Goal: Task Accomplishment & Management: Manage account settings

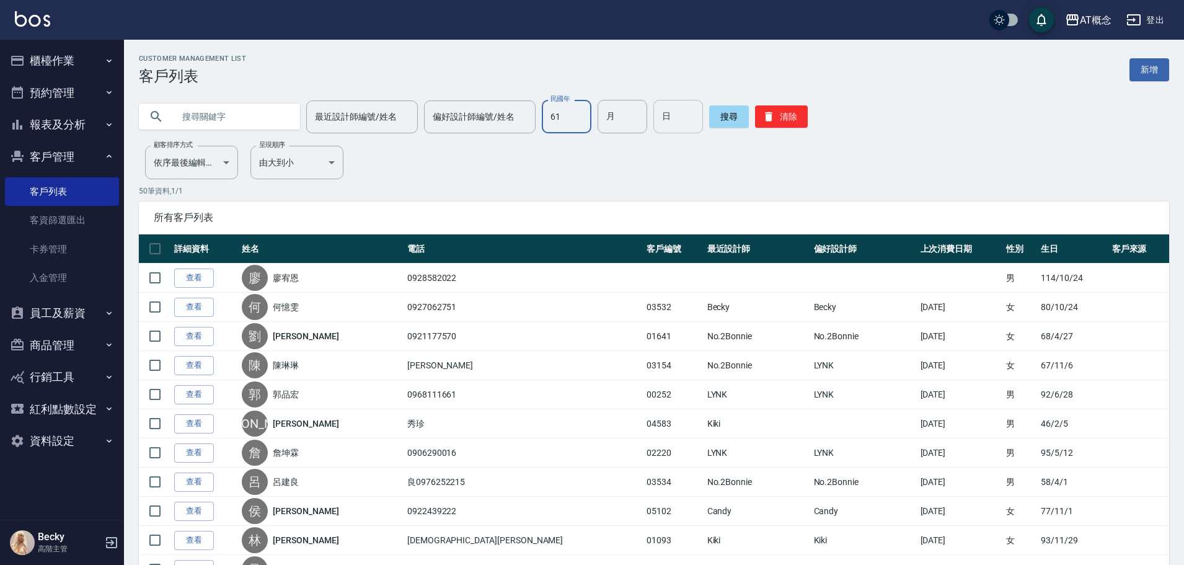
type input "61"
type input "10"
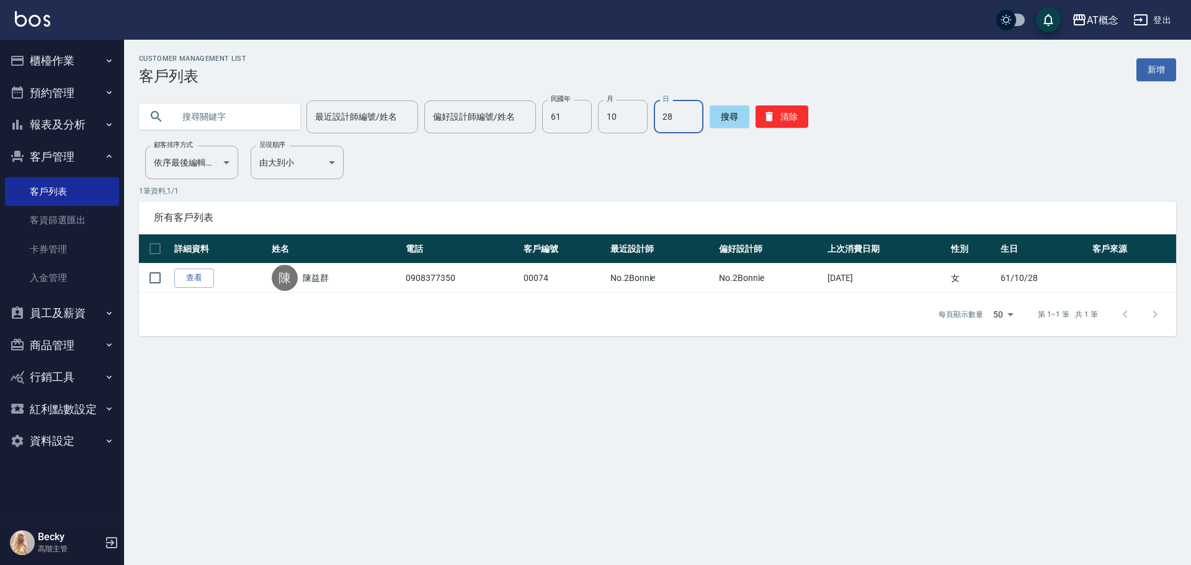
type input "8"
click at [88, 61] on button "櫃檯作業" at bounding box center [62, 61] width 114 height 32
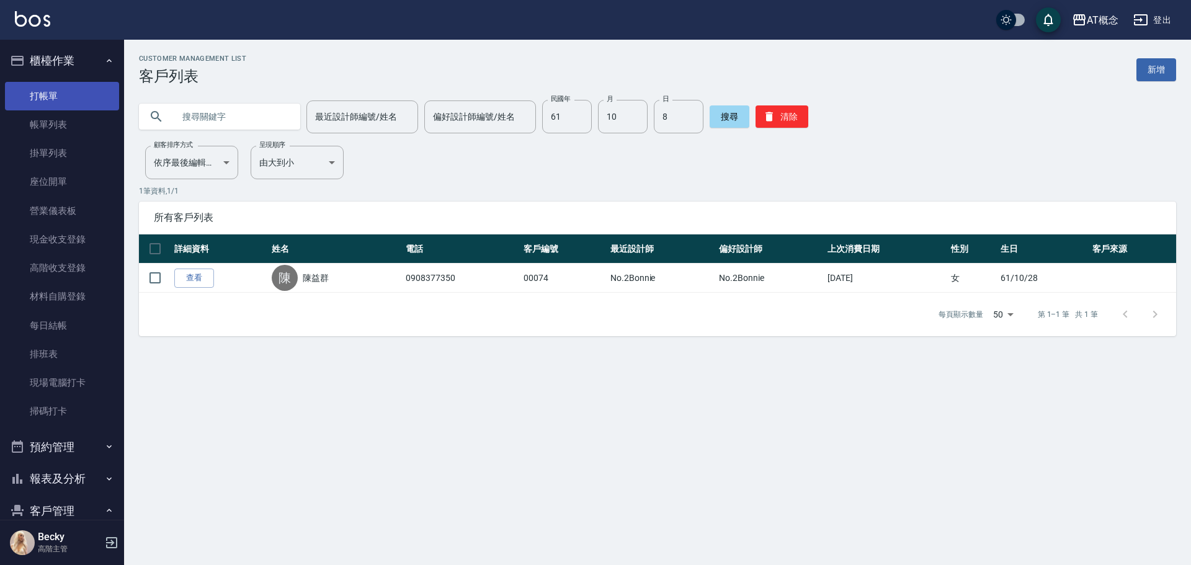
click at [79, 93] on link "打帳單" at bounding box center [62, 96] width 114 height 29
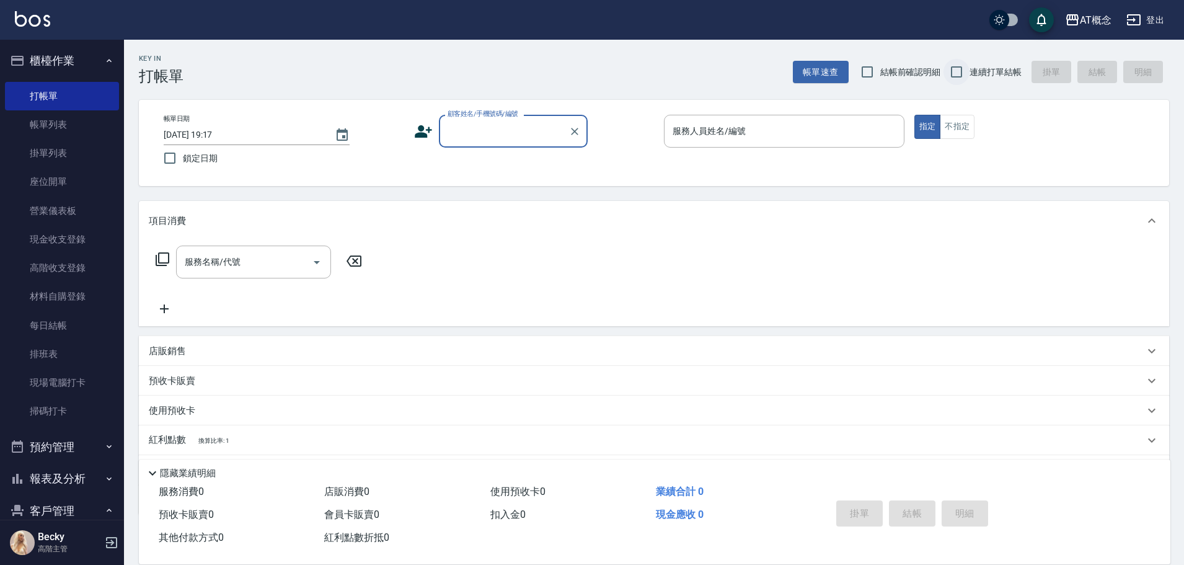
click at [953, 73] on input "連續打單結帳" at bounding box center [957, 72] width 26 height 26
checkbox input "true"
click at [514, 130] on input "顧客姓名/手機號碼/編號" at bounding box center [504, 131] width 119 height 22
click at [487, 130] on input "顧客姓名/手機號碼/編號" at bounding box center [504, 131] width 119 height 22
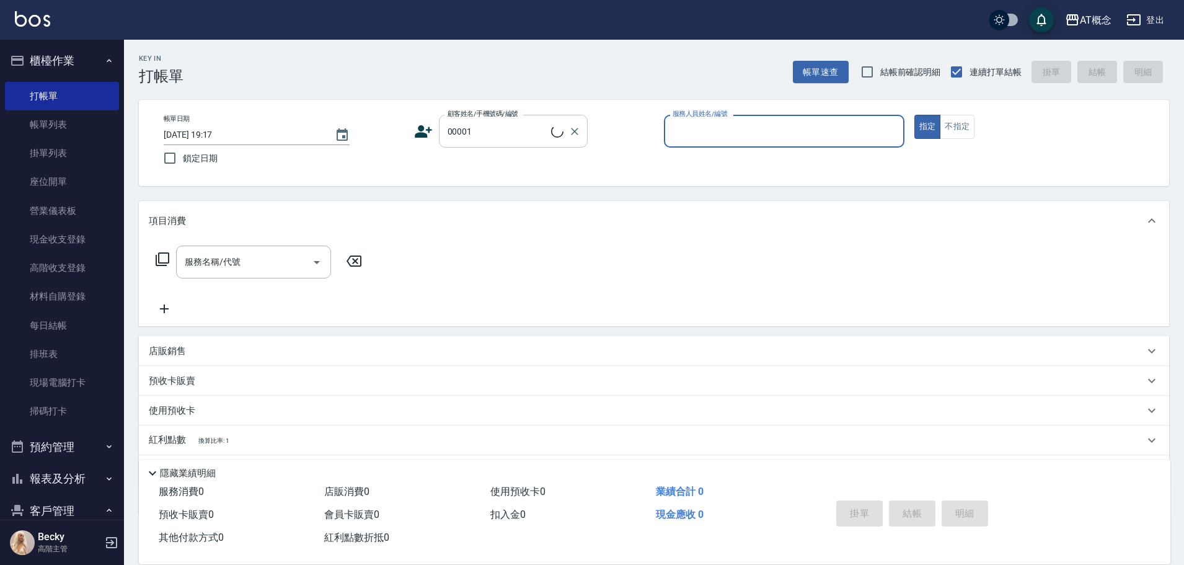
type input "公司/公司/00001"
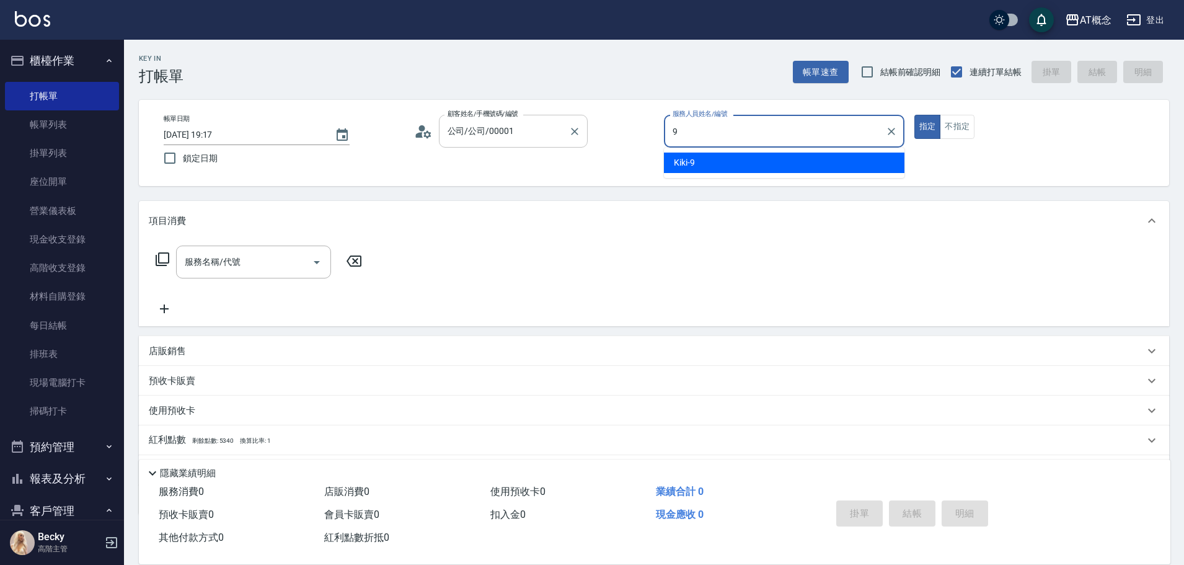
type input "Kiki-9"
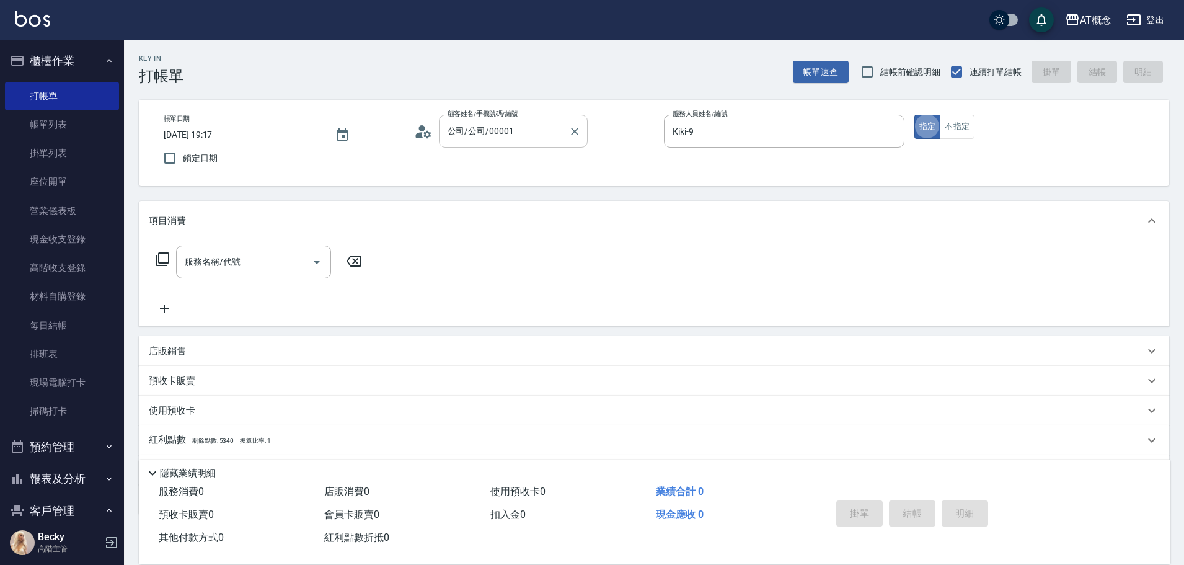
type button "true"
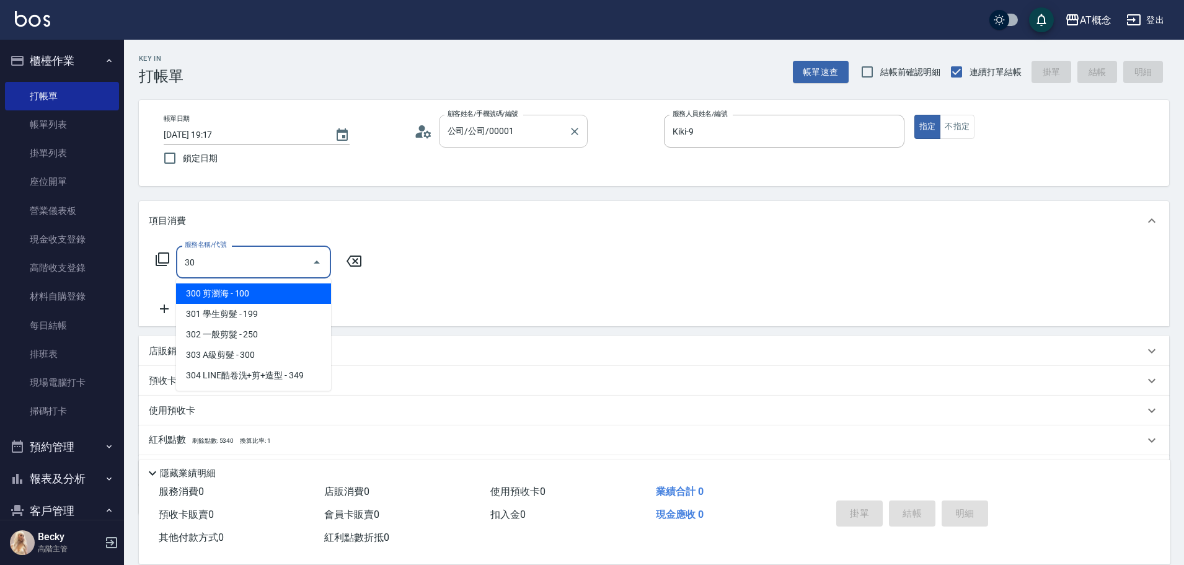
type input "302"
type input "20"
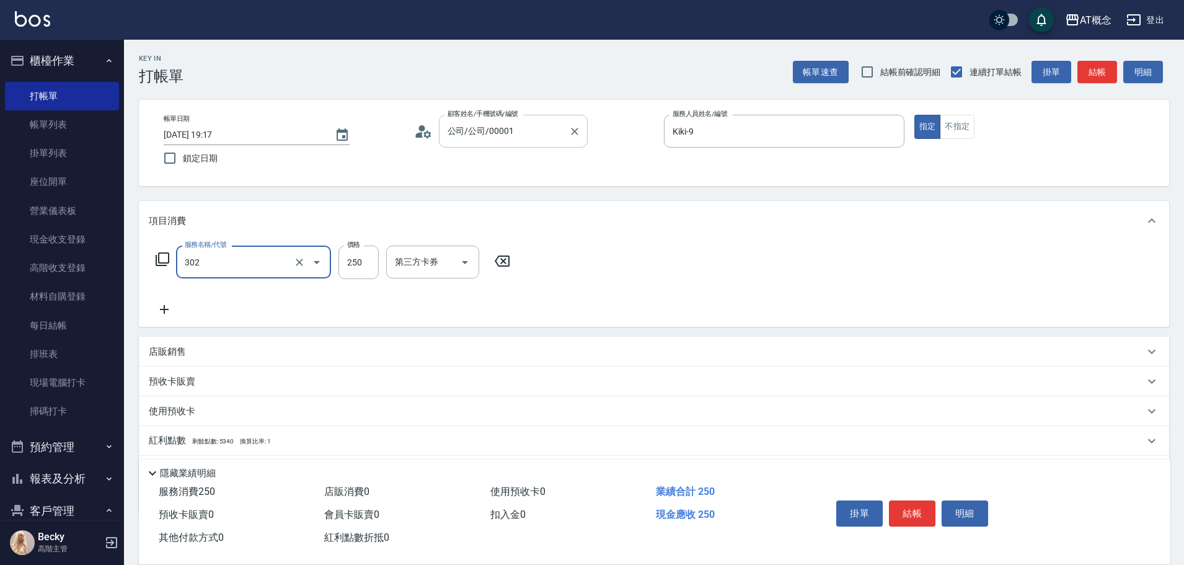
type input "302 一般剪髮(302)"
click at [900, 503] on button "結帳" at bounding box center [912, 513] width 47 height 26
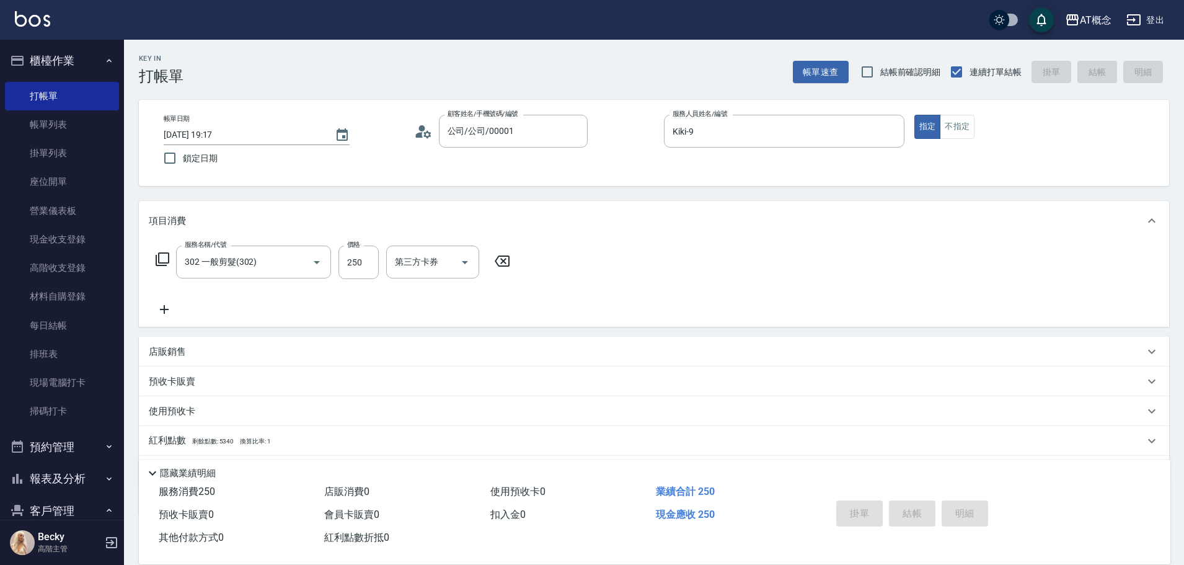
type input "[DATE] 19:18"
type input "0"
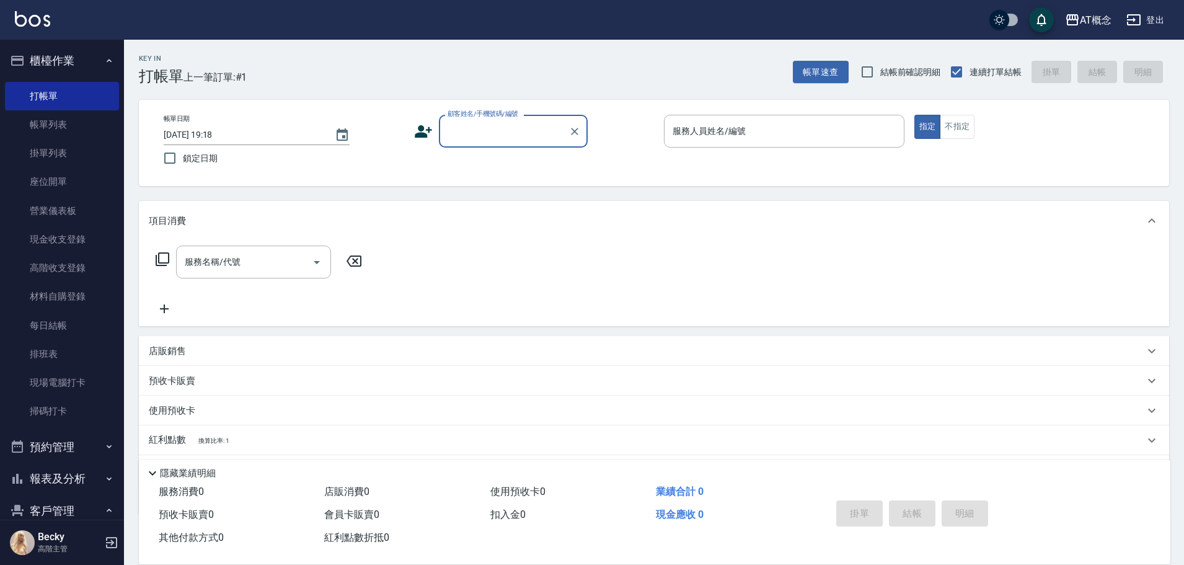
click at [522, 138] on input "顧客姓名/手機號碼/編號" at bounding box center [504, 131] width 119 height 22
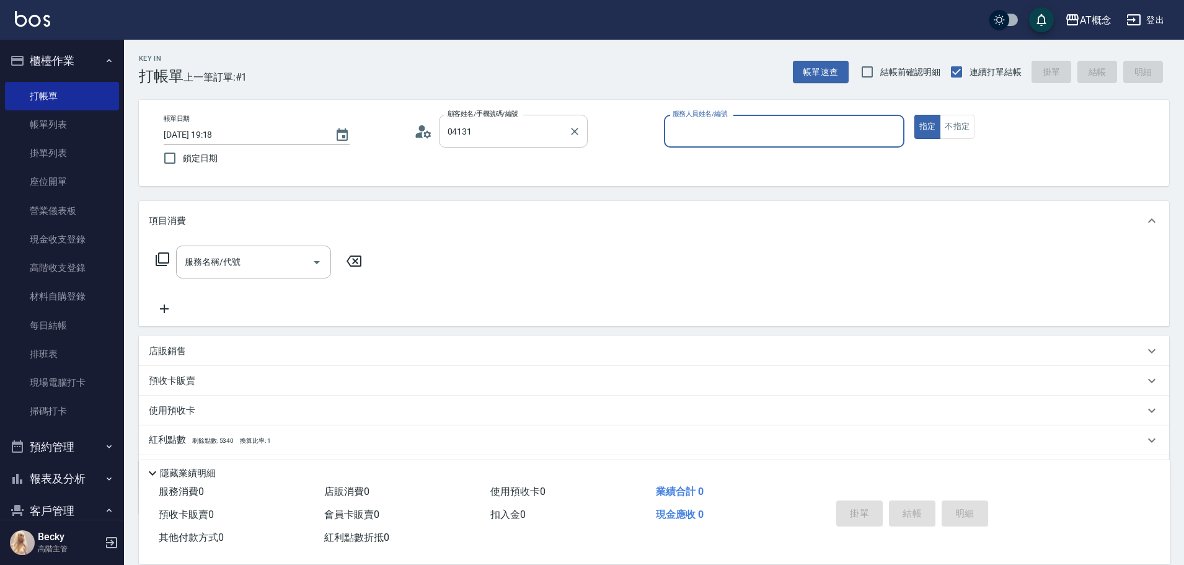
type input "[PERSON_NAME]/0905700906/04131"
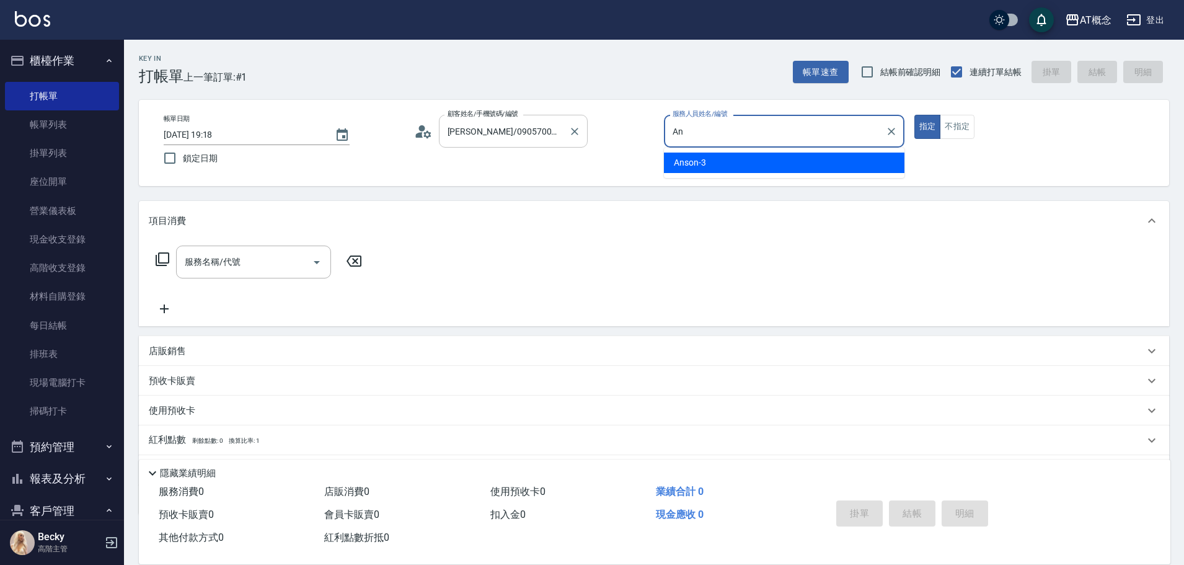
type input "A"
type input "LYNK-4"
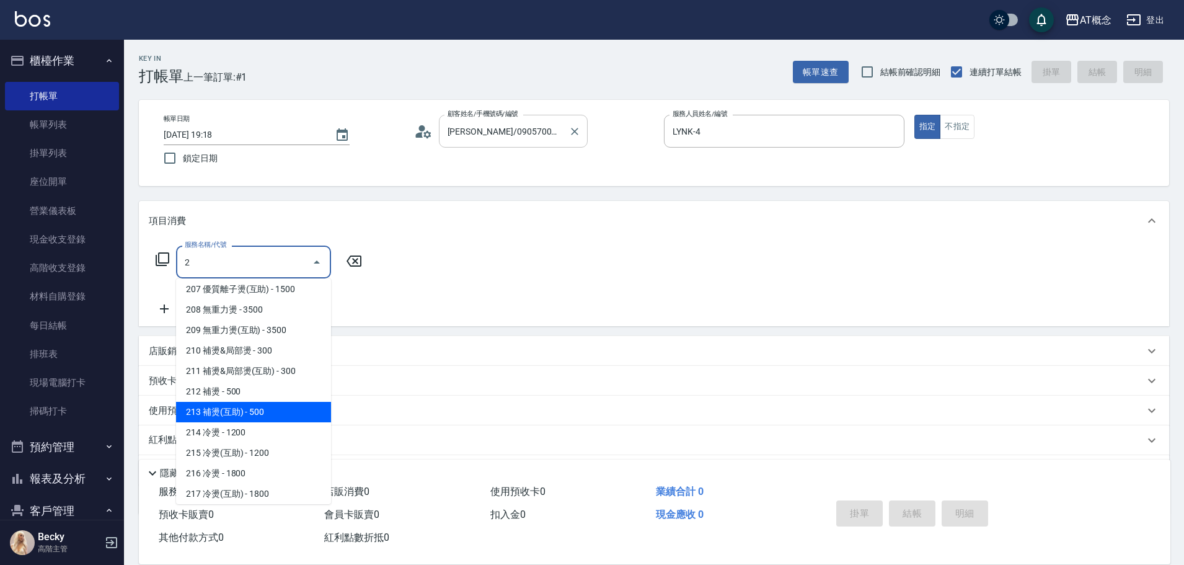
scroll to position [263, 0]
type input "217 冷燙(互助)(217)"
type input "180"
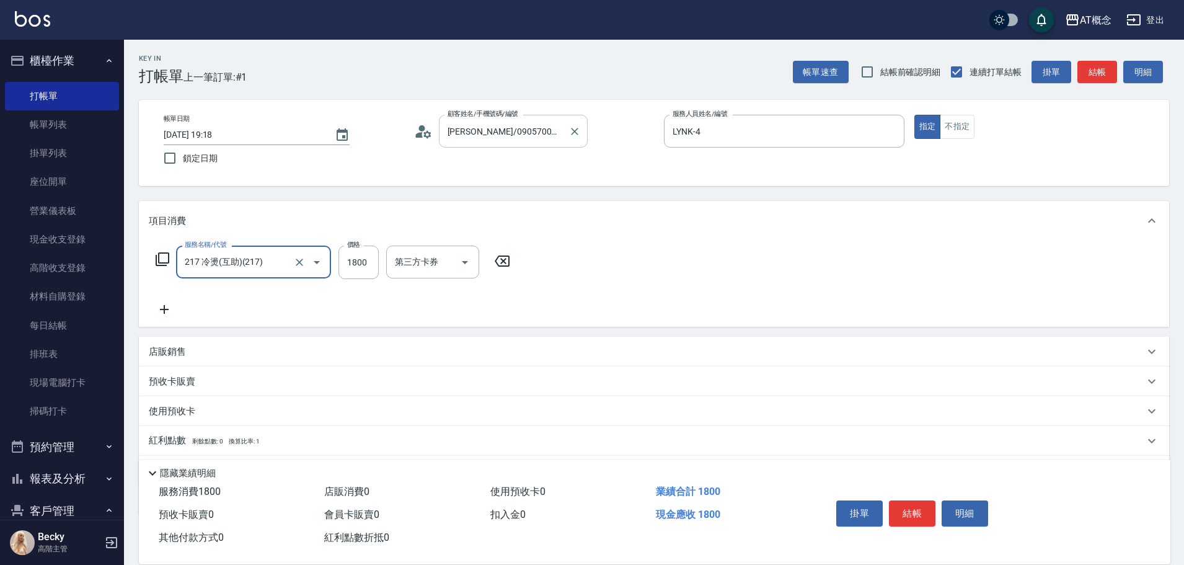
type input "217 冷燙(互助)(217)"
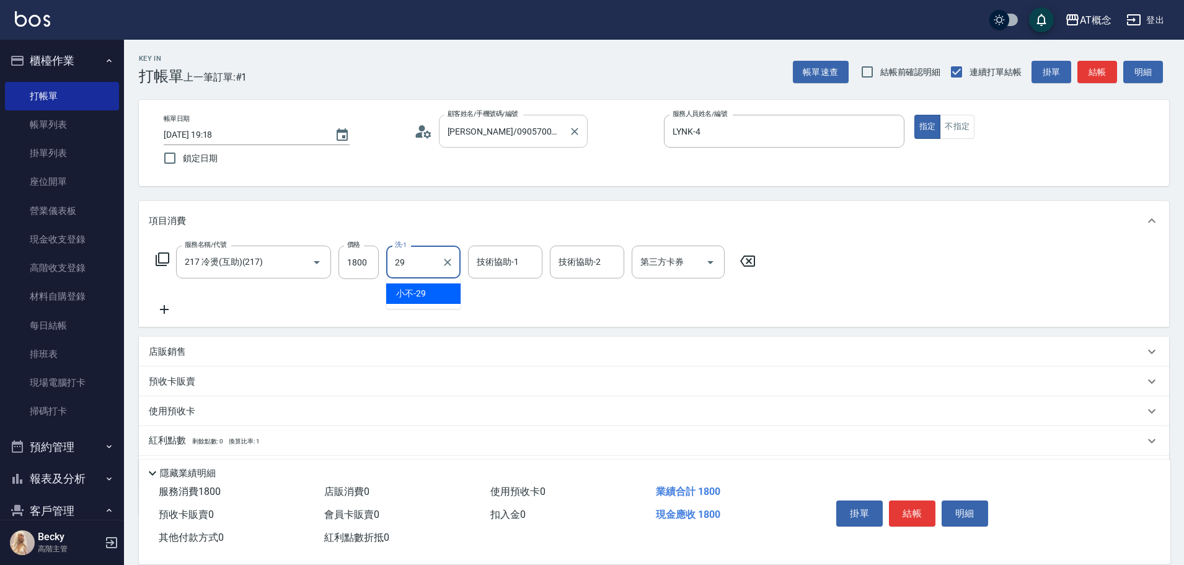
type input "小不-29"
type input "296"
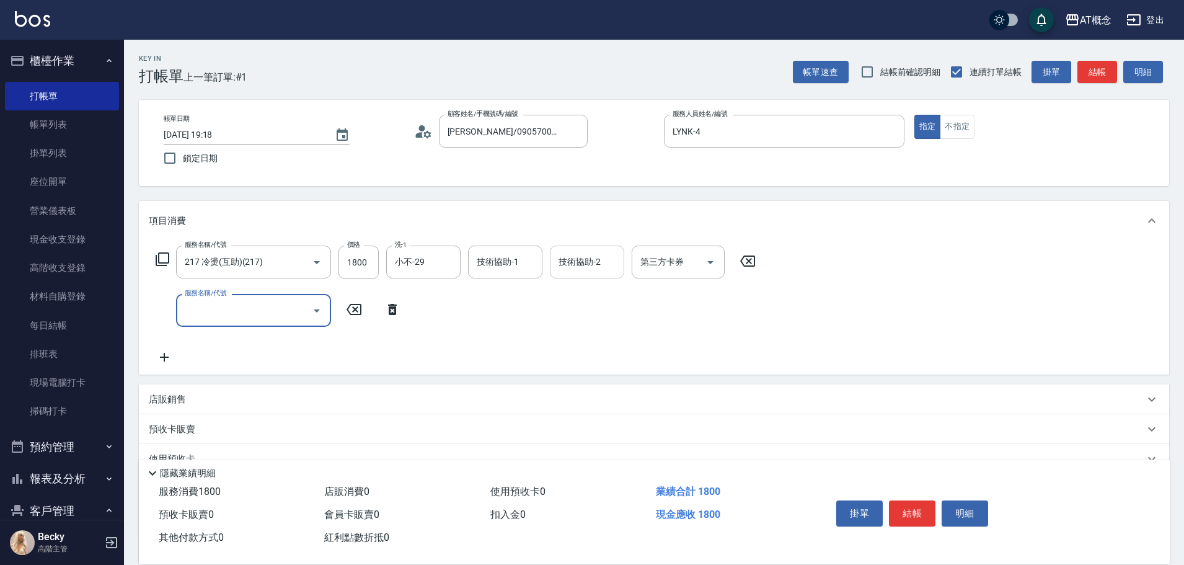
click at [593, 267] on input "技術協助-2" at bounding box center [587, 262] width 63 height 22
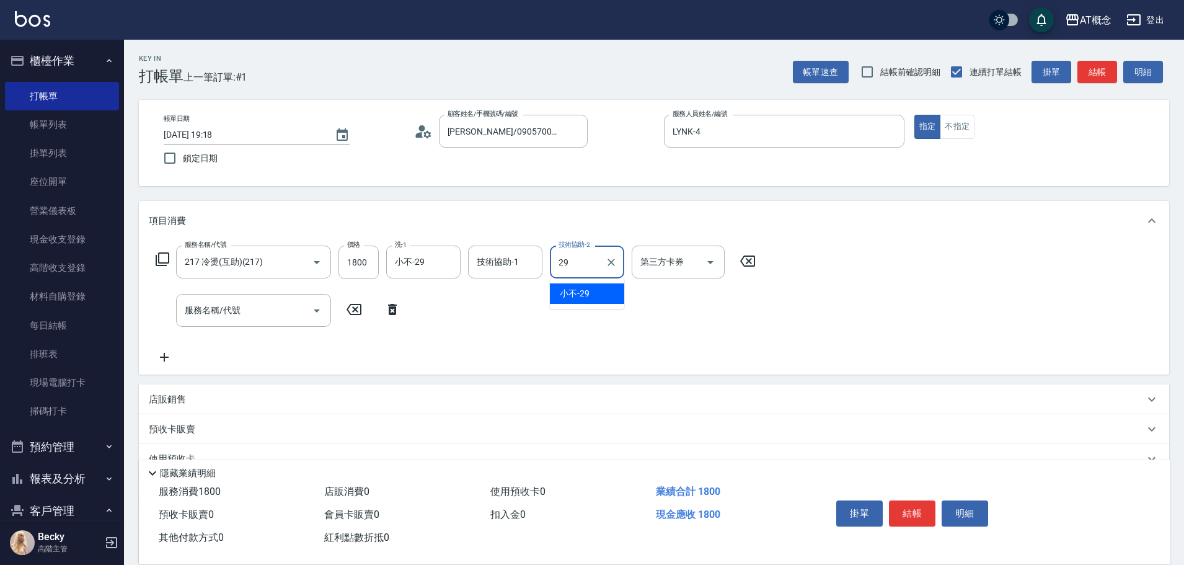
type input "小不-29"
click at [389, 310] on icon at bounding box center [392, 309] width 9 height 11
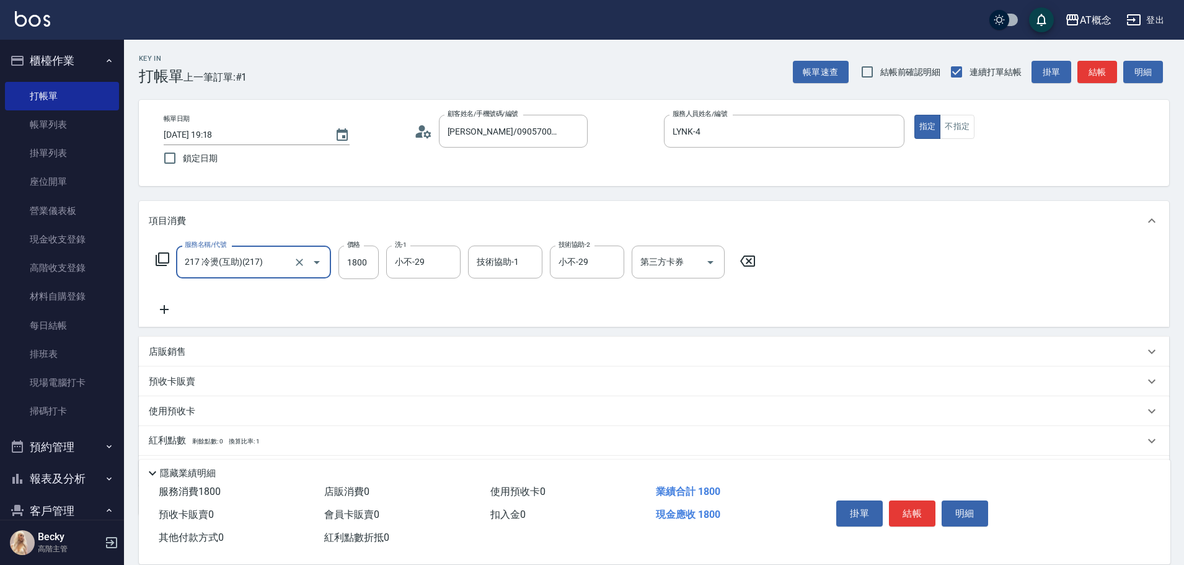
click at [294, 352] on div "店販銷售" at bounding box center [647, 351] width 996 height 13
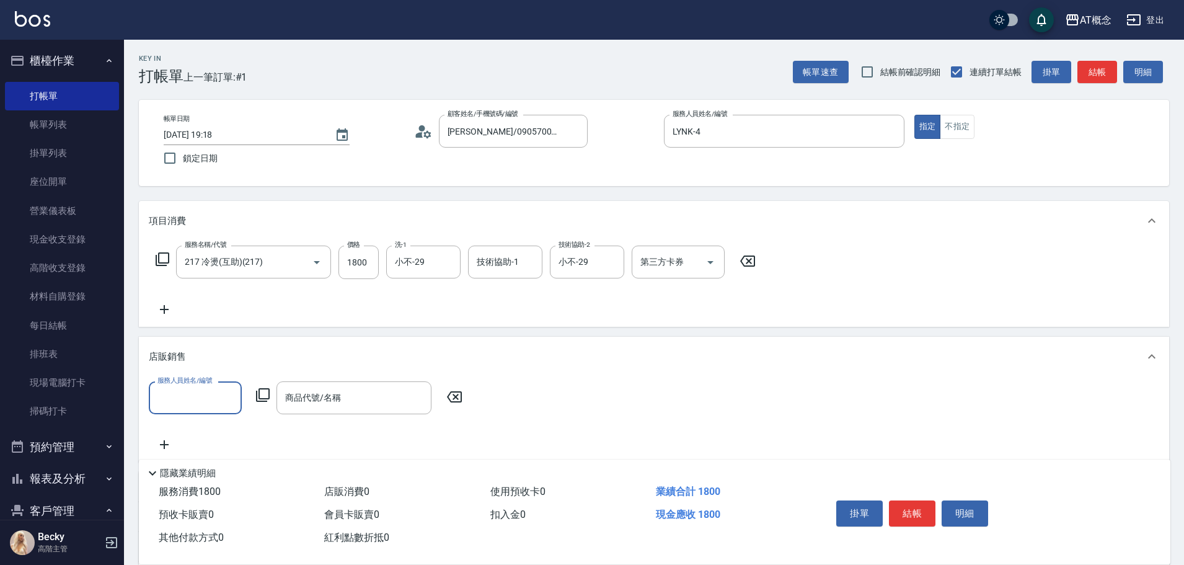
scroll to position [0, 0]
click at [198, 396] on input "服務人員姓名/編號" at bounding box center [195, 398] width 82 height 22
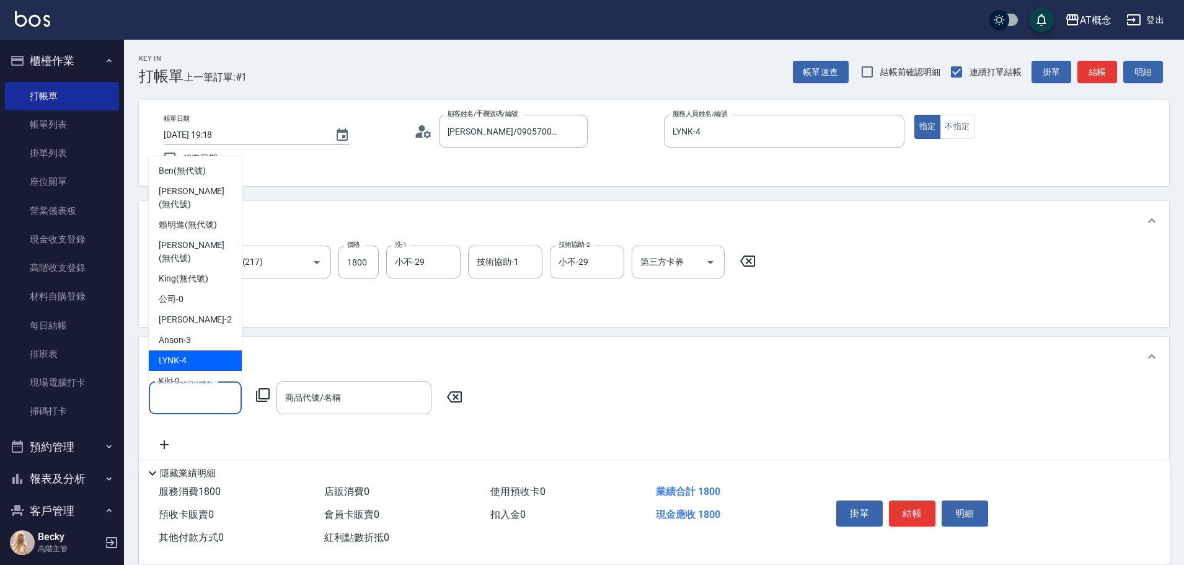
click at [193, 350] on div "LYNK -4" at bounding box center [195, 360] width 93 height 20
type input "LYNK-4"
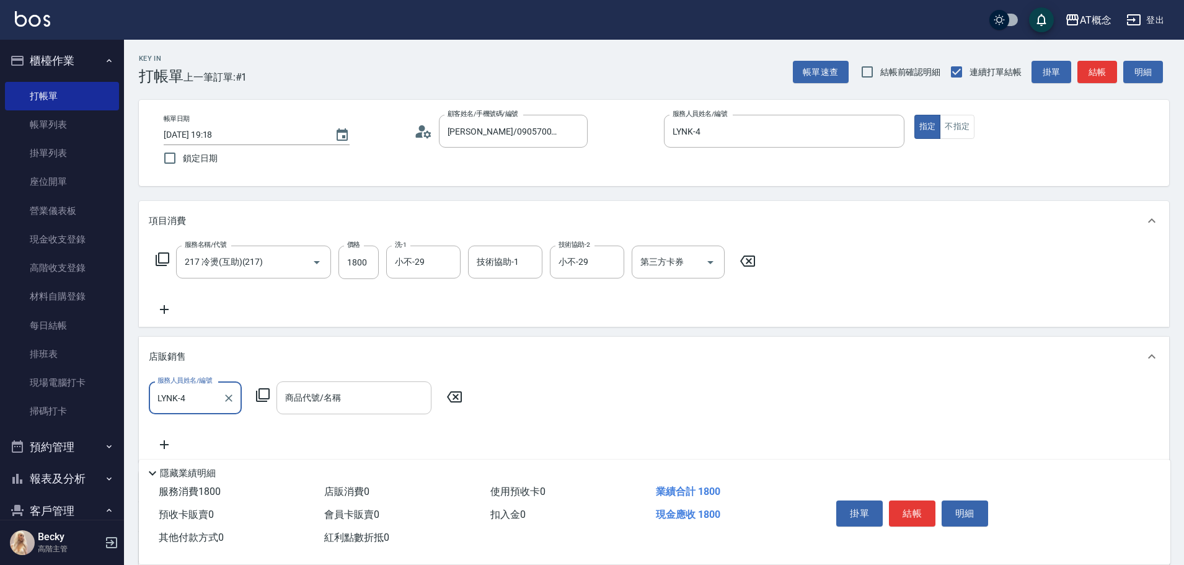
click at [308, 402] on input "商品代號/名稱" at bounding box center [354, 398] width 144 height 22
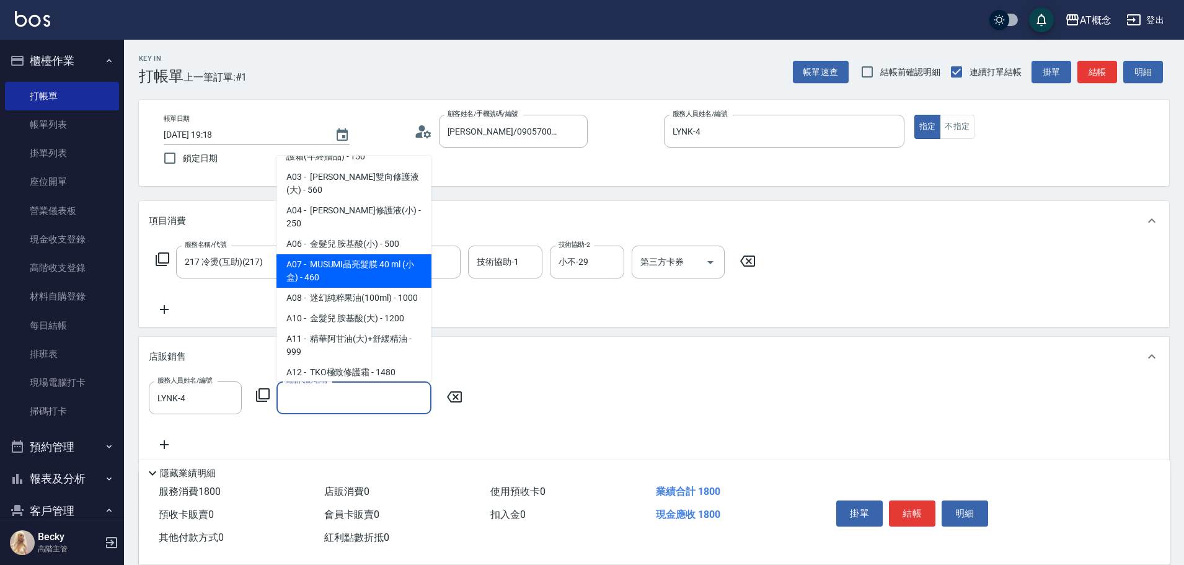
scroll to position [186, 0]
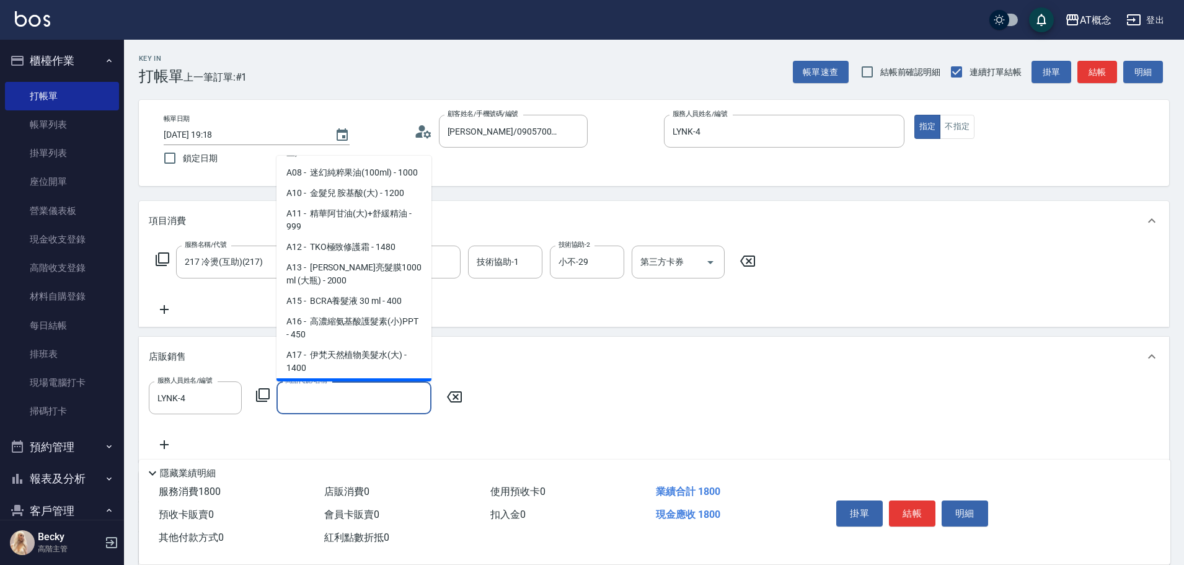
click at [259, 394] on icon at bounding box center [263, 395] width 14 height 14
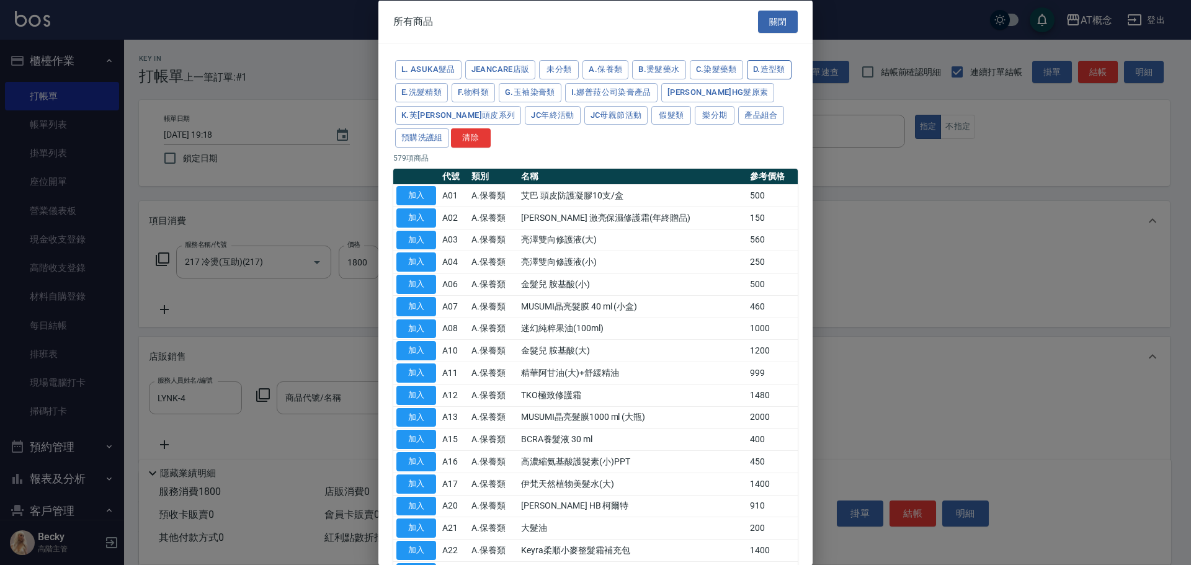
click at [747, 79] on button "D.造型類" at bounding box center [769, 69] width 45 height 19
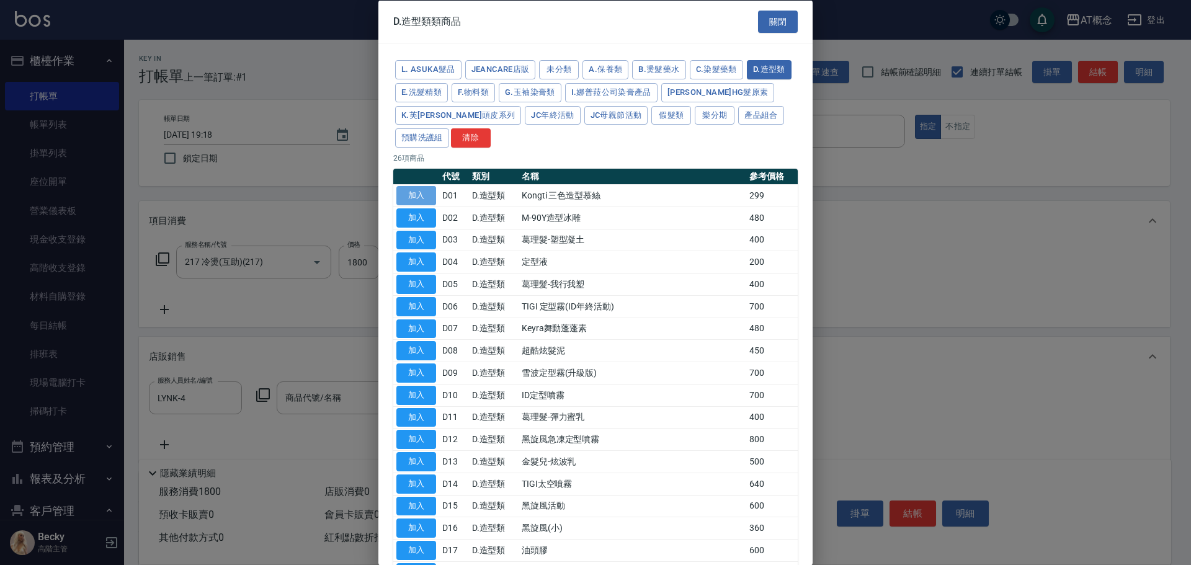
click at [422, 195] on button "加入" at bounding box center [416, 195] width 40 height 19
type input "Kongti 三色造型慕絲"
type input "200"
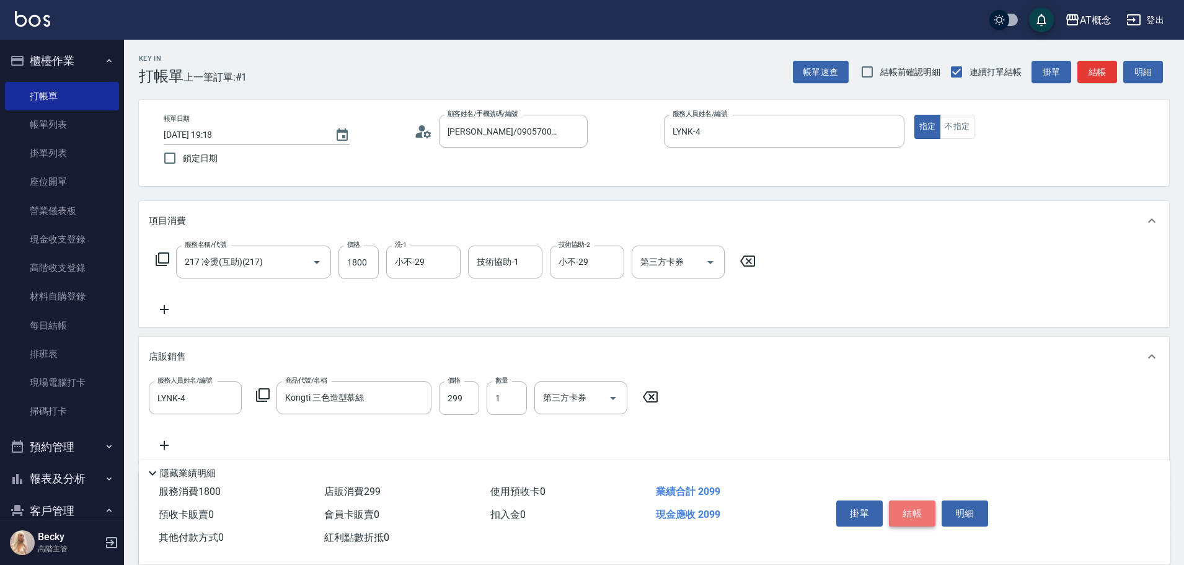
click at [917, 512] on button "結帳" at bounding box center [912, 513] width 47 height 26
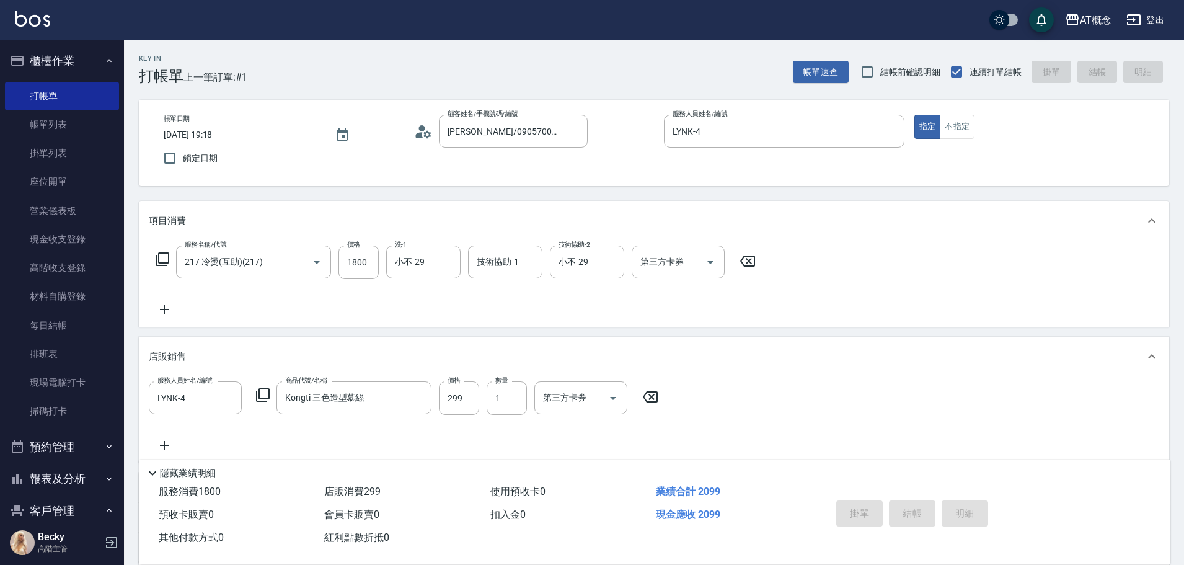
type input "[DATE] 19:19"
type input "0"
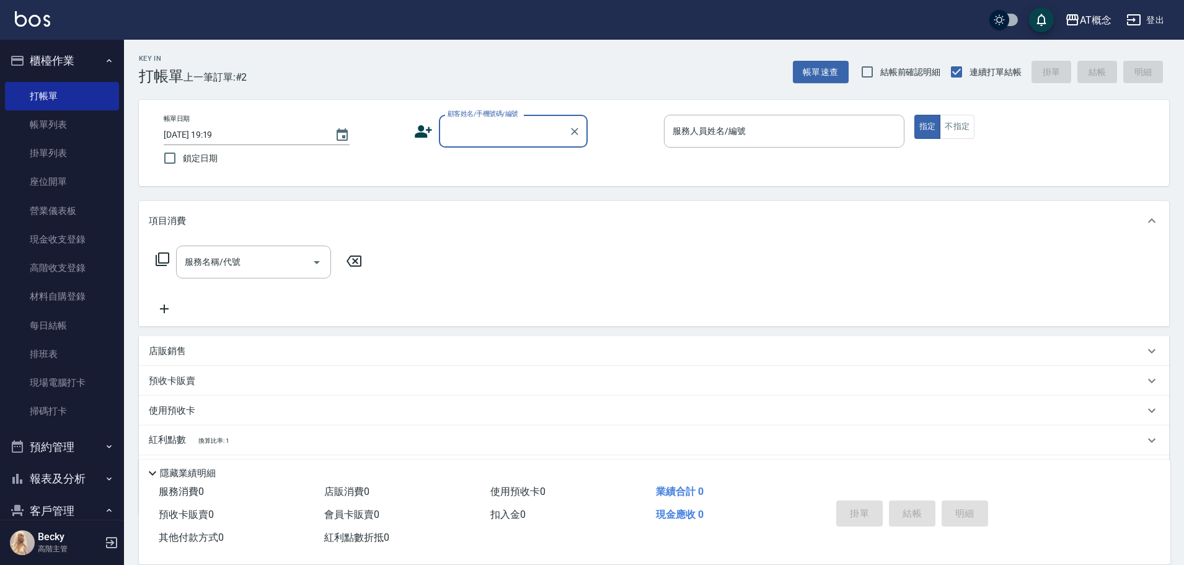
click at [465, 122] on input "顧客姓名/手機號碼/編號" at bounding box center [504, 131] width 119 height 22
type input "[PERSON_NAME]/[PERSON_NAME]/02330"
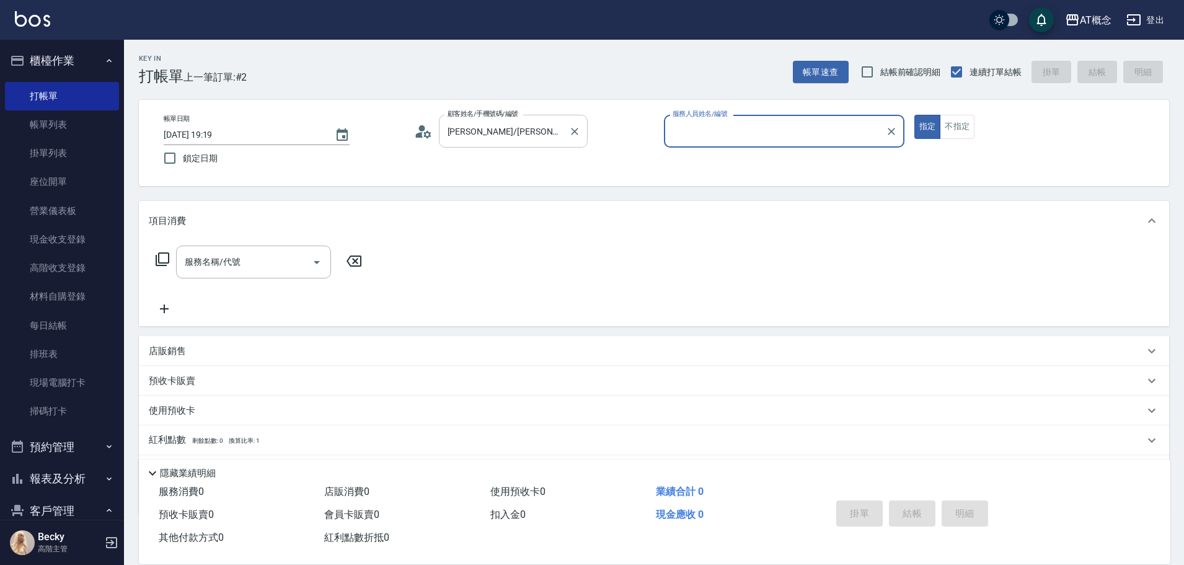
type input "[PERSON_NAME]-2"
click at [915, 115] on button "指定" at bounding box center [928, 127] width 27 height 24
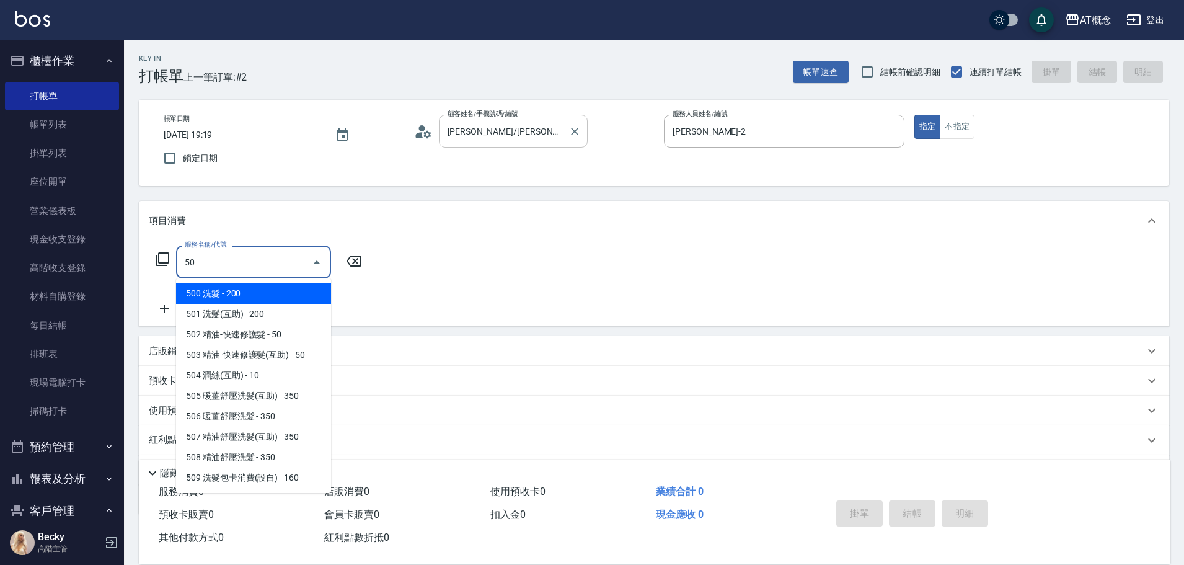
type input "501"
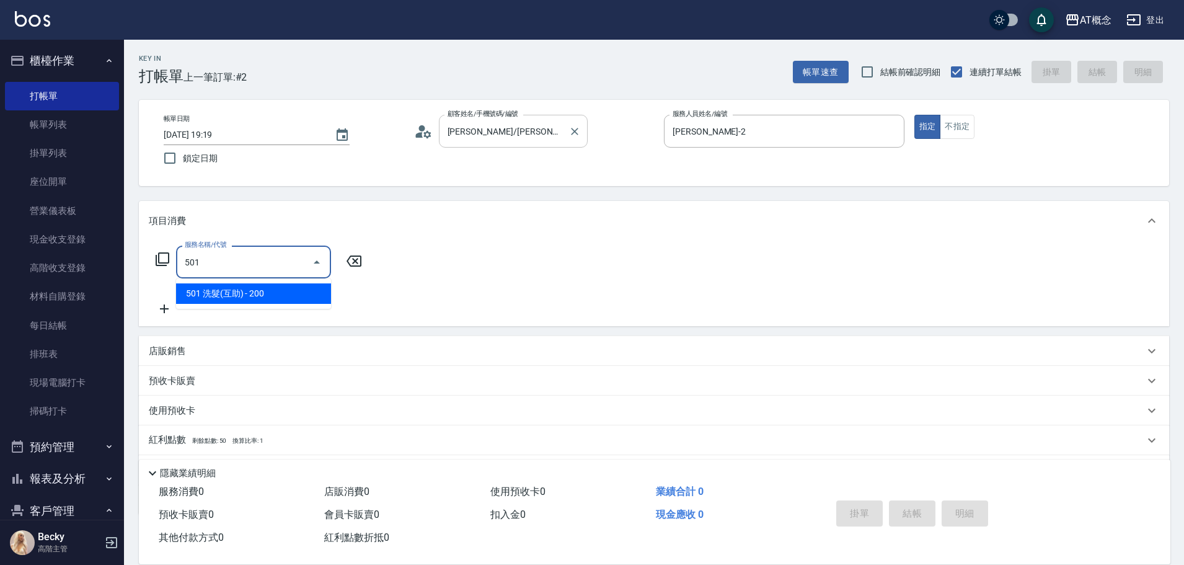
type input "20"
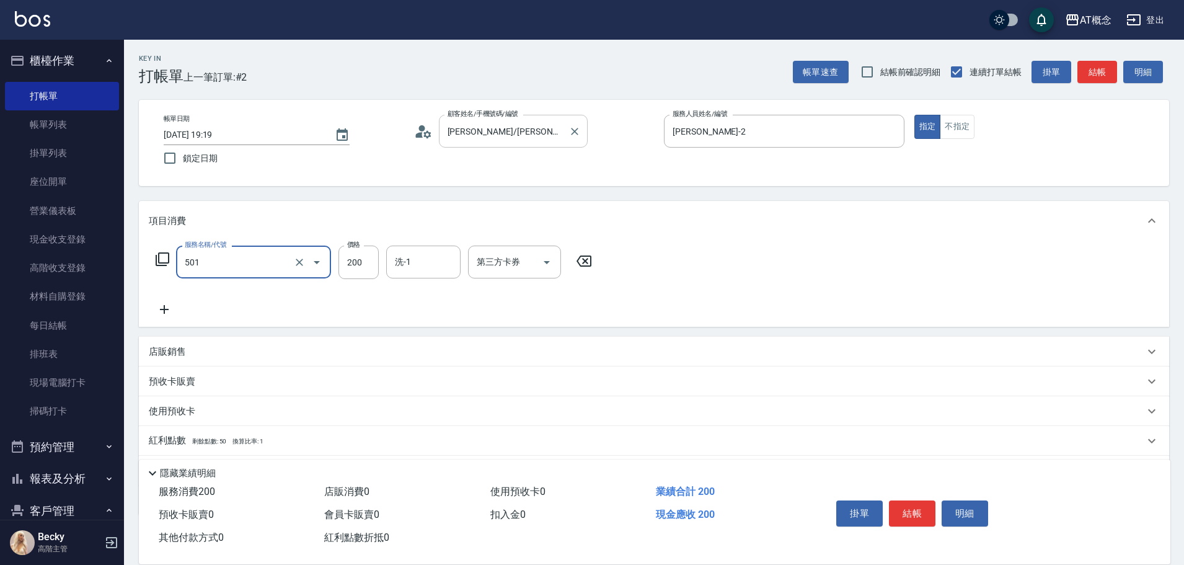
type input "501 洗髮(互助)(501)"
click at [363, 269] on input "200" at bounding box center [359, 262] width 40 height 33
type input "0"
type input "25"
type input "20"
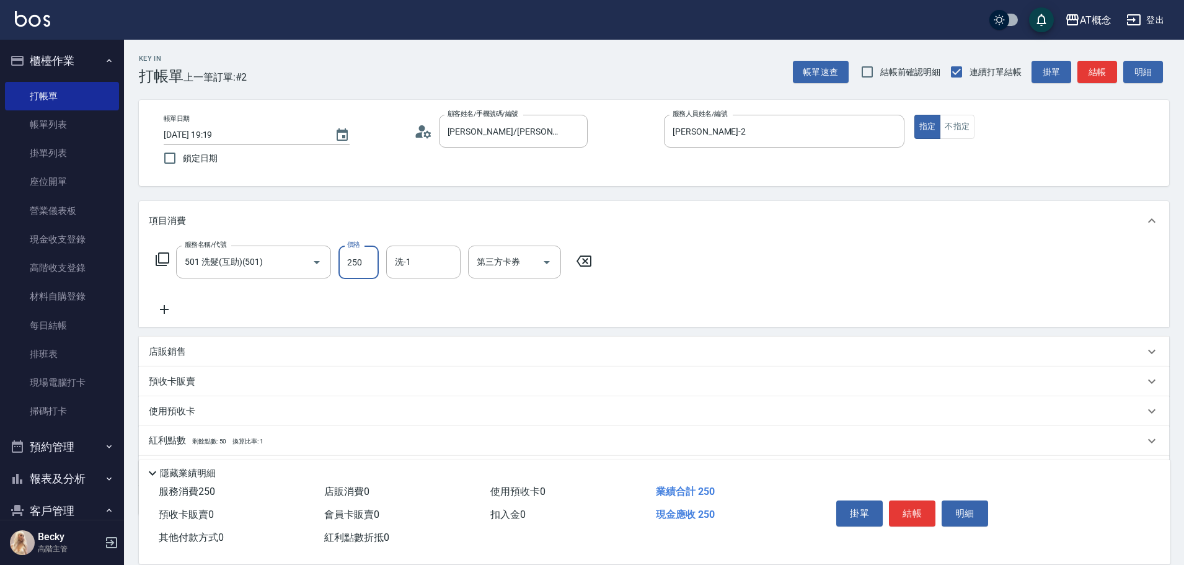
type input "250"
type input "小不-29"
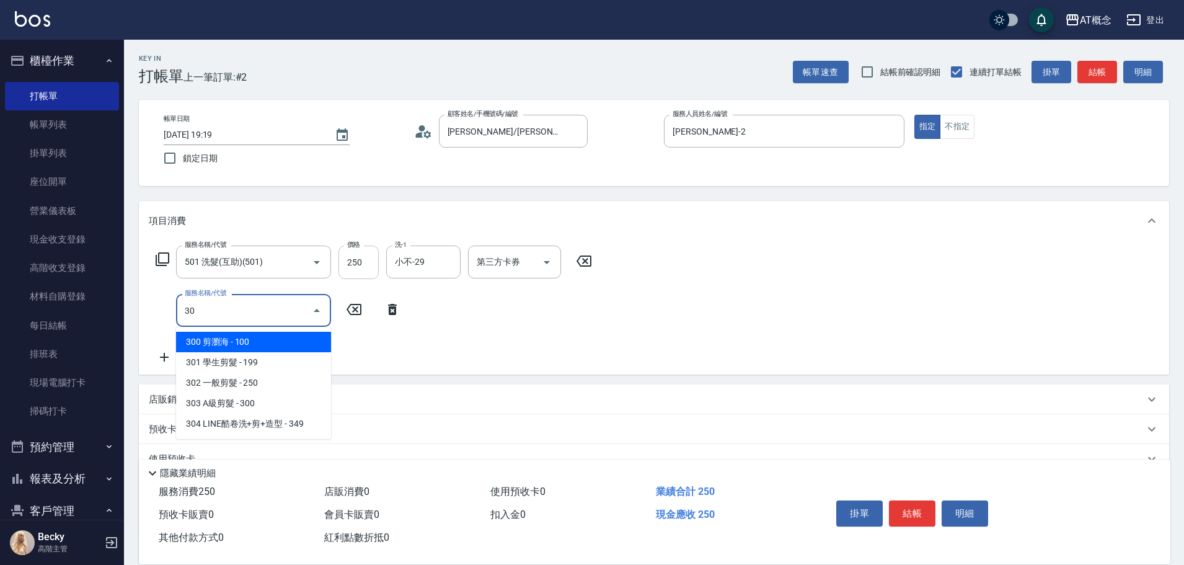
type input "303"
type input "50"
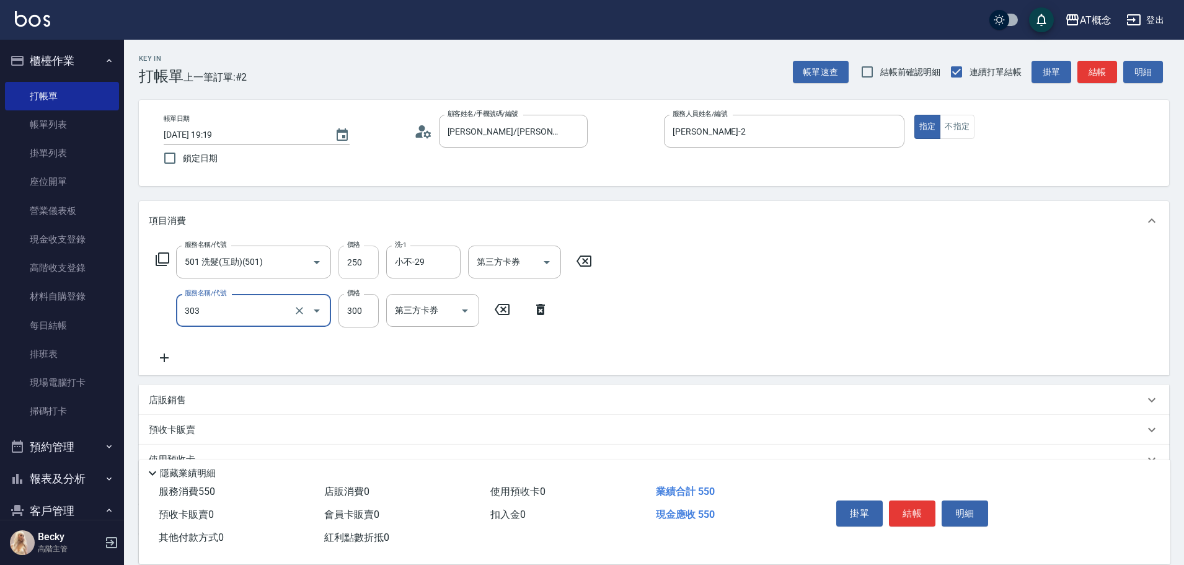
type input "303 A級剪髮(303)"
click at [917, 513] on button "結帳" at bounding box center [912, 513] width 47 height 26
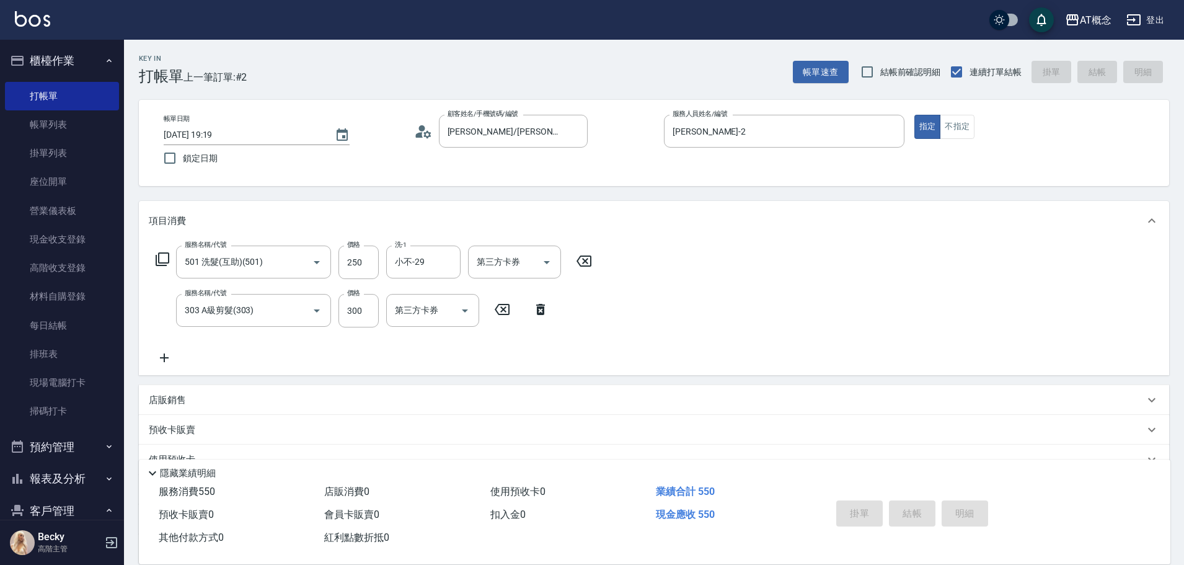
type input "0"
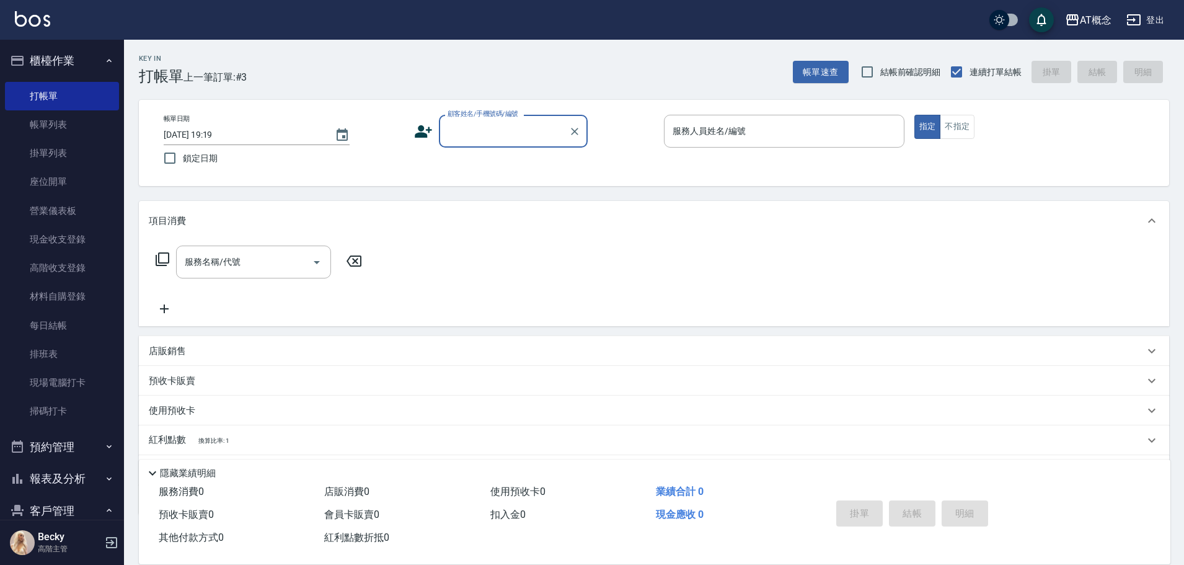
click at [468, 125] on input "顧客姓名/手機號碼/編號" at bounding box center [504, 131] width 119 height 22
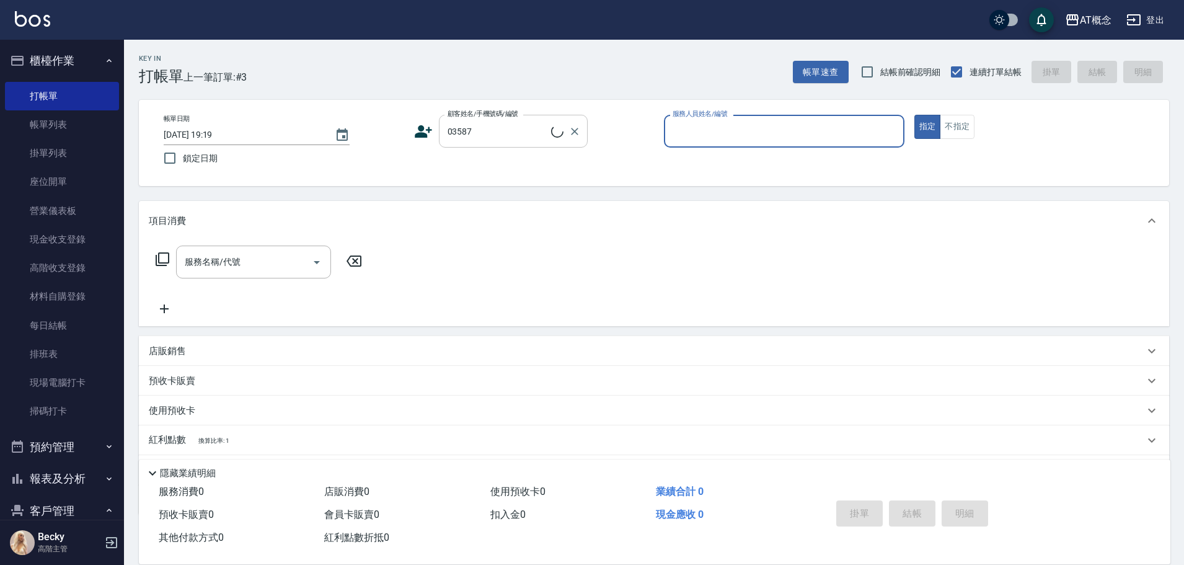
type input "[PERSON_NAME]/0916566297/03587"
type input "[PERSON_NAME]-2"
click at [915, 115] on button "指定" at bounding box center [928, 127] width 27 height 24
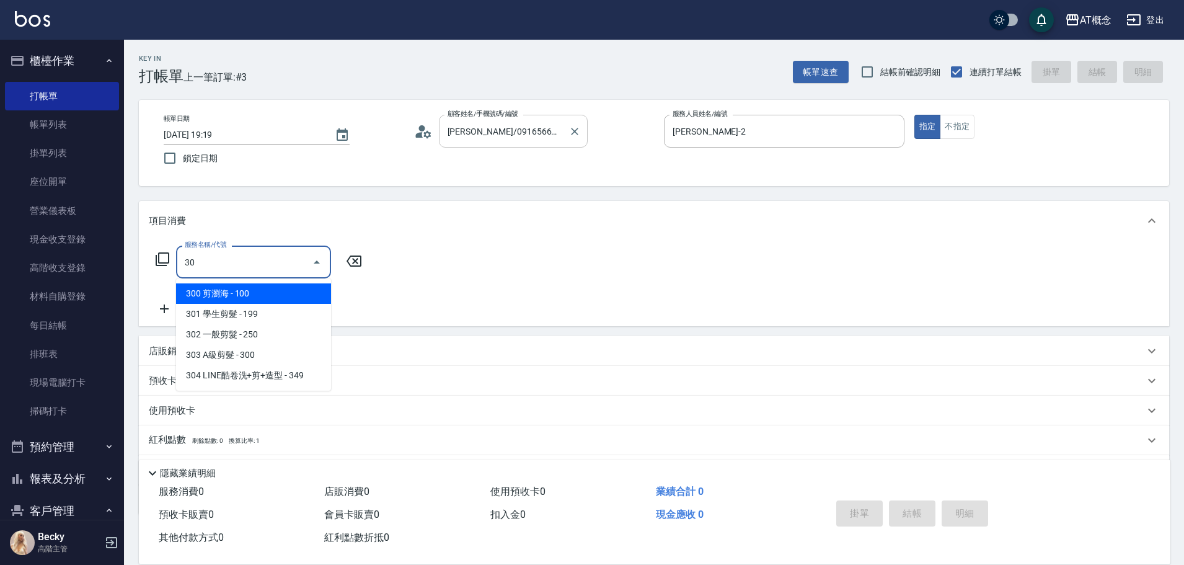
type input "303"
type input "30"
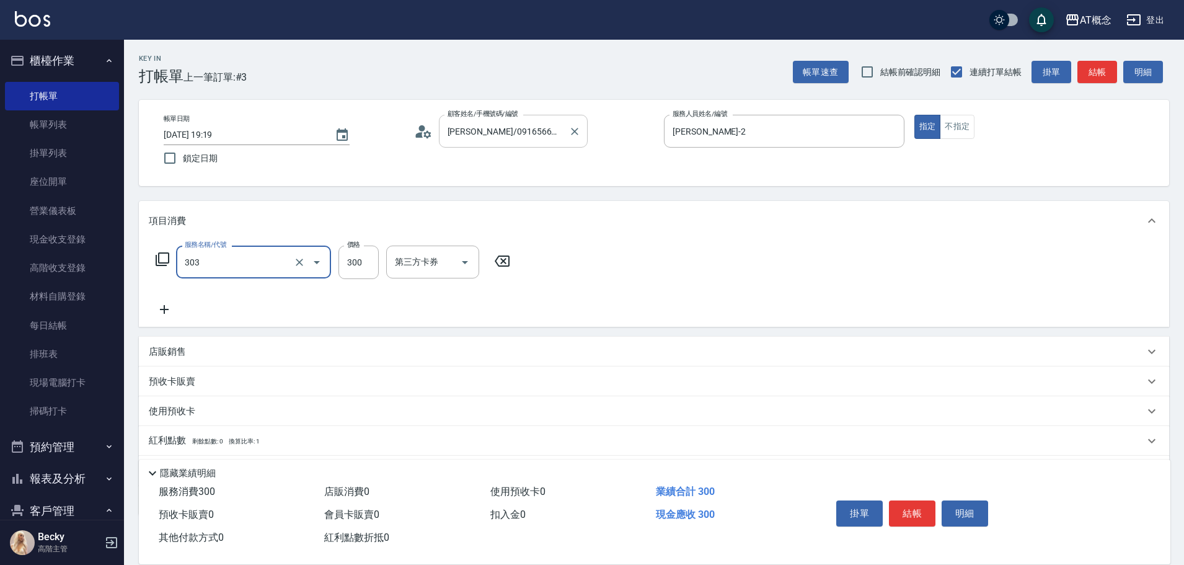
type input "303 A級剪髮(303)"
click at [899, 505] on button "結帳" at bounding box center [912, 513] width 47 height 26
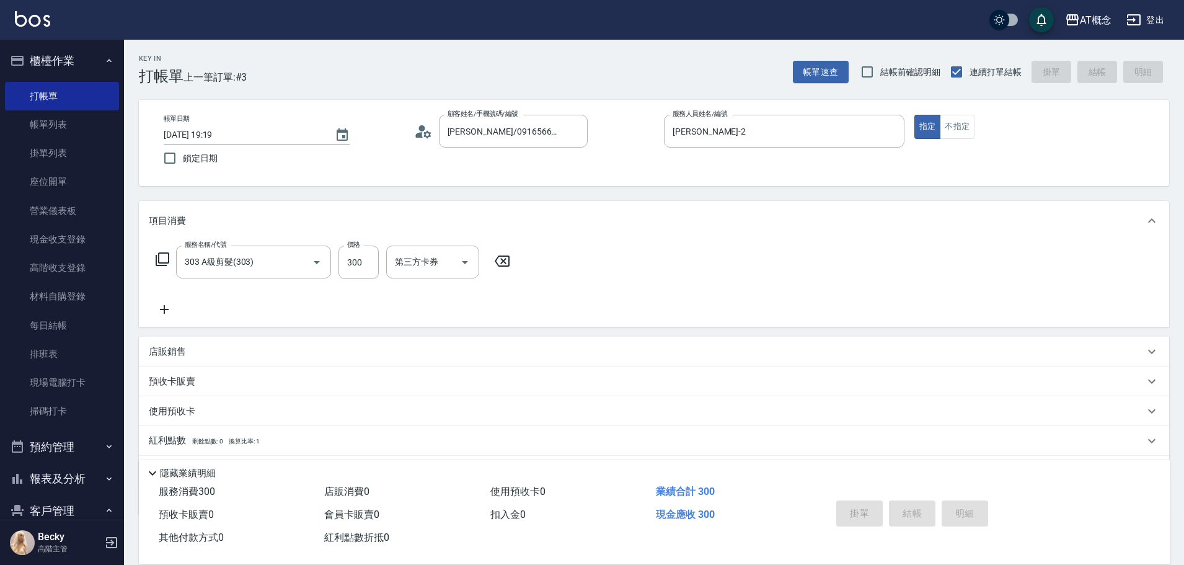
type input "[DATE] 19:20"
type input "0"
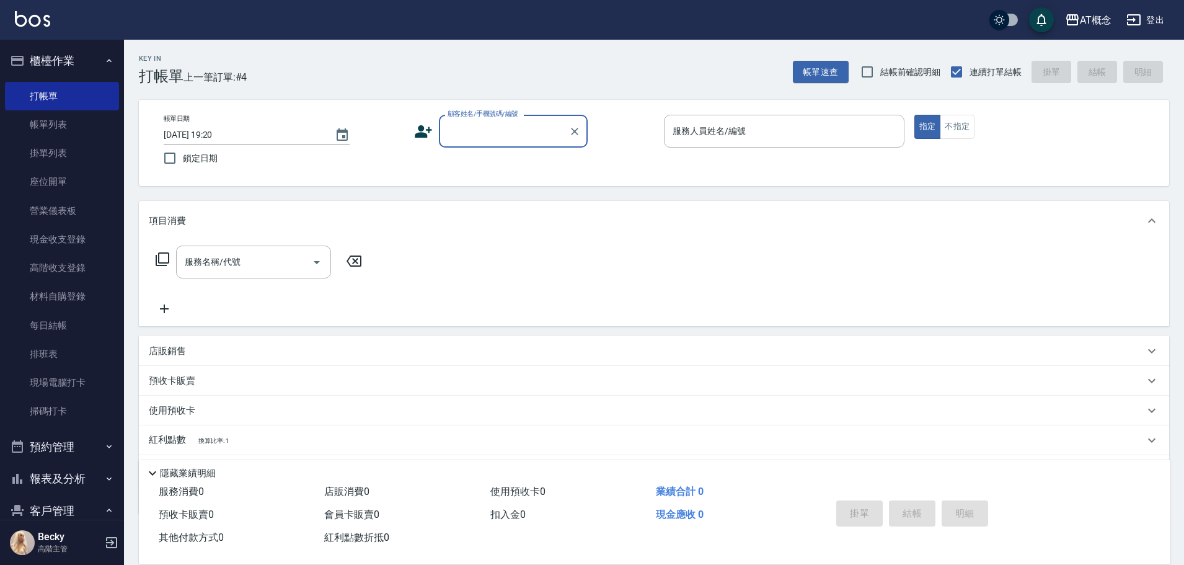
click at [501, 135] on input "顧客姓名/手機號碼/編號" at bounding box center [504, 131] width 119 height 22
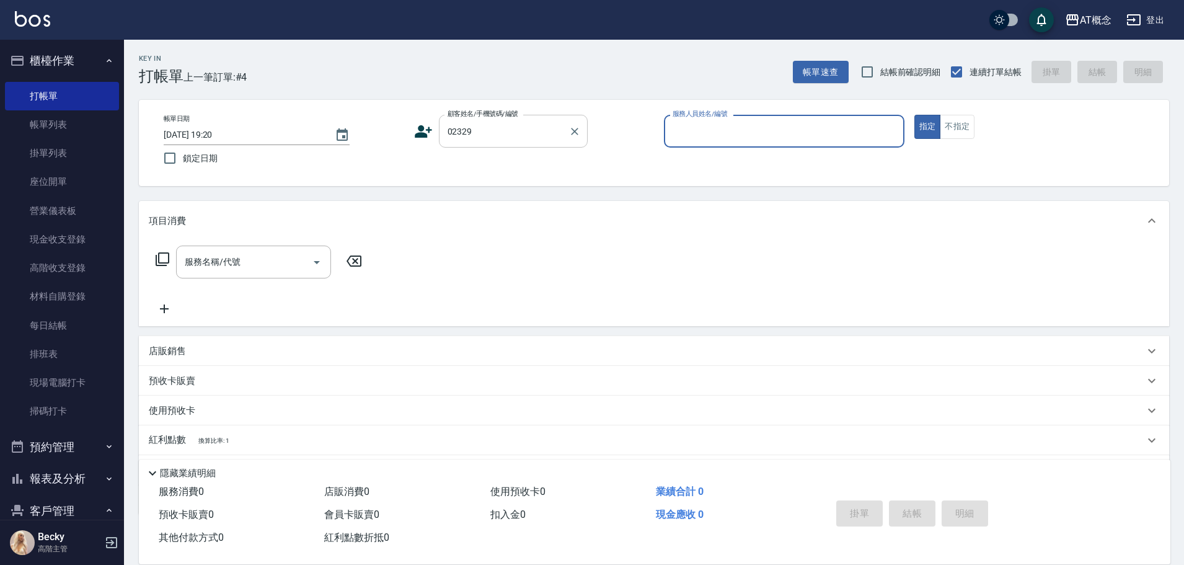
click at [915, 115] on button "指定" at bounding box center [928, 127] width 27 height 24
type input "[PERSON_NAME]/0920805885/02329"
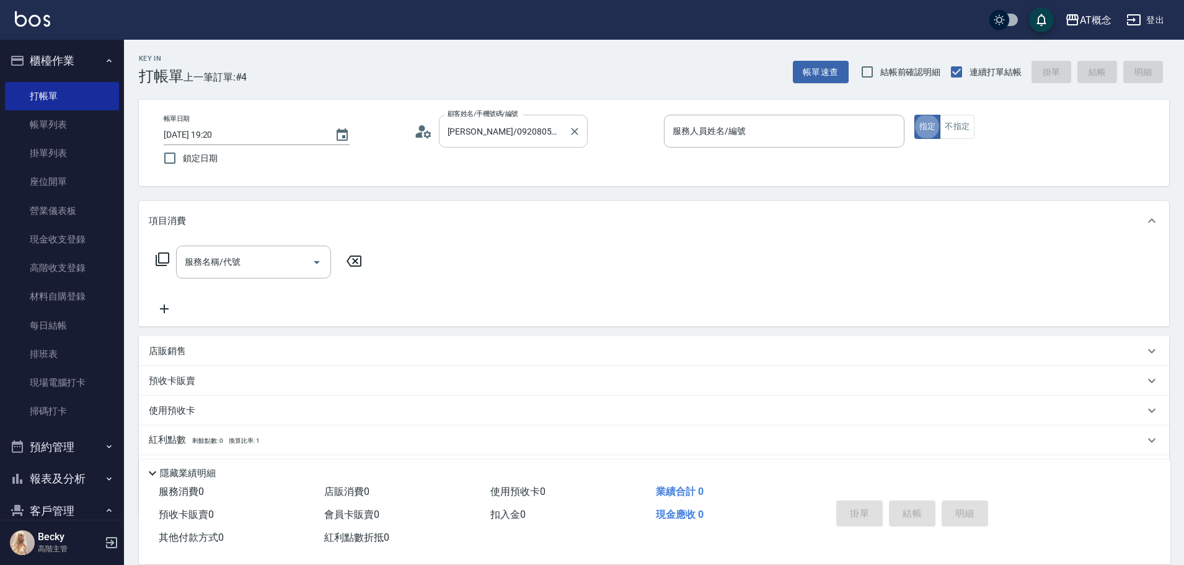
type input "[PERSON_NAME]-2"
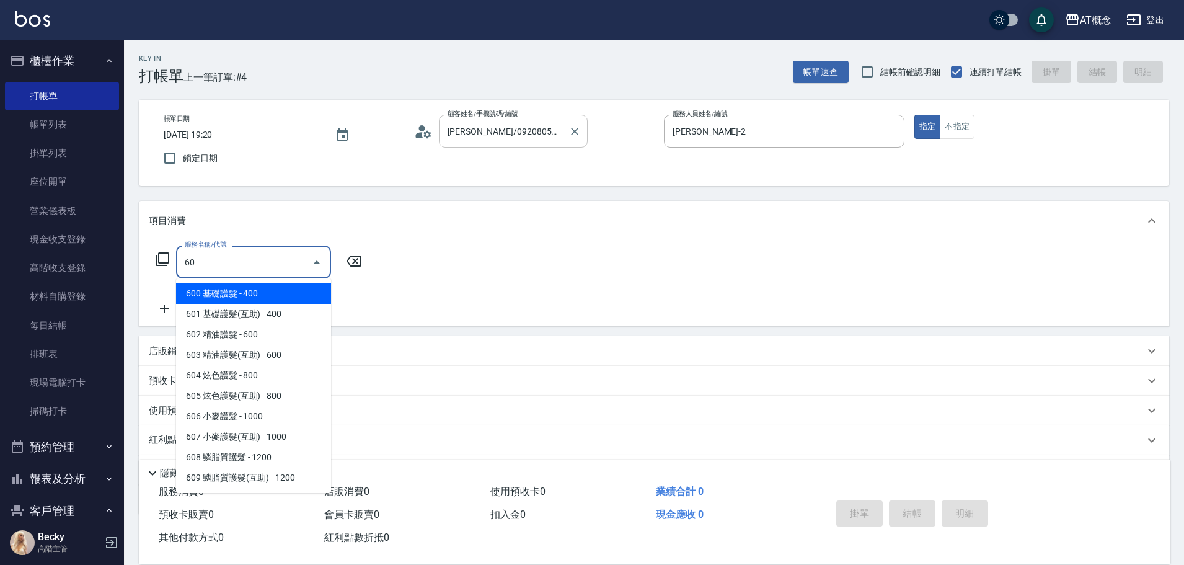
type input "600"
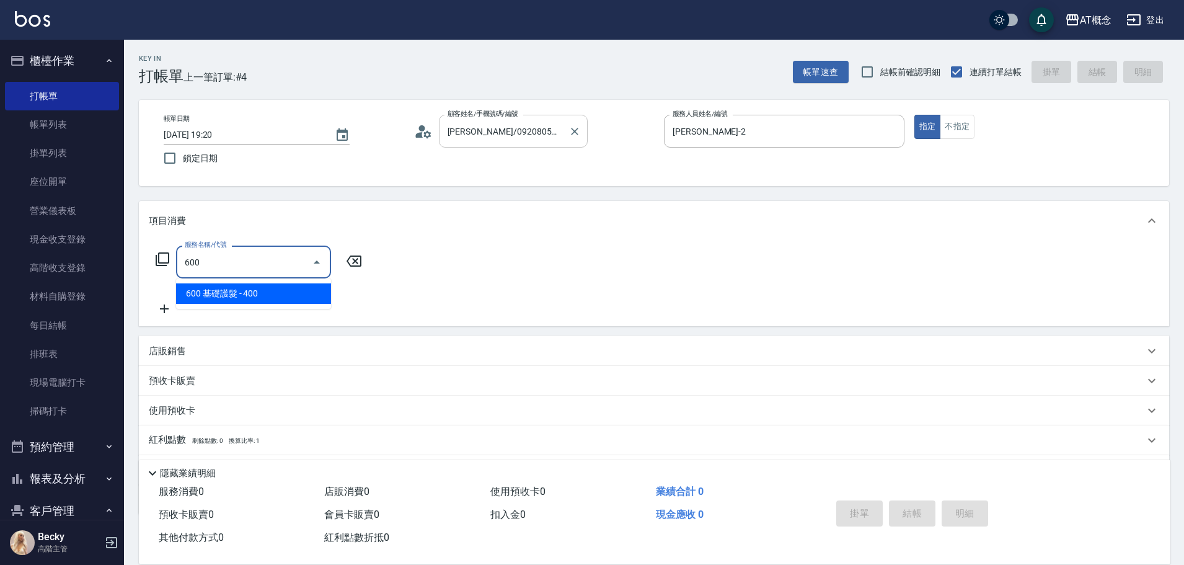
type input "40"
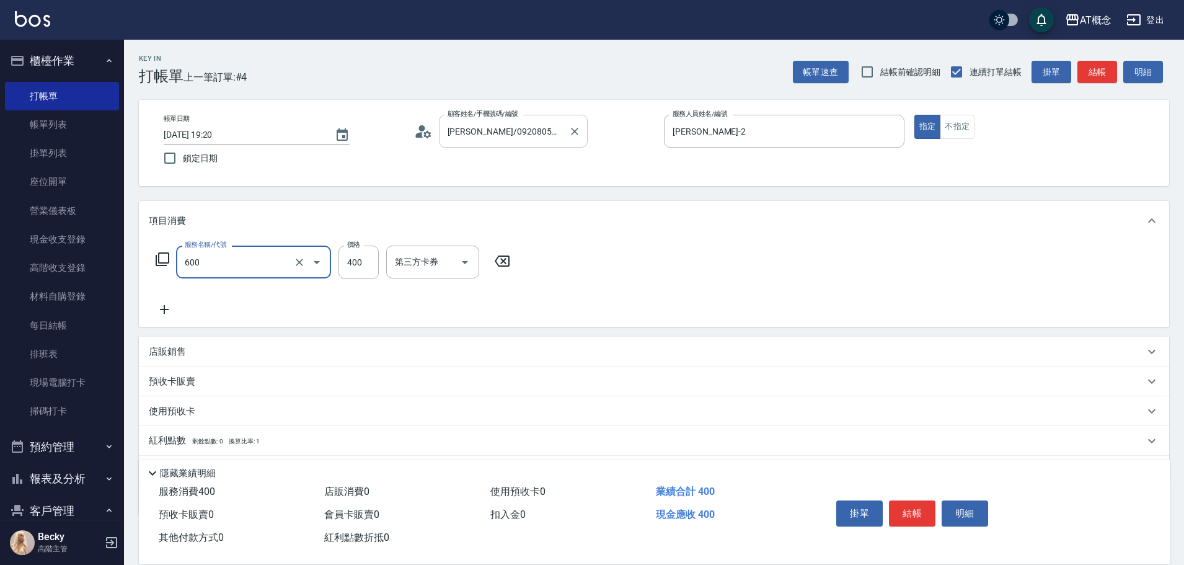
type input "600 基礎護髮(600)"
type input "3"
type input "0"
type input "30"
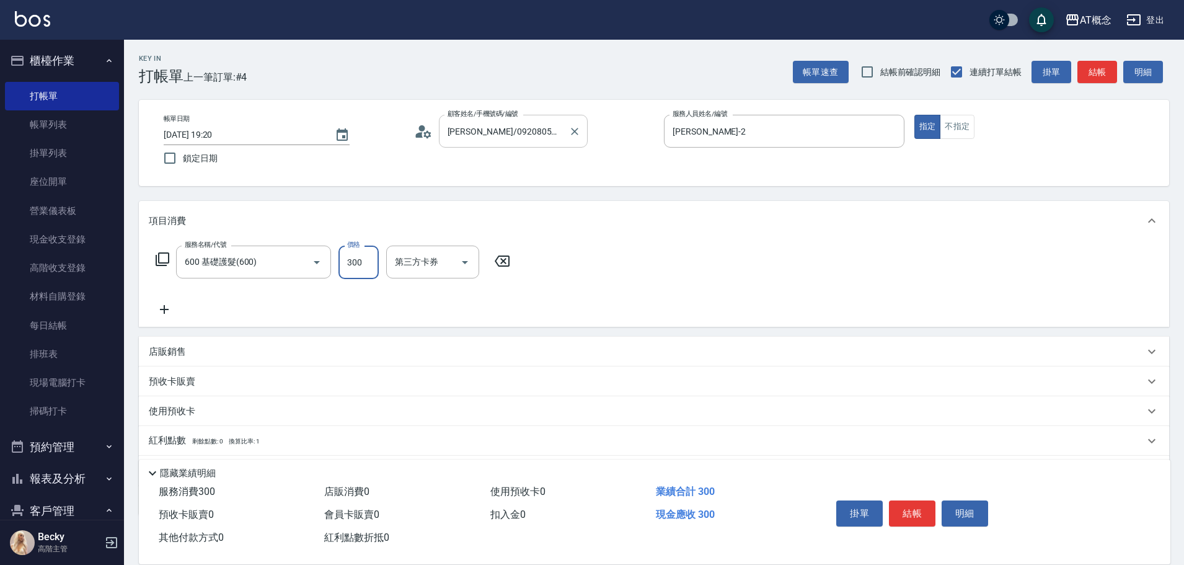
type input "300"
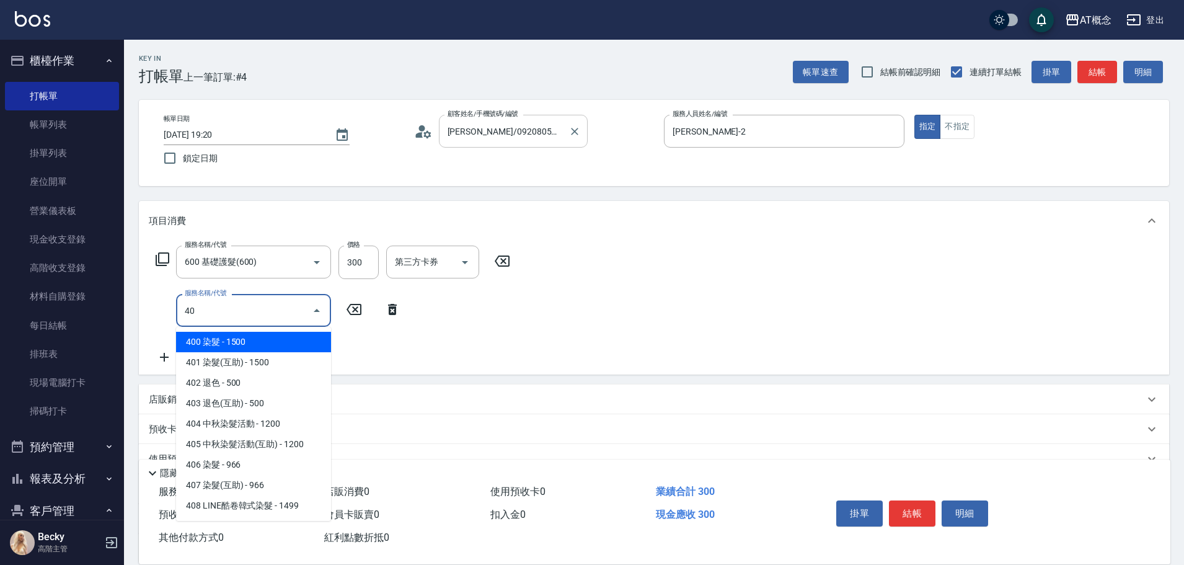
type input "400"
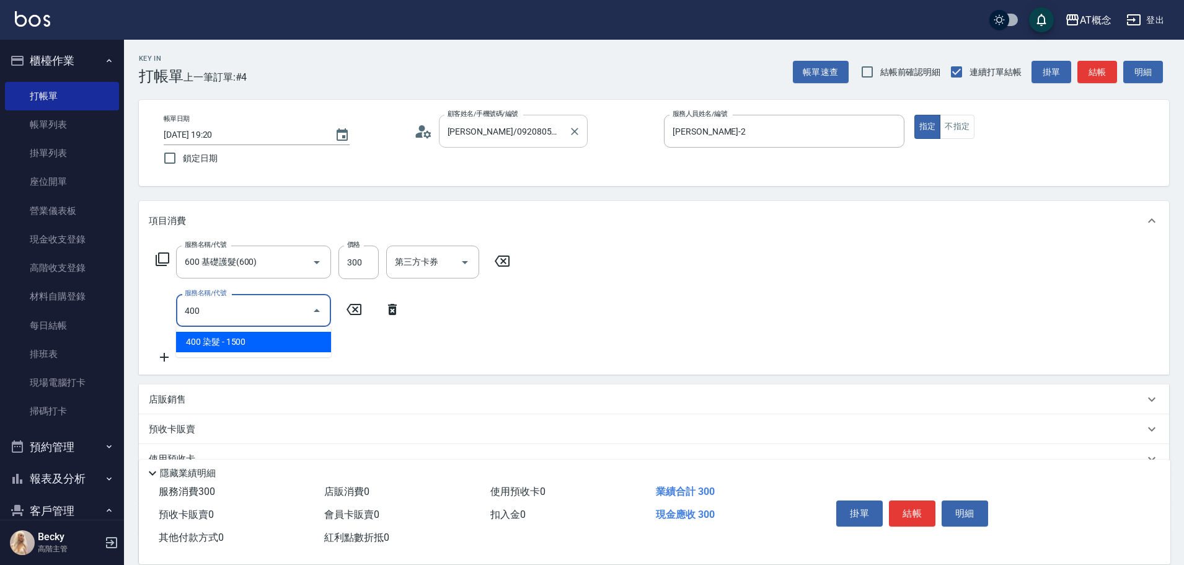
type input "180"
click at [231, 308] on input "400" at bounding box center [236, 311] width 109 height 22
type input "4"
type input "30"
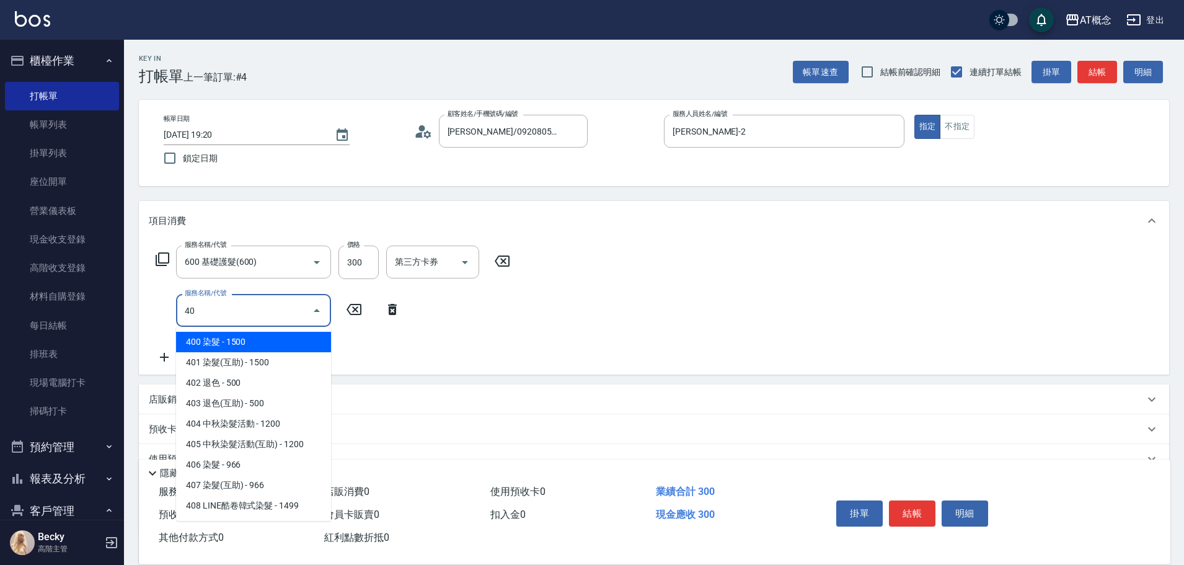
type input "401"
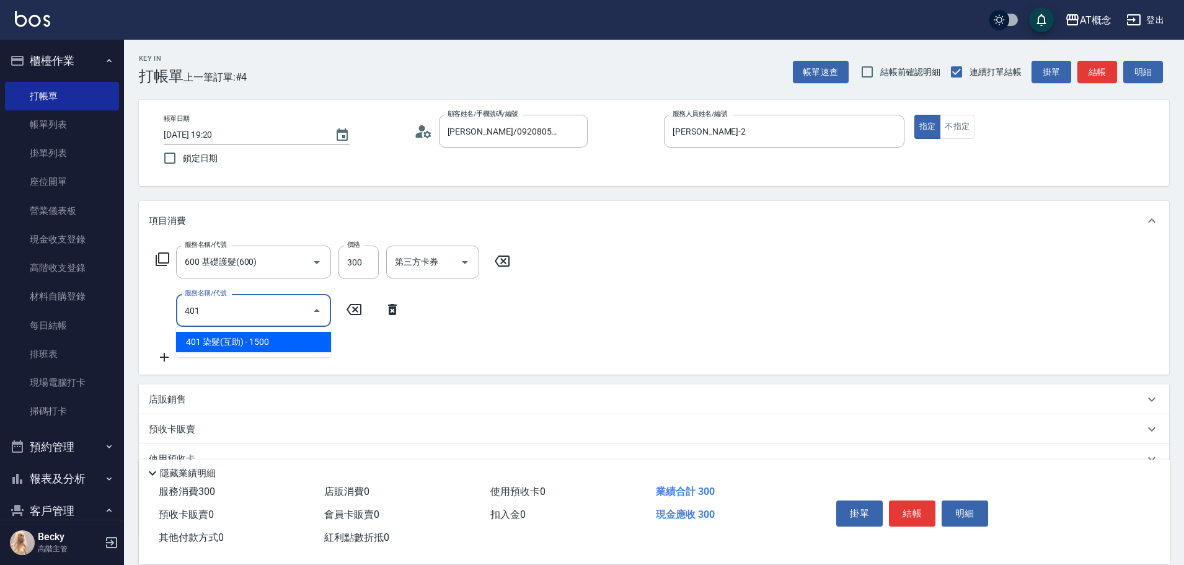
type input "180"
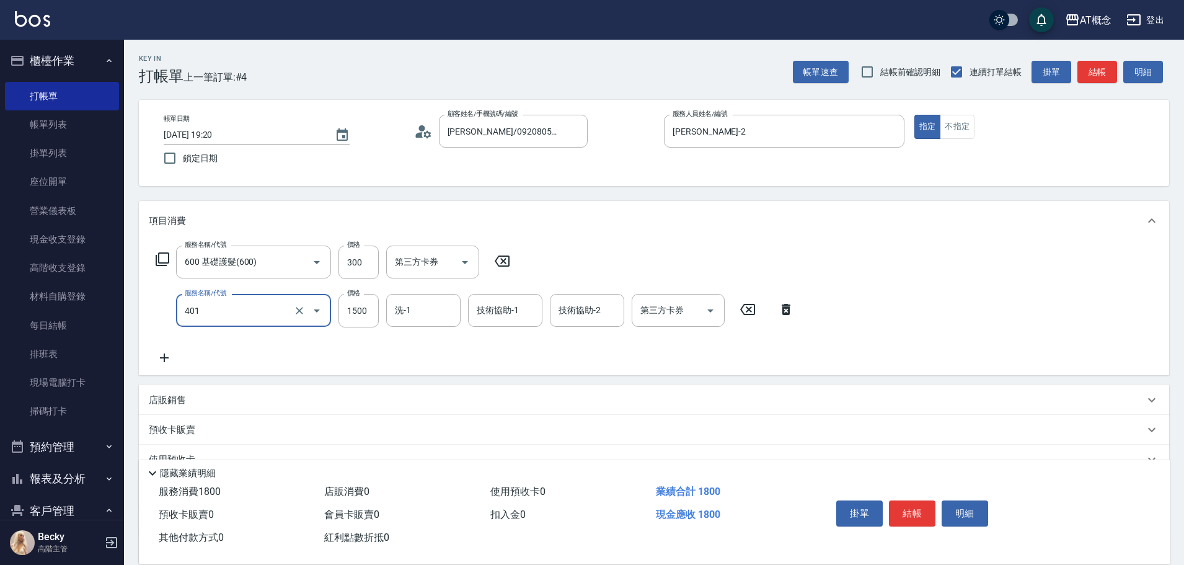
type input "401 染髮(互助)(401)"
type input "9"
type input "30"
type input "90"
type input "120"
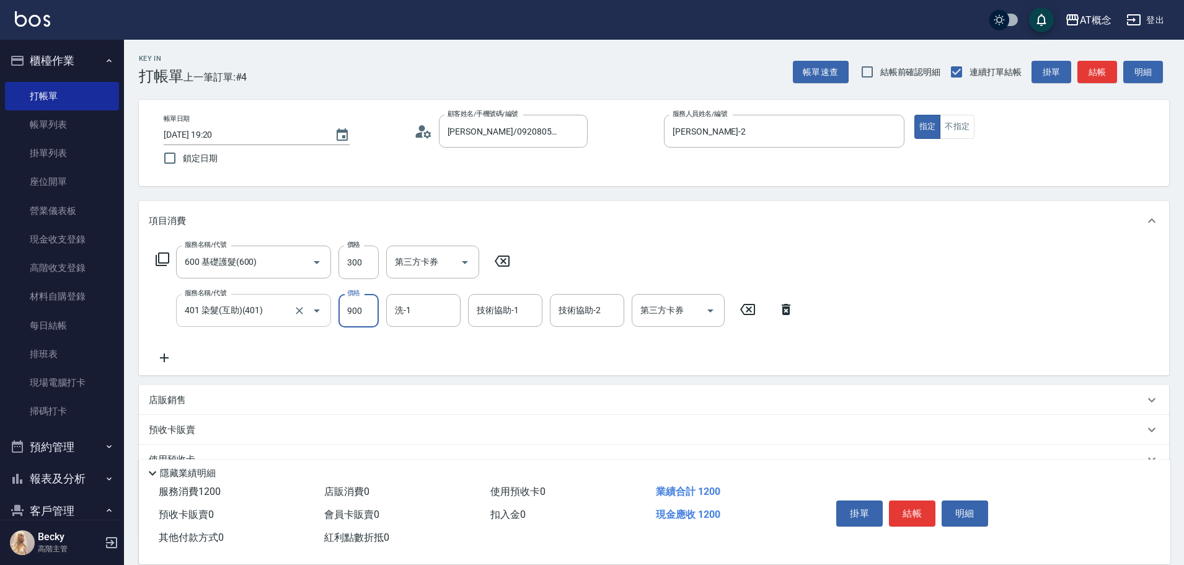
type input "900"
type input "小不-29"
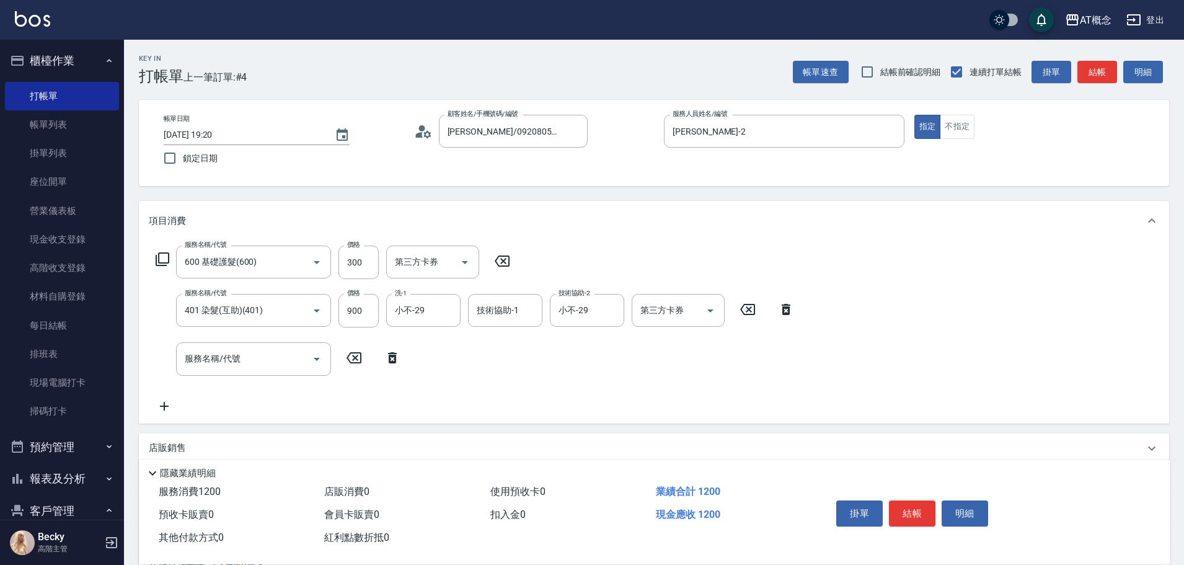
click at [399, 357] on icon at bounding box center [392, 357] width 31 height 15
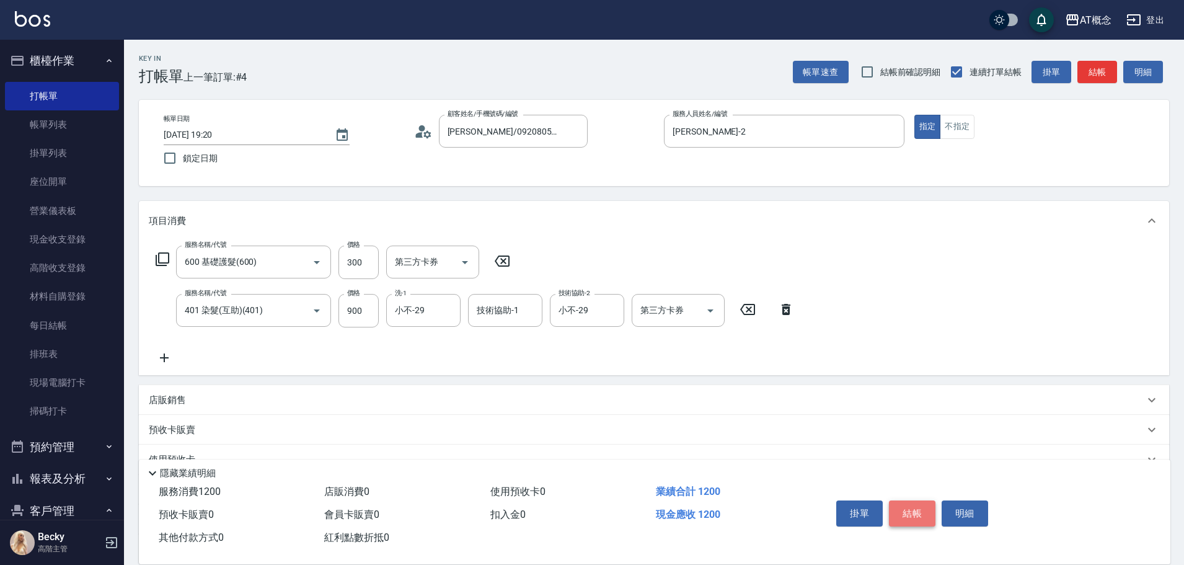
drag, startPoint x: 911, startPoint y: 504, endPoint x: 910, endPoint y: 510, distance: 6.2
click at [910, 510] on button "結帳" at bounding box center [912, 513] width 47 height 26
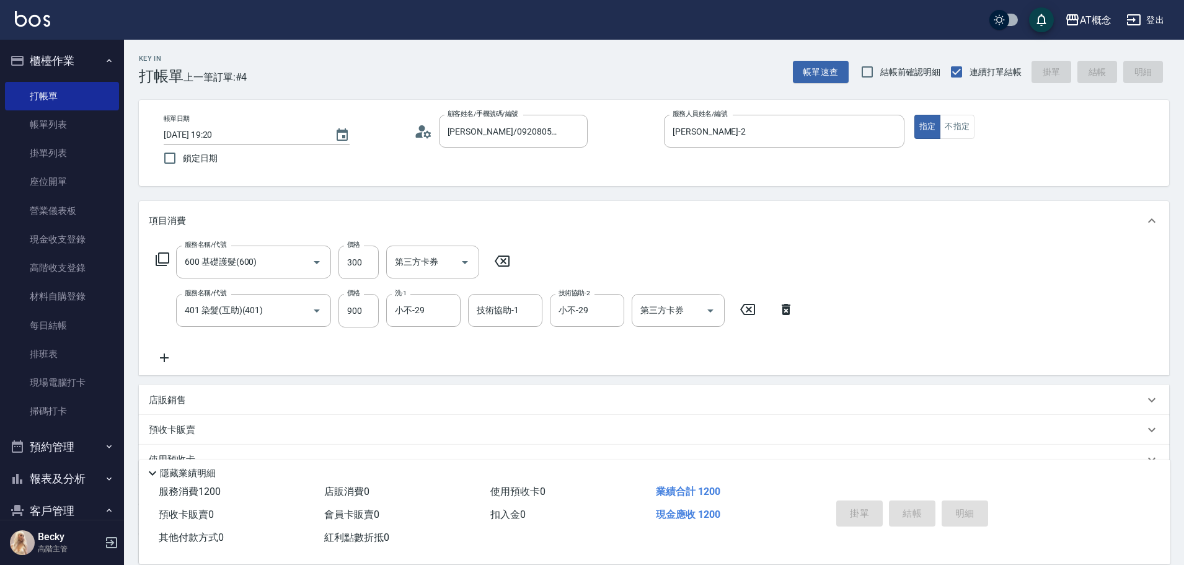
type input "[DATE] 19:21"
type input "0"
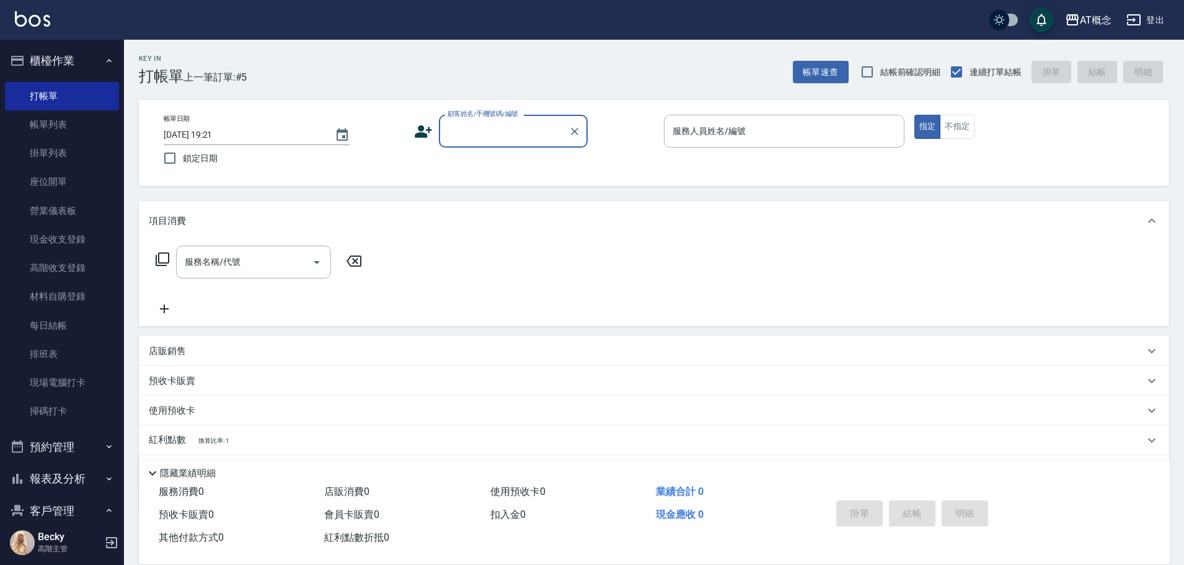
drag, startPoint x: 489, startPoint y: 127, endPoint x: 485, endPoint y: 122, distance: 7.1
click at [485, 122] on input "顧客姓名/手機號碼/編號" at bounding box center [504, 131] width 119 height 22
type input "[PERSON_NAME]/0965440153/02933"
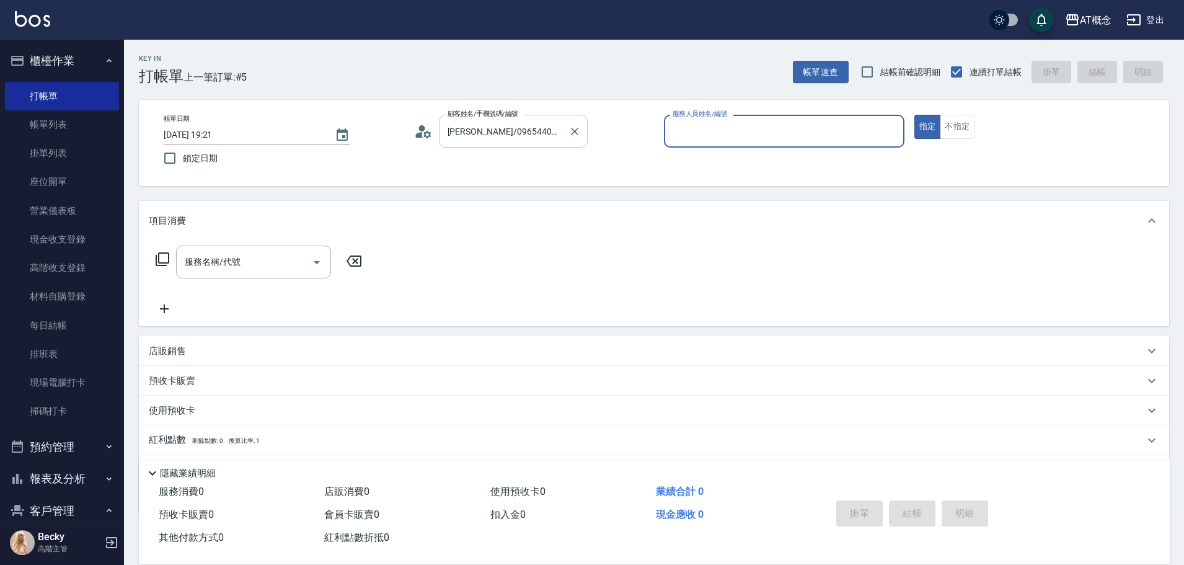
click at [915, 115] on button "指定" at bounding box center [928, 127] width 27 height 24
type input "Anson-3"
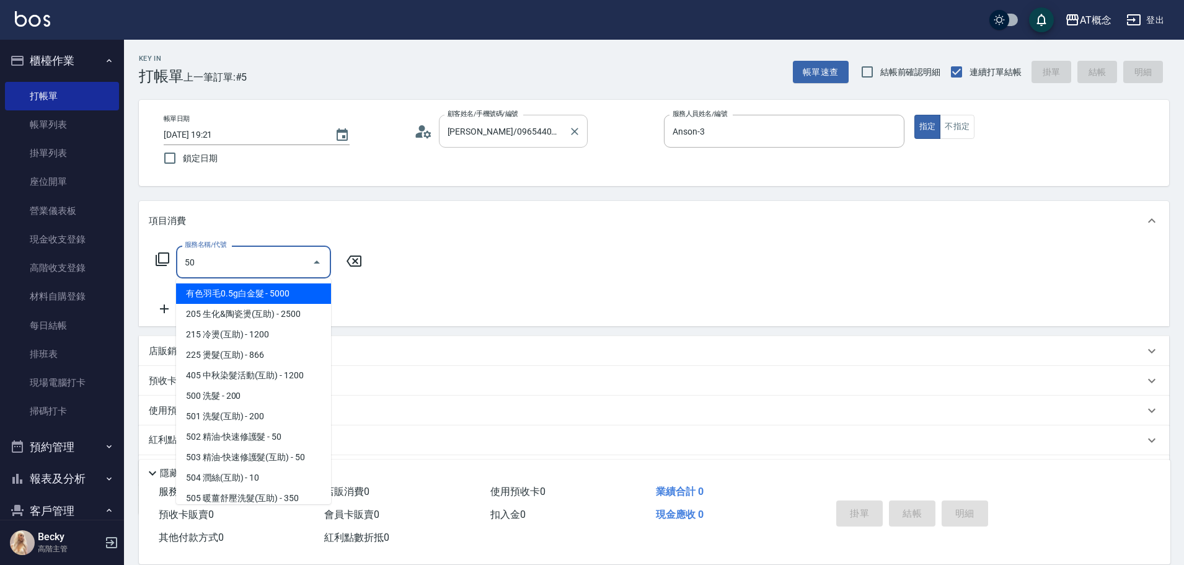
type input "500"
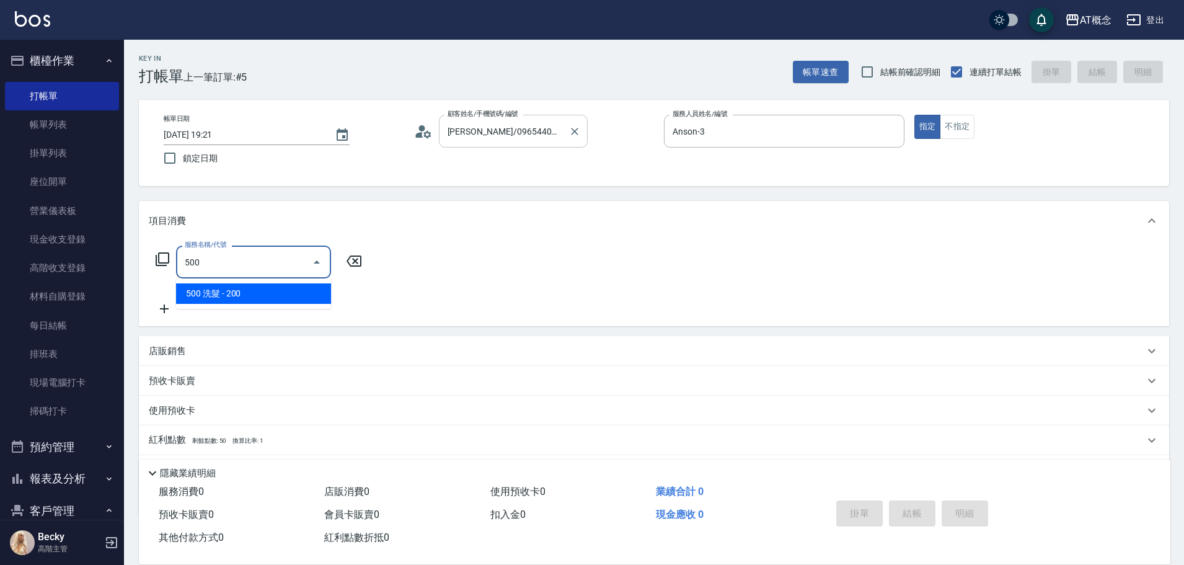
type input "20"
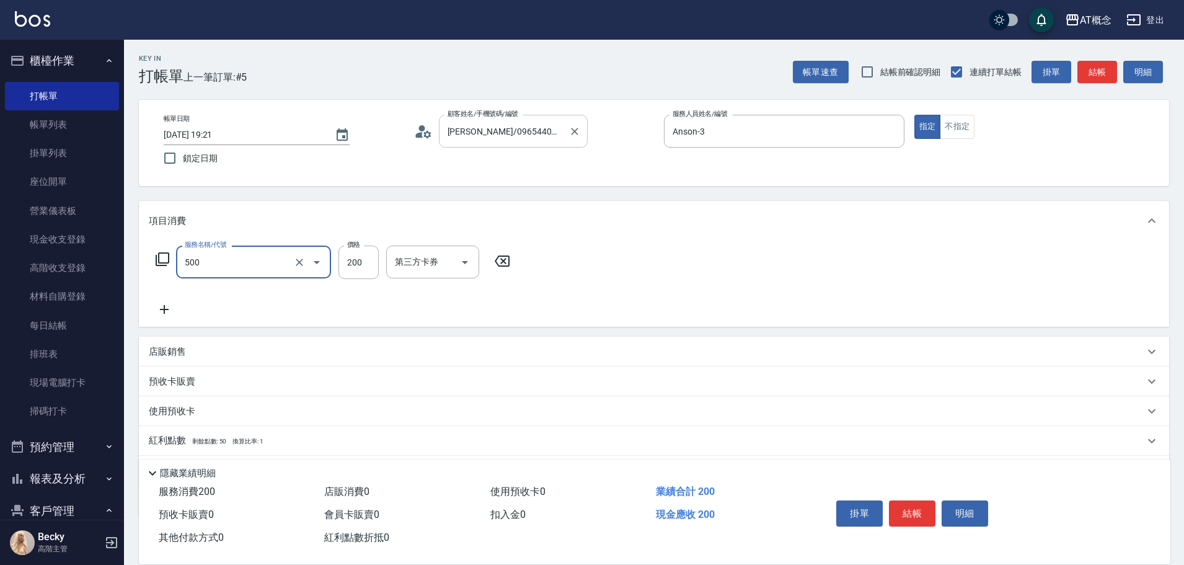
type input "500 洗髮(500)"
type input "0"
type input "25"
type input "20"
type input "250"
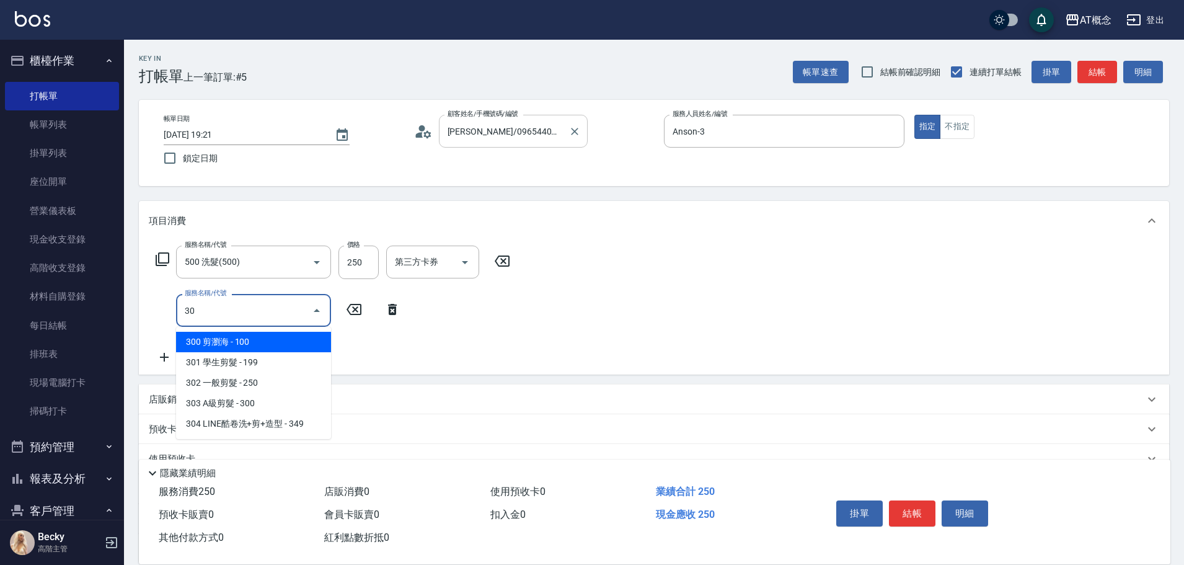
type input "303"
type input "50"
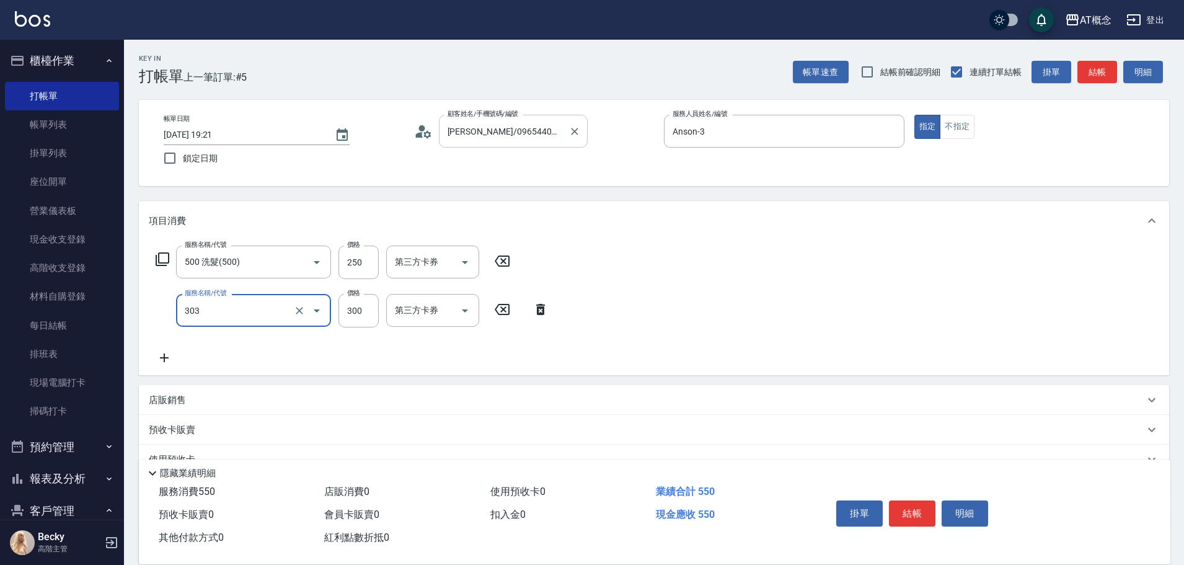
type input "303 A級剪髮(303)"
click at [903, 504] on button "結帳" at bounding box center [912, 513] width 47 height 26
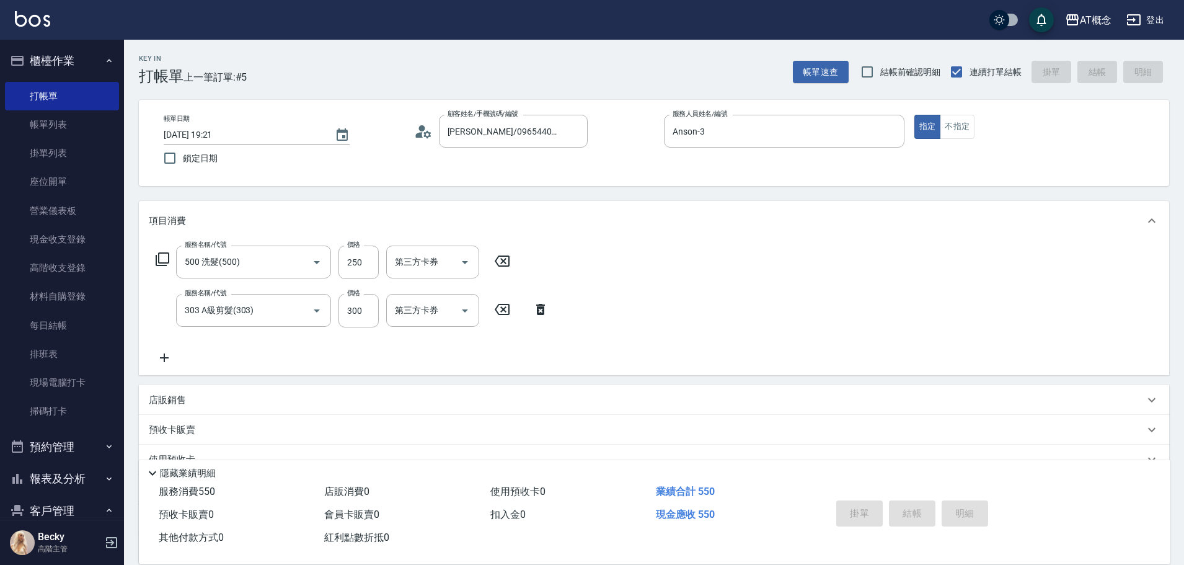
type input "0"
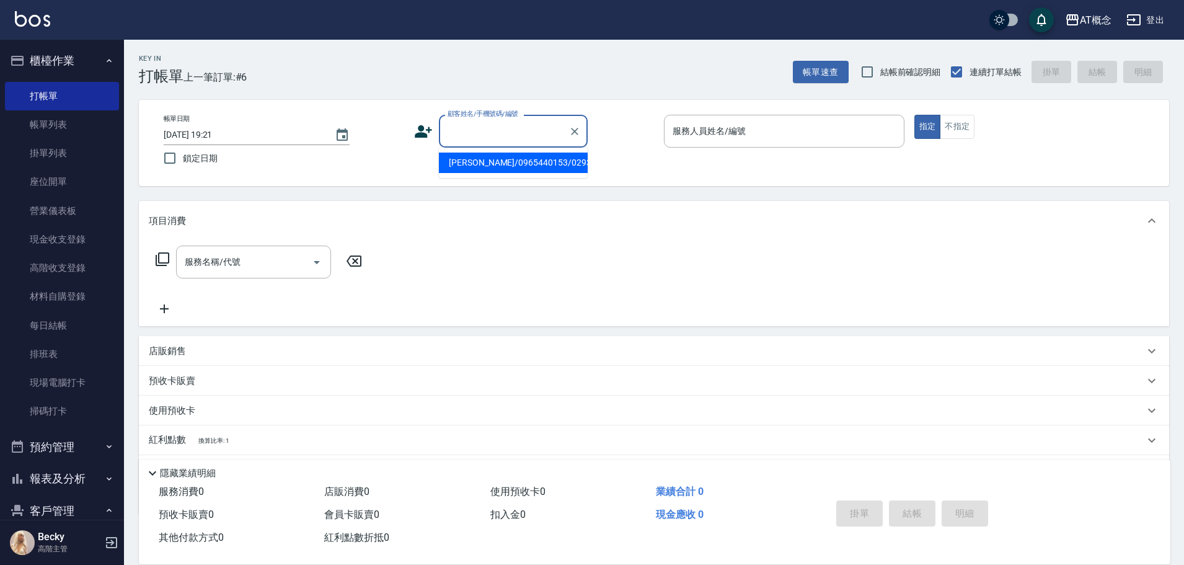
drag, startPoint x: 464, startPoint y: 125, endPoint x: 460, endPoint y: 130, distance: 7.5
click at [464, 127] on input "顧客姓名/手機號碼/編號" at bounding box center [504, 131] width 119 height 22
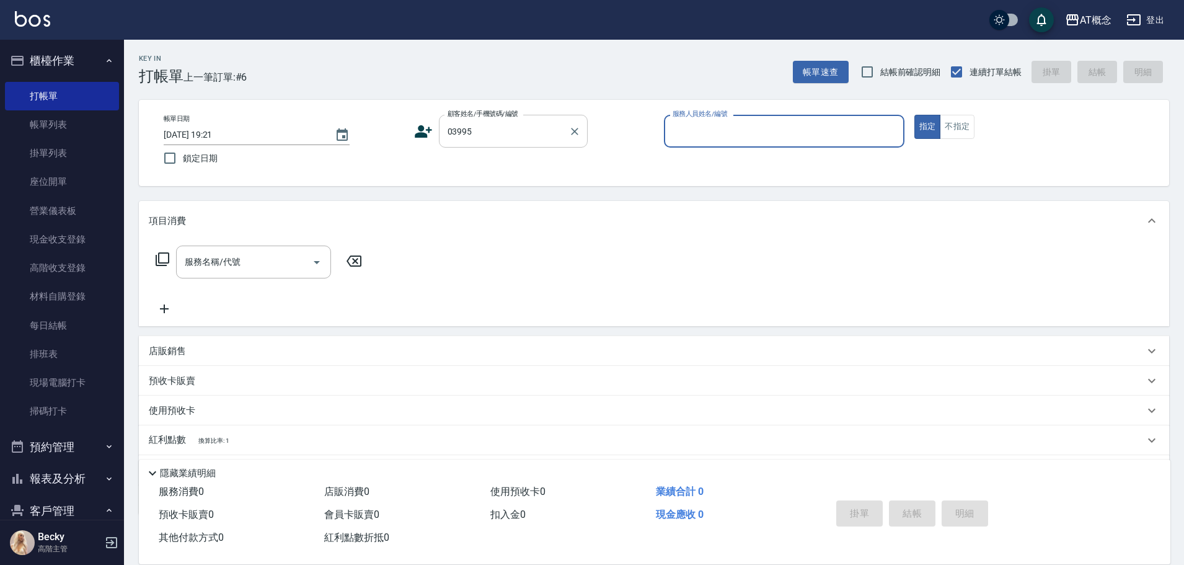
type input "古鎮銘/0976467179/03995"
type input "[PERSON_NAME]-2"
click at [915, 115] on button "指定" at bounding box center [928, 127] width 27 height 24
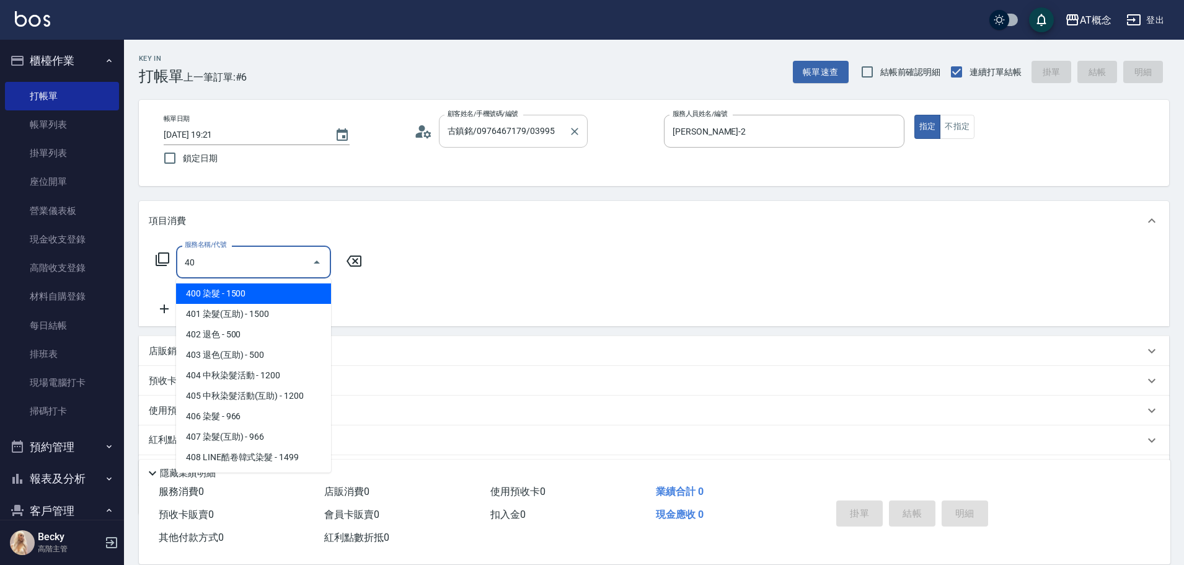
type input "401"
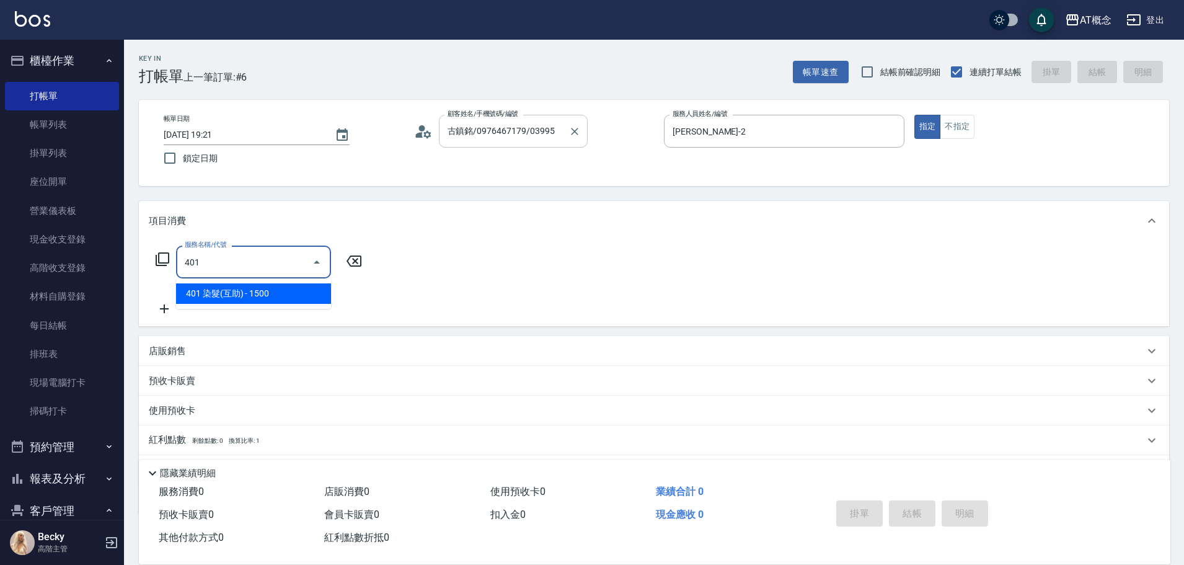
type input "150"
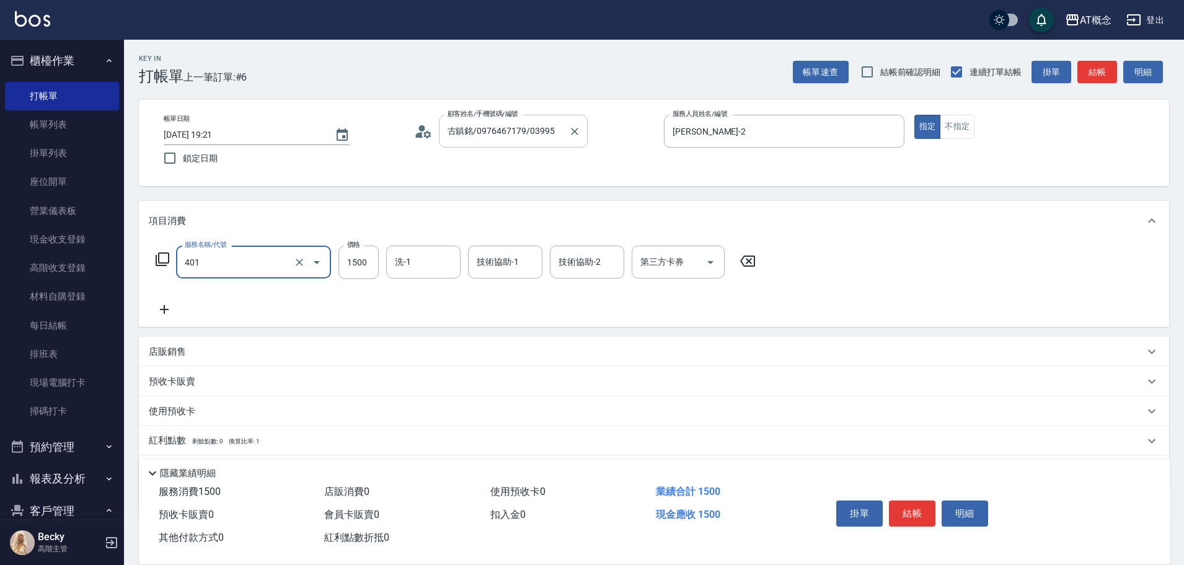
type input "401 染髮(互助)(401)"
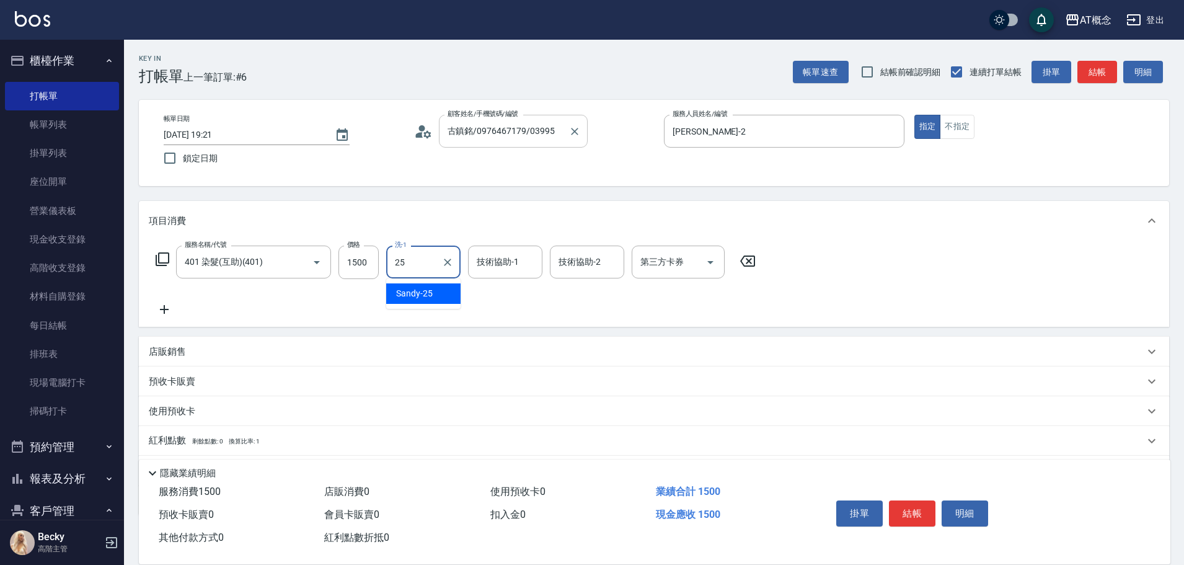
type input "Sandy-25"
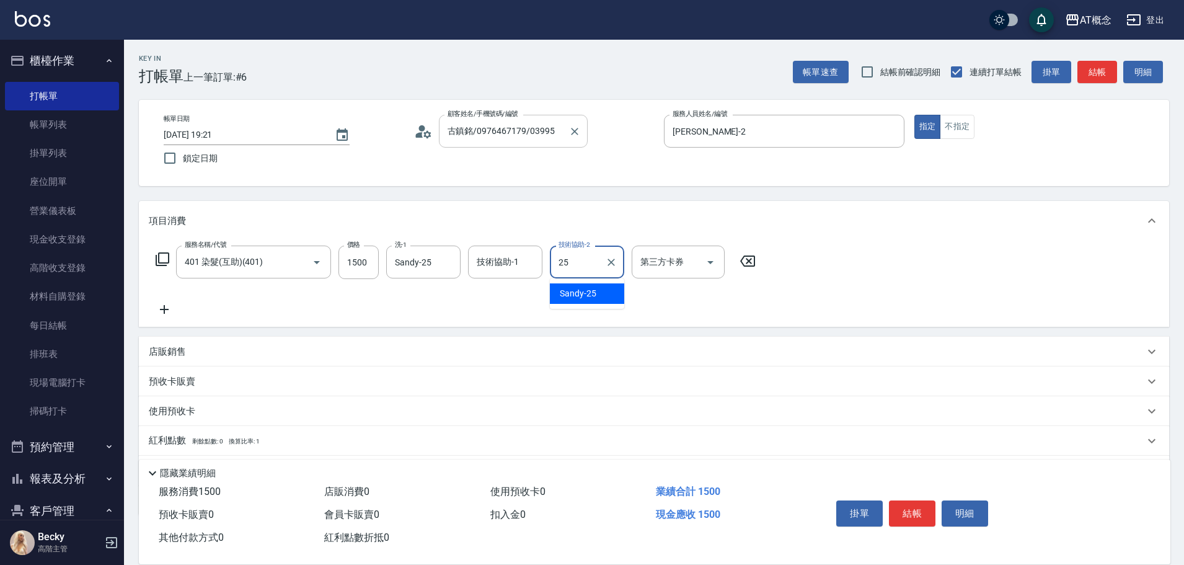
type input "Sandy-25"
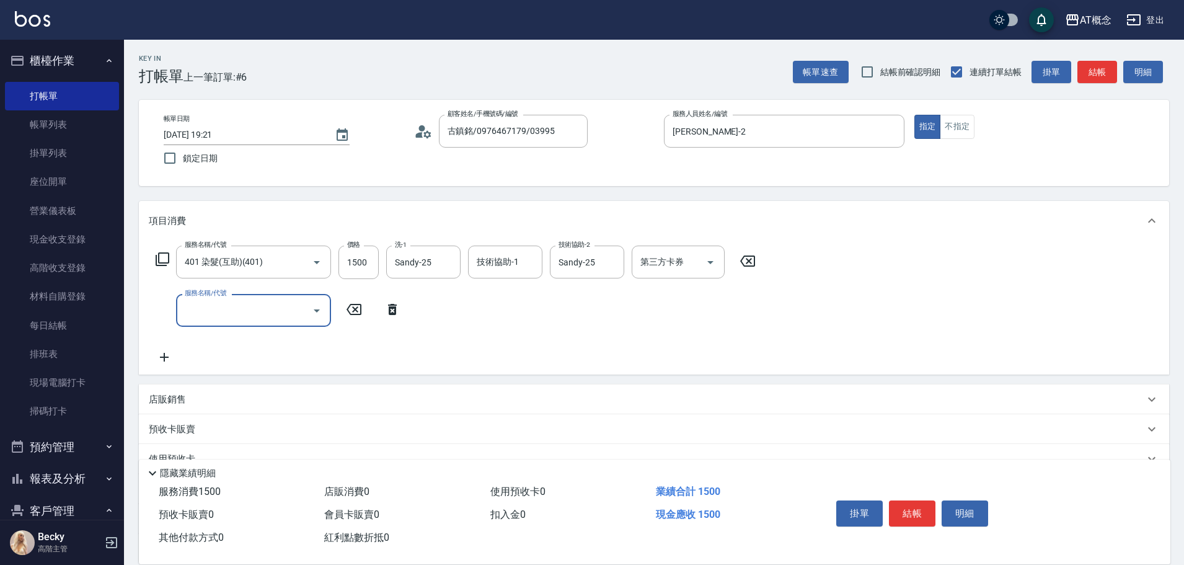
click at [386, 311] on icon at bounding box center [392, 309] width 31 height 15
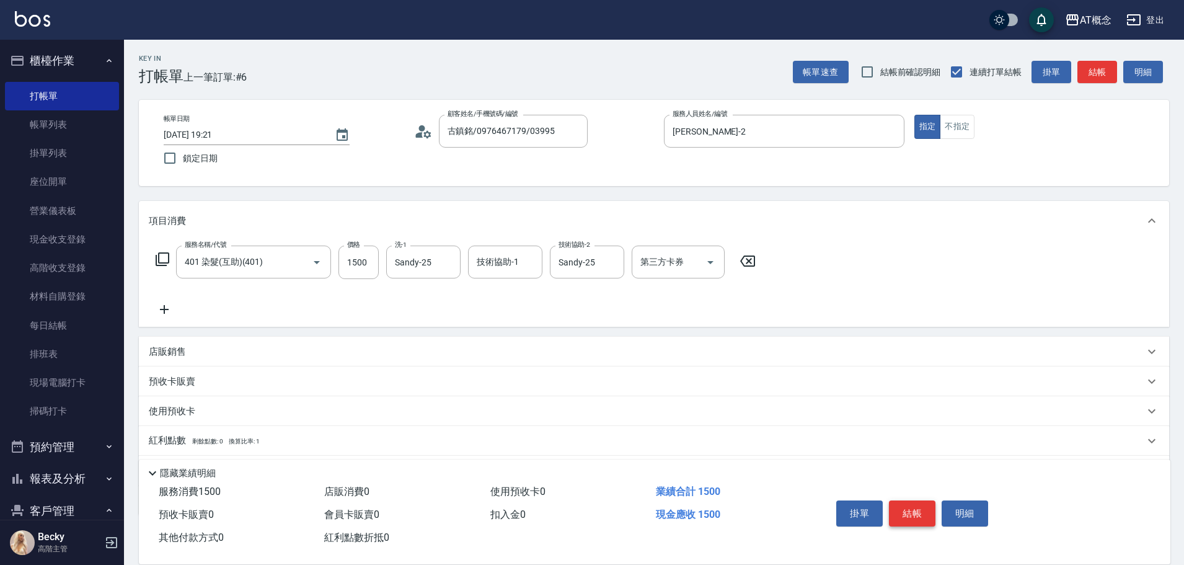
click at [901, 502] on button "結帳" at bounding box center [912, 513] width 47 height 26
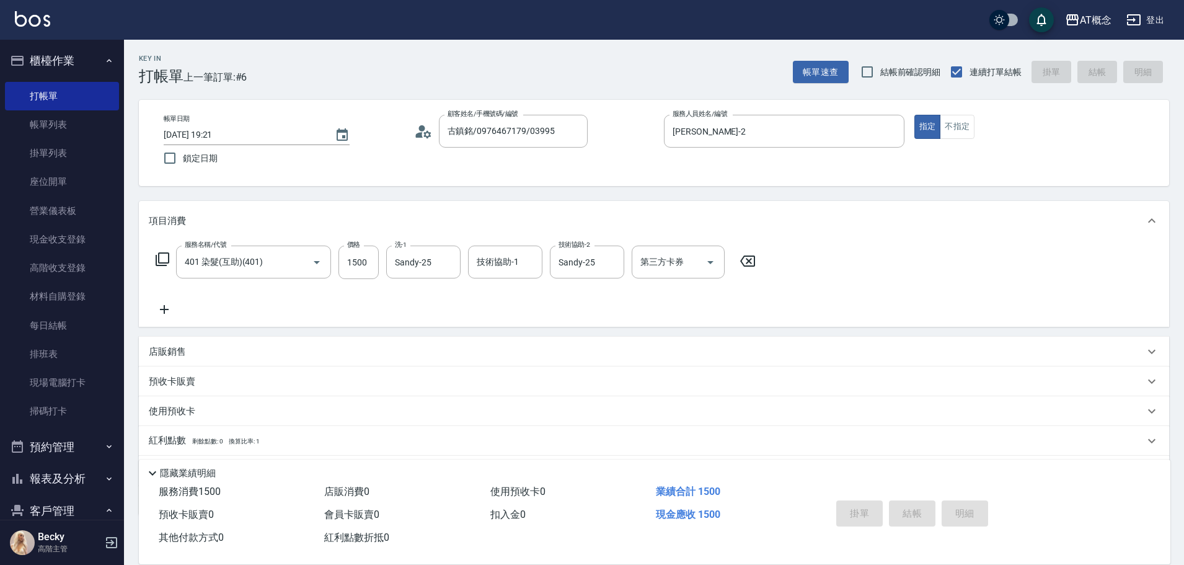
type input "[DATE] 19:22"
type input "0"
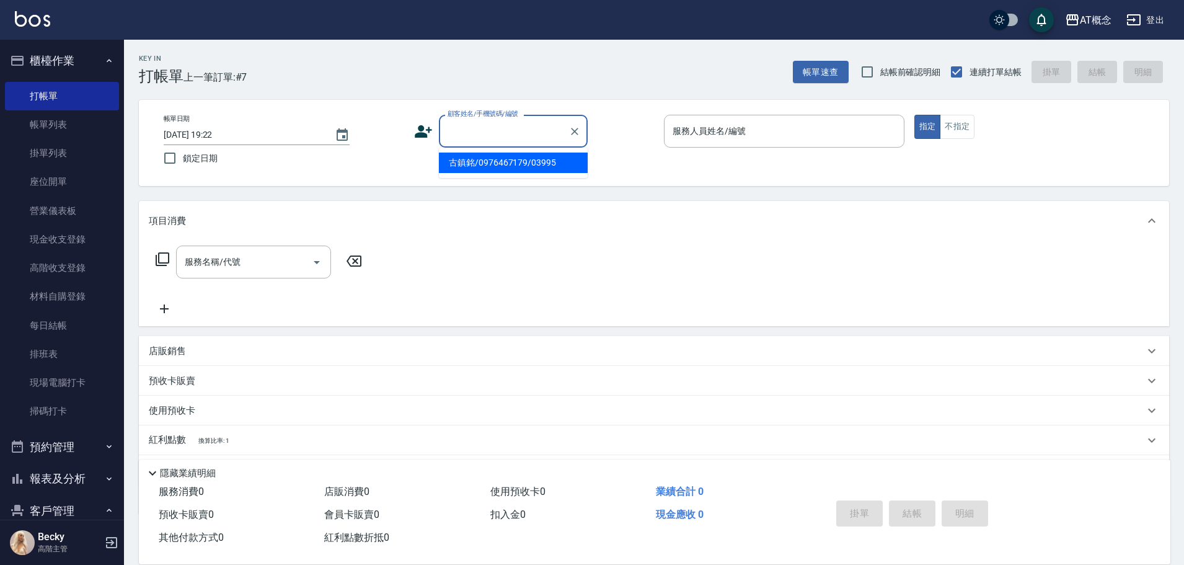
drag, startPoint x: 494, startPoint y: 129, endPoint x: 485, endPoint y: 130, distance: 8.7
click at [487, 130] on input "顧客姓名/手機號碼/編號" at bounding box center [504, 131] width 119 height 22
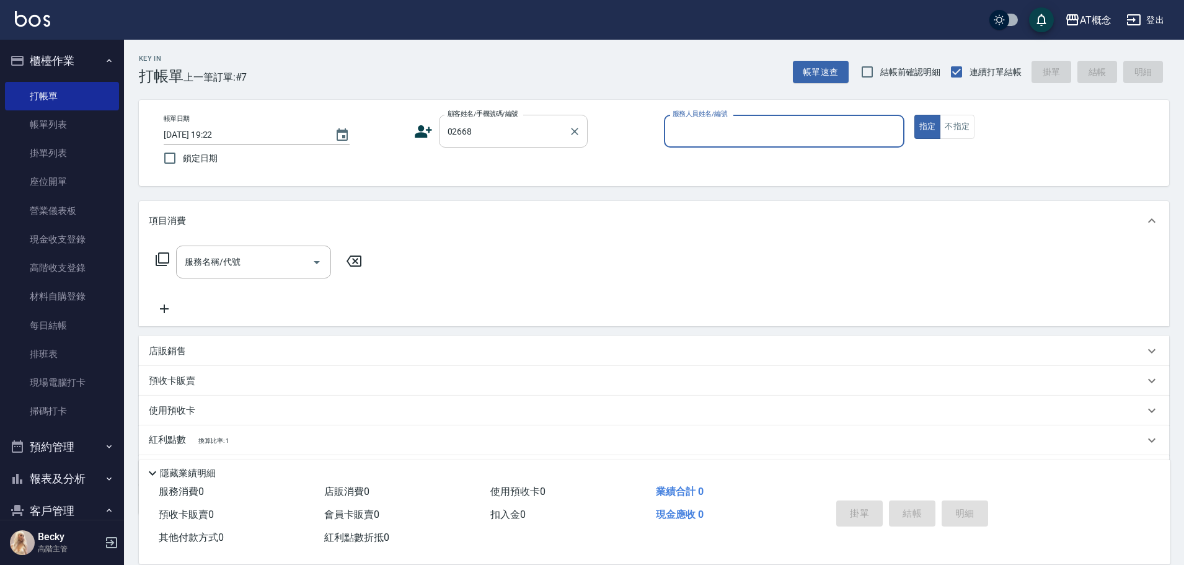
type input "[PERSON_NAME]/0930183717/02668"
click at [915, 115] on button "指定" at bounding box center [928, 127] width 27 height 24
type input "Kiki-9"
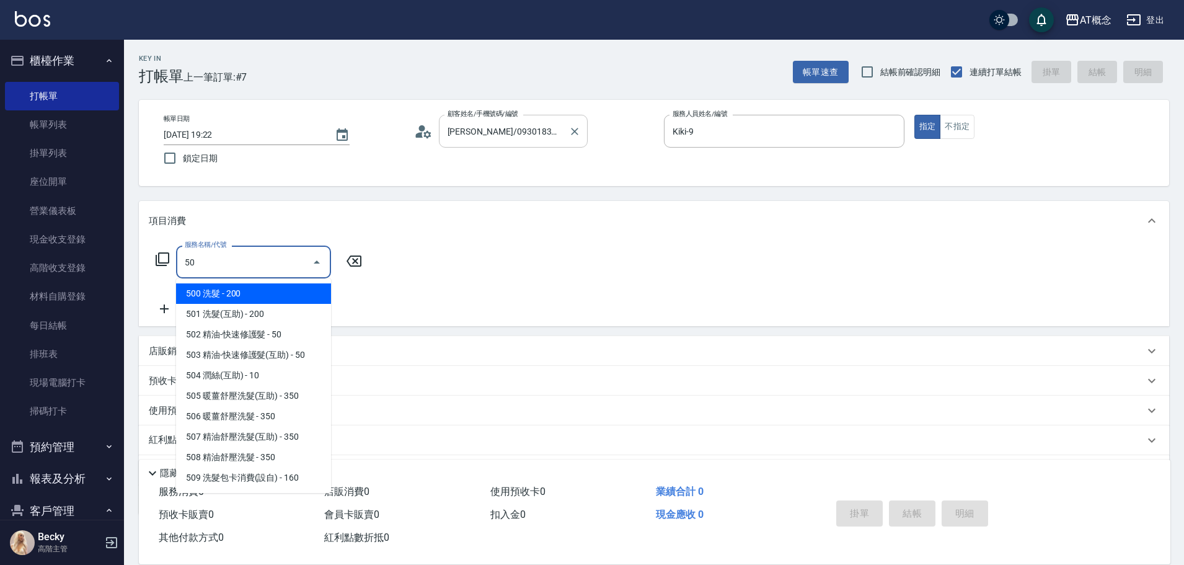
type input "501"
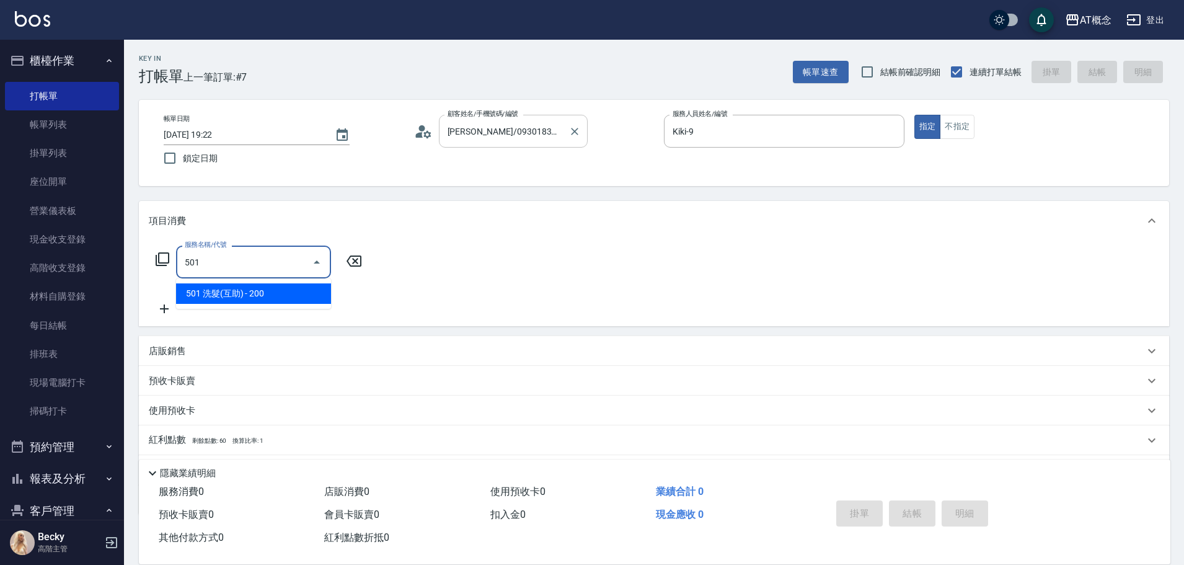
type input "20"
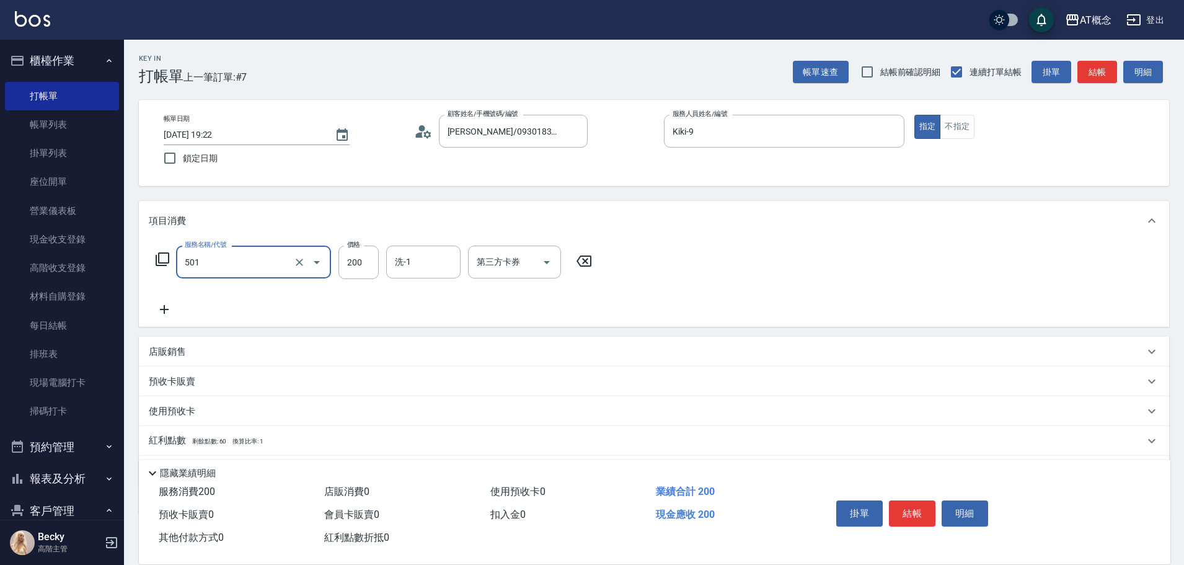
click at [249, 258] on input "501" at bounding box center [236, 262] width 109 height 22
type input "5"
type input "0"
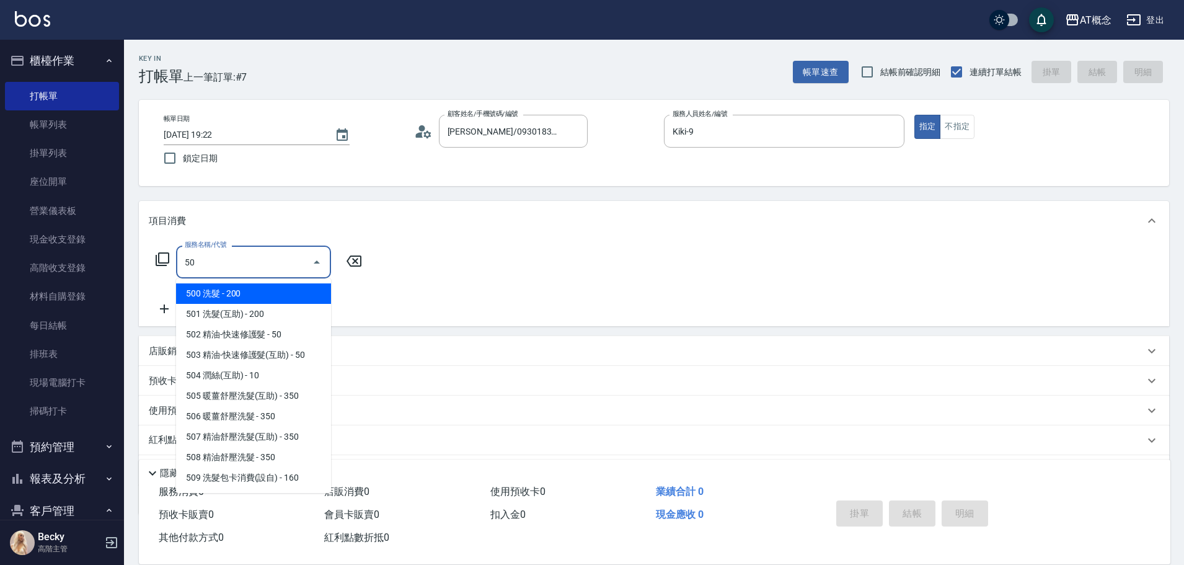
type input "500"
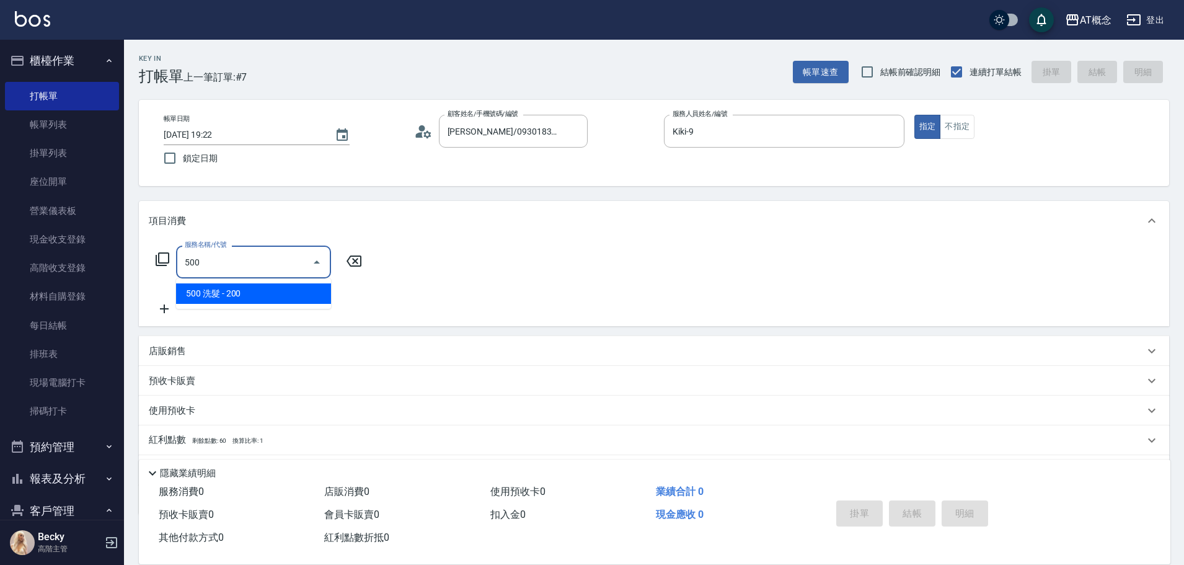
type input "20"
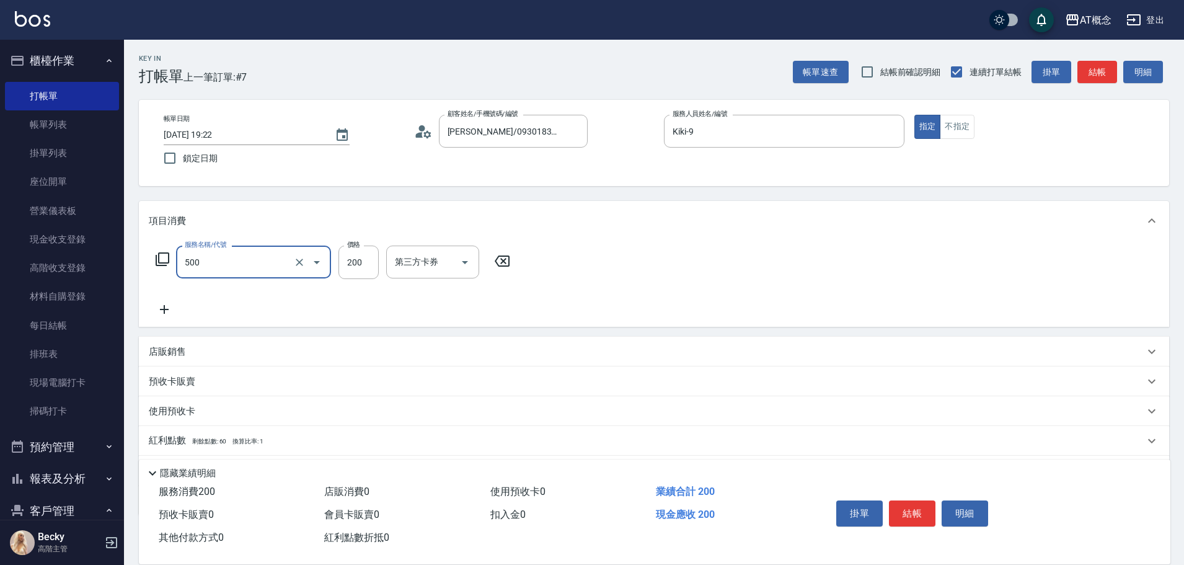
type input "500 洗髮(500)"
type input "0"
type input "25"
type input "20"
type input "250"
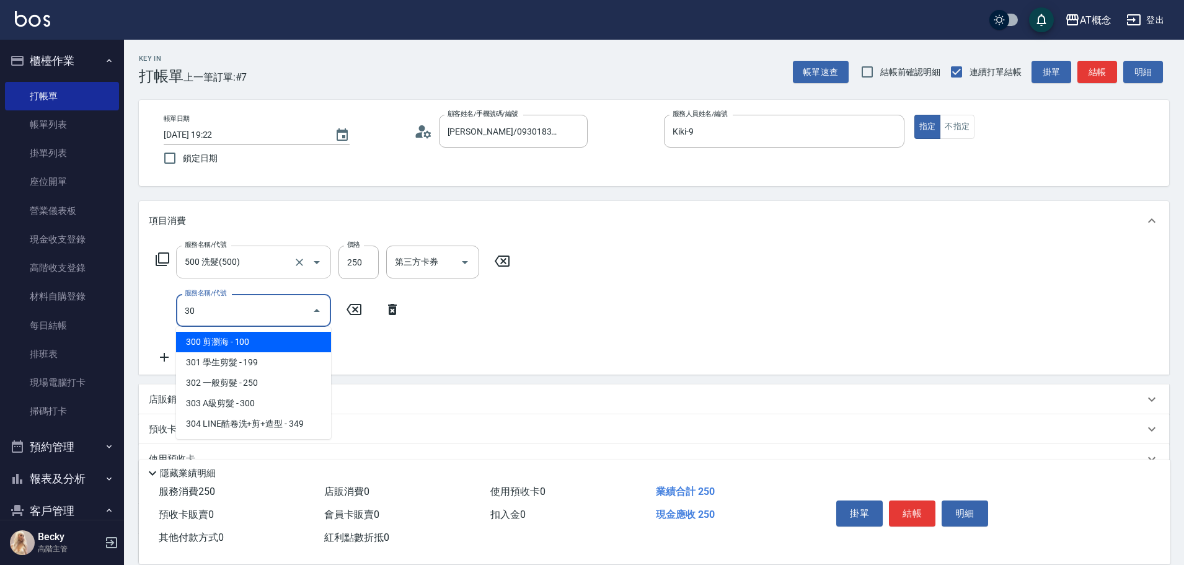
type input "303"
type input "50"
type input "303 A級剪髮(303)"
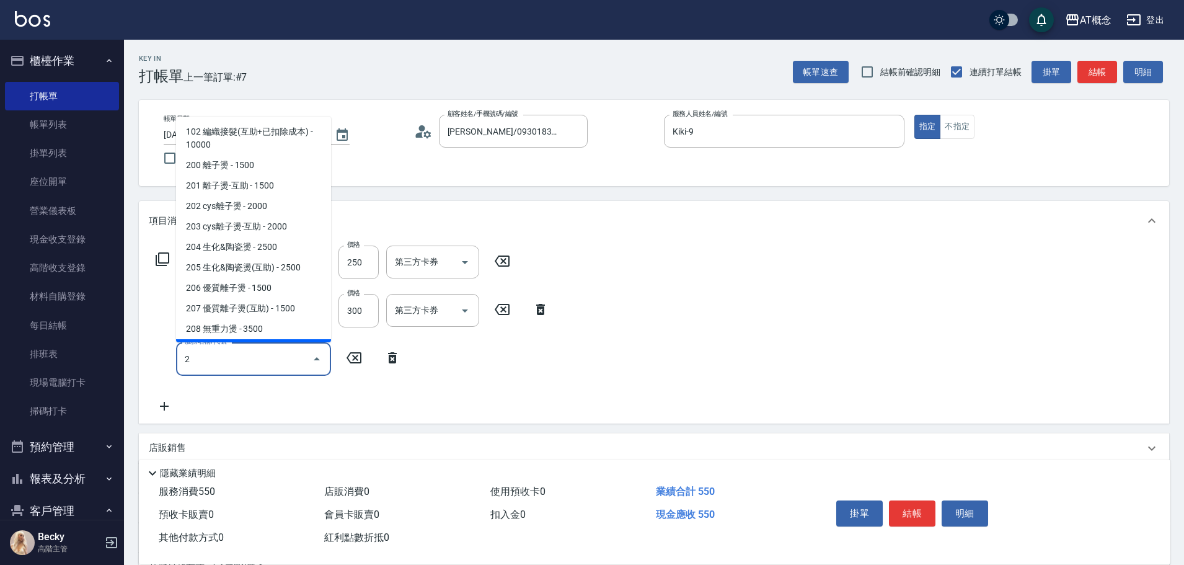
type input "2"
click at [195, 393] on div "服務名稱/代號 500 洗髮(500) 服務名稱/代號 價格 250 價格 第三方卡券 第三方卡券 服務名稱/代號 303 A級剪髮(303) 服務名稱/代號…" at bounding box center [352, 329] width 407 height 167
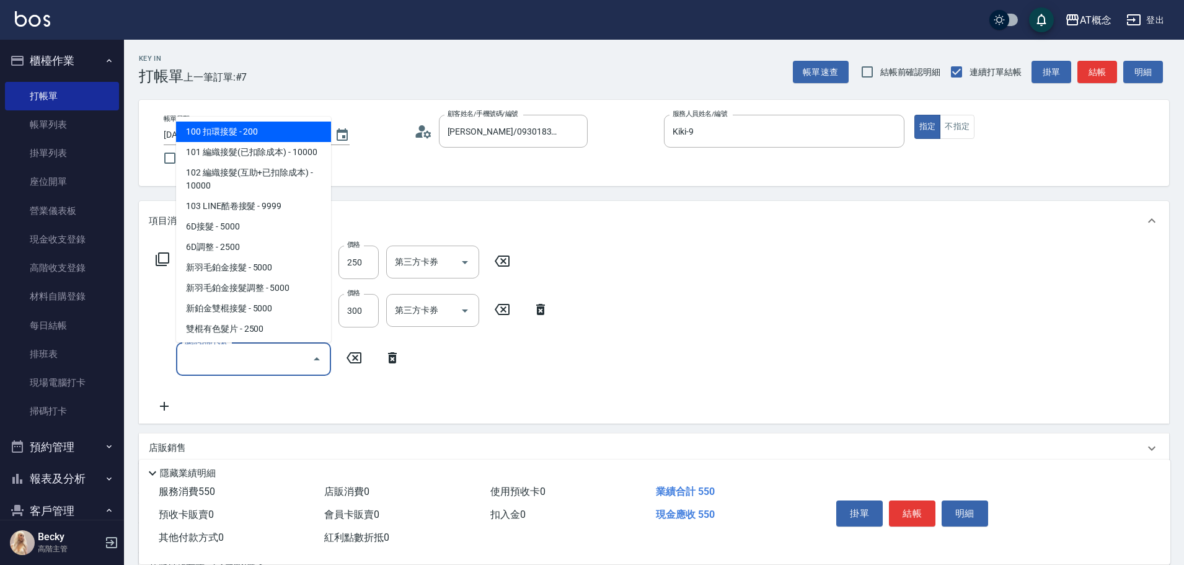
click at [203, 360] on input "服務名稱/代號" at bounding box center [244, 359] width 125 height 22
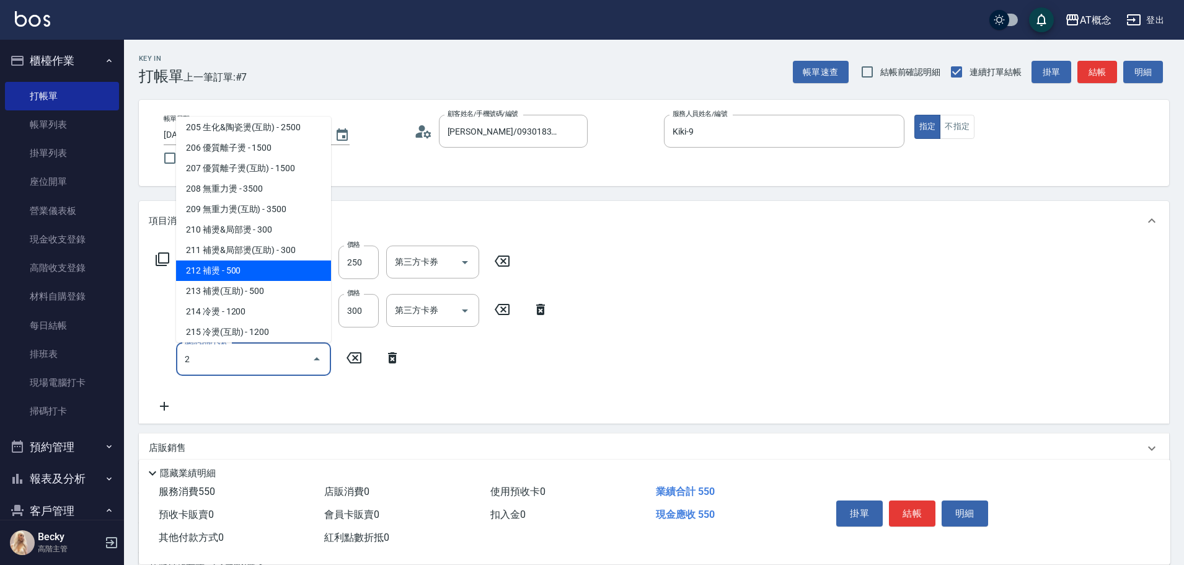
scroll to position [181, 0]
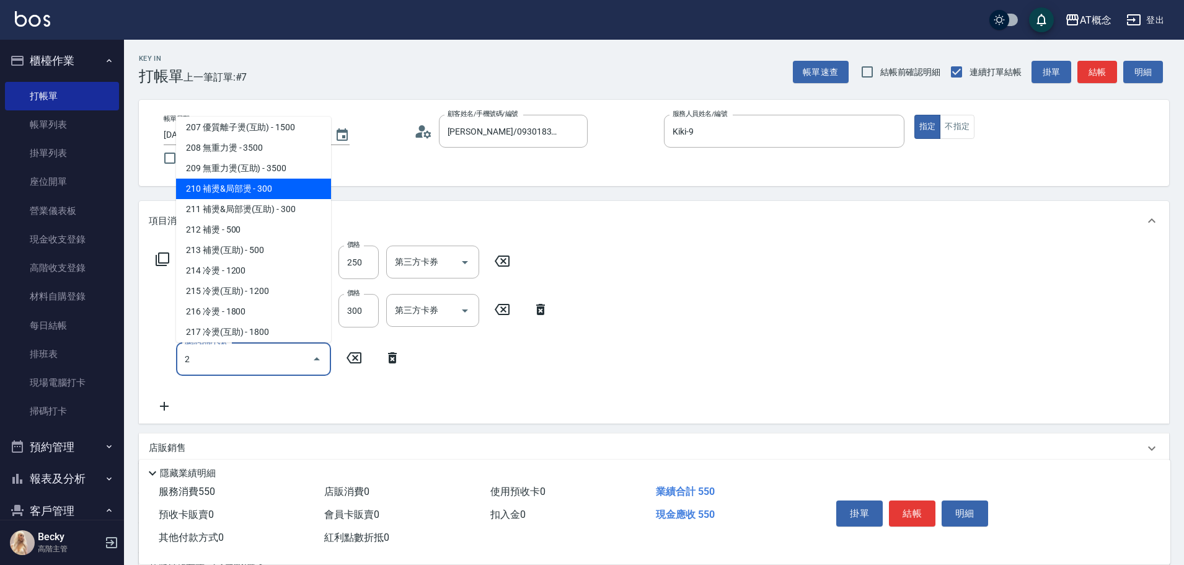
type input "210 補燙&局部燙(210)"
type input "80"
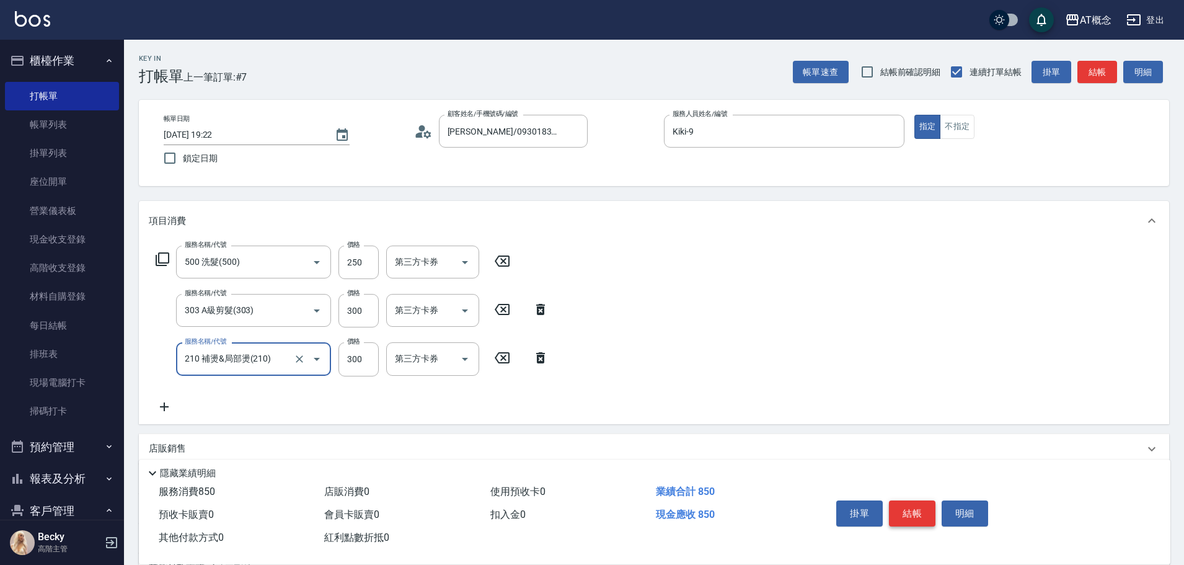
type input "210 補燙&局部燙(210)"
click at [913, 505] on button "結帳" at bounding box center [912, 513] width 47 height 26
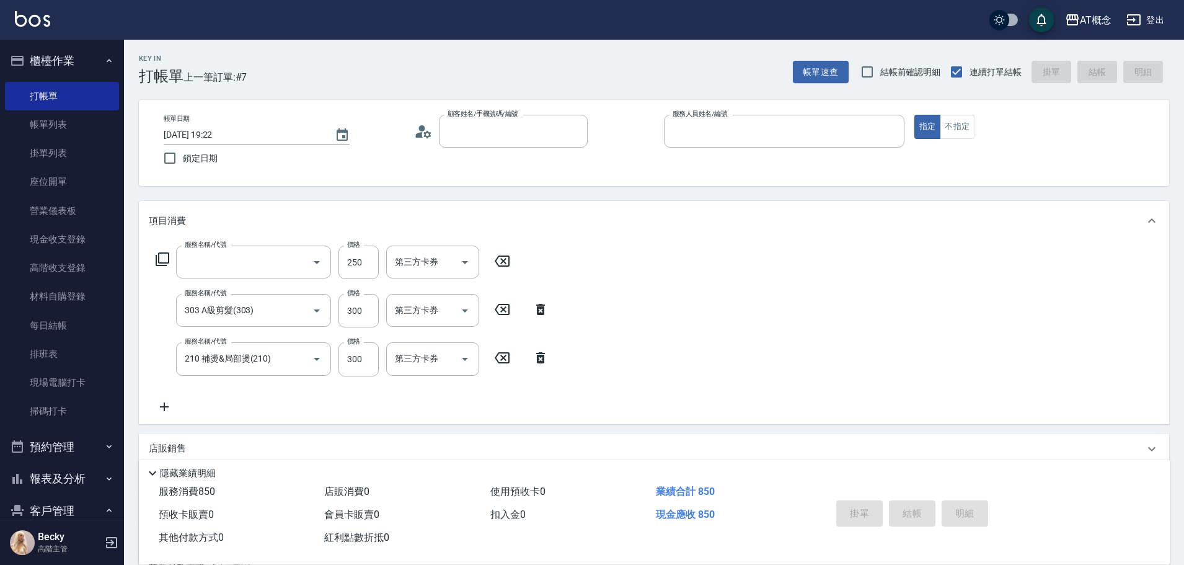
type input "0"
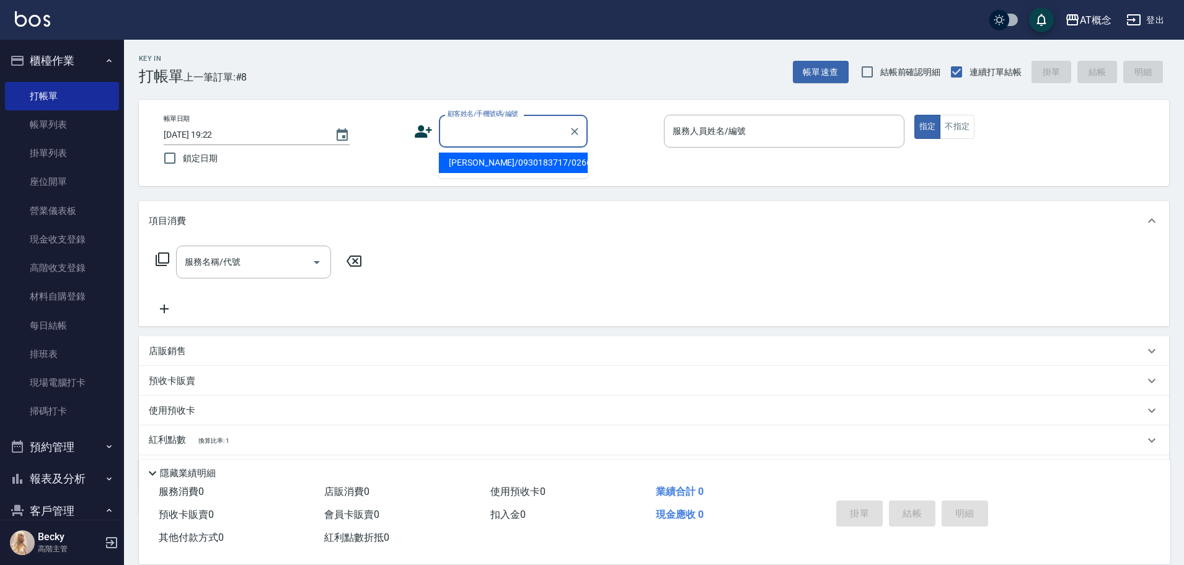
click at [506, 131] on input "顧客姓名/手機號碼/編號" at bounding box center [504, 131] width 119 height 22
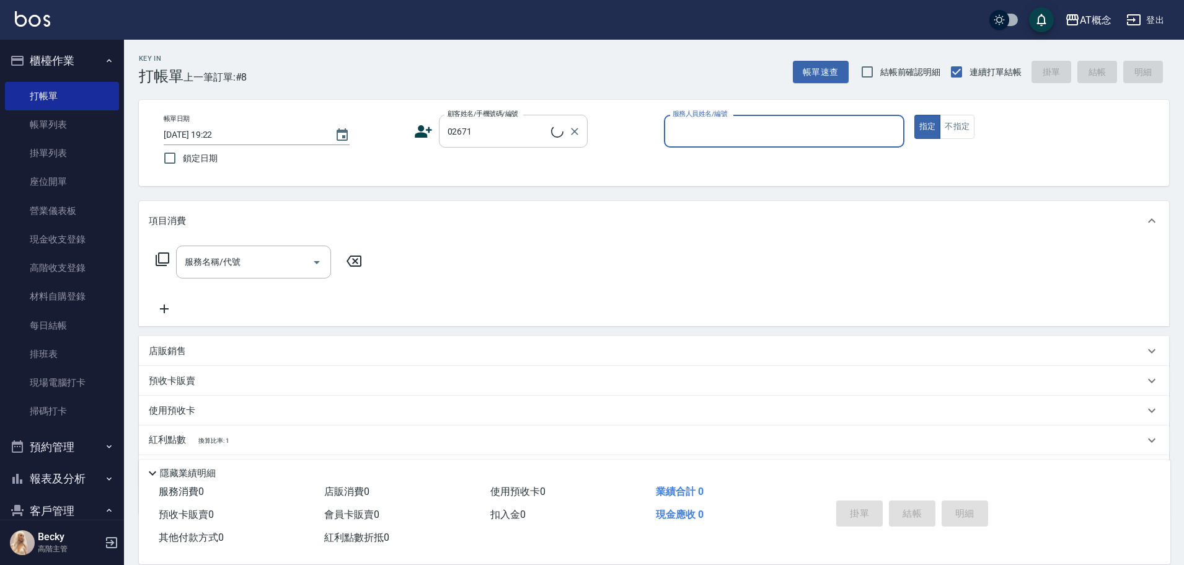
type input "[PERSON_NAME]/0906735488/02671"
type input "[PERSON_NAME]-2"
click at [915, 115] on button "指定" at bounding box center [928, 127] width 27 height 24
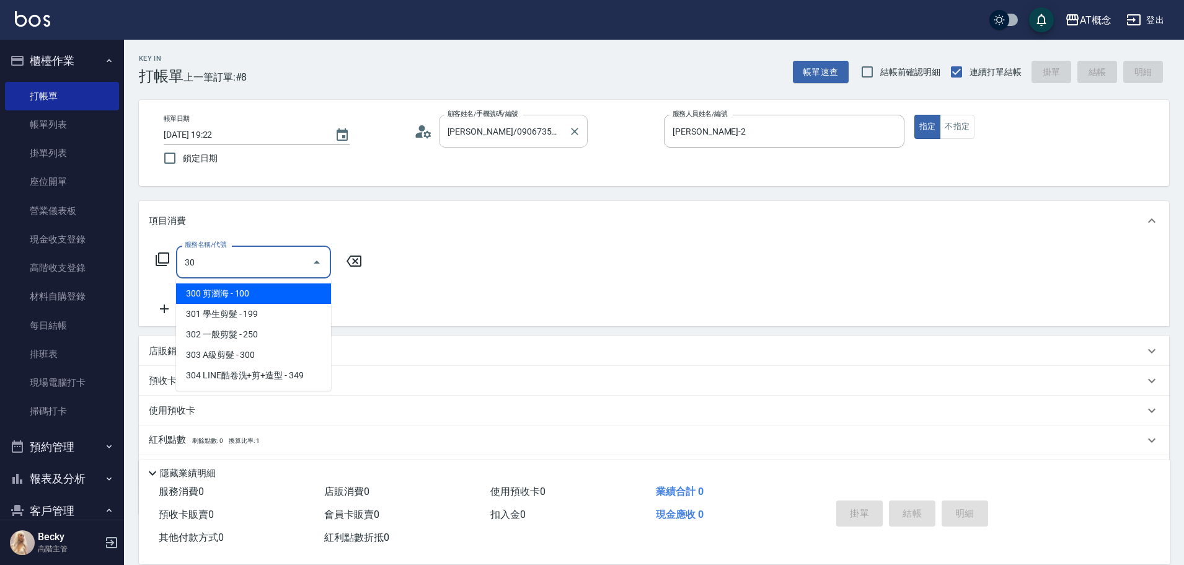
type input "302"
type input "20"
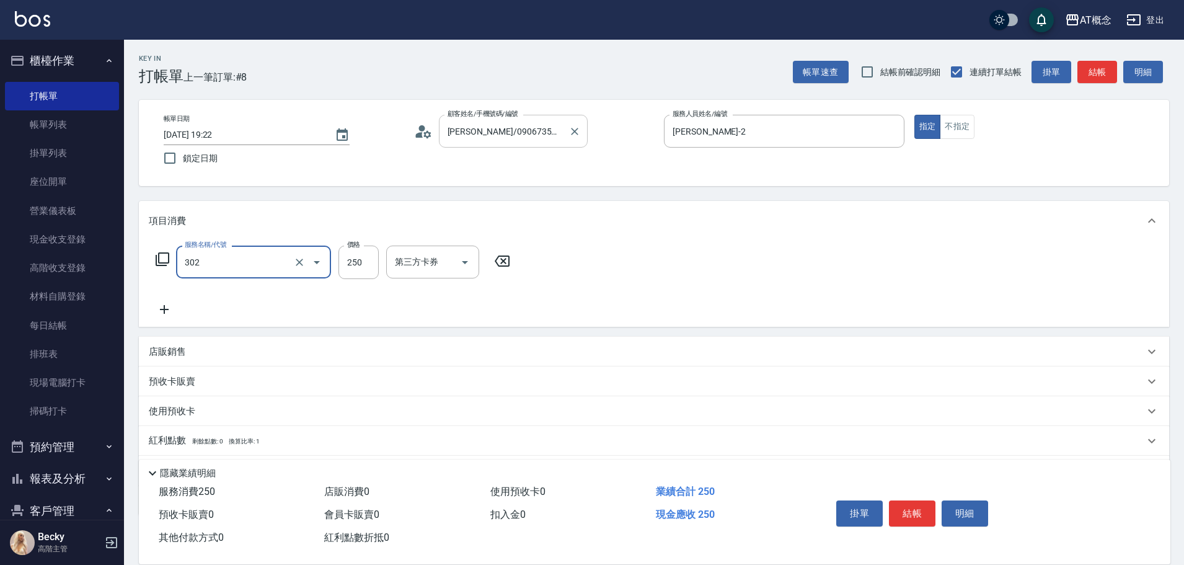
type input "302 一般剪髮(302)"
click at [910, 509] on button "結帳" at bounding box center [912, 513] width 47 height 26
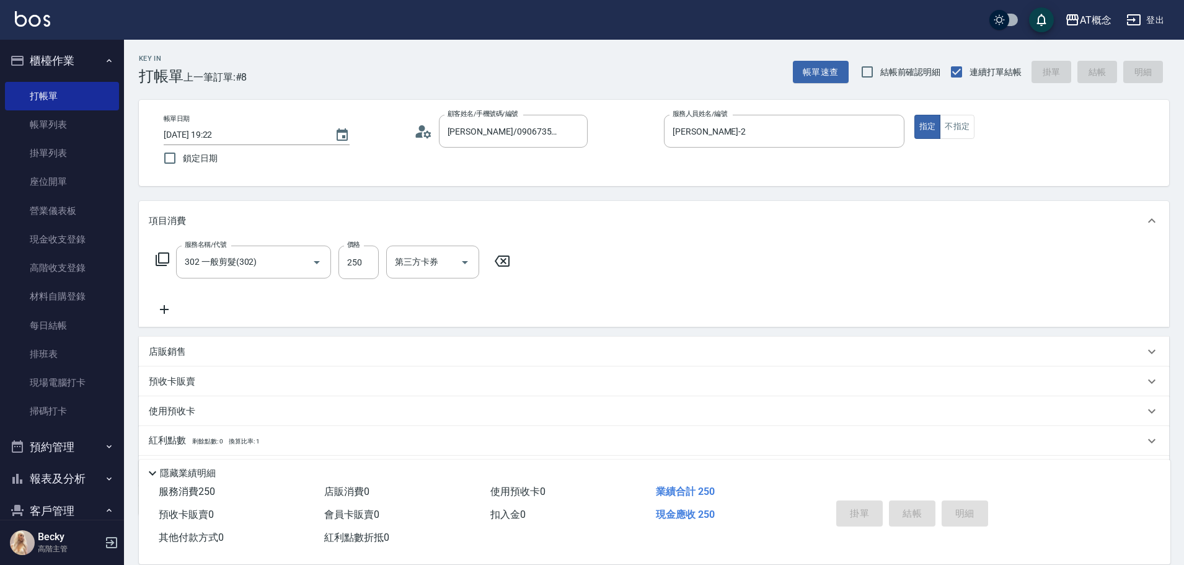
type input "[DATE] 19:23"
type input "0"
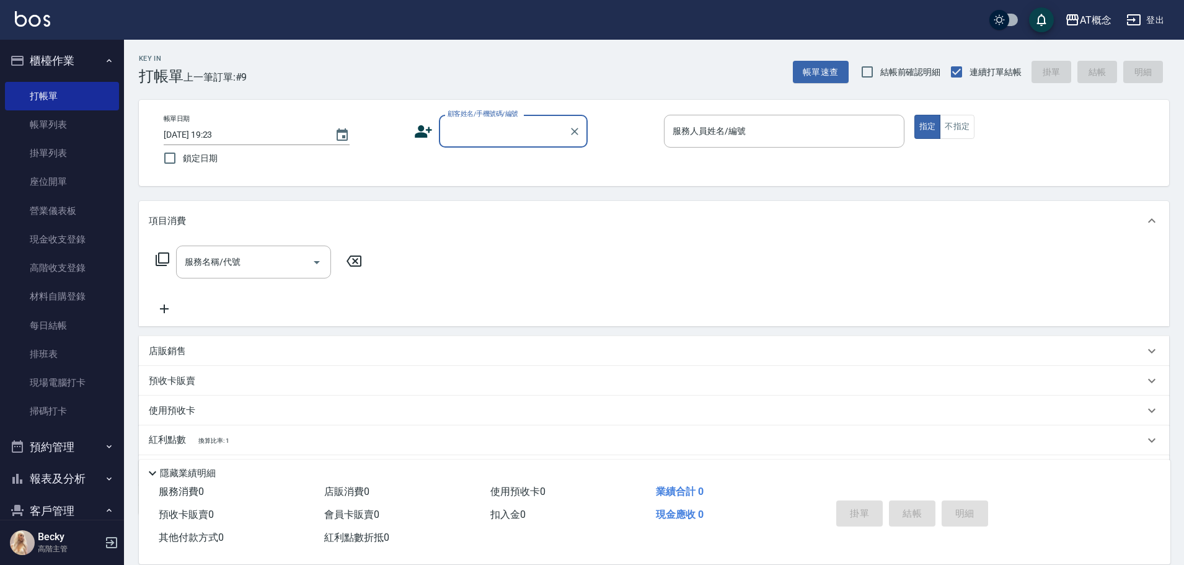
click at [469, 119] on div "顧客姓名/手機號碼/編號" at bounding box center [513, 131] width 149 height 33
type input "[PERSON_NAME]/0909869027/02728"
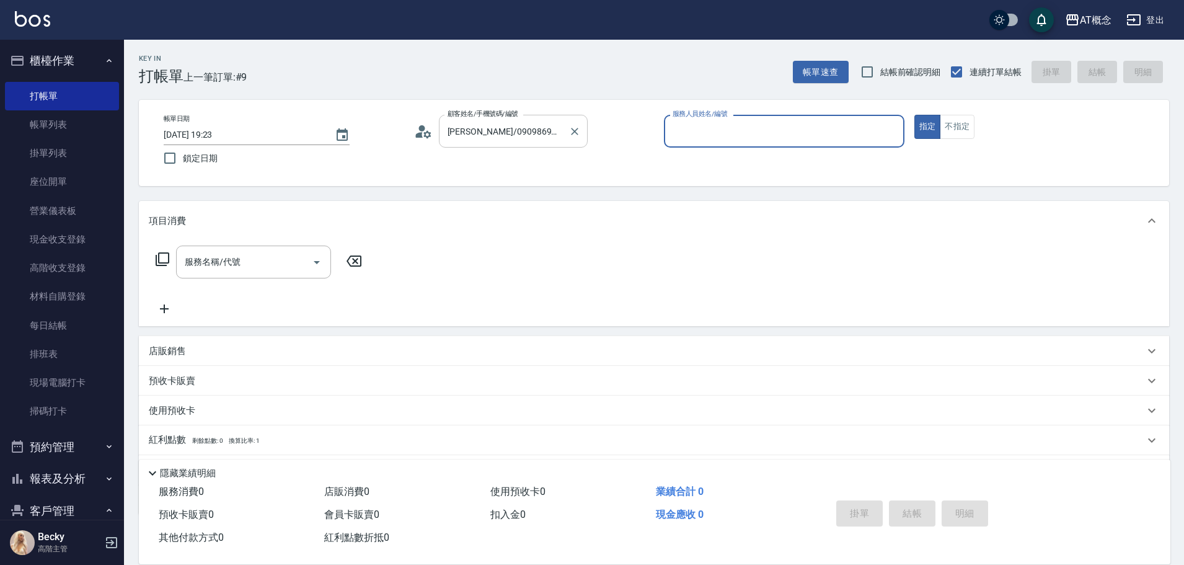
type input "Anson-3"
click at [915, 115] on button "指定" at bounding box center [928, 127] width 27 height 24
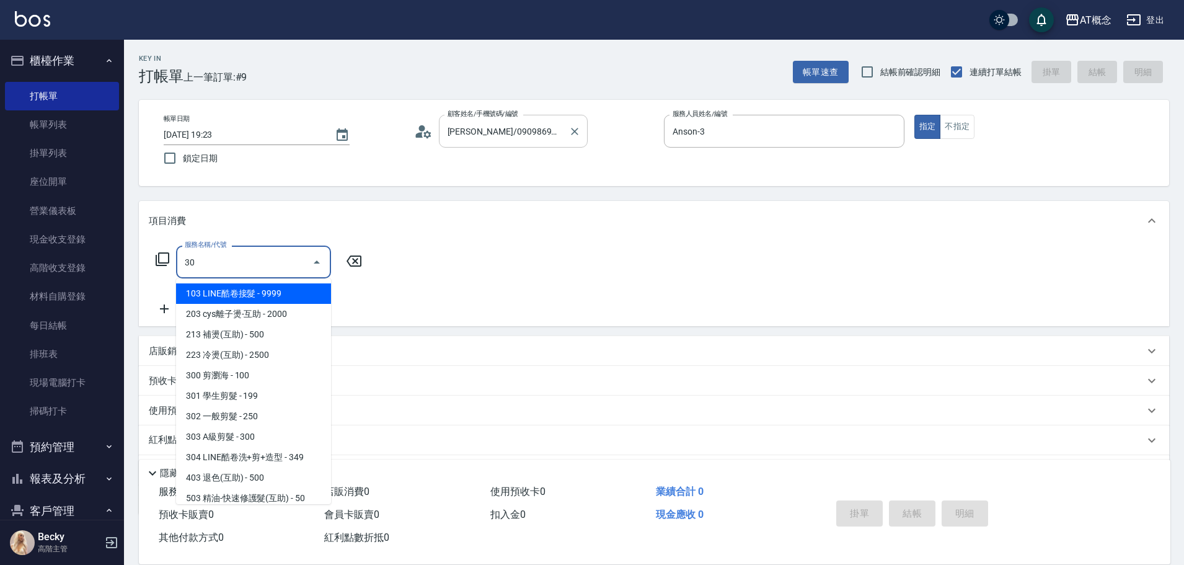
type input "303"
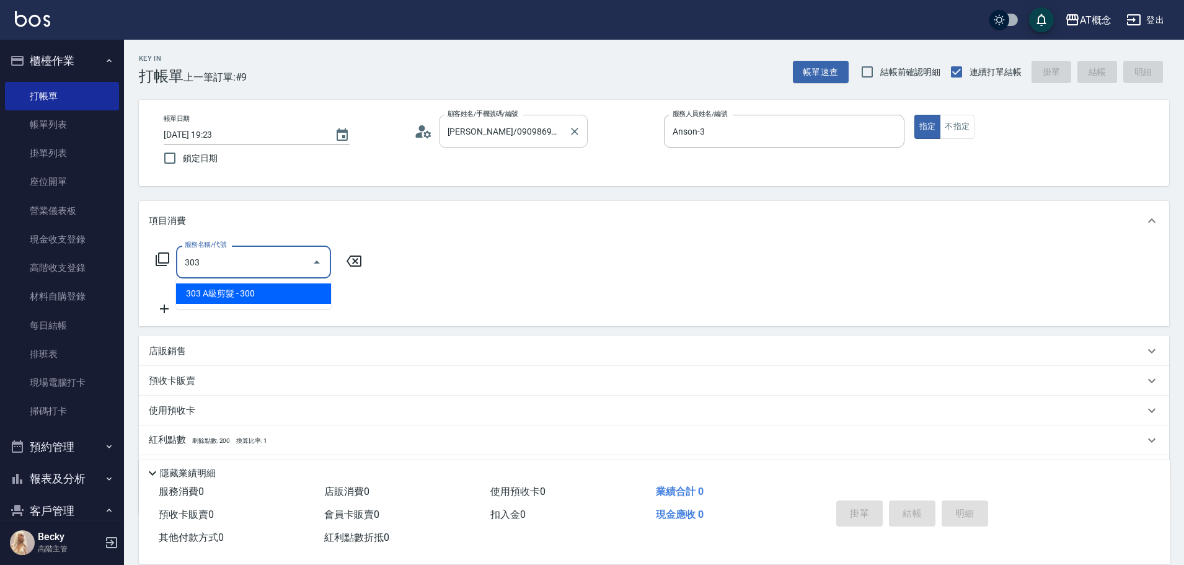
type input "30"
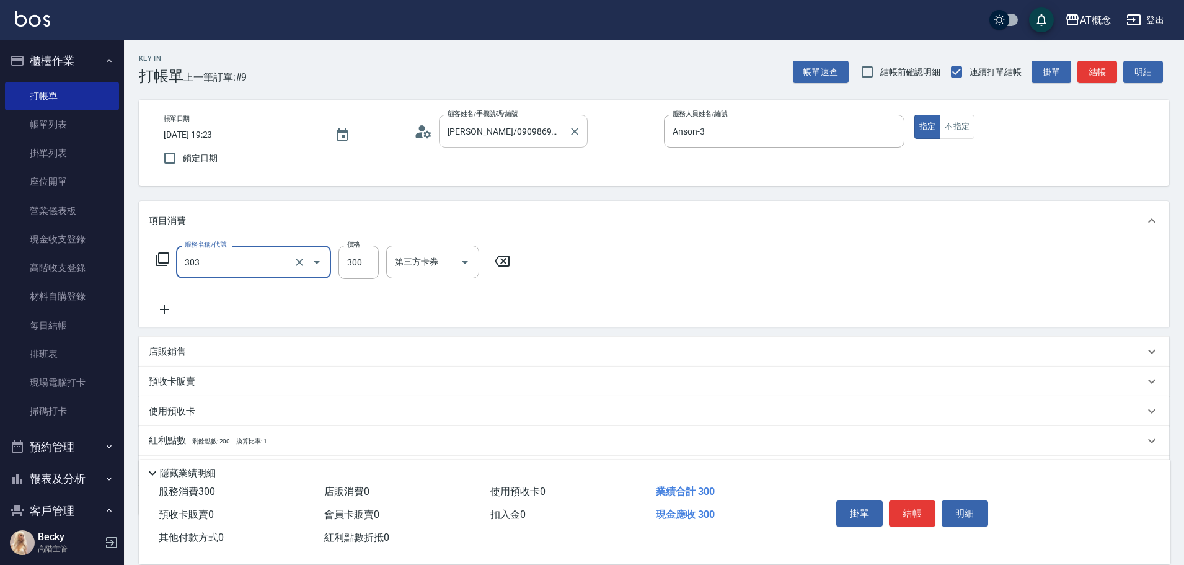
type input "303 A級剪髮(303)"
click at [918, 506] on button "結帳" at bounding box center [912, 513] width 47 height 26
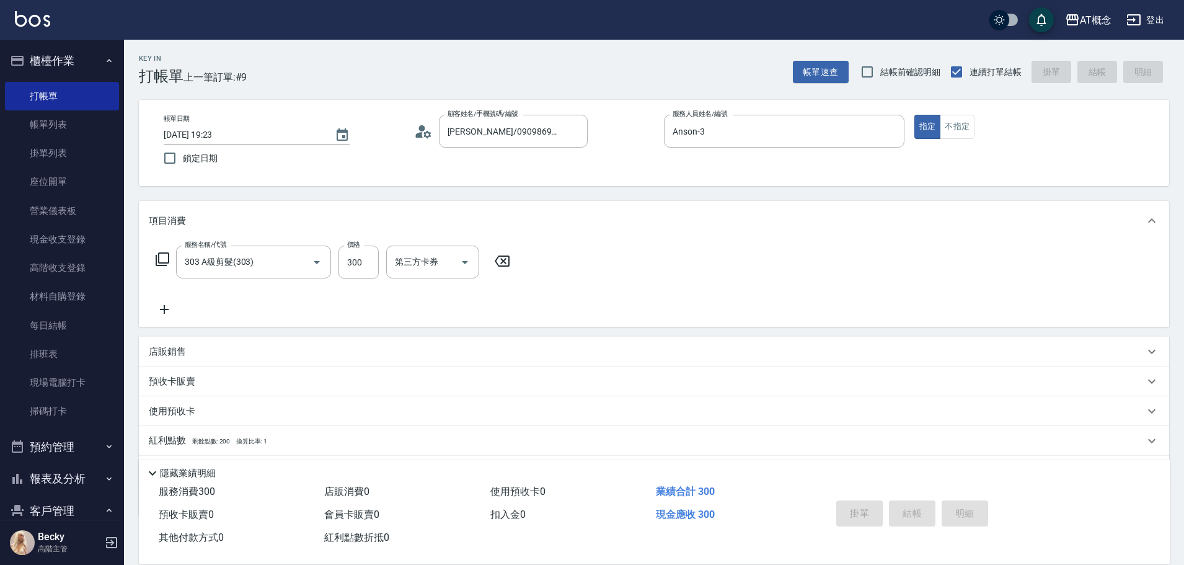
type input "0"
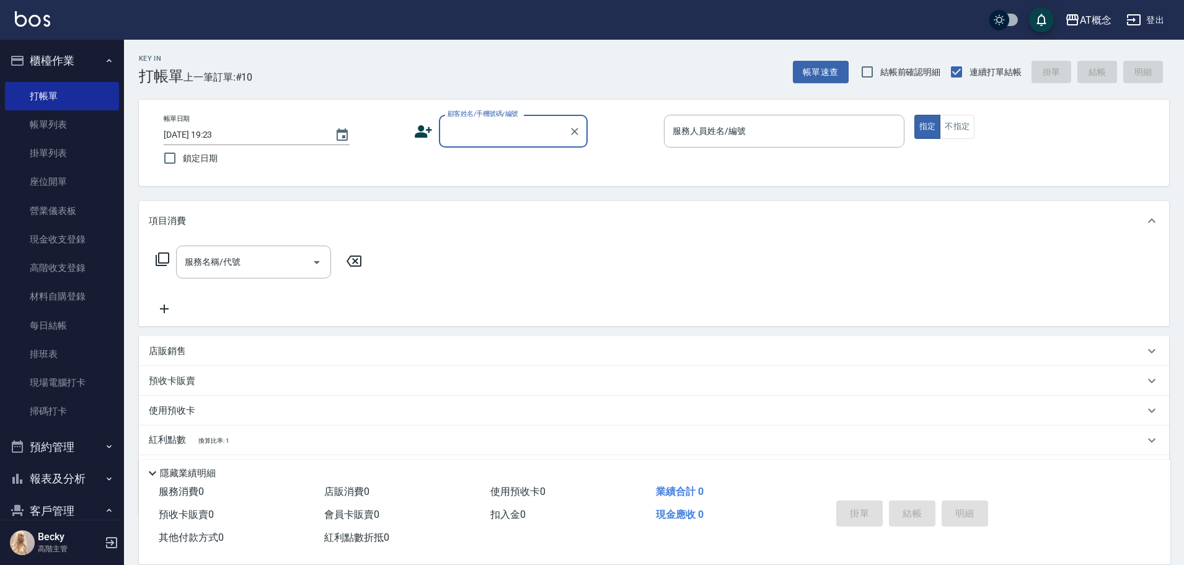
click at [506, 131] on input "顧客姓名/手機號碼/編號" at bounding box center [504, 131] width 119 height 22
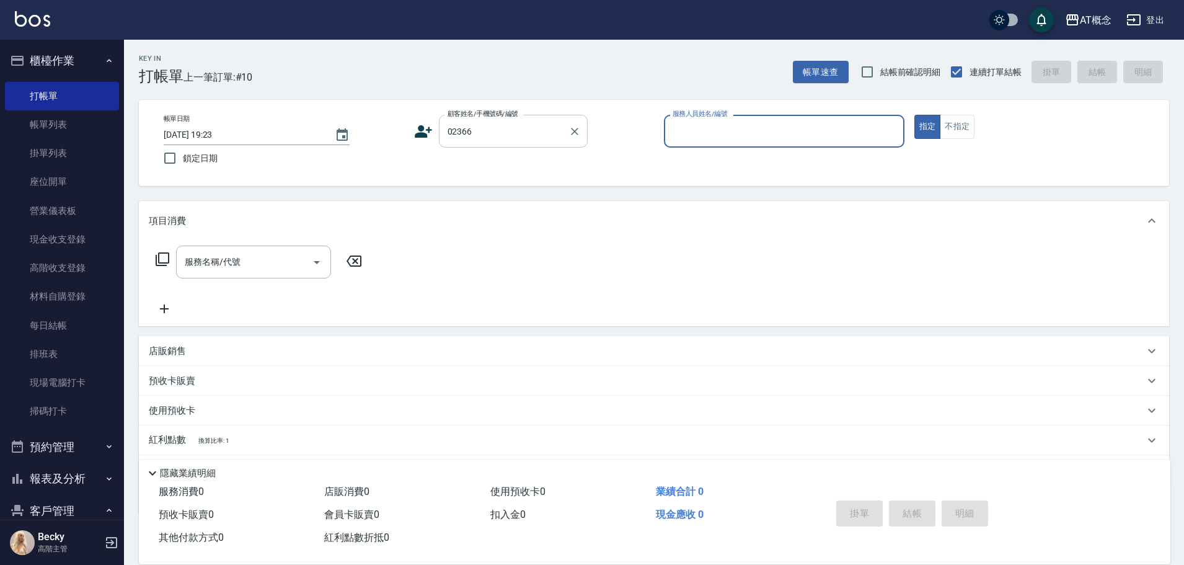
type input "[PERSON_NAME]/0933769866/02366"
click at [915, 115] on button "指定" at bounding box center [928, 127] width 27 height 24
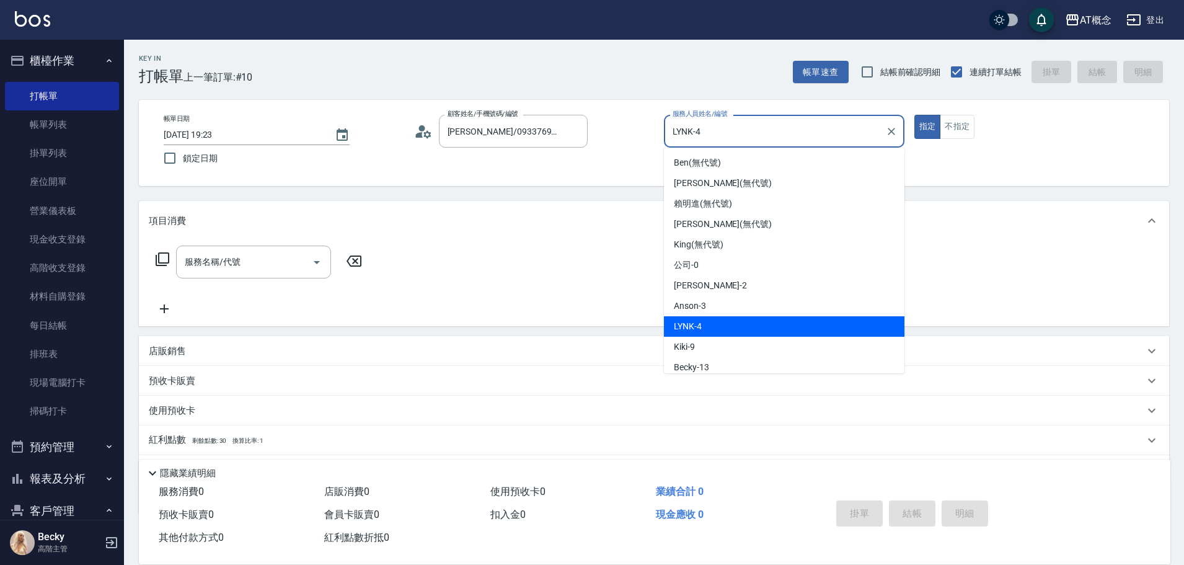
click at [716, 130] on input "LYNK-4" at bounding box center [775, 131] width 211 height 22
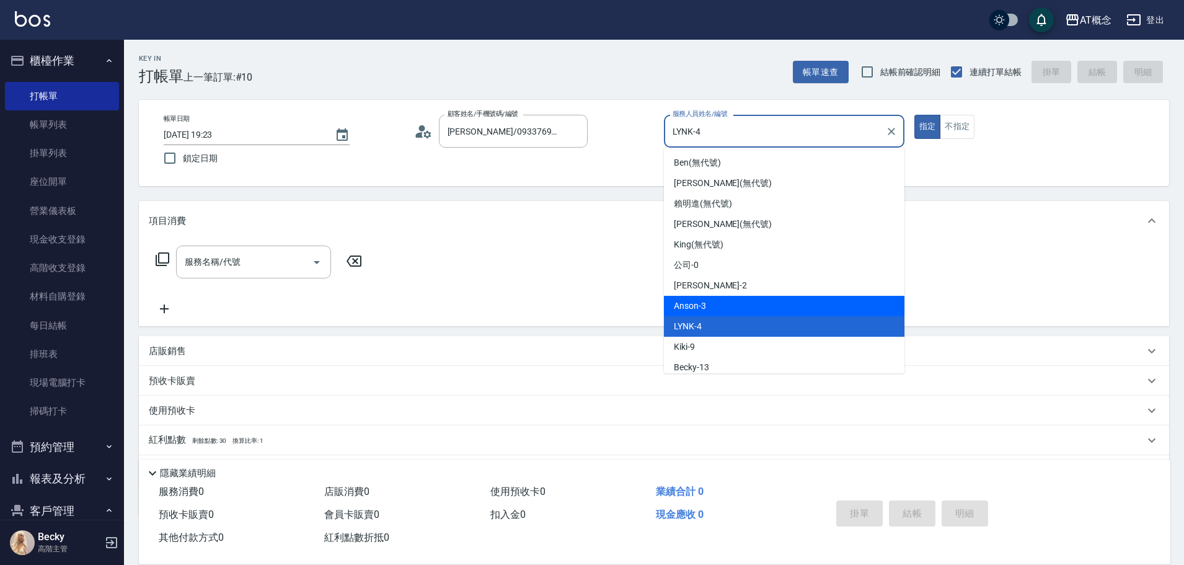
click at [703, 304] on span "Anson -3" at bounding box center [690, 306] width 32 height 13
type input "Anson-3"
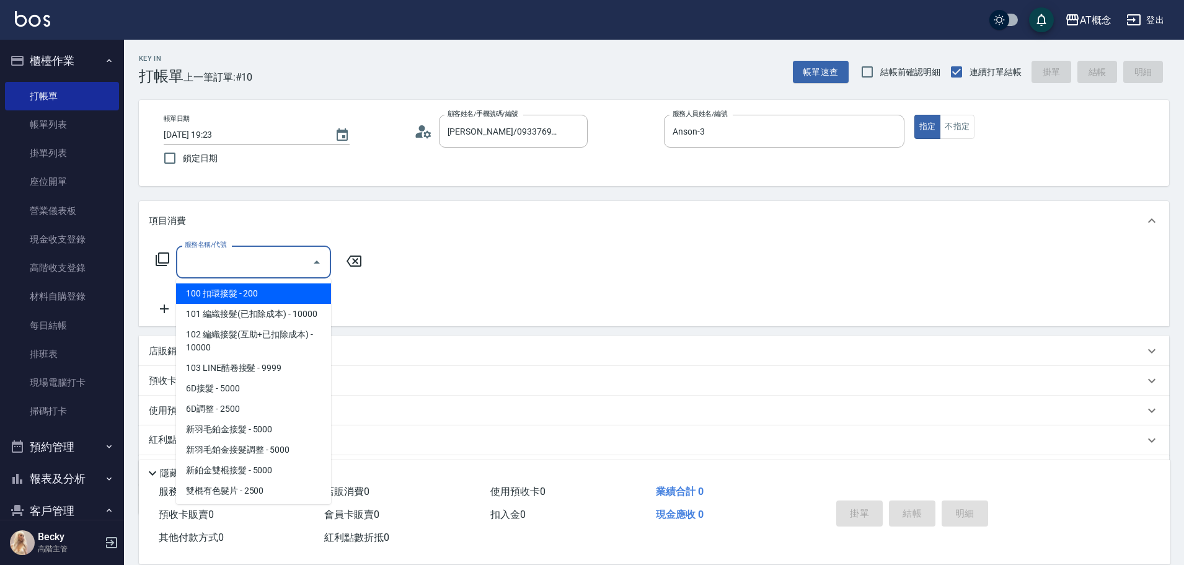
click at [254, 269] on input "服務名稱/代號" at bounding box center [244, 262] width 125 height 22
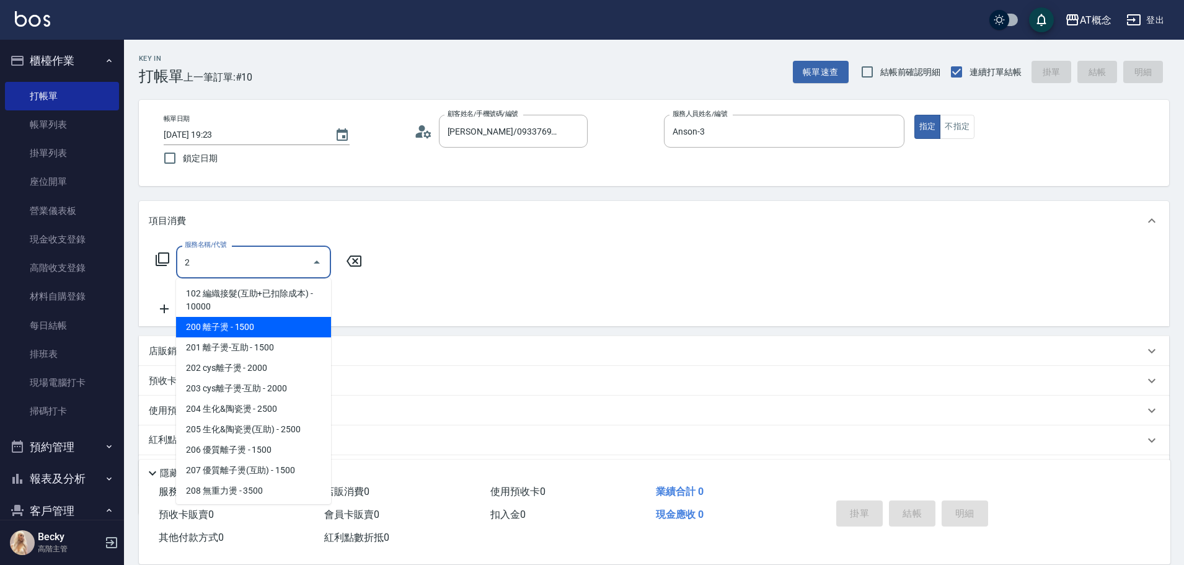
click at [232, 265] on input "2" at bounding box center [244, 262] width 125 height 22
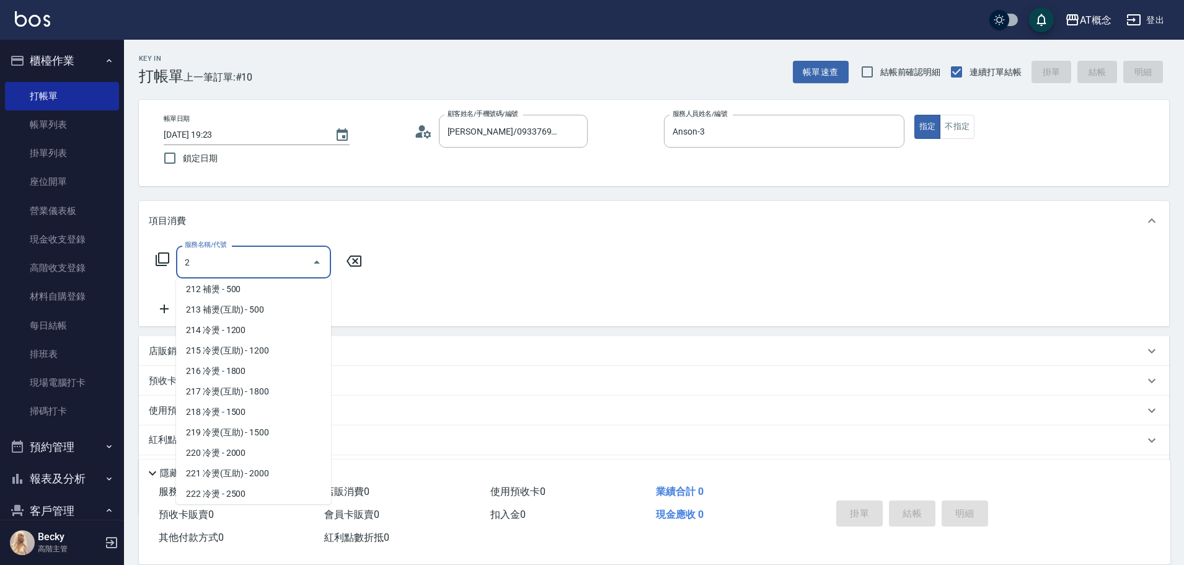
scroll to position [304, 0]
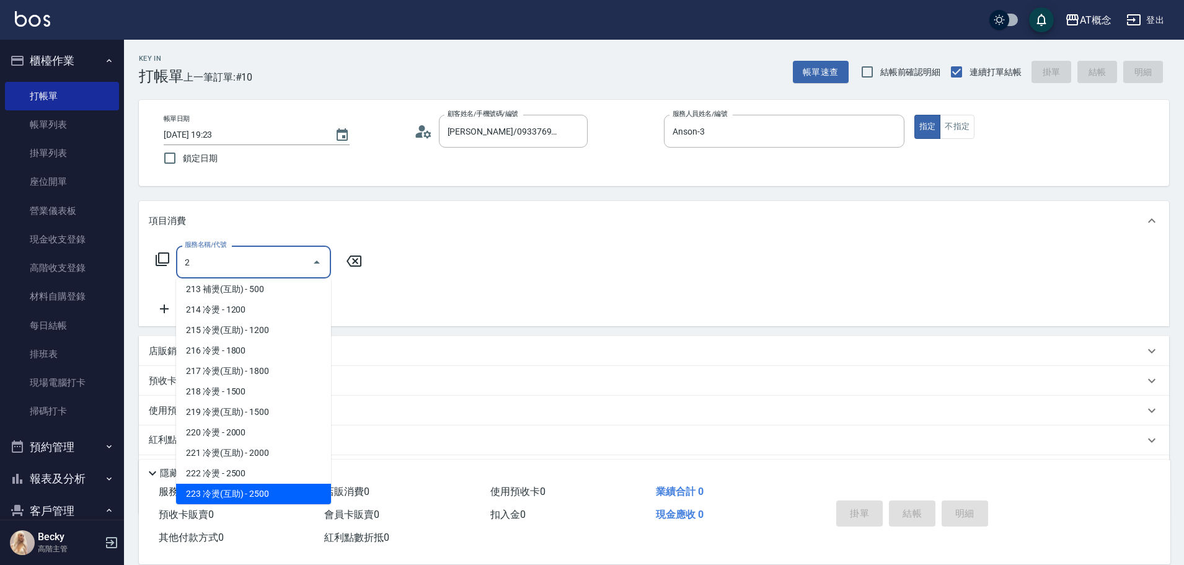
type input "223 冷燙(互助)(223)"
type input "250"
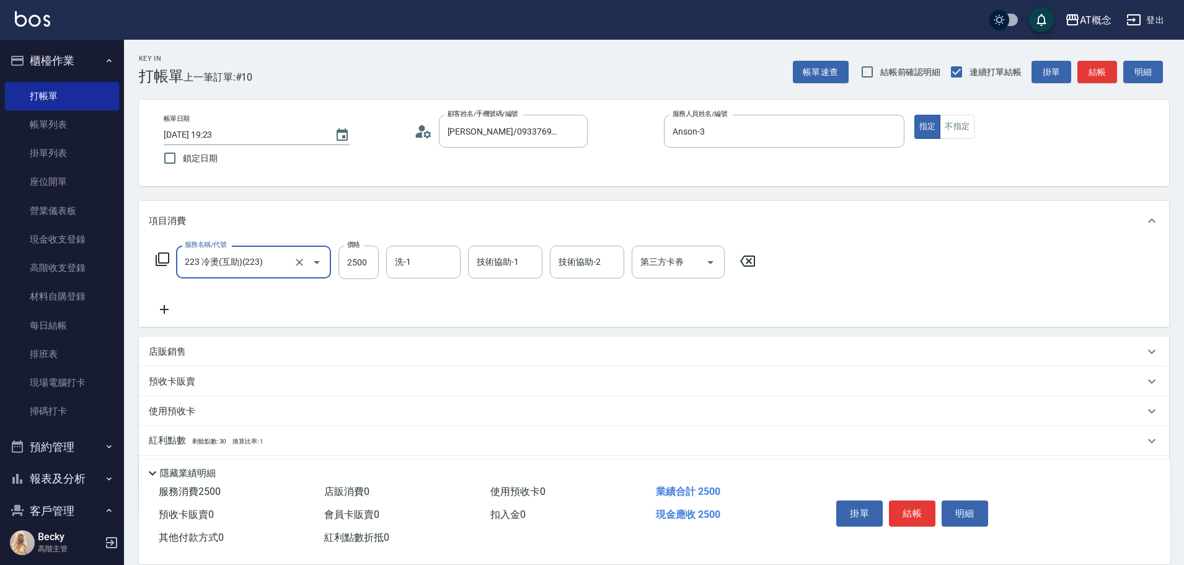
type input "223 冷燙(互助)(223)"
type input "0"
type input "33"
type input "30"
type input "330"
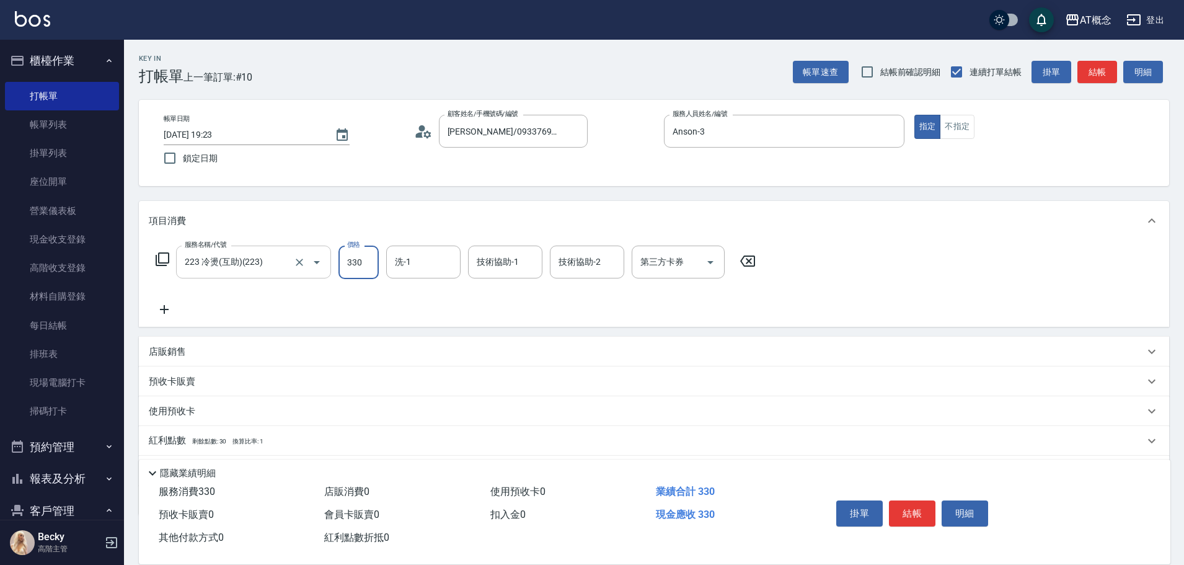
type input "330"
type input "3300"
type input "Sandy-25"
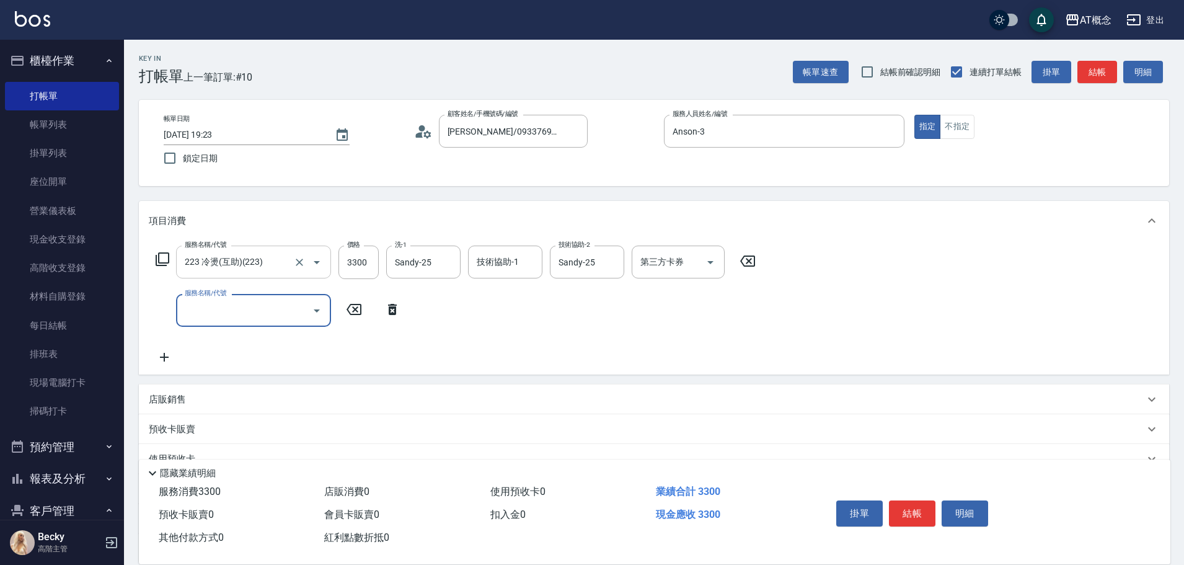
type input "6"
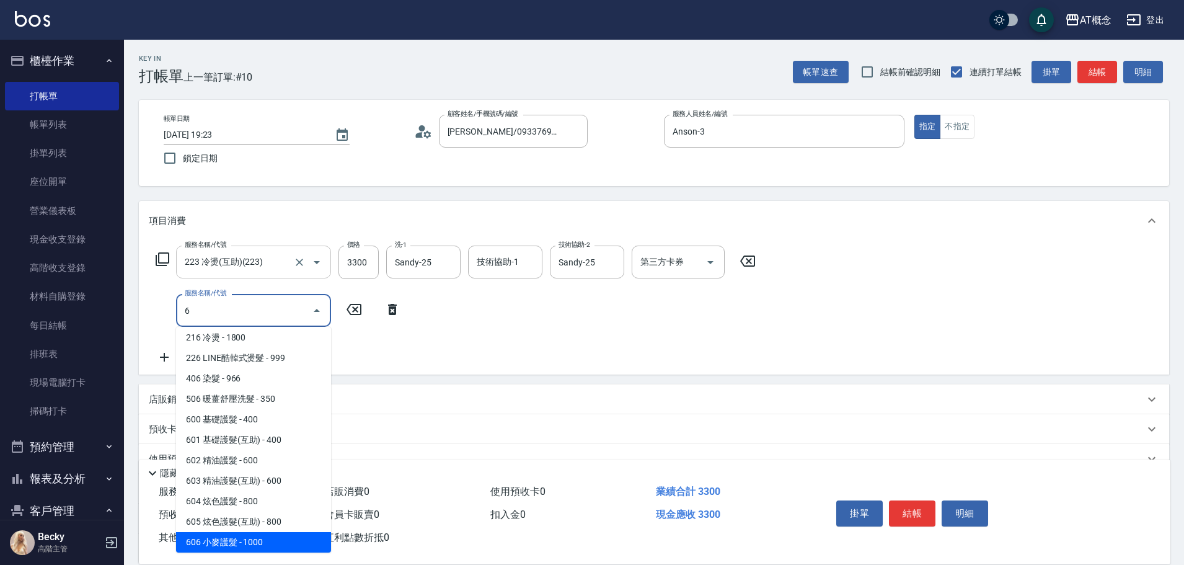
scroll to position [86, 0]
type input "430"
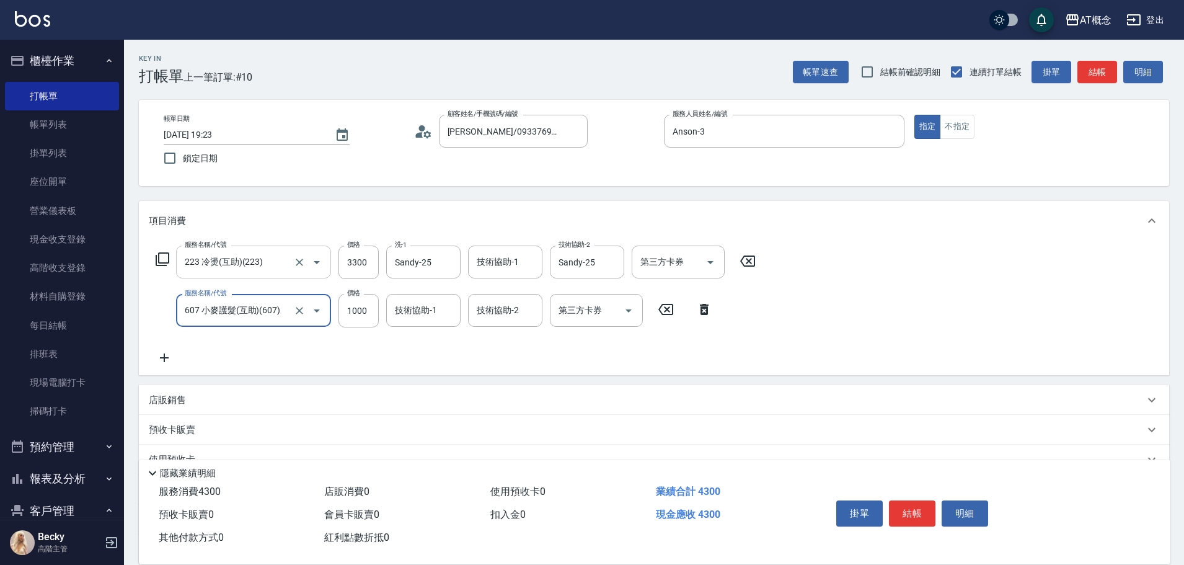
type input "607 小麥護髮(互助)(607)"
type input "8"
type input "330"
type input "800"
type input "410"
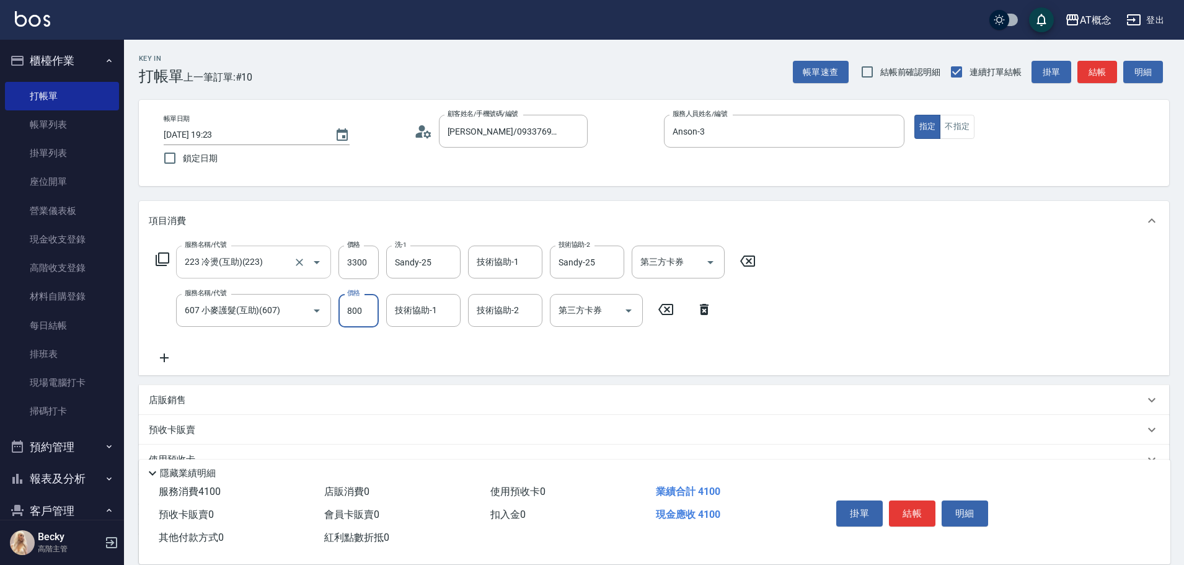
type input "800"
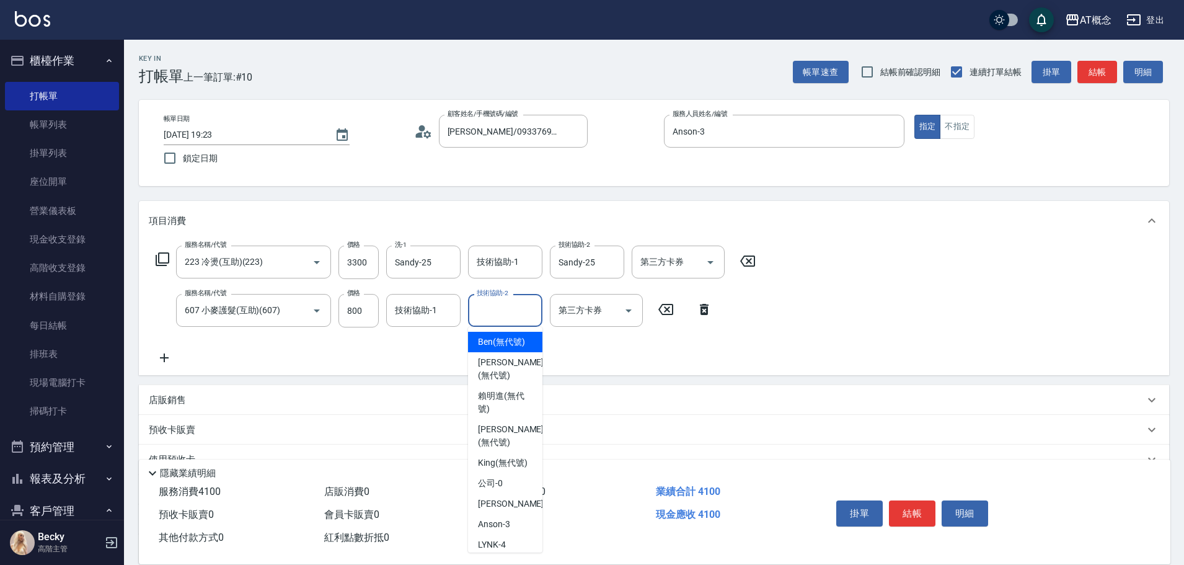
click at [512, 309] on input "技術協助-2" at bounding box center [505, 311] width 63 height 22
type input "Sandy-25"
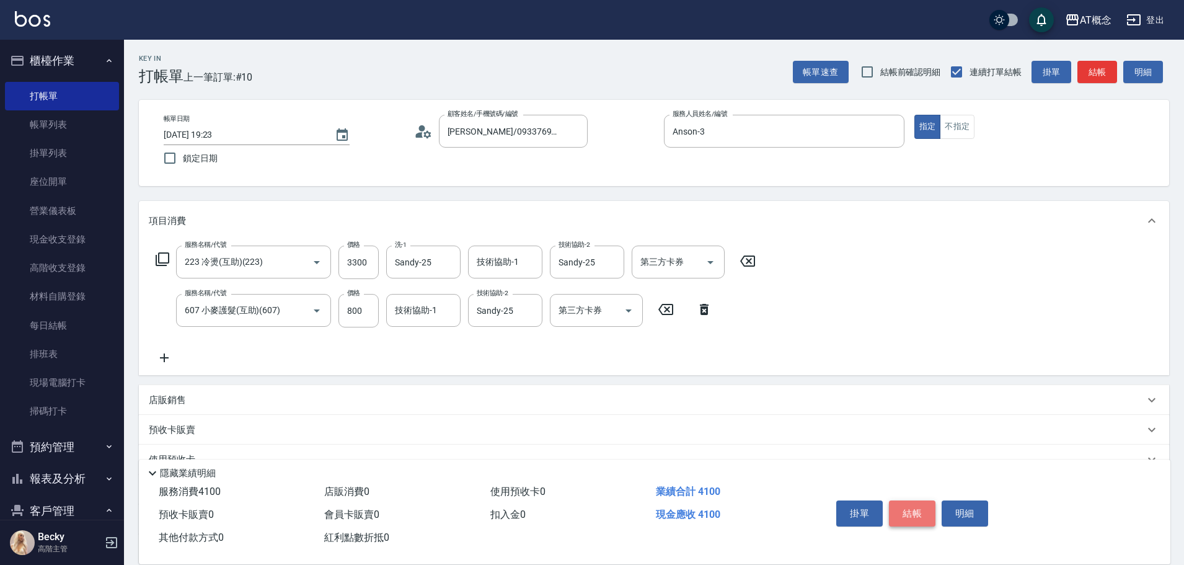
click at [913, 508] on button "結帳" at bounding box center [912, 513] width 47 height 26
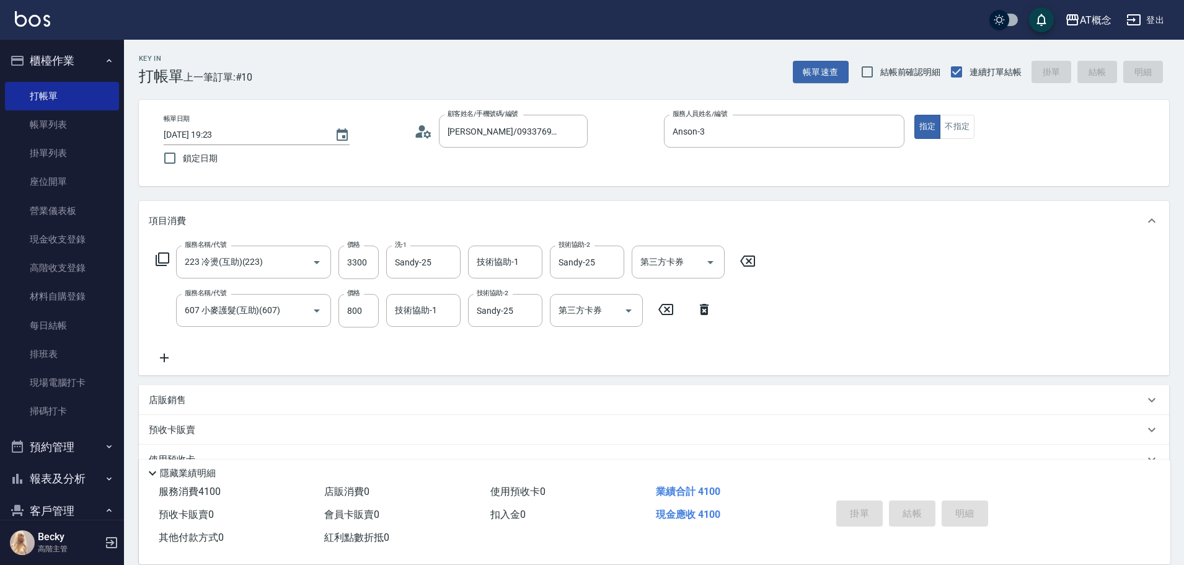
type input "[DATE] 19:25"
type input "0"
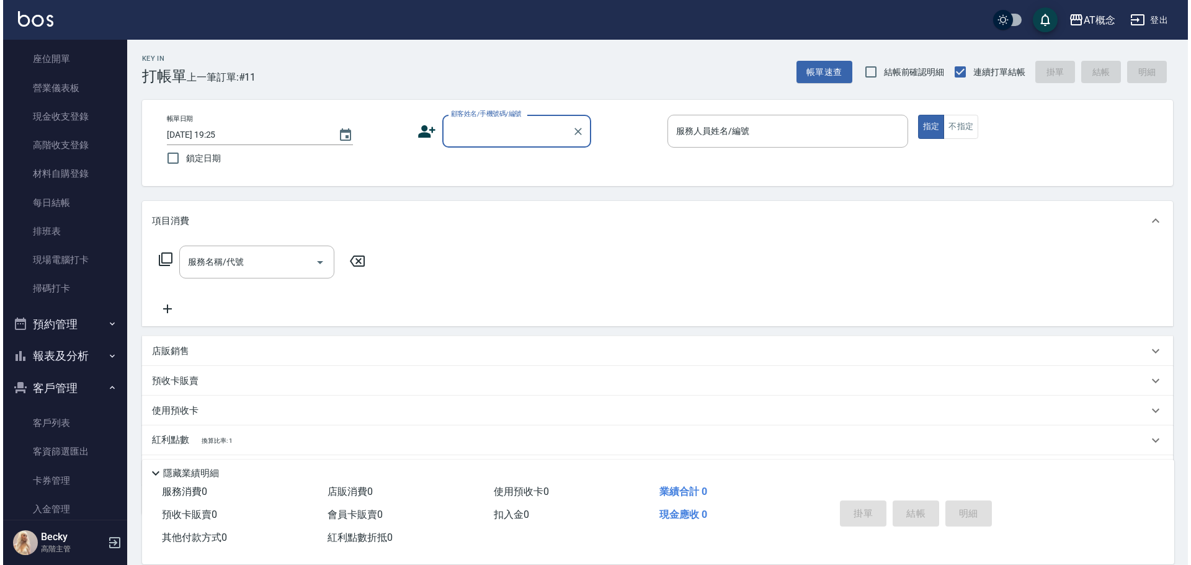
scroll to position [124, 0]
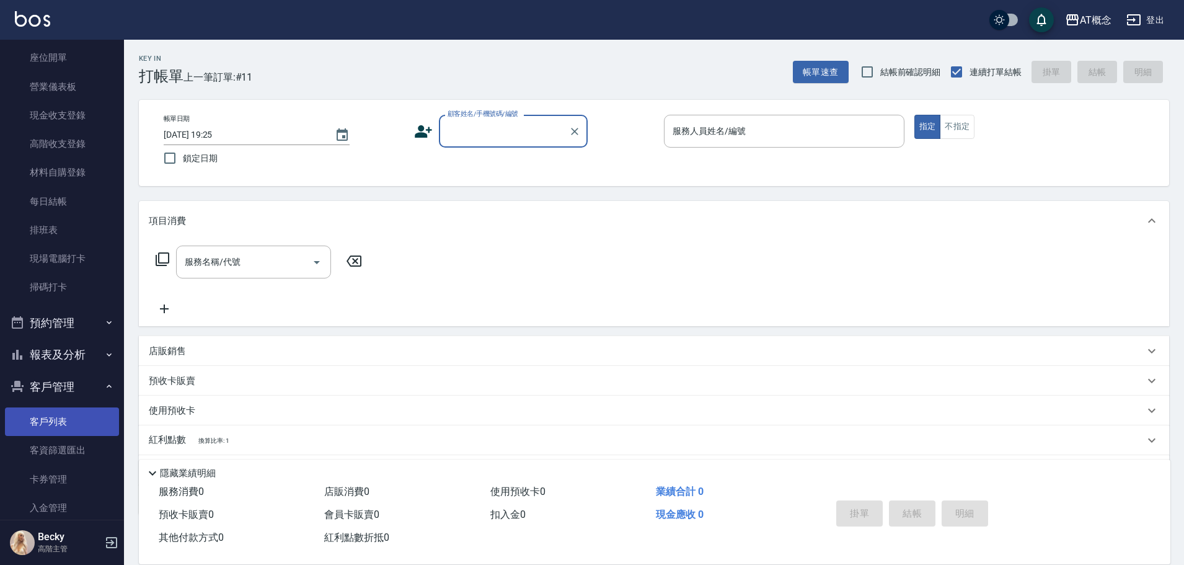
click at [43, 417] on link "客戶列表" at bounding box center [62, 421] width 114 height 29
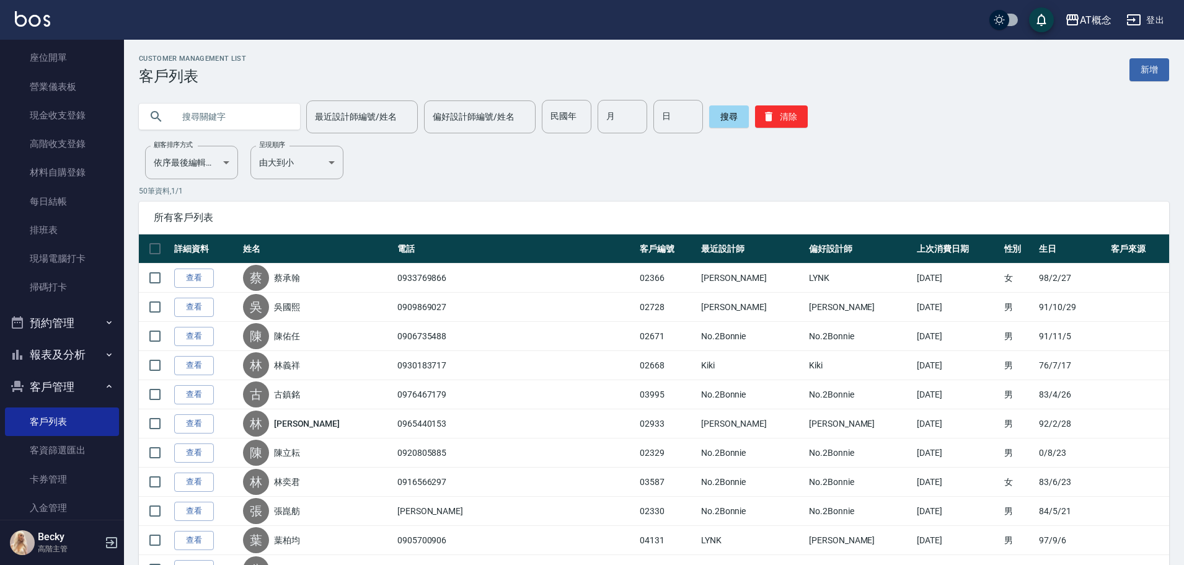
click at [224, 119] on input "text" at bounding box center [232, 116] width 117 height 33
type input "03518"
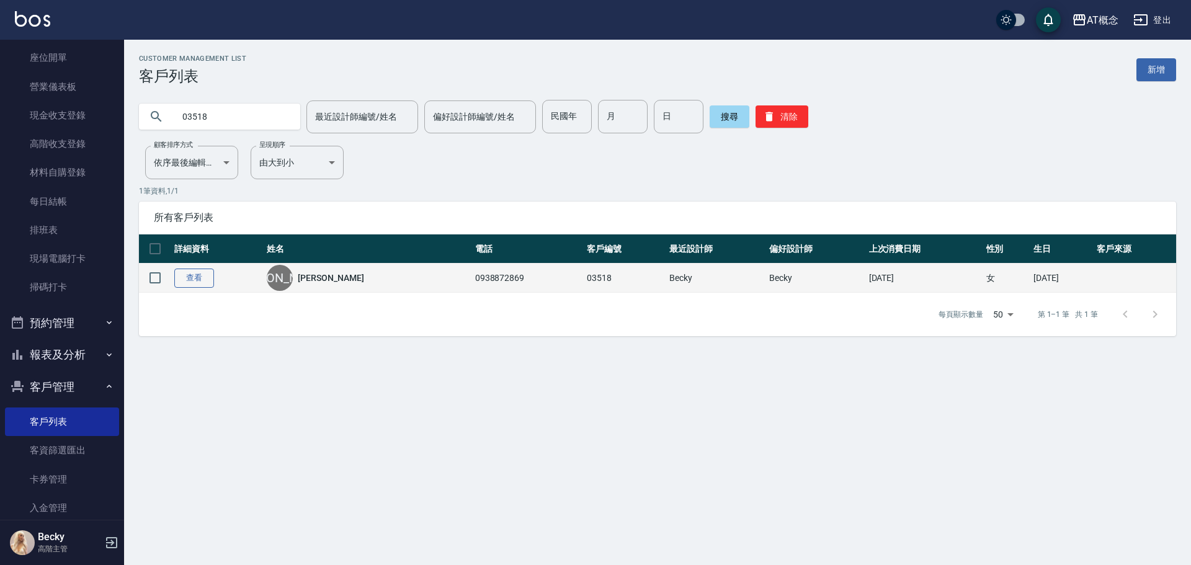
click at [189, 275] on link "查看" at bounding box center [194, 278] width 40 height 19
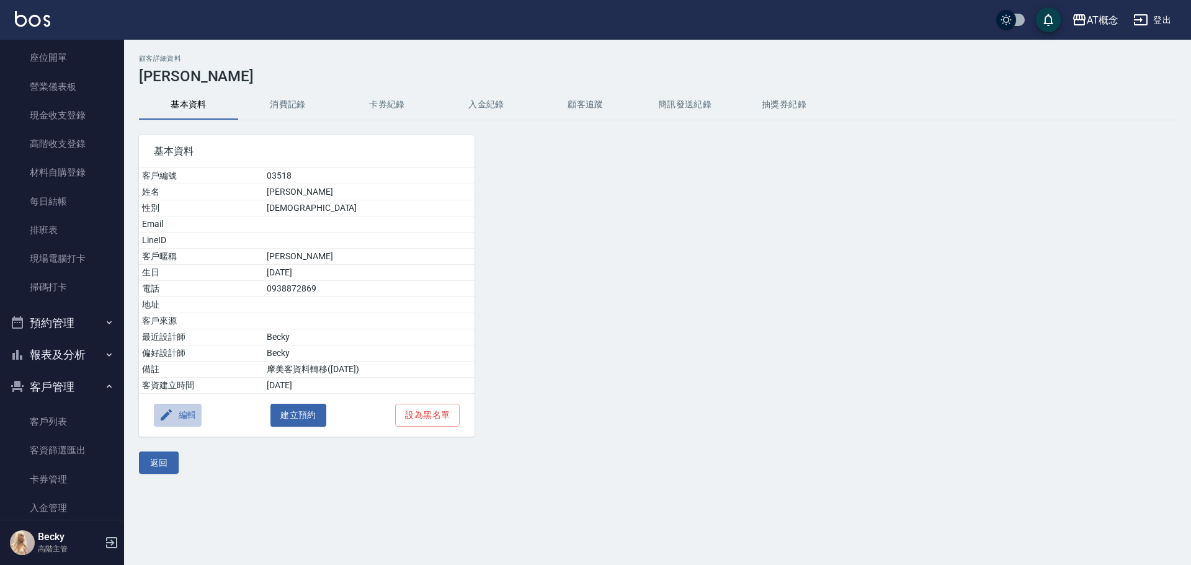
click at [176, 415] on button "編輯" at bounding box center [178, 415] width 48 height 23
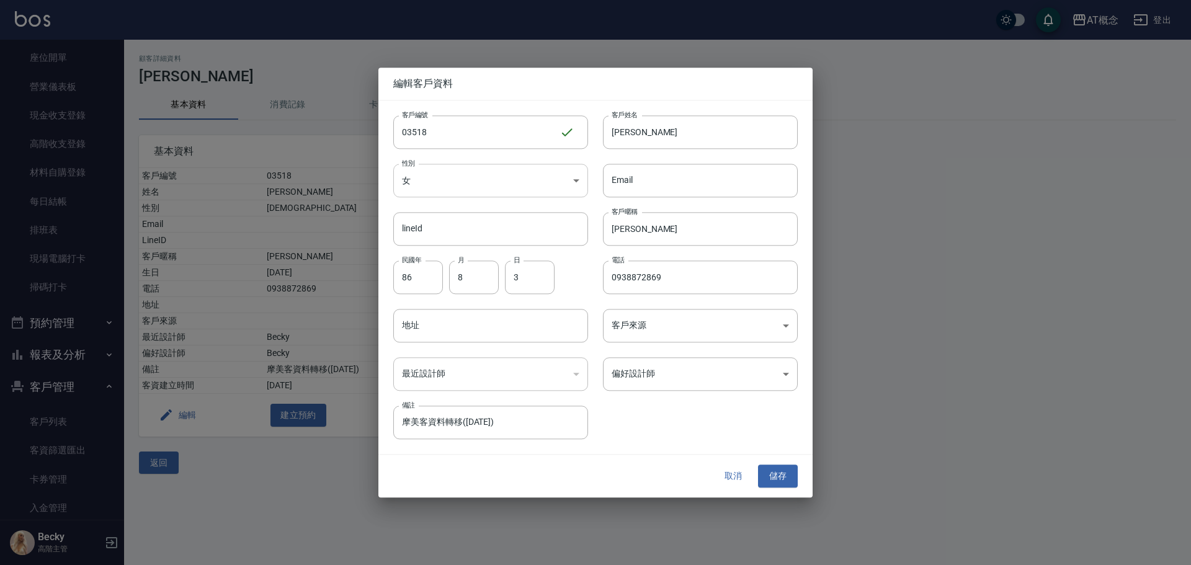
click at [465, 175] on body "AT概念 登出 櫃檯作業 打帳單 帳單列表 掛單列表 座位開單 營業儀表板 現金收支登錄 高階收支登錄 材料自購登錄 每日結帳 排班表 現場電腦打卡 掃碼打卡…" at bounding box center [595, 282] width 1191 height 565
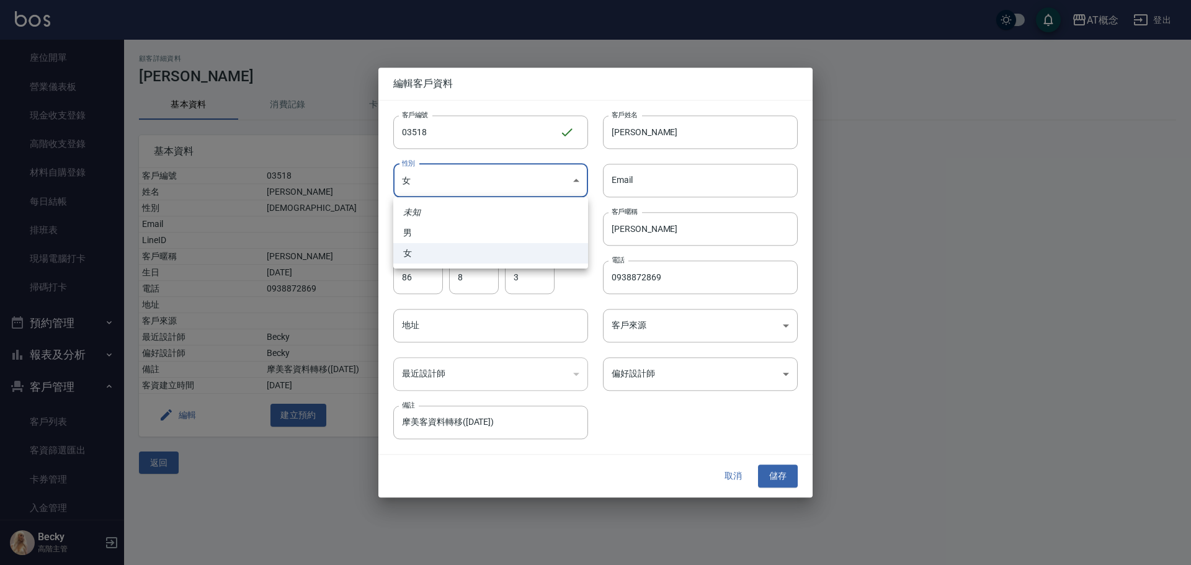
click at [434, 225] on li "男" at bounding box center [490, 233] width 195 height 20
type input "[DEMOGRAPHIC_DATA]"
click at [435, 277] on input "86" at bounding box center [418, 276] width 50 height 33
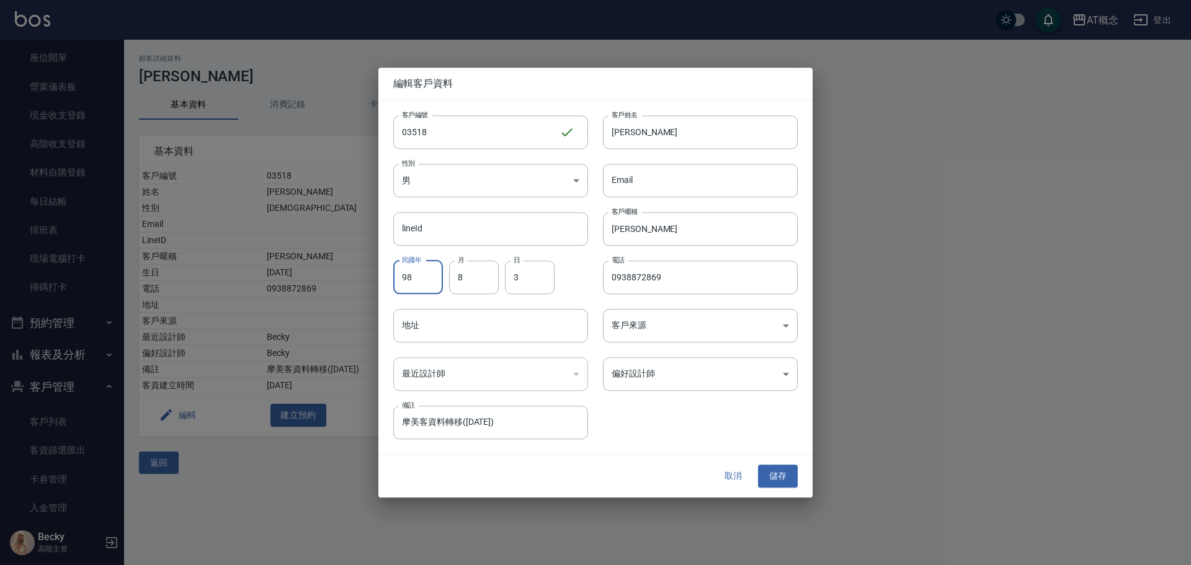
type input "98"
type input "17"
type input "0983171181"
click at [646, 137] on input "[PERSON_NAME]" at bounding box center [700, 131] width 195 height 33
type input "[PERSON_NAME]"
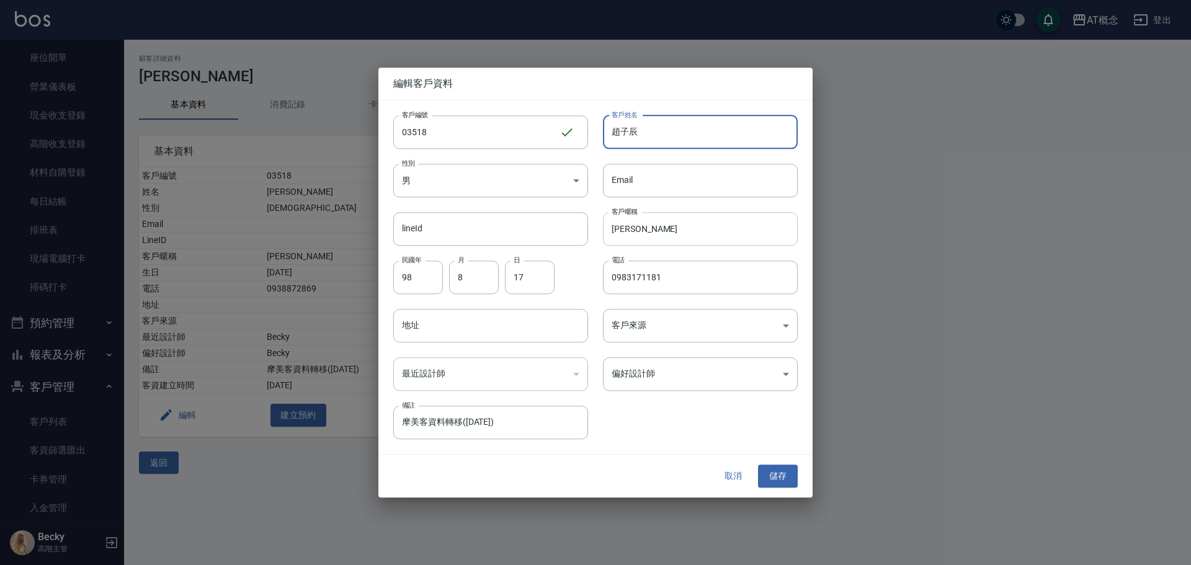
type input "趙子辰"
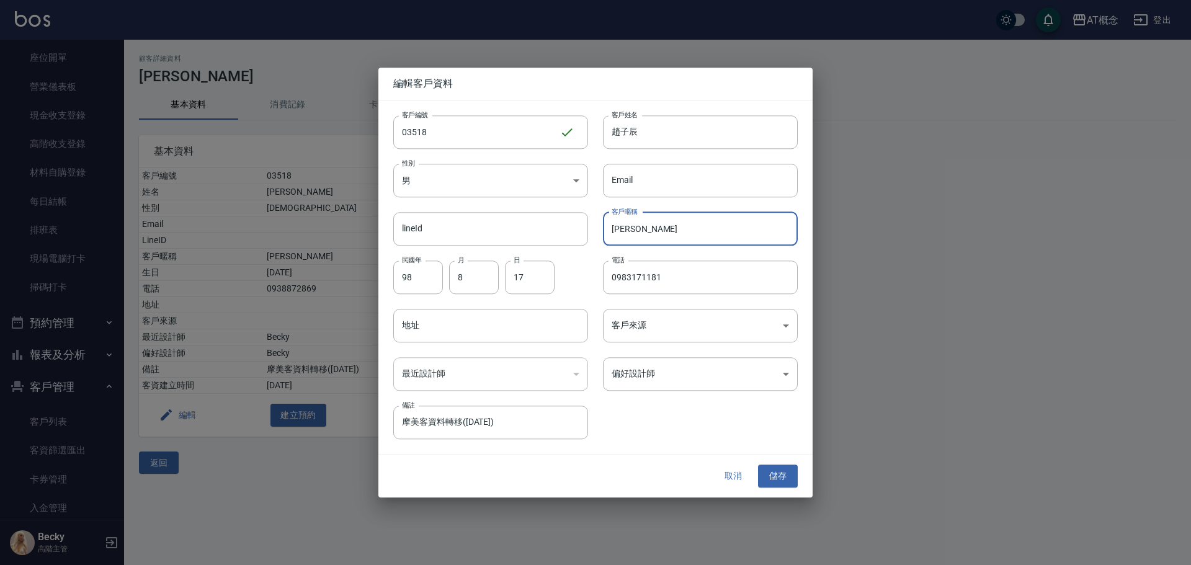
click at [644, 231] on input "[PERSON_NAME]" at bounding box center [700, 228] width 195 height 33
type input "姿"
type input "子辰"
click at [655, 376] on body "AT概念 登出 櫃檯作業 打帳單 帳單列表 掛單列表 座位開單 營業儀表板 現金收支登錄 高階收支登錄 材料自購登錄 每日結帳 排班表 現場電腦打卡 掃碼打卡…" at bounding box center [595, 282] width 1191 height 565
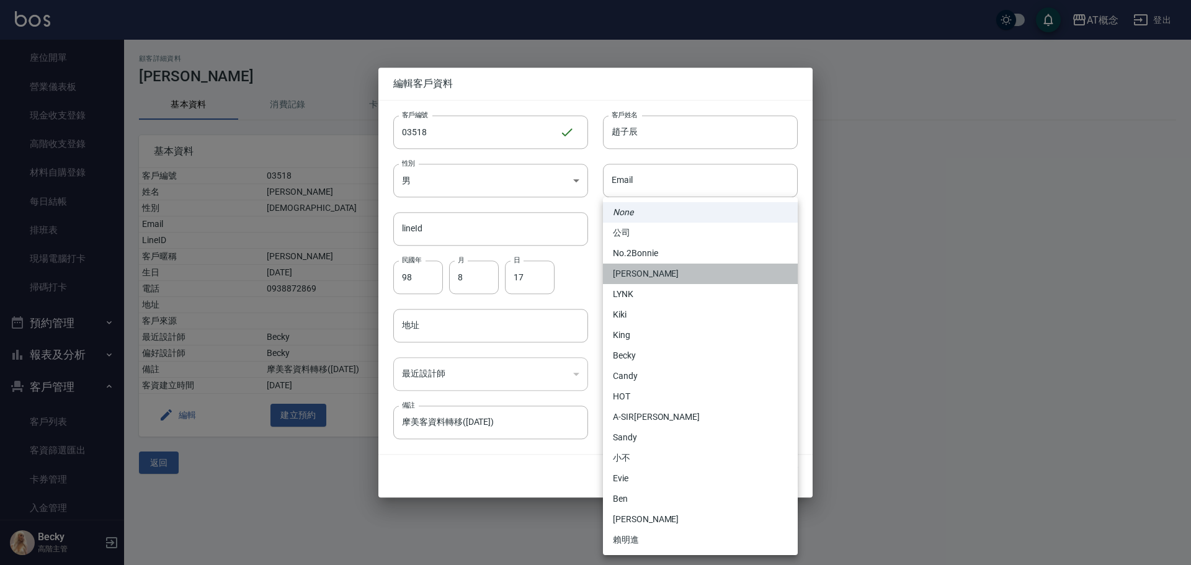
click at [657, 275] on li "[PERSON_NAME]" at bounding box center [700, 274] width 195 height 20
type input "6d66dedd-d7e3-492f-8c05-f4e40e3a1c36"
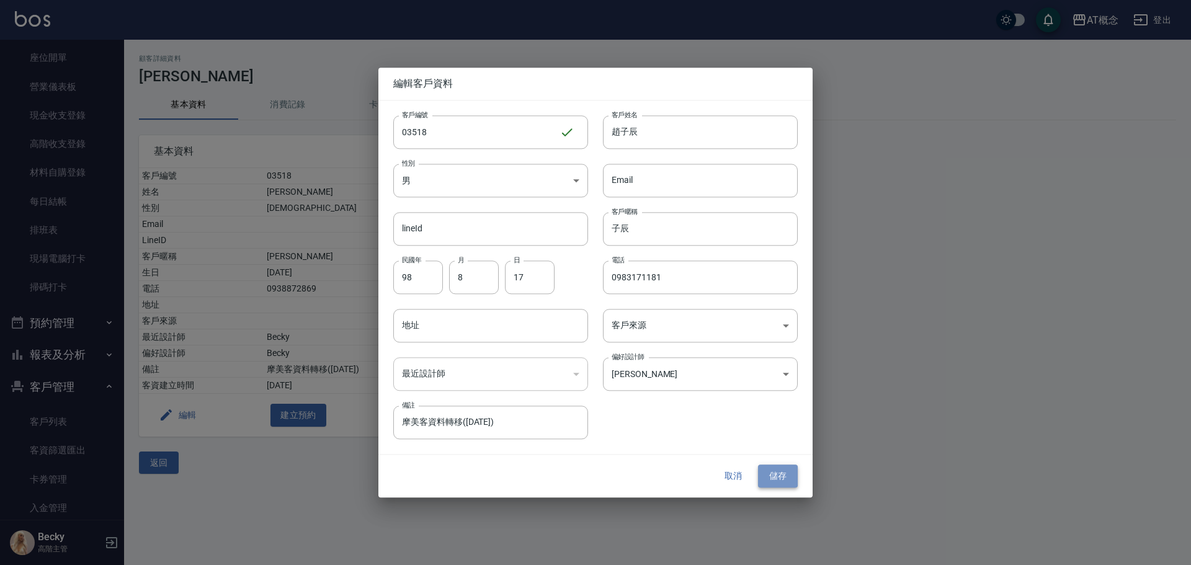
click at [784, 479] on button "儲存" at bounding box center [778, 476] width 40 height 23
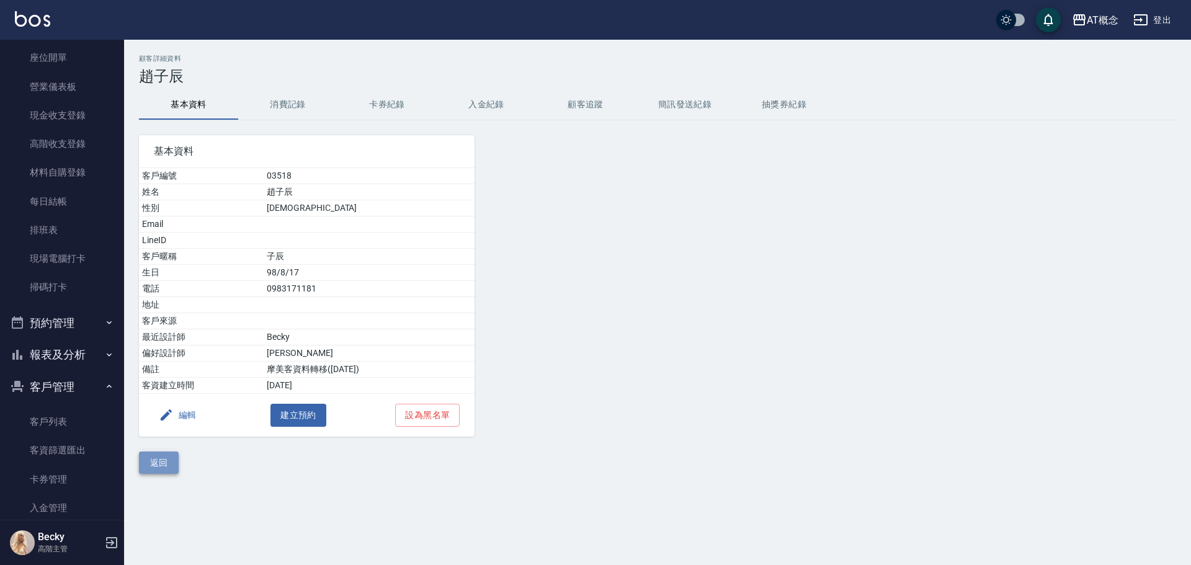
click at [151, 465] on button "返回" at bounding box center [159, 462] width 40 height 23
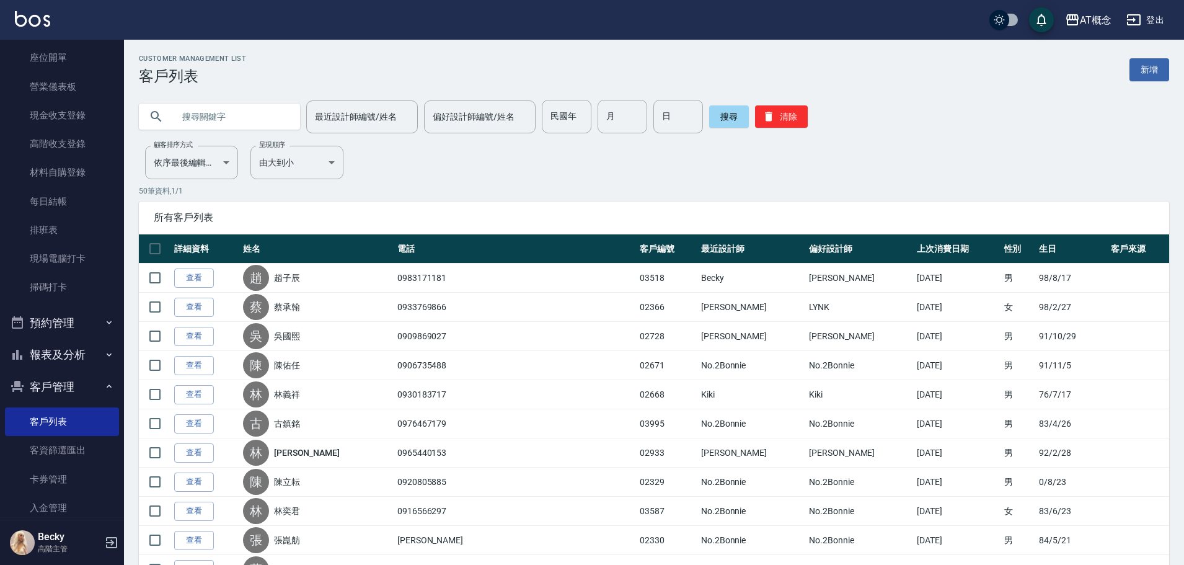
click at [201, 117] on input "text" at bounding box center [232, 116] width 117 height 33
type input "03531"
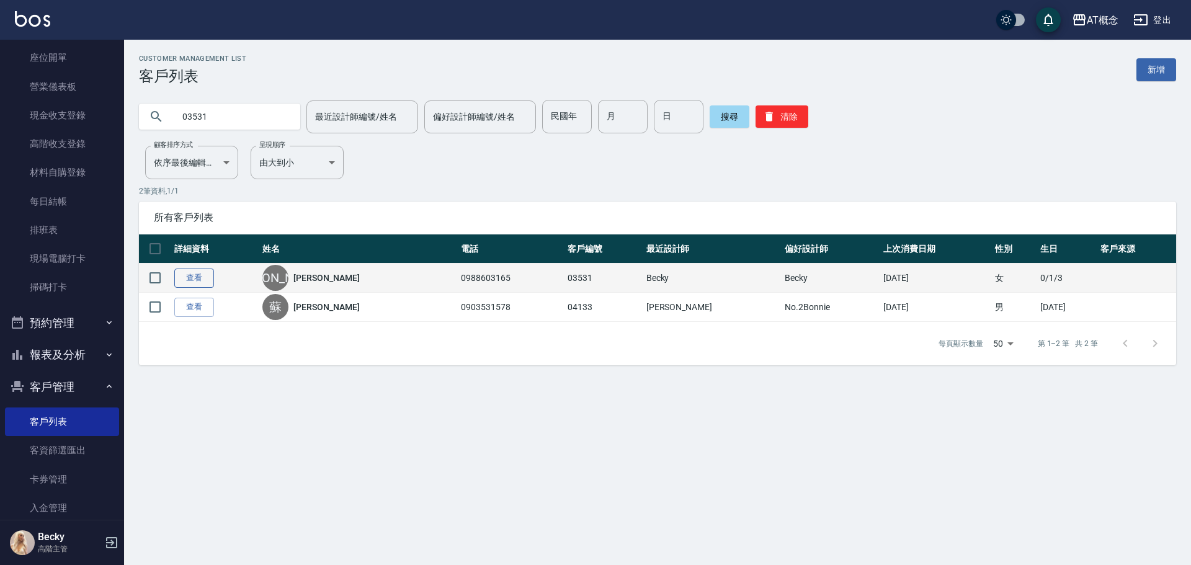
click at [184, 283] on link "查看" at bounding box center [194, 278] width 40 height 19
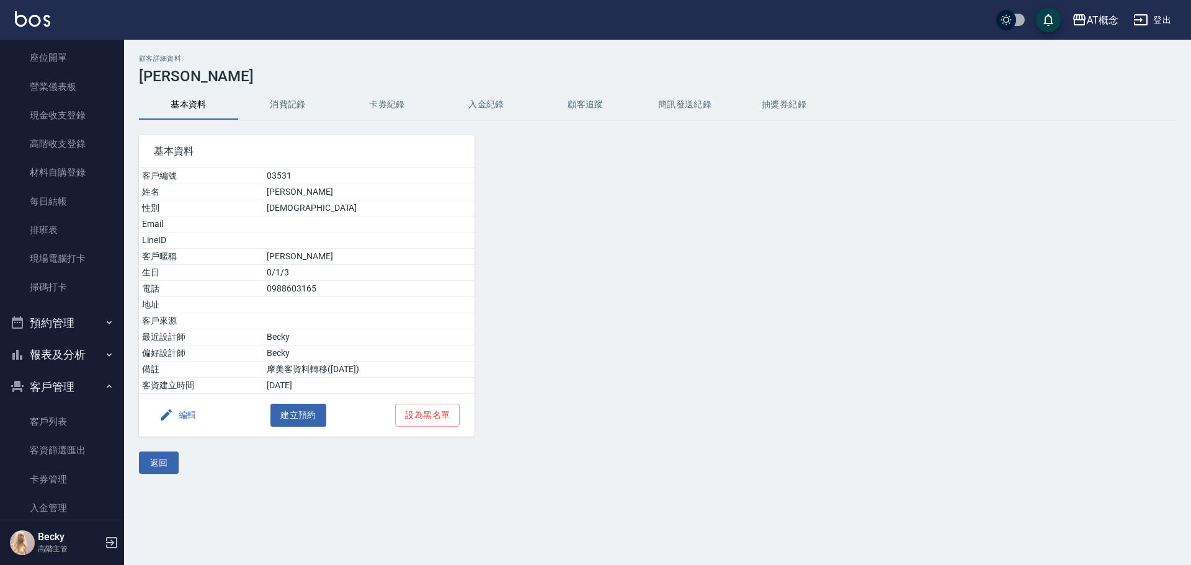
click at [206, 417] on div "編輯 建立預約 設為黑名單" at bounding box center [306, 415] width 335 height 43
click at [190, 419] on button "編輯" at bounding box center [178, 415] width 48 height 23
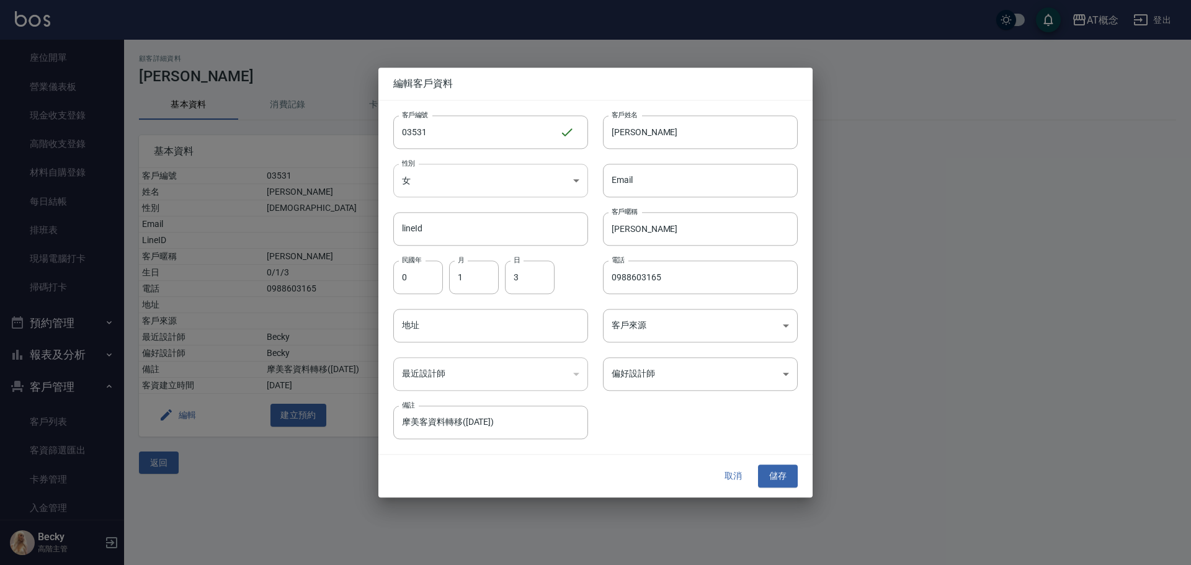
click at [433, 181] on body "AT概念 登出 櫃檯作業 打帳單 帳單列表 掛單列表 座位開單 營業儀表板 現金收支登錄 高階收支登錄 材料自購登錄 每日結帳 排班表 現場電腦打卡 掃碼打卡…" at bounding box center [595, 282] width 1191 height 565
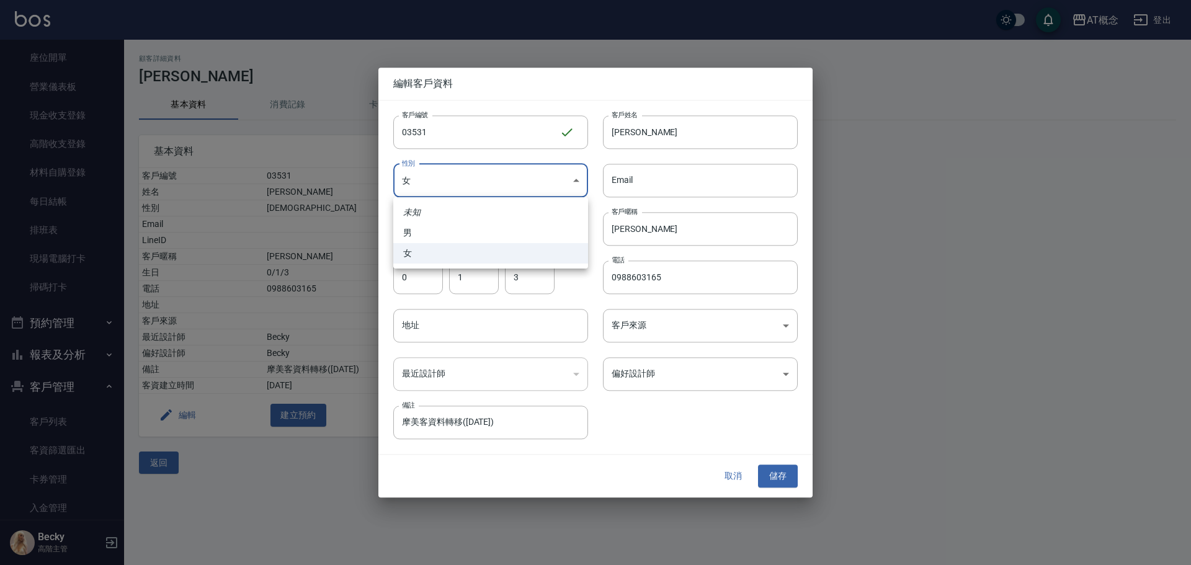
click at [422, 282] on div at bounding box center [595, 282] width 1191 height 565
click at [415, 273] on input "0" at bounding box center [418, 276] width 50 height 33
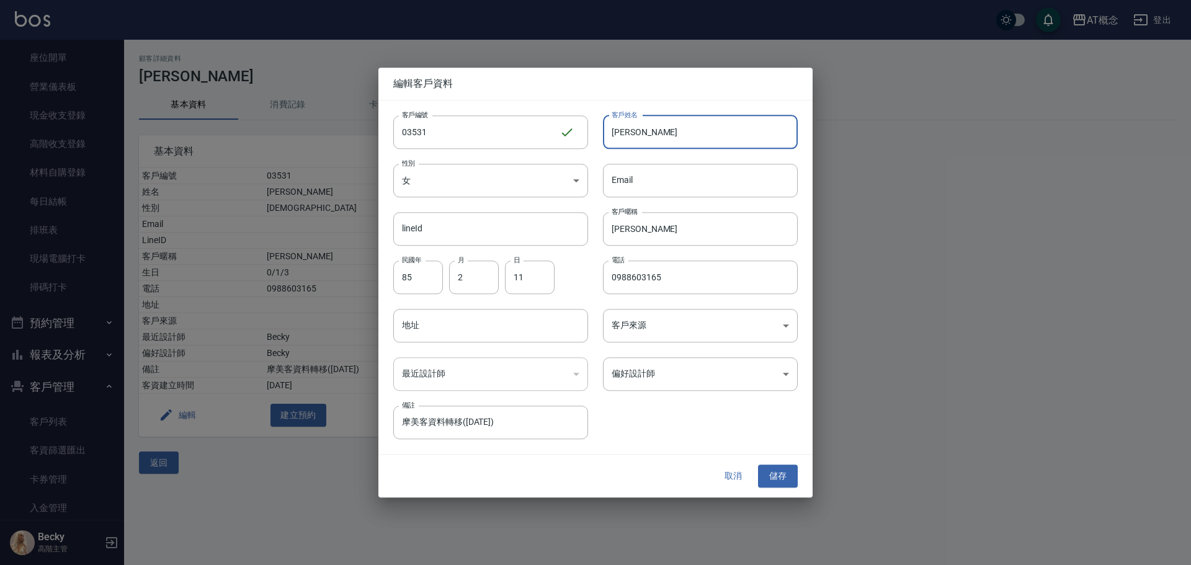
click at [702, 132] on input "[PERSON_NAME]" at bounding box center [700, 131] width 195 height 33
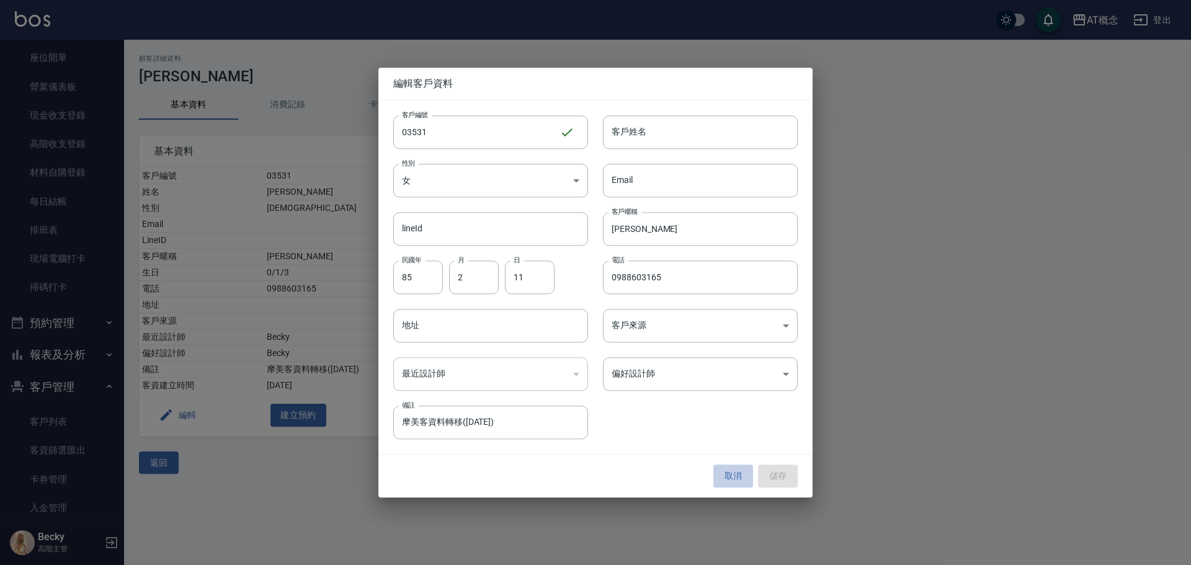
click at [732, 478] on button "取消" at bounding box center [733, 476] width 40 height 23
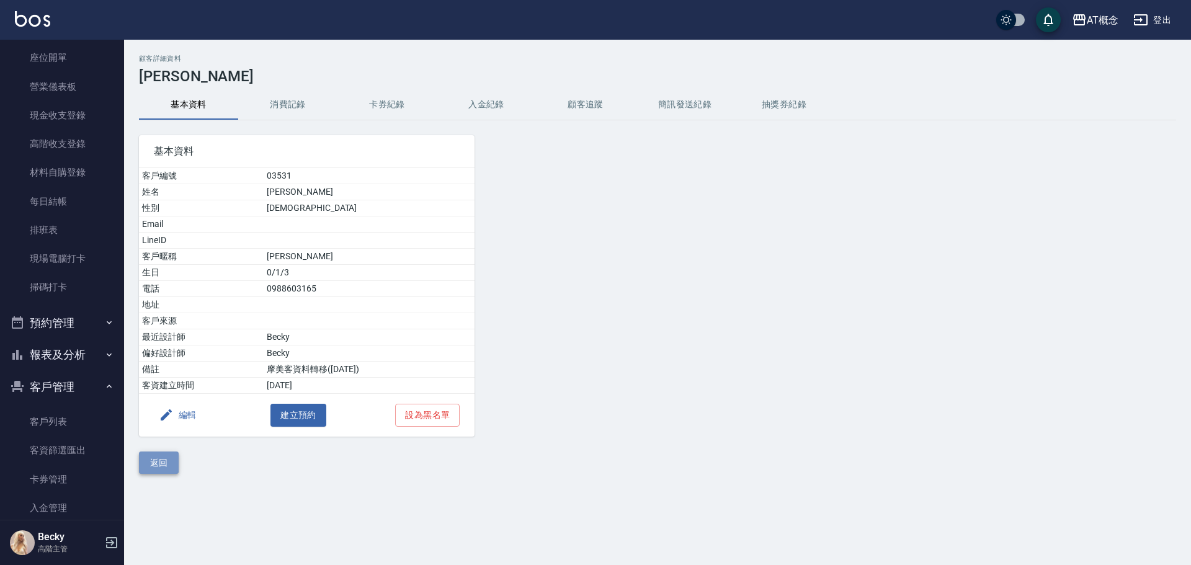
click at [159, 466] on button "返回" at bounding box center [159, 462] width 40 height 23
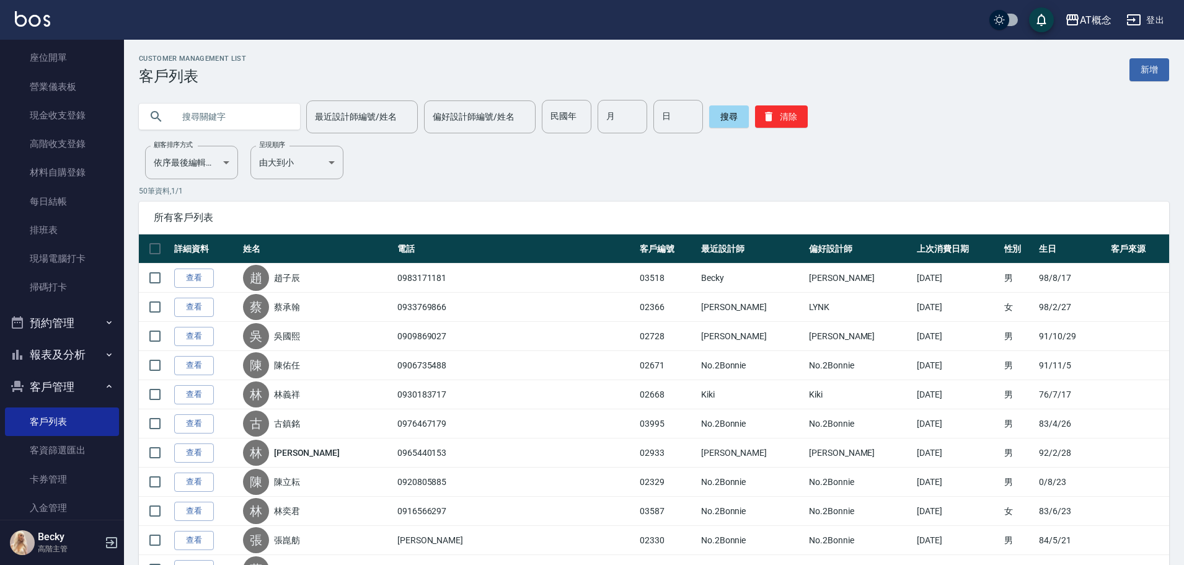
drag, startPoint x: 222, startPoint y: 113, endPoint x: 192, endPoint y: 92, distance: 37.3
click at [215, 95] on div "最近設計師編號/姓名 最近設計師編號/姓名 偏好設計師編號/姓名 偏好設計師編號/姓名 民國年 民國年 月 月 日 日 搜尋 清除" at bounding box center [647, 109] width 1046 height 48
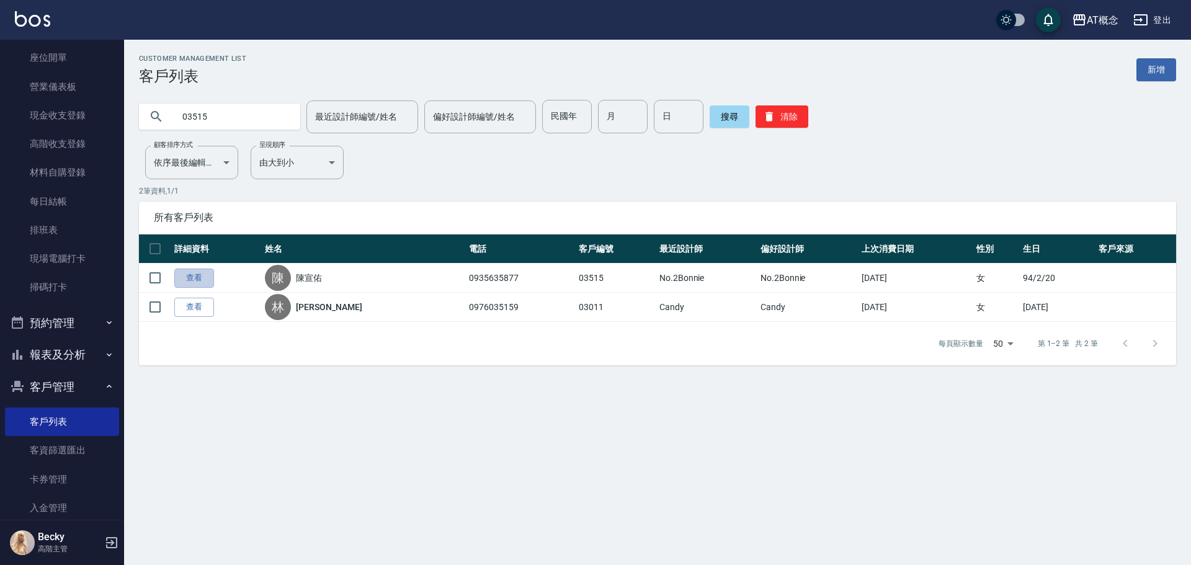
click at [187, 269] on link "查看" at bounding box center [194, 278] width 40 height 19
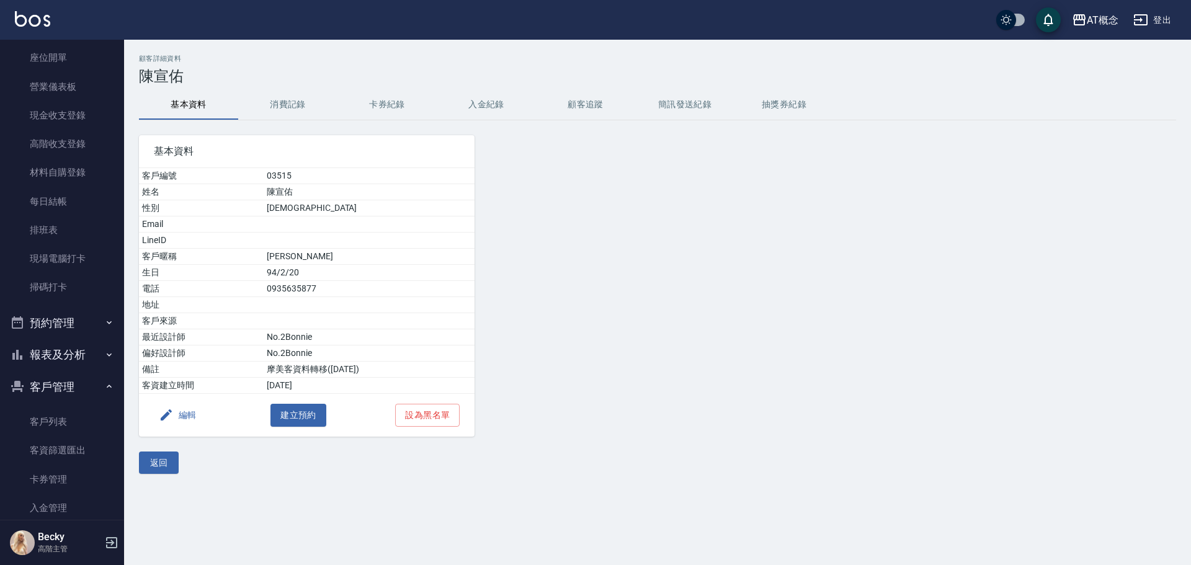
click at [176, 425] on button "編輯" at bounding box center [178, 415] width 48 height 23
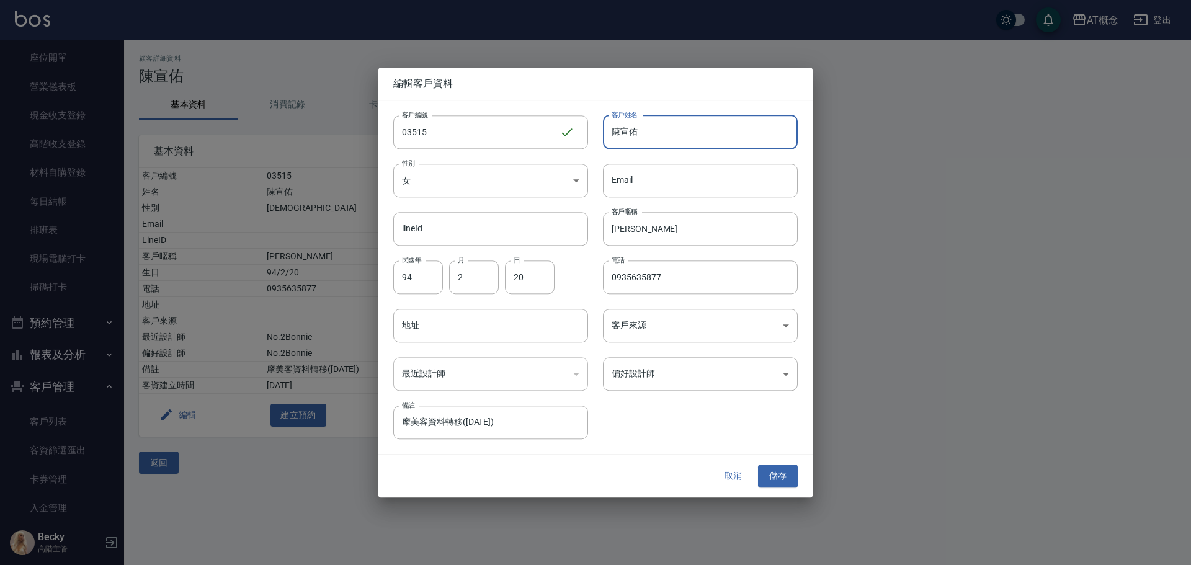
drag, startPoint x: 654, startPoint y: 137, endPoint x: 655, endPoint y: 130, distance: 6.9
click at [654, 136] on input "陳宣佑" at bounding box center [700, 131] width 195 height 33
click at [664, 125] on input "梅為為" at bounding box center [700, 131] width 195 height 33
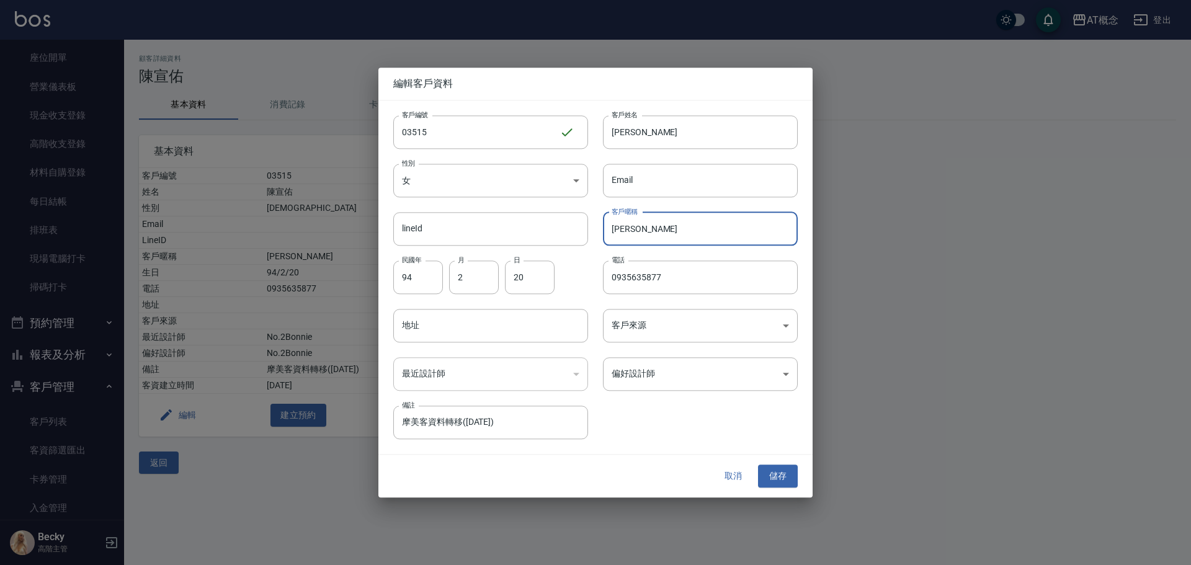
click at [675, 234] on input "[PERSON_NAME]" at bounding box center [700, 228] width 195 height 33
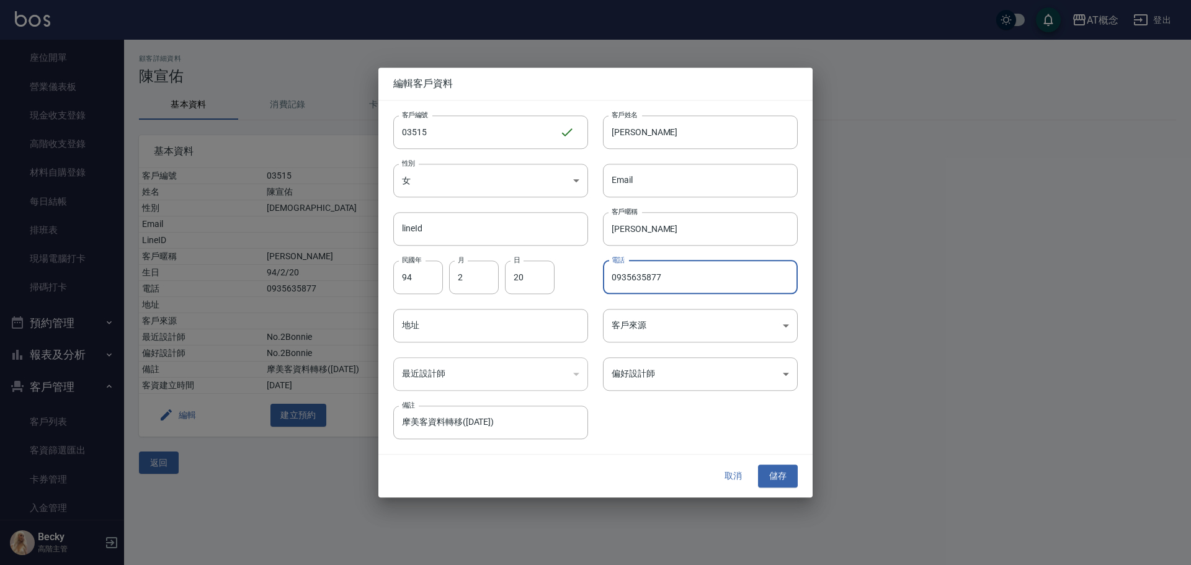
click at [693, 276] on input "0935635877" at bounding box center [700, 276] width 195 height 33
click at [680, 375] on body "AT概念 登出 櫃檯作業 打帳單 帳單列表 掛單列表 座位開單 營業儀表板 現金收支登錄 高階收支登錄 材料自購登錄 每日結帳 排班表 現場電腦打卡 掃碼打卡…" at bounding box center [595, 282] width 1191 height 565
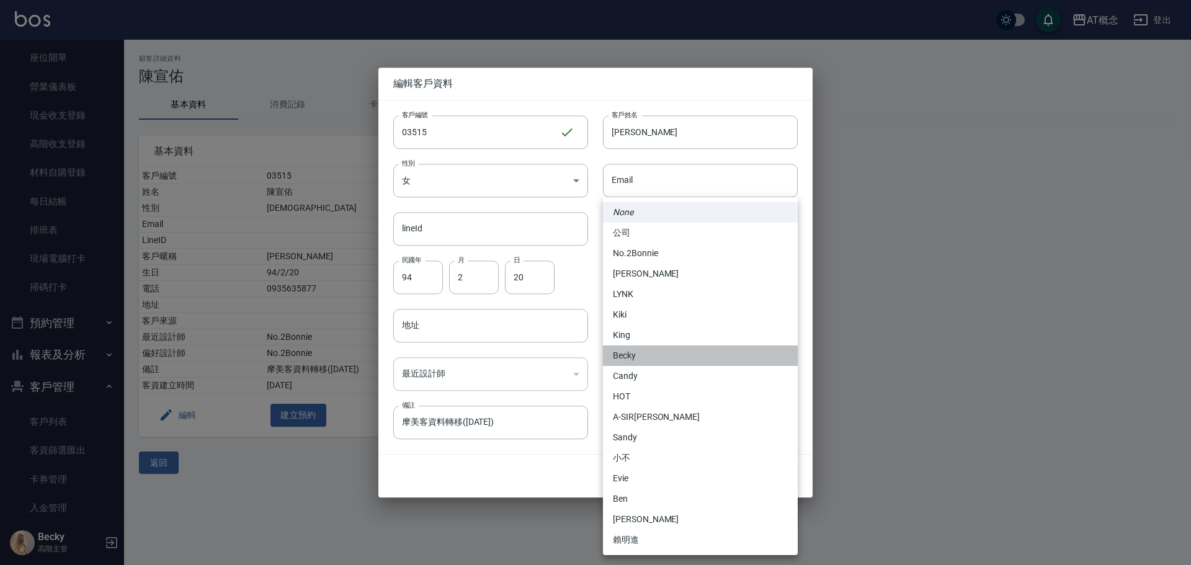
click at [644, 357] on li "Becky" at bounding box center [700, 355] width 195 height 20
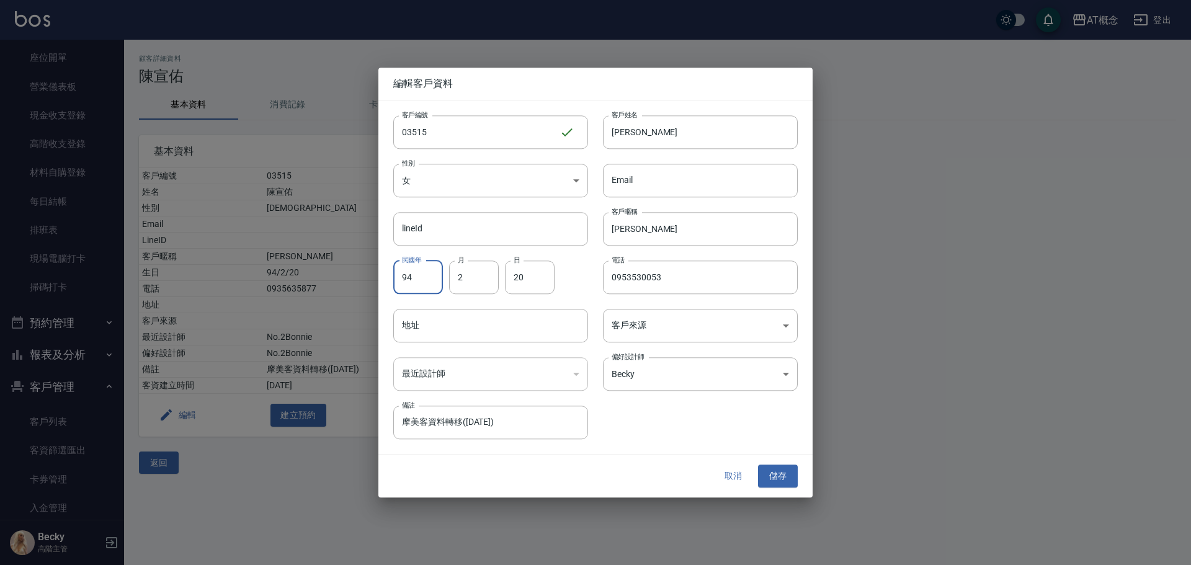
click at [402, 275] on input "94" at bounding box center [418, 276] width 50 height 33
click at [776, 474] on button "儲存" at bounding box center [778, 476] width 40 height 23
click at [729, 474] on button "取消" at bounding box center [733, 476] width 40 height 23
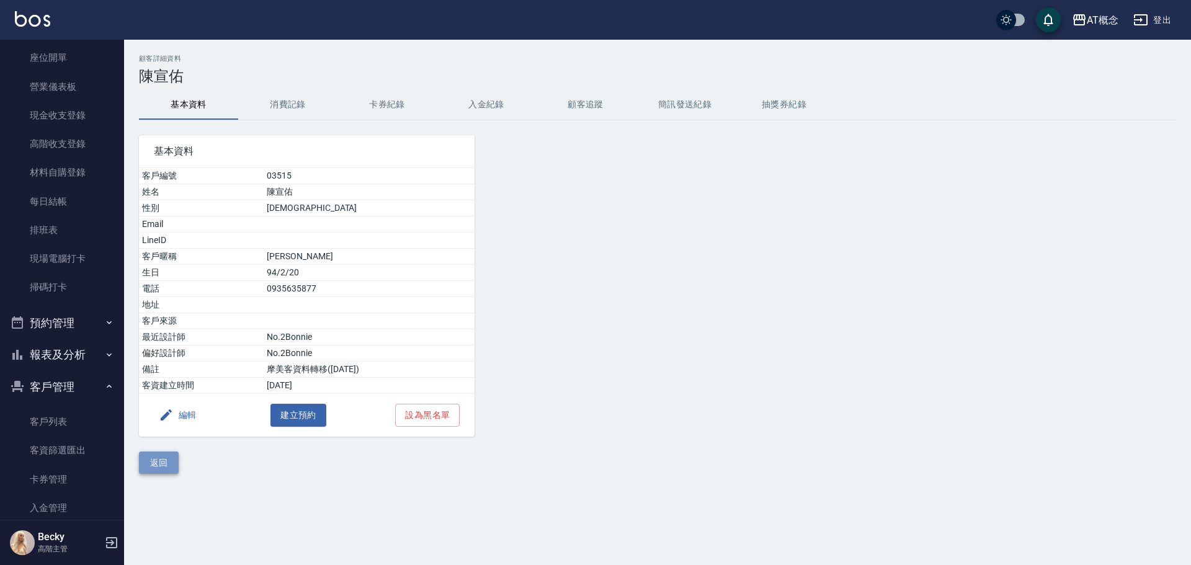
click at [157, 460] on button "返回" at bounding box center [159, 462] width 40 height 23
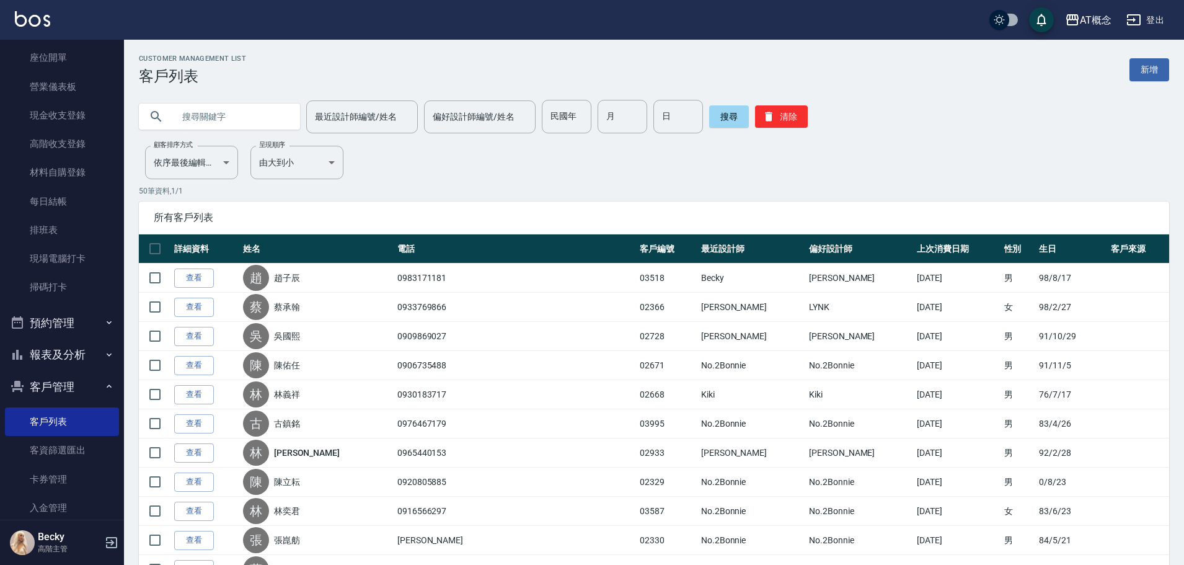
click at [220, 97] on div "最近設計師編號/姓名 最近設計師編號/姓名 偏好設計師編號/姓名 偏好設計師編號/姓名 民國年 民國年 月 月 日 日 搜尋 清除" at bounding box center [647, 109] width 1046 height 48
drag, startPoint x: 214, startPoint y: 118, endPoint x: 212, endPoint y: 111, distance: 7.1
click at [211, 118] on input "text" at bounding box center [232, 116] width 117 height 33
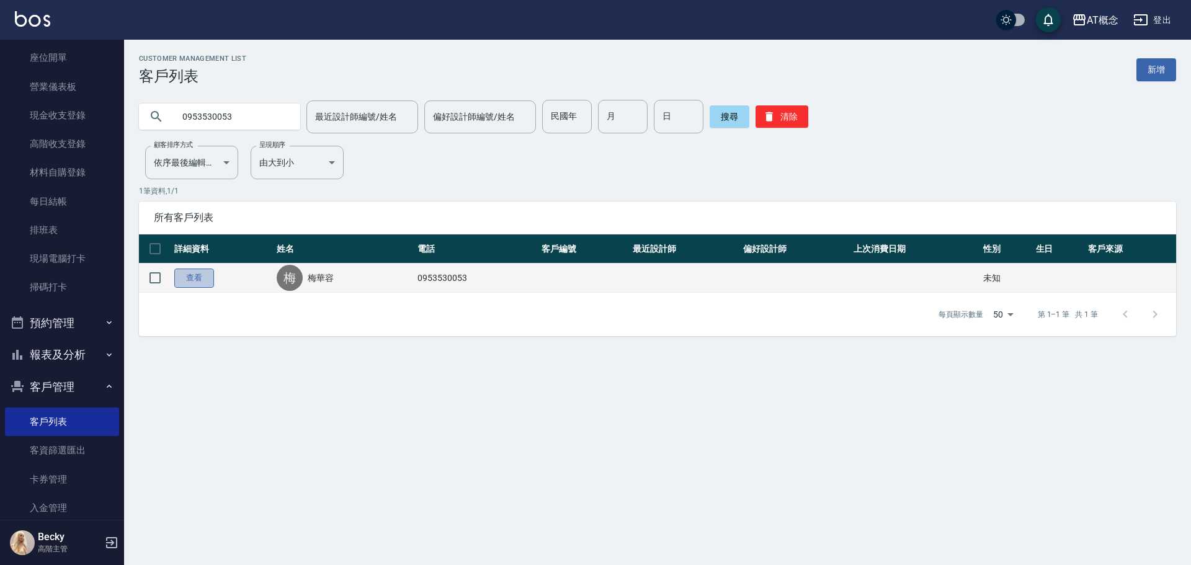
click at [192, 282] on link "查看" at bounding box center [194, 278] width 40 height 19
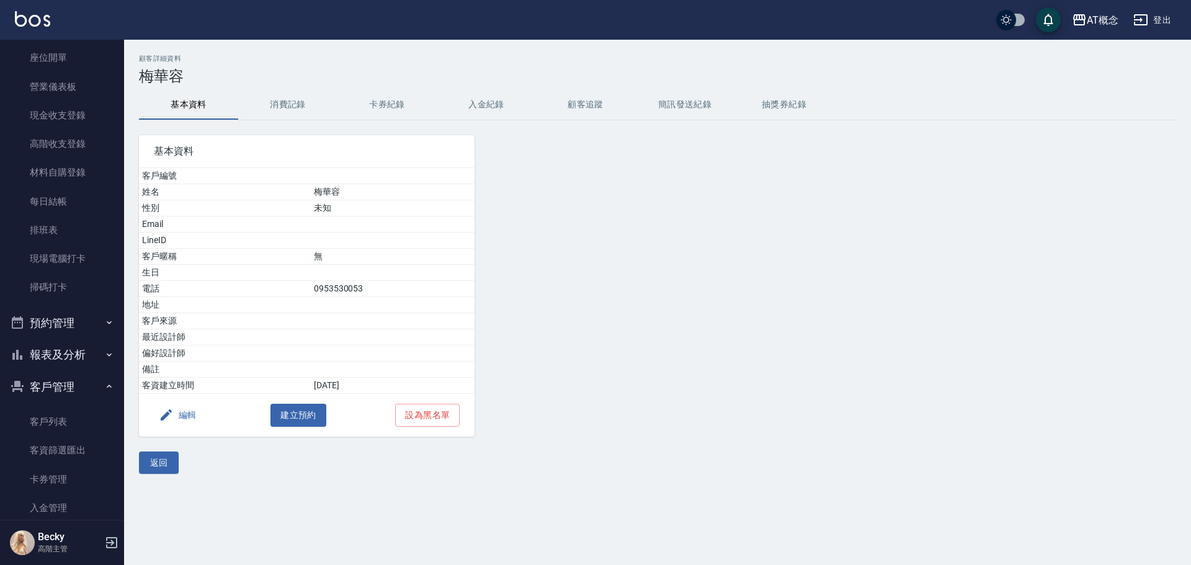
click at [190, 412] on button "編輯" at bounding box center [178, 415] width 48 height 23
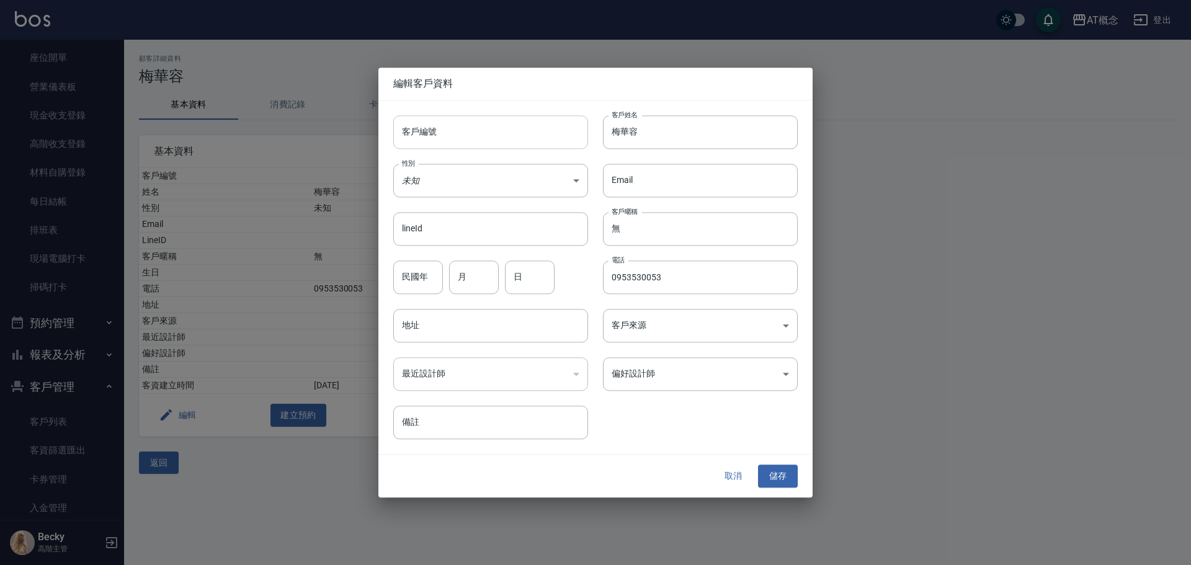
click at [463, 129] on input "客戶編號" at bounding box center [490, 131] width 195 height 33
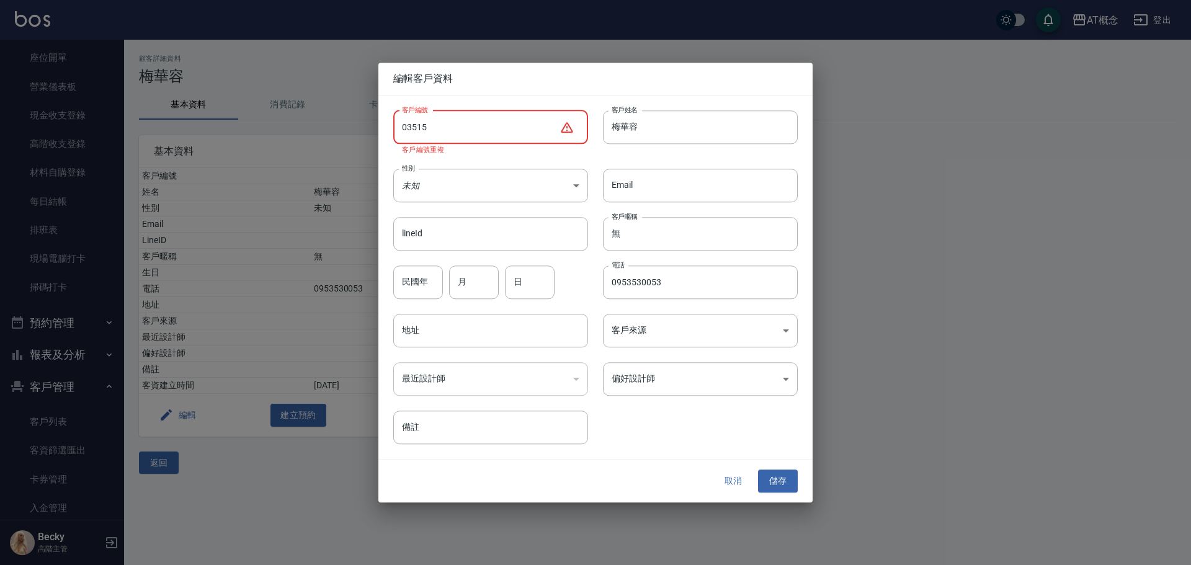
click at [727, 478] on button "取消" at bounding box center [733, 481] width 40 height 23
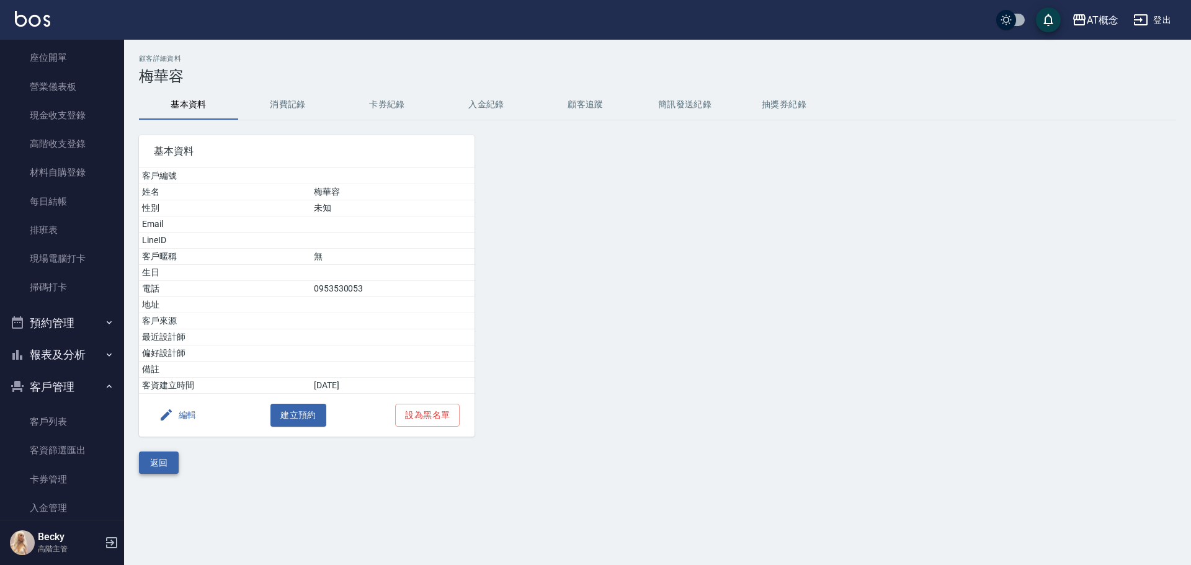
click at [151, 466] on button "返回" at bounding box center [159, 462] width 40 height 23
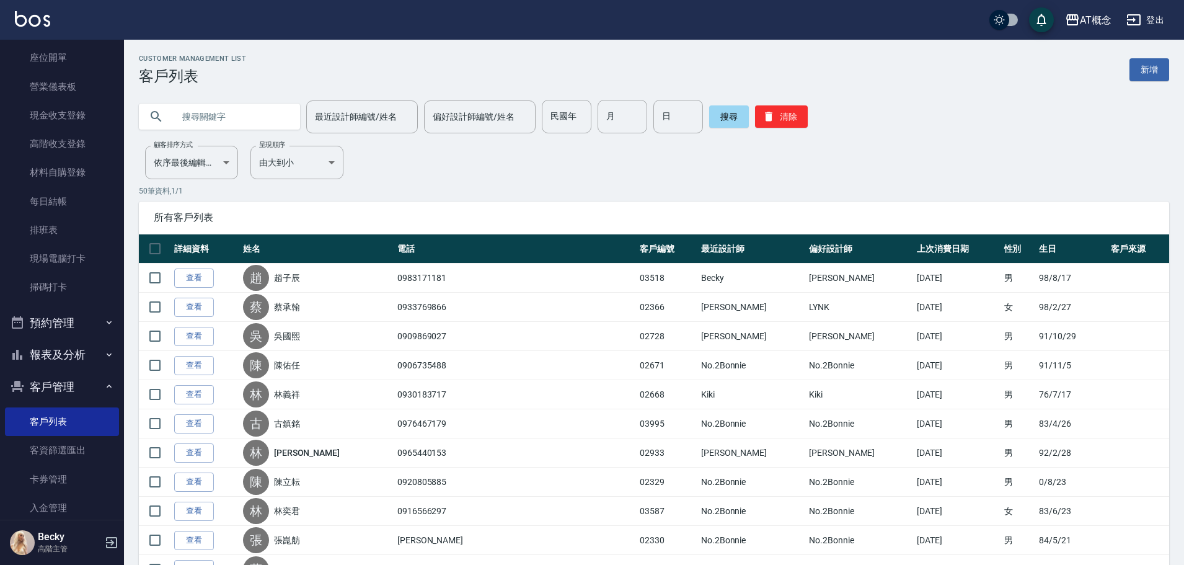
click at [199, 125] on input "text" at bounding box center [232, 116] width 117 height 33
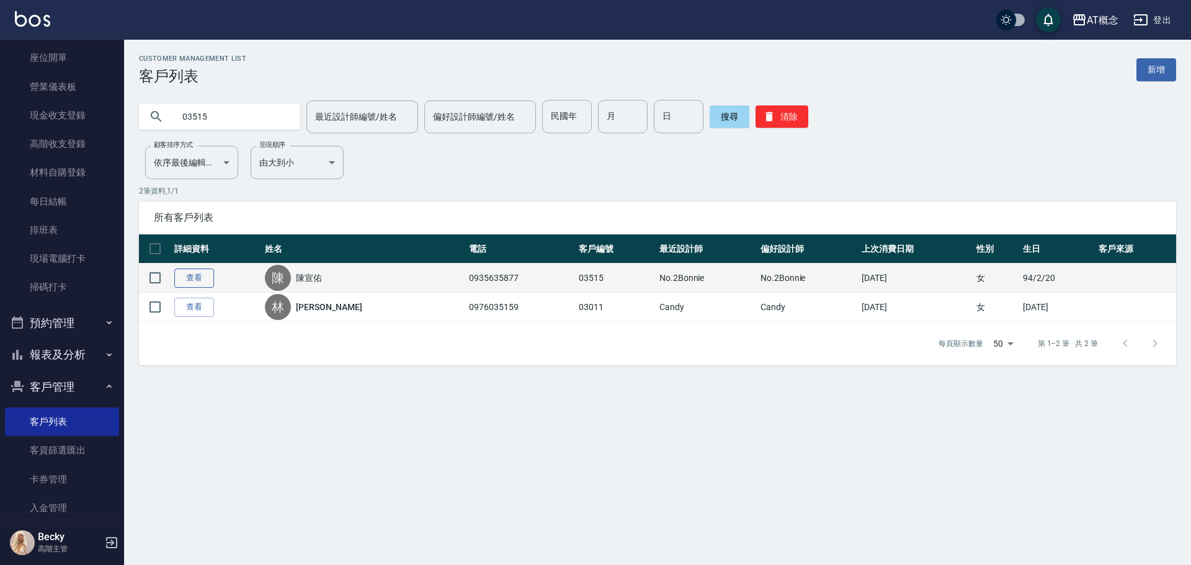
click at [199, 280] on link "查看" at bounding box center [194, 278] width 40 height 19
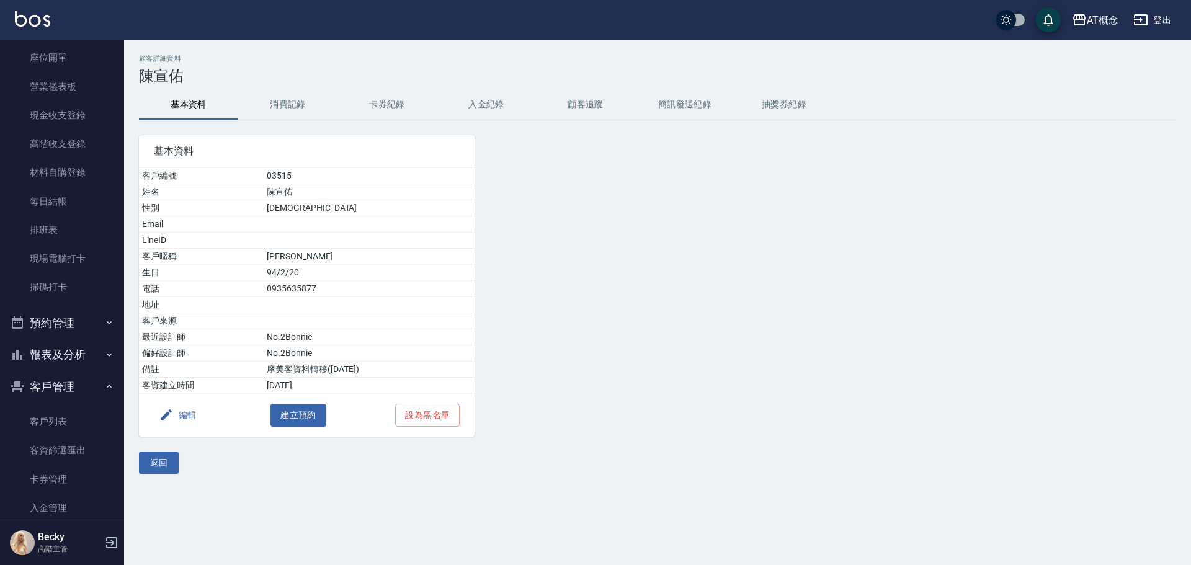
click at [197, 408] on button "編輯" at bounding box center [178, 415] width 48 height 23
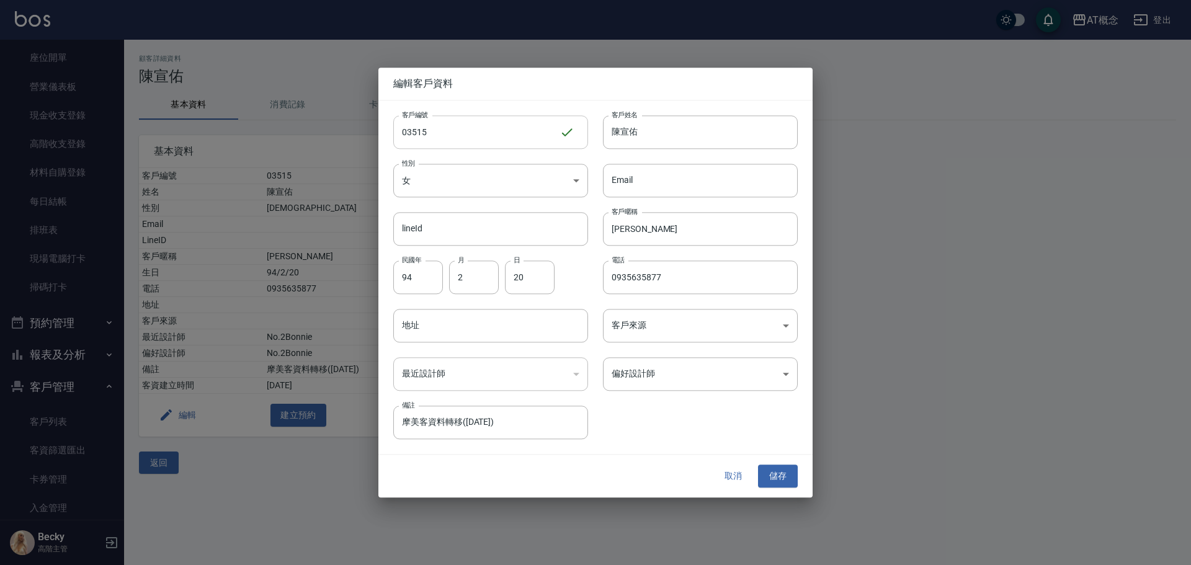
click at [549, 128] on input "03515" at bounding box center [476, 131] width 166 height 33
click at [772, 468] on button "儲存" at bounding box center [778, 476] width 40 height 23
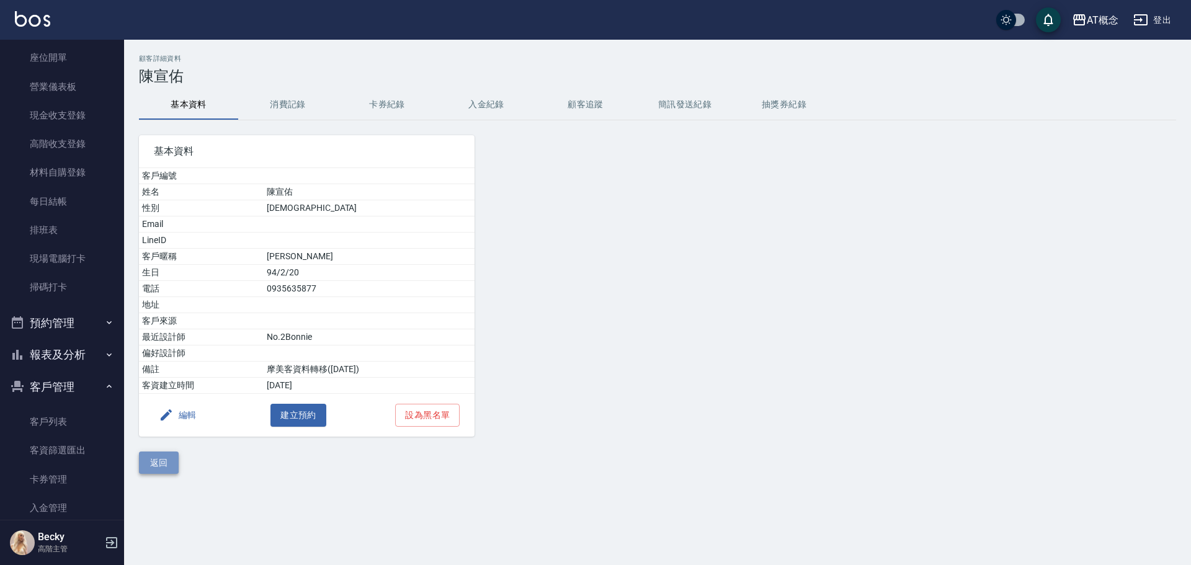
click at [149, 468] on button "返回" at bounding box center [159, 462] width 40 height 23
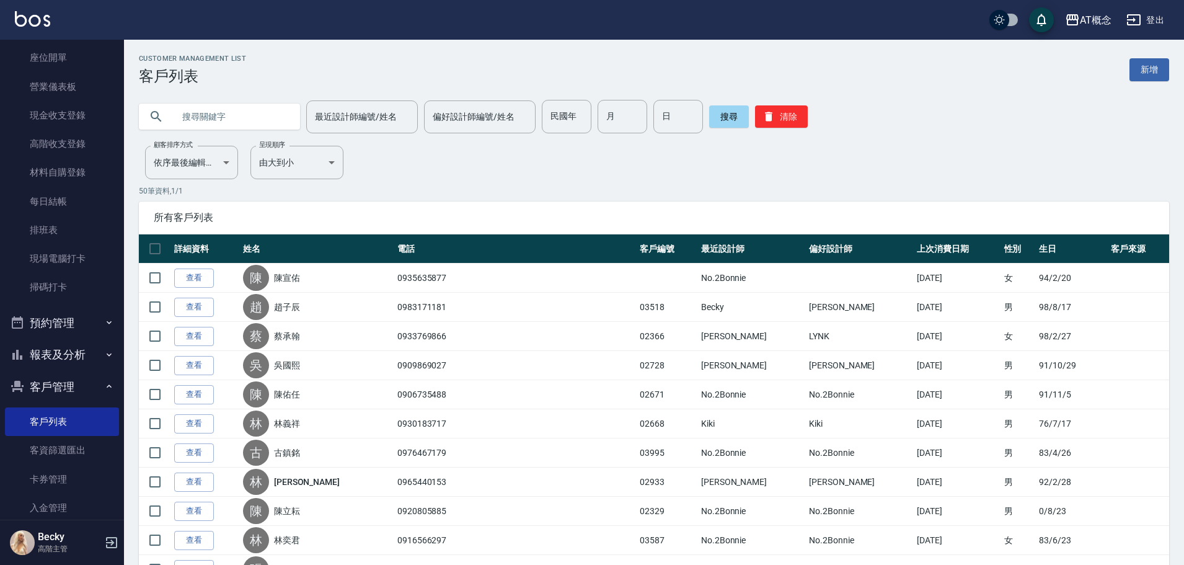
click at [190, 111] on input "text" at bounding box center [232, 116] width 117 height 33
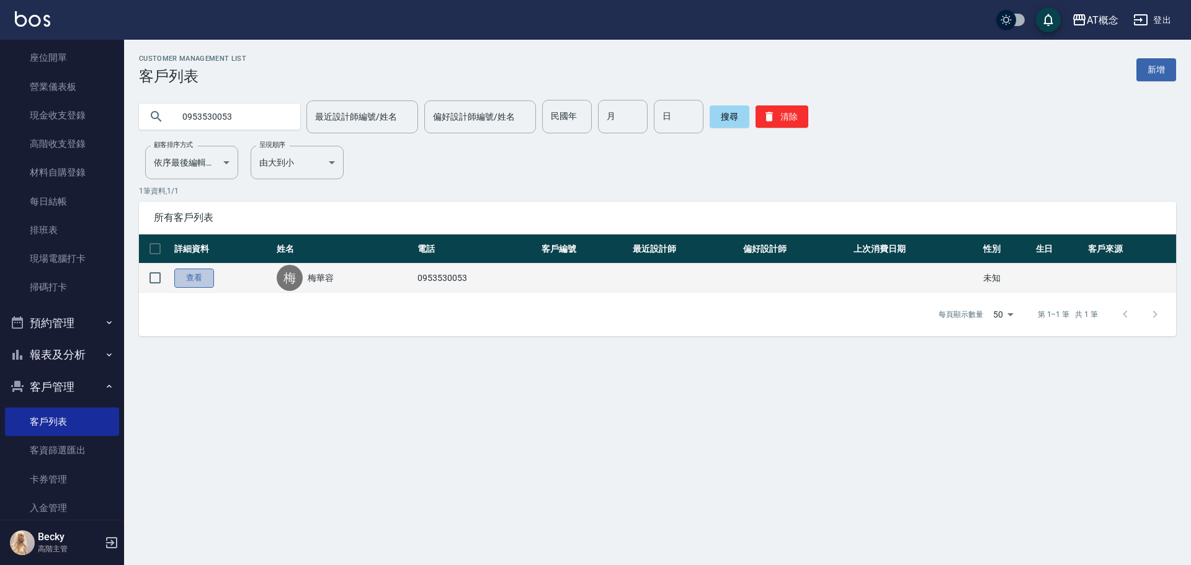
click at [187, 274] on link "查看" at bounding box center [194, 278] width 40 height 19
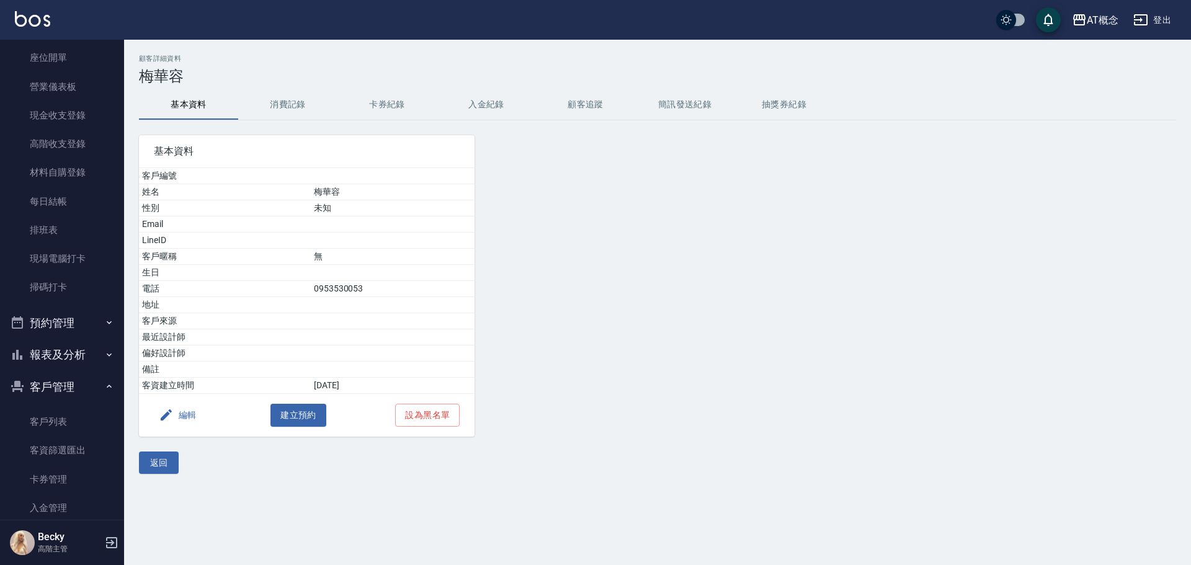
click at [169, 417] on icon "button" at bounding box center [166, 414] width 15 height 15
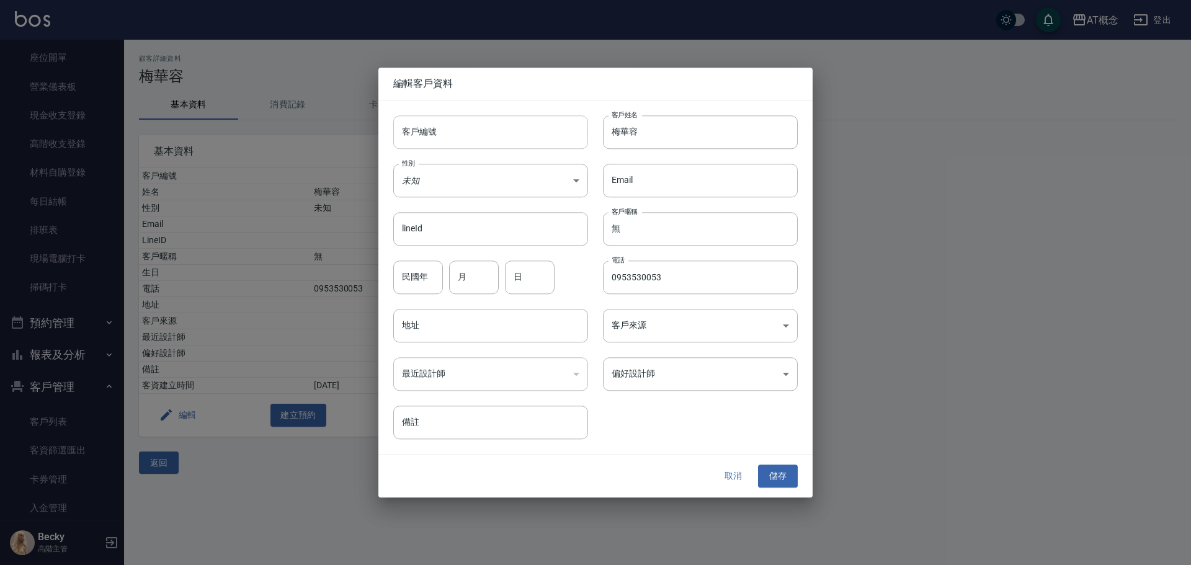
click at [442, 127] on input "客戶編號" at bounding box center [490, 131] width 195 height 33
click at [452, 185] on body "AT概念 登出 櫃檯作業 打帳單 帳單列表 掛單列表 座位開單 營業儀表板 現金收支登錄 高階收支登錄 材料自購登錄 每日結帳 排班表 現場電腦打卡 掃碼打卡…" at bounding box center [595, 282] width 1191 height 565
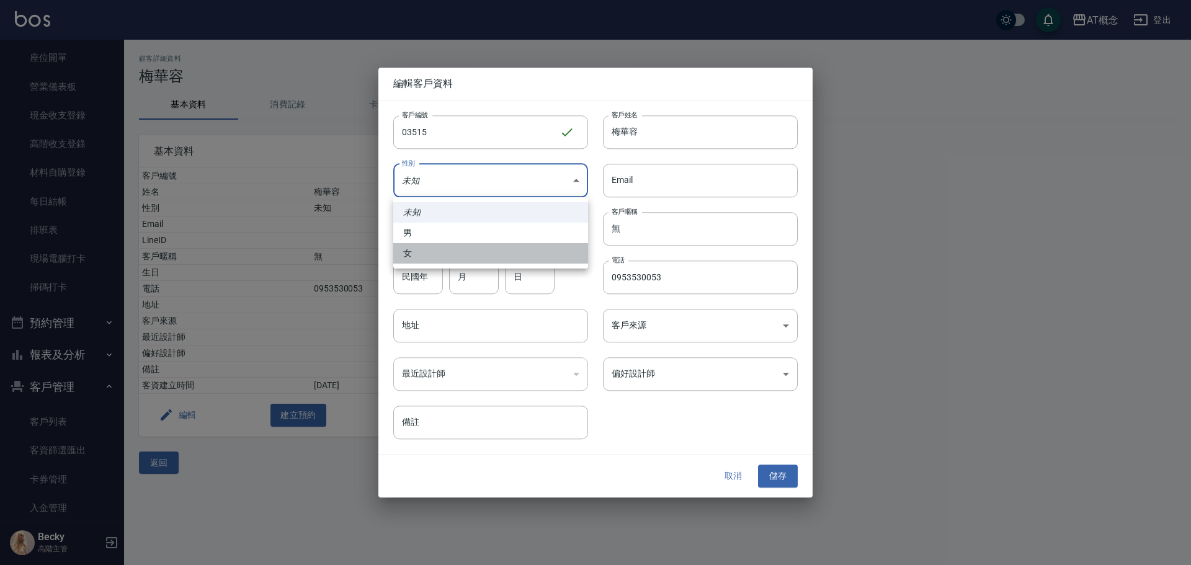
click at [439, 259] on li "女" at bounding box center [490, 253] width 195 height 20
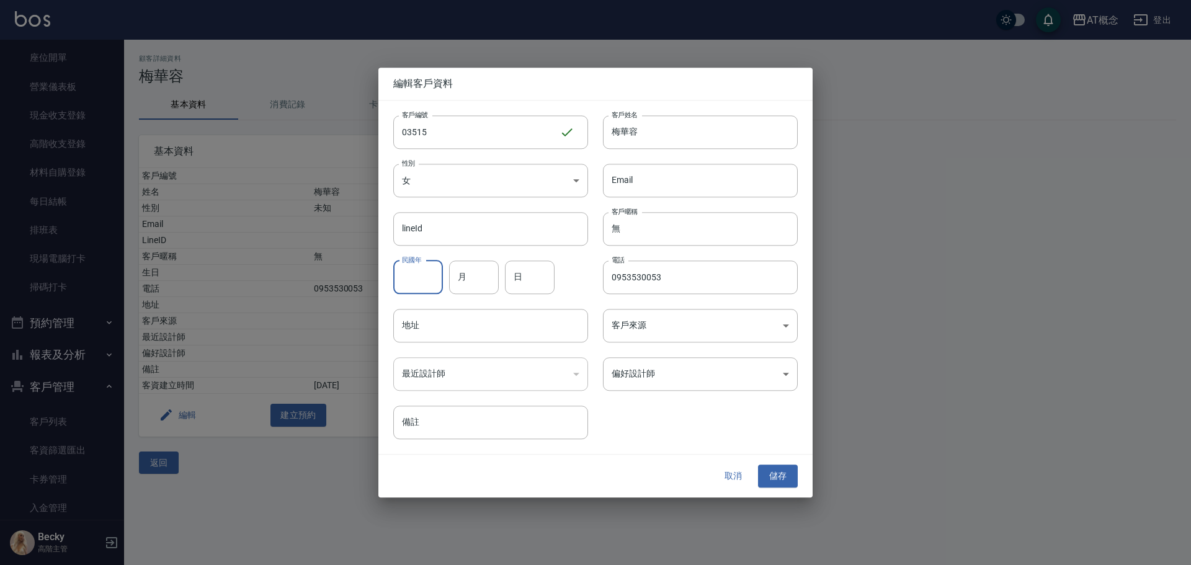
click at [425, 275] on input "民國年" at bounding box center [418, 276] width 50 height 33
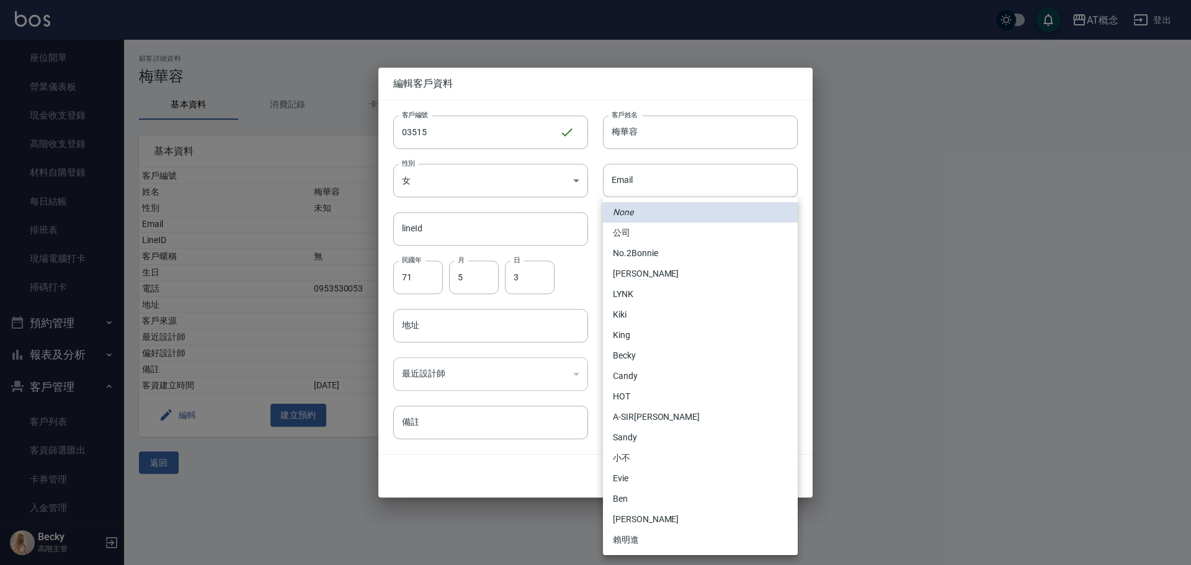
click at [671, 383] on body "AT概念 登出 櫃檯作業 打帳單 帳單列表 掛單列表 座位開單 營業儀表板 現金收支登錄 高階收支登錄 材料自購登錄 每日結帳 排班表 現場電腦打卡 掃碼打卡…" at bounding box center [595, 282] width 1191 height 565
click at [656, 358] on li "Becky" at bounding box center [700, 355] width 195 height 20
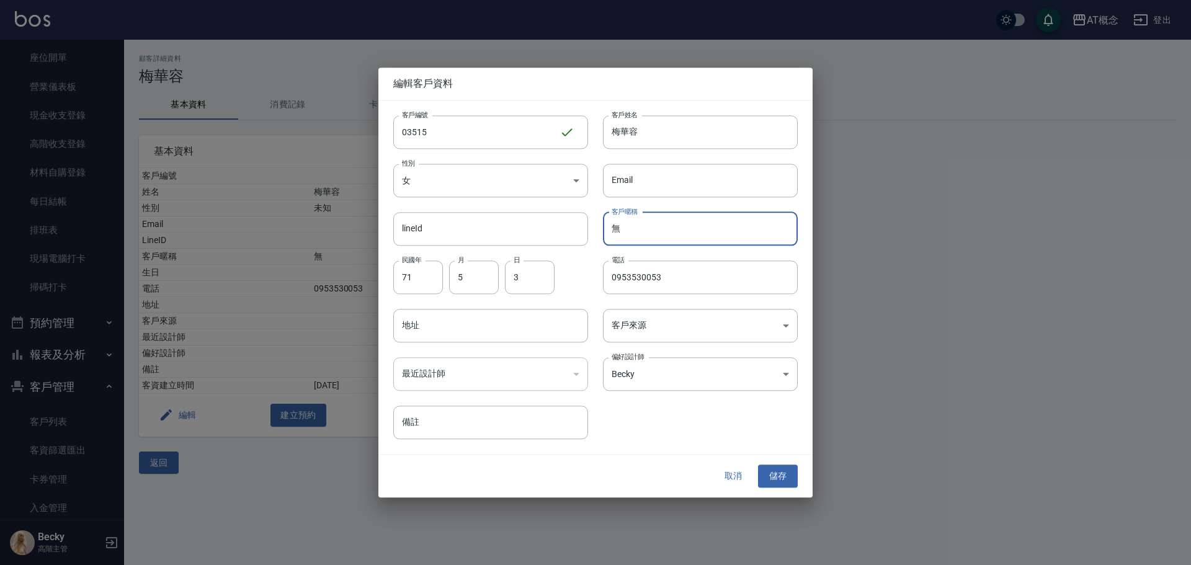
click at [697, 229] on input "無" at bounding box center [700, 228] width 195 height 33
click at [789, 479] on button "儲存" at bounding box center [778, 476] width 40 height 23
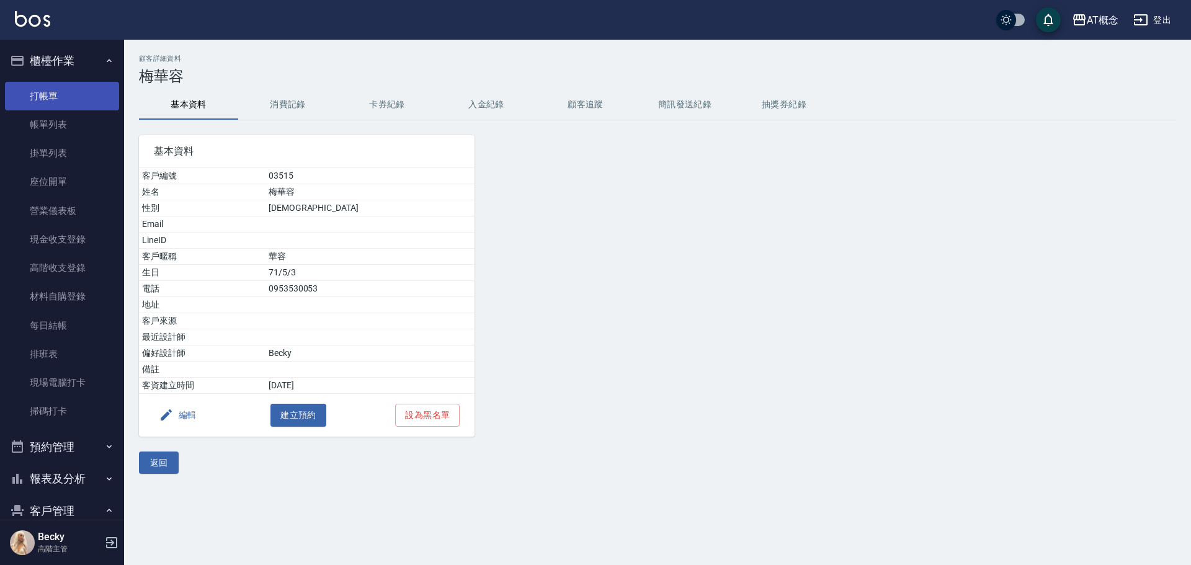
click at [55, 103] on link "打帳單" at bounding box center [62, 96] width 114 height 29
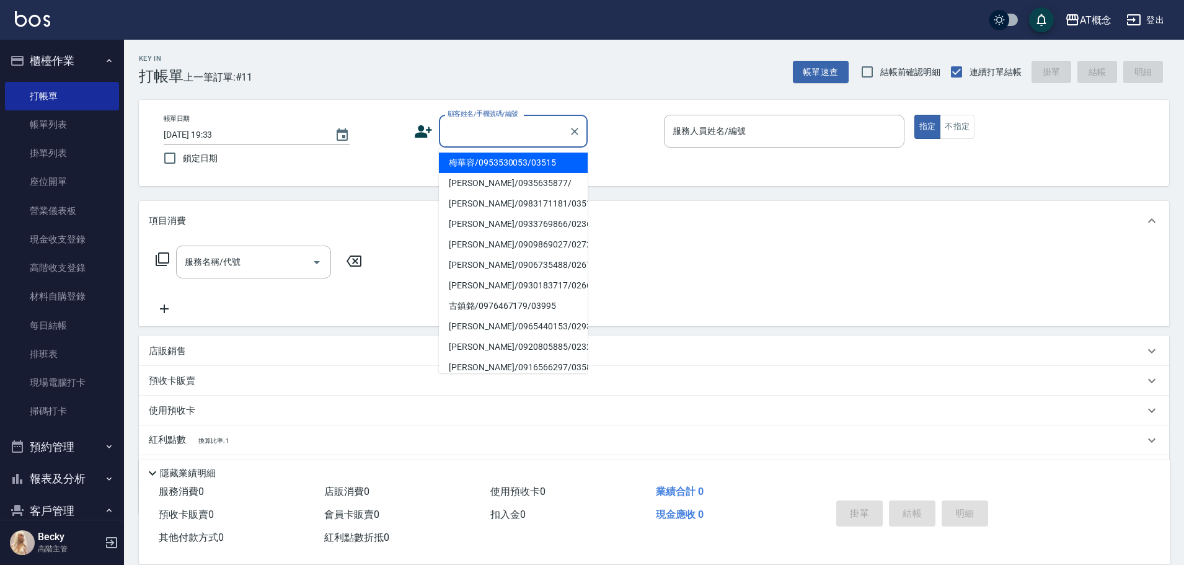
click at [471, 133] on input "顧客姓名/手機號碼/編號" at bounding box center [504, 131] width 119 height 22
click at [478, 161] on li "梅華容/0953530053/03515" at bounding box center [513, 163] width 149 height 20
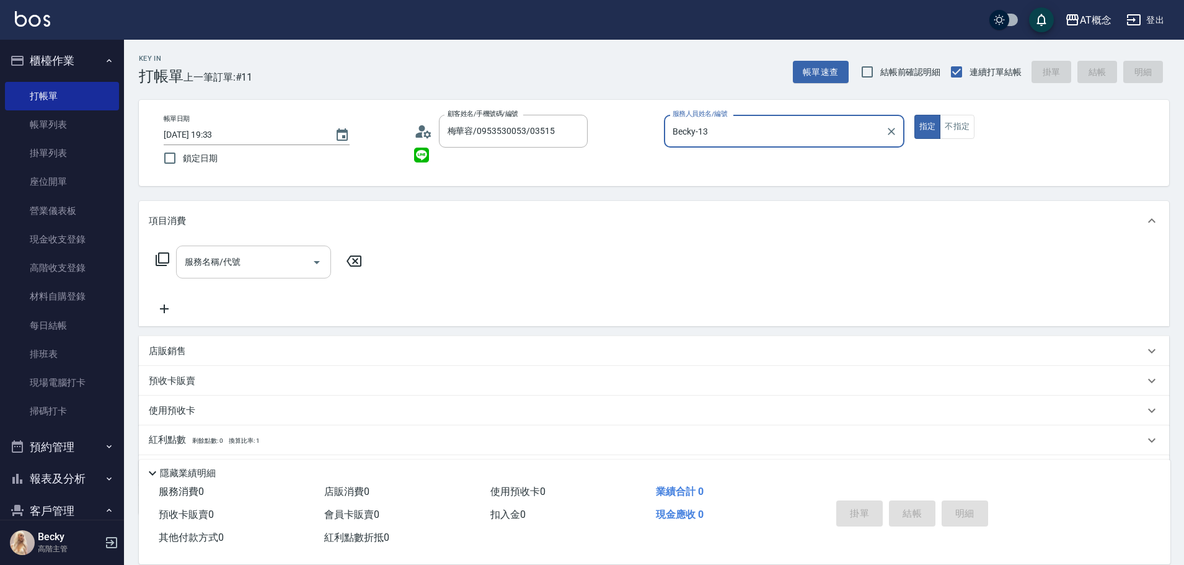
click at [213, 266] on input "服務名稱/代號" at bounding box center [244, 262] width 125 height 22
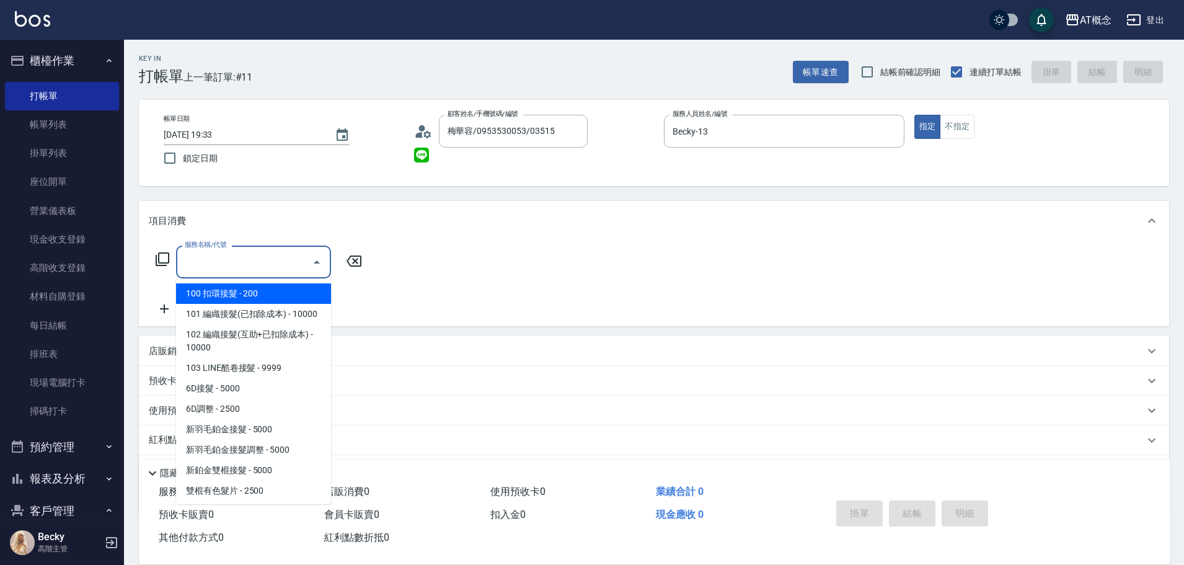
click at [224, 261] on input "服務名稱/代號" at bounding box center [244, 262] width 125 height 22
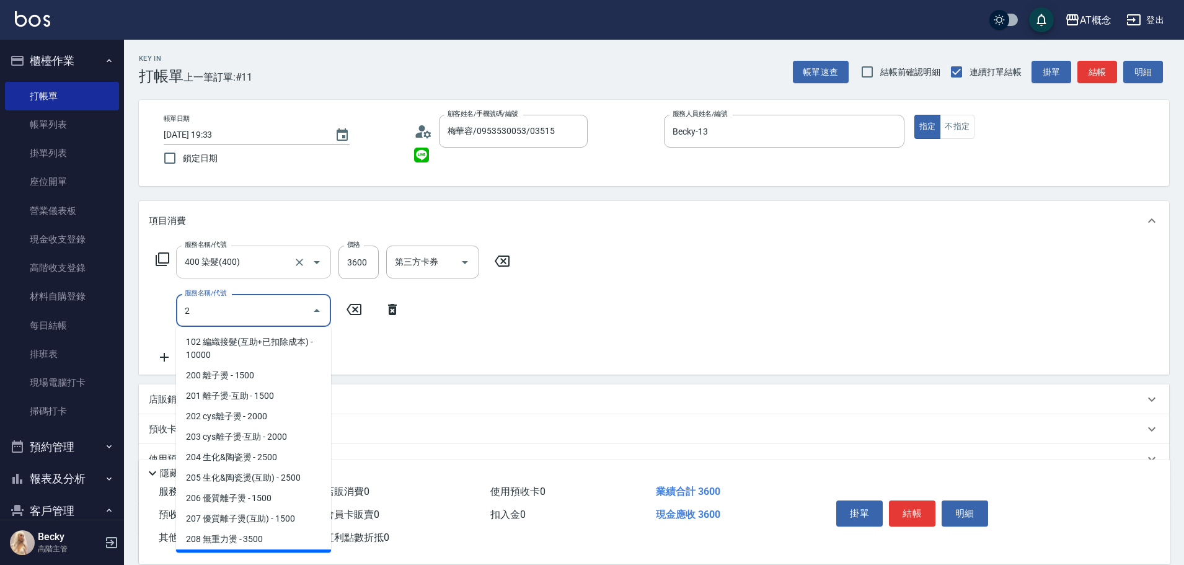
scroll to position [17, 0]
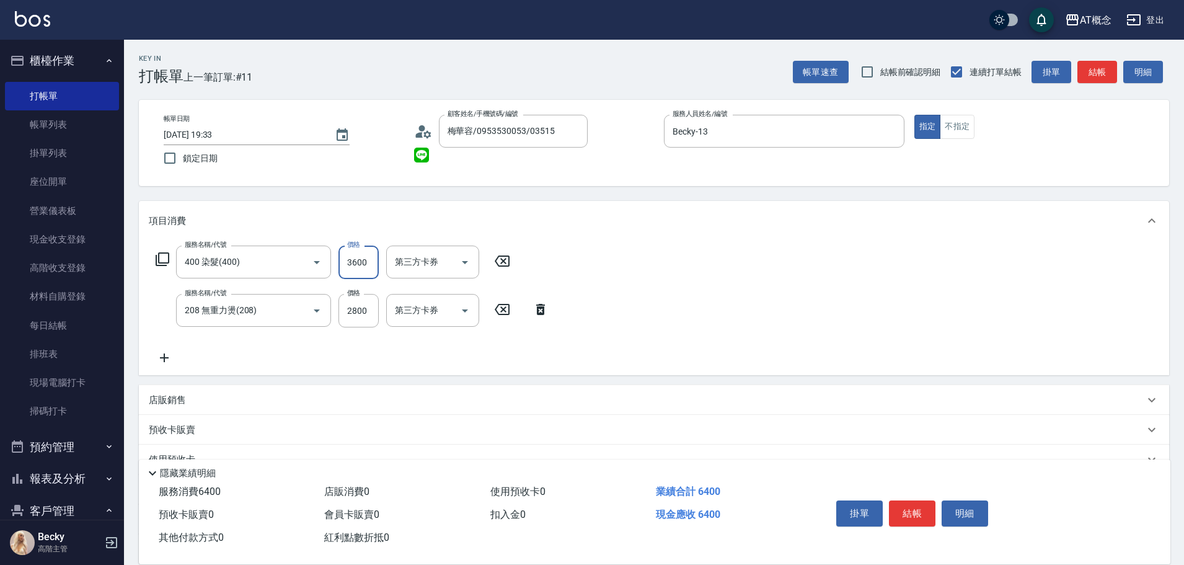
click at [369, 264] on input "3600" at bounding box center [359, 262] width 40 height 33
click at [373, 312] on input "2800" at bounding box center [359, 310] width 40 height 33
click at [337, 311] on div "服務名稱/代號 208 無重力燙(208) 服務名稱/代號 價格 0 價格 第三方卡券 第三方卡券" at bounding box center [352, 310] width 407 height 33
click at [349, 311] on input "0" at bounding box center [359, 310] width 40 height 33
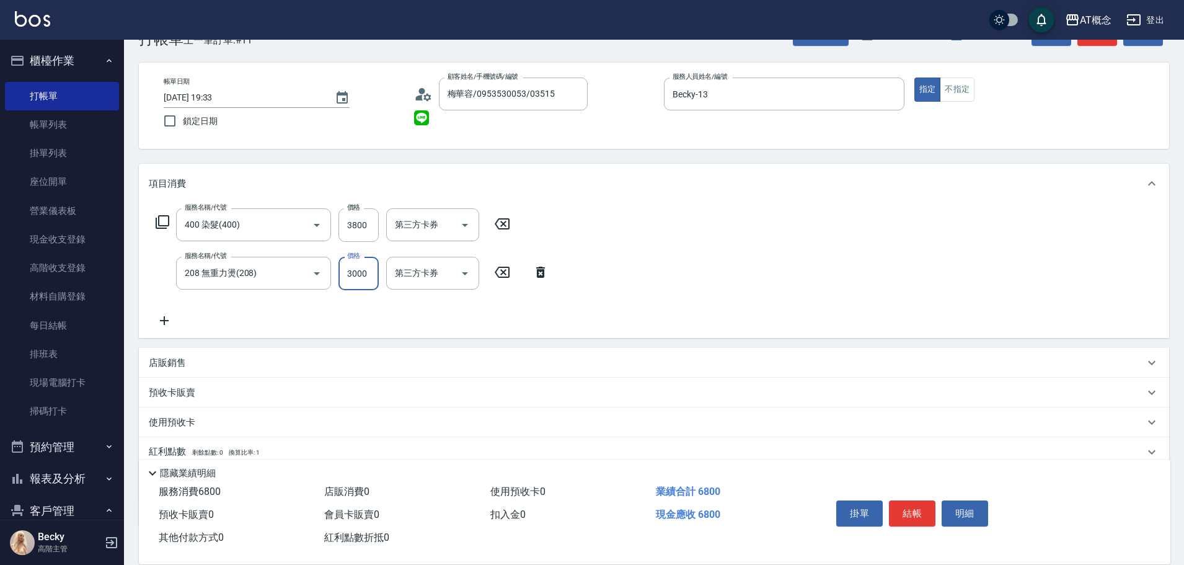
scroll to position [118, 0]
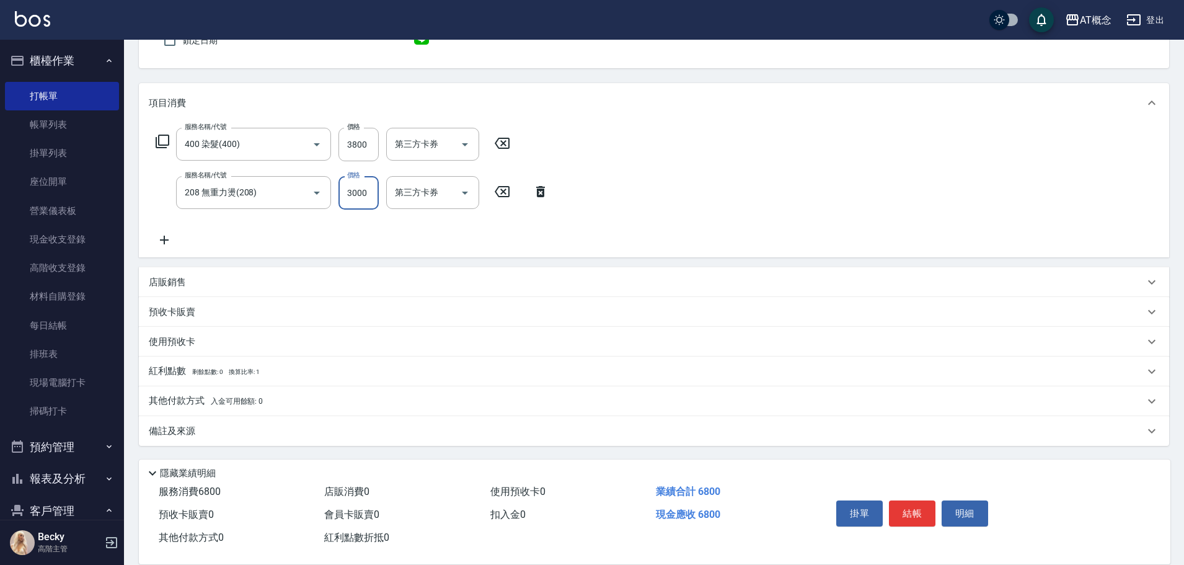
click at [199, 401] on p "其他付款方式 入金可用餘額: 0" at bounding box center [206, 401] width 114 height 14
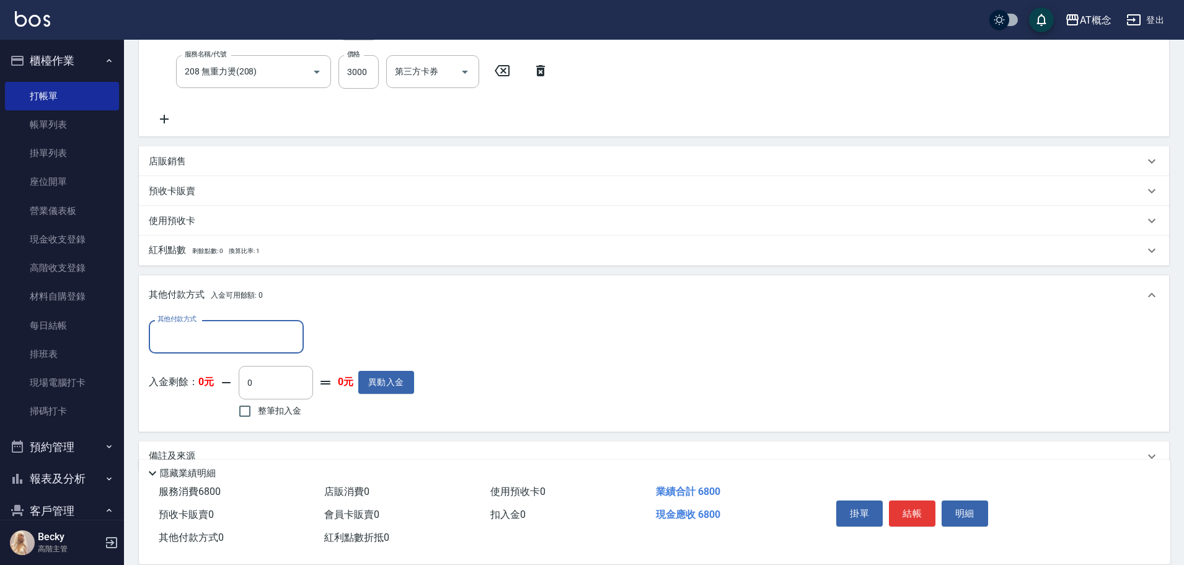
scroll to position [242, 0]
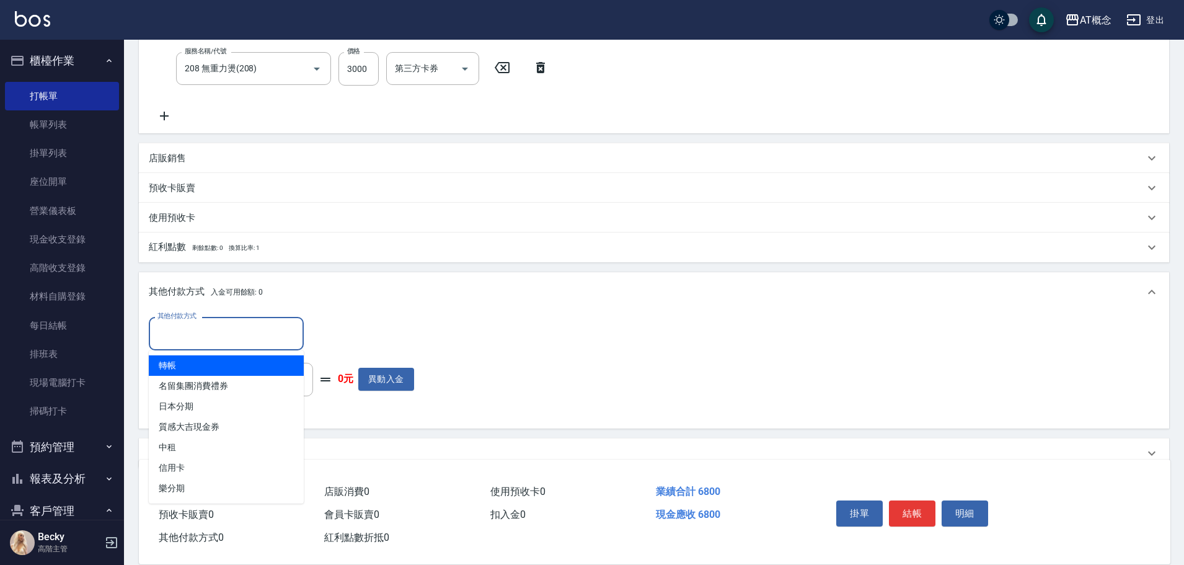
click at [200, 332] on input "其他付款方式" at bounding box center [226, 333] width 144 height 22
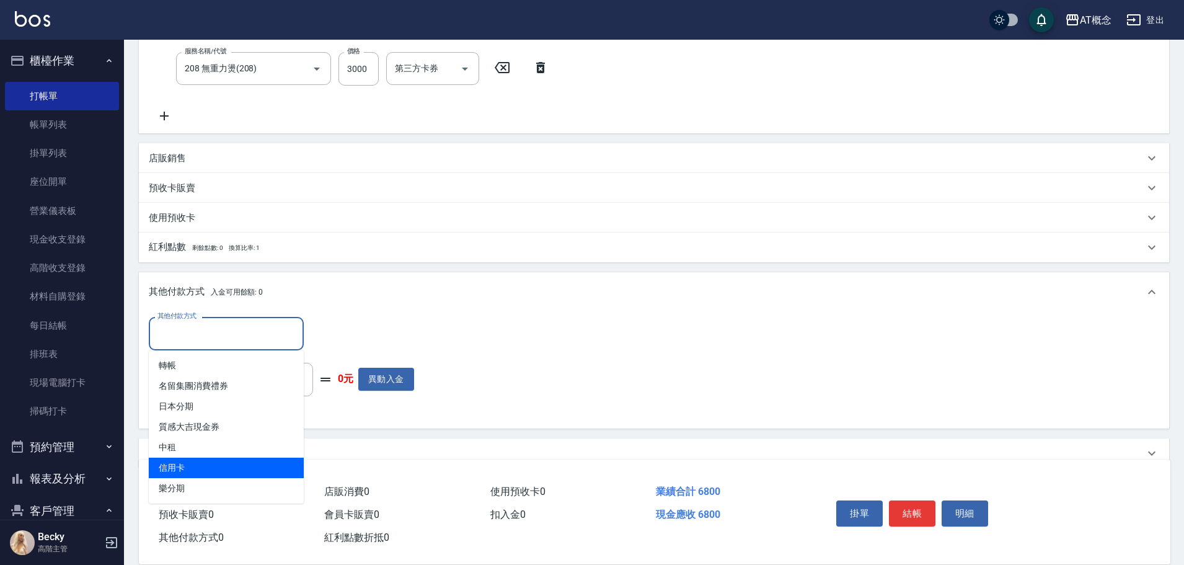
click at [179, 468] on span "信用卡" at bounding box center [226, 468] width 155 height 20
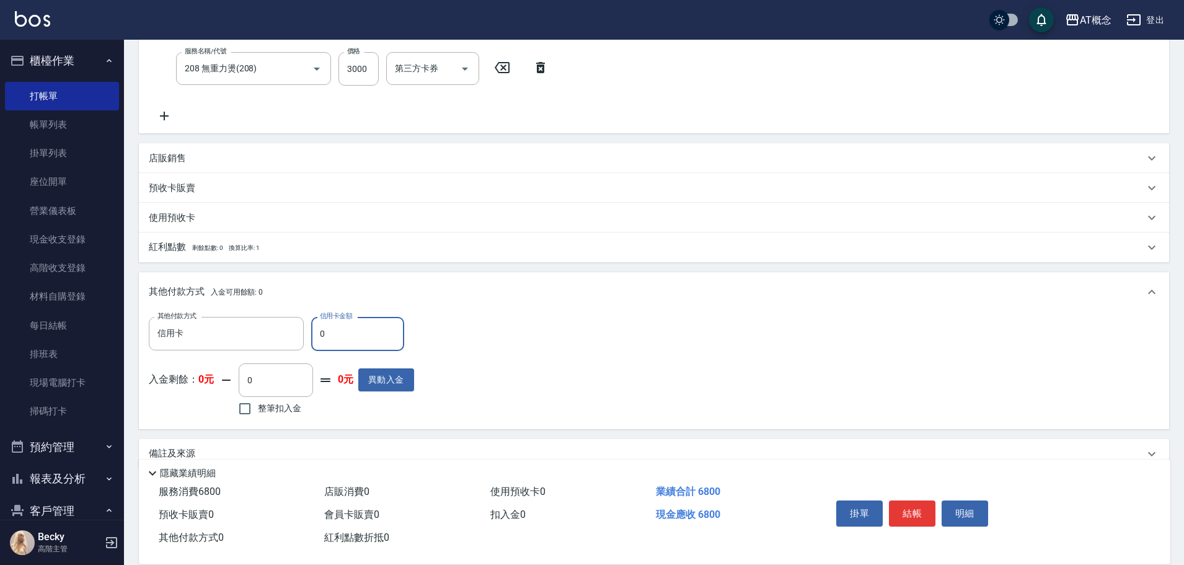
click at [331, 334] on input "0" at bounding box center [357, 333] width 93 height 33
click at [318, 333] on input "0" at bounding box center [357, 333] width 93 height 33
click at [327, 334] on input "0" at bounding box center [357, 333] width 93 height 33
click at [320, 332] on input "0" at bounding box center [357, 333] width 93 height 33
click at [910, 505] on button "結帳" at bounding box center [912, 513] width 47 height 26
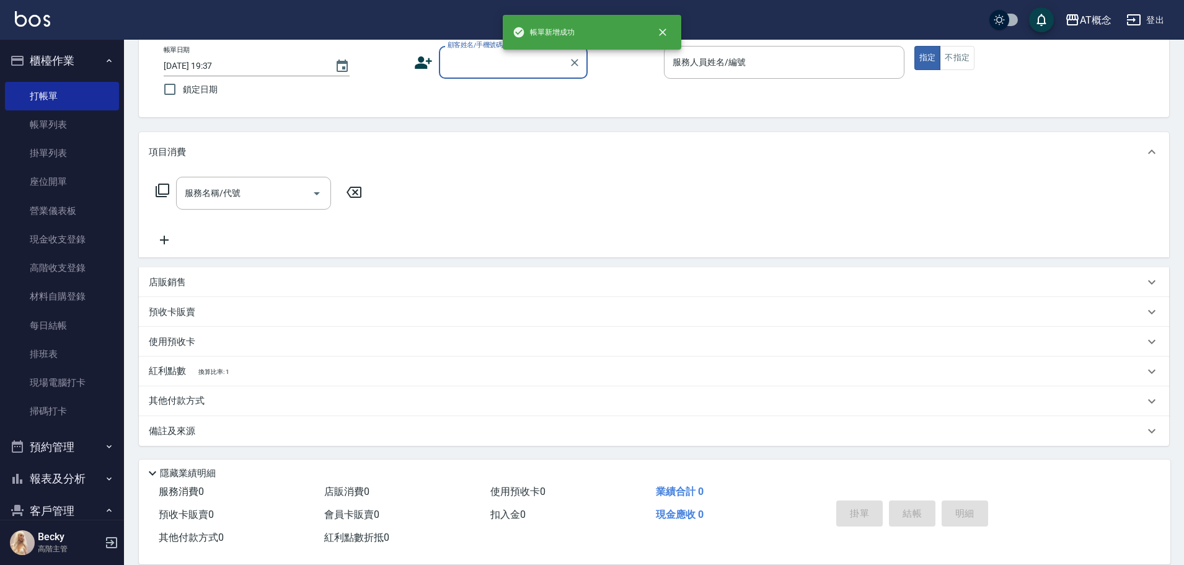
scroll to position [0, 0]
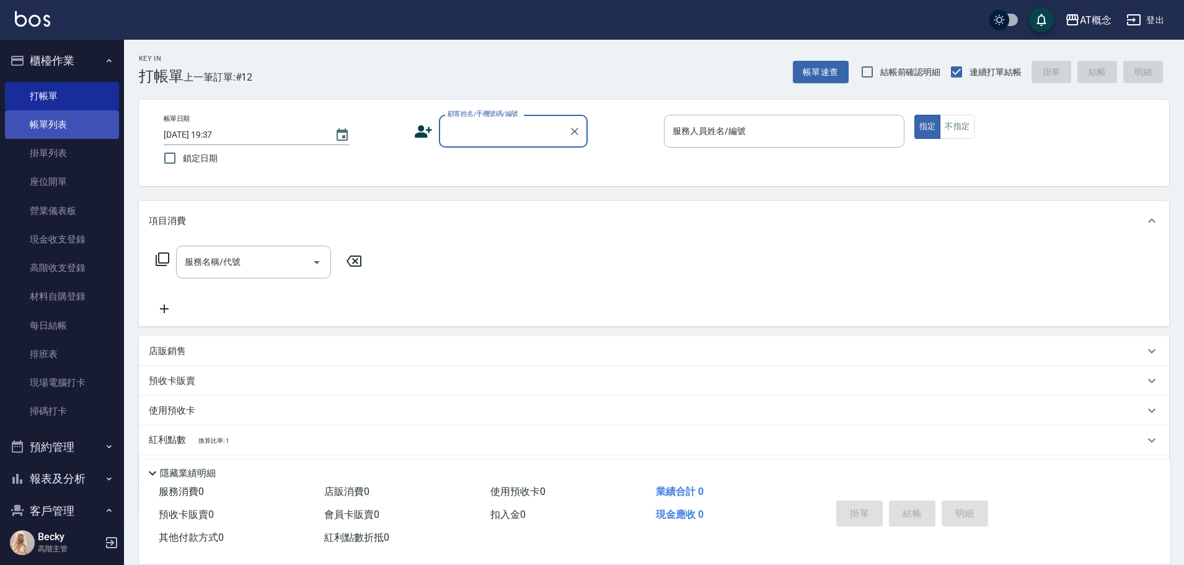
click at [50, 133] on link "帳單列表" at bounding box center [62, 124] width 114 height 29
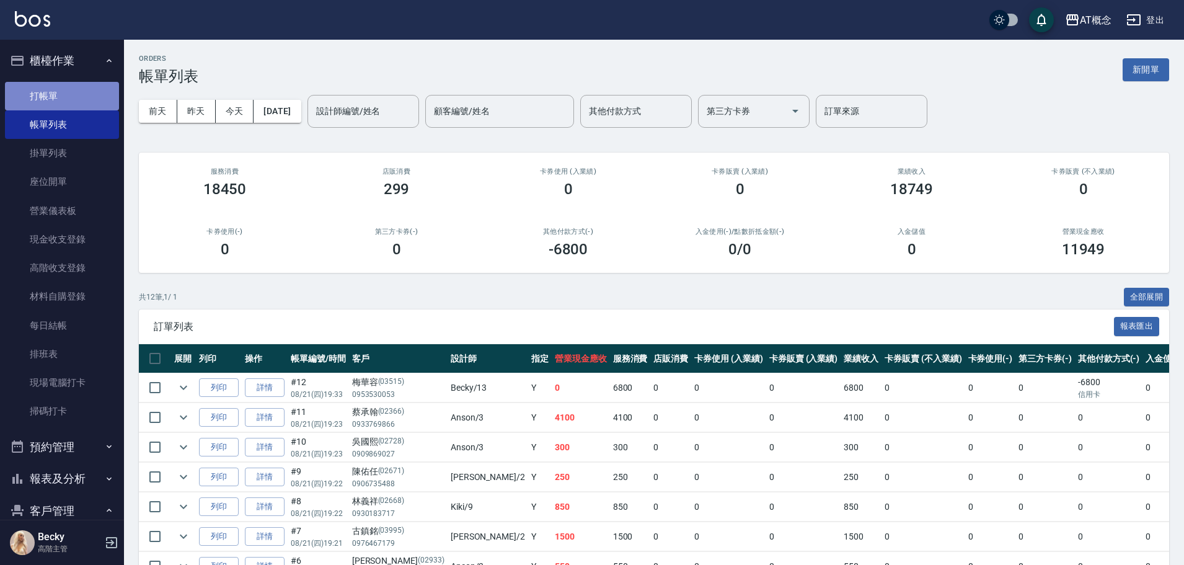
click at [66, 91] on link "打帳單" at bounding box center [62, 96] width 114 height 29
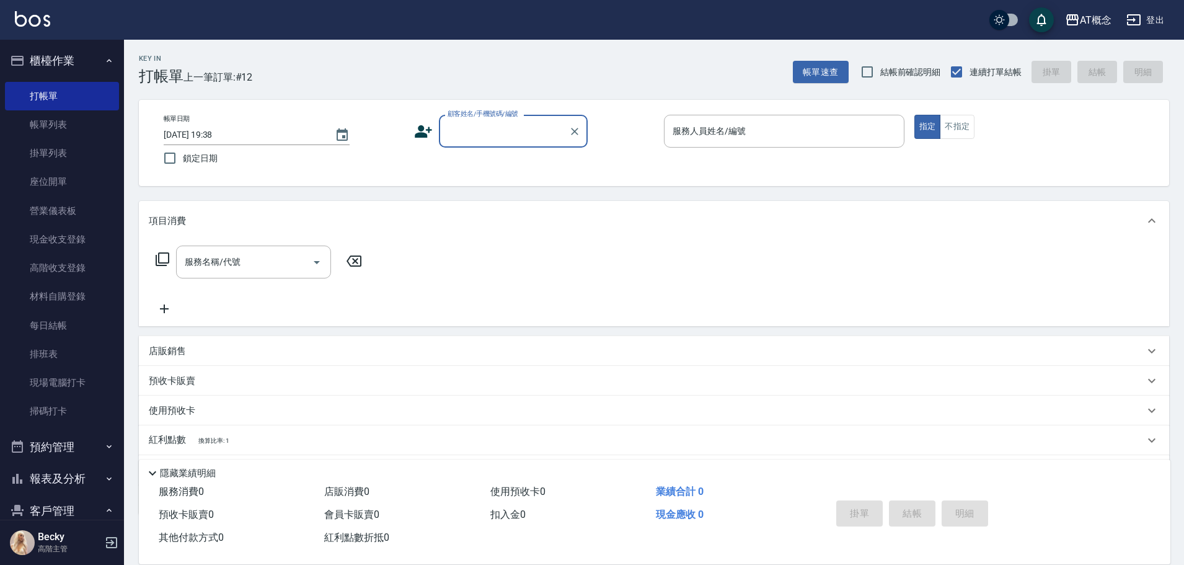
click at [474, 128] on input "顧客姓名/手機號碼/編號" at bounding box center [504, 131] width 119 height 22
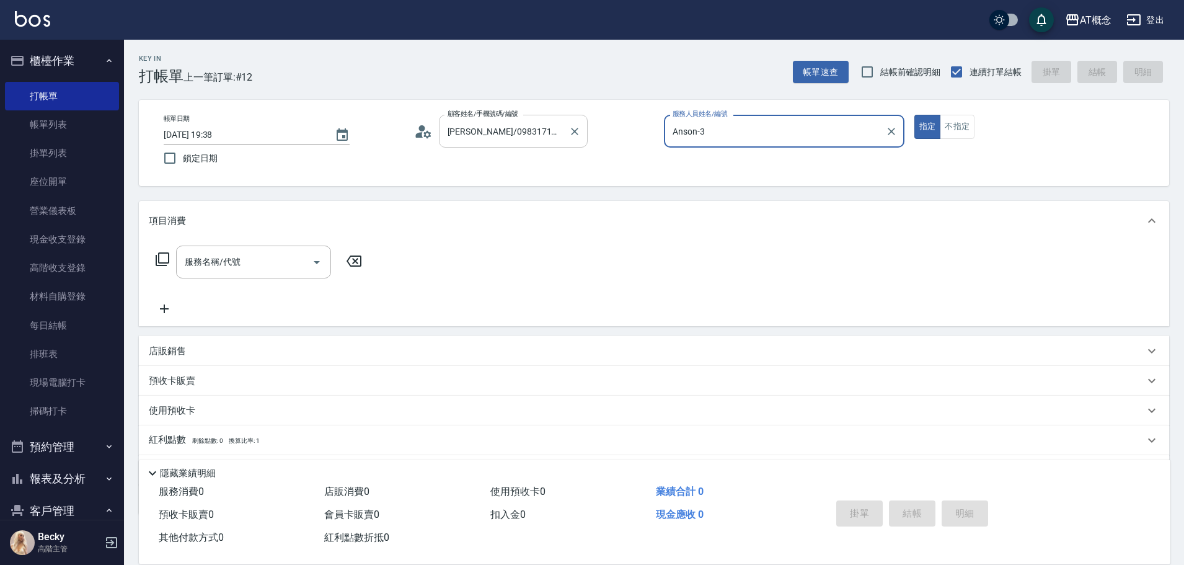
click at [915, 115] on button "指定" at bounding box center [928, 127] width 27 height 24
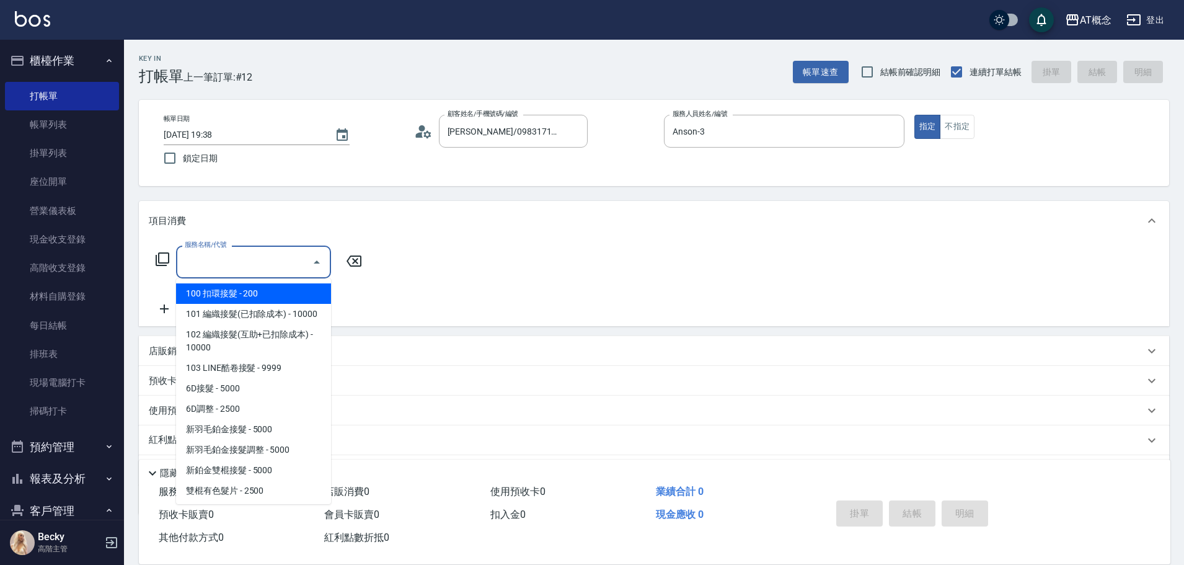
click at [269, 262] on input "服務名稱/代號" at bounding box center [244, 262] width 125 height 22
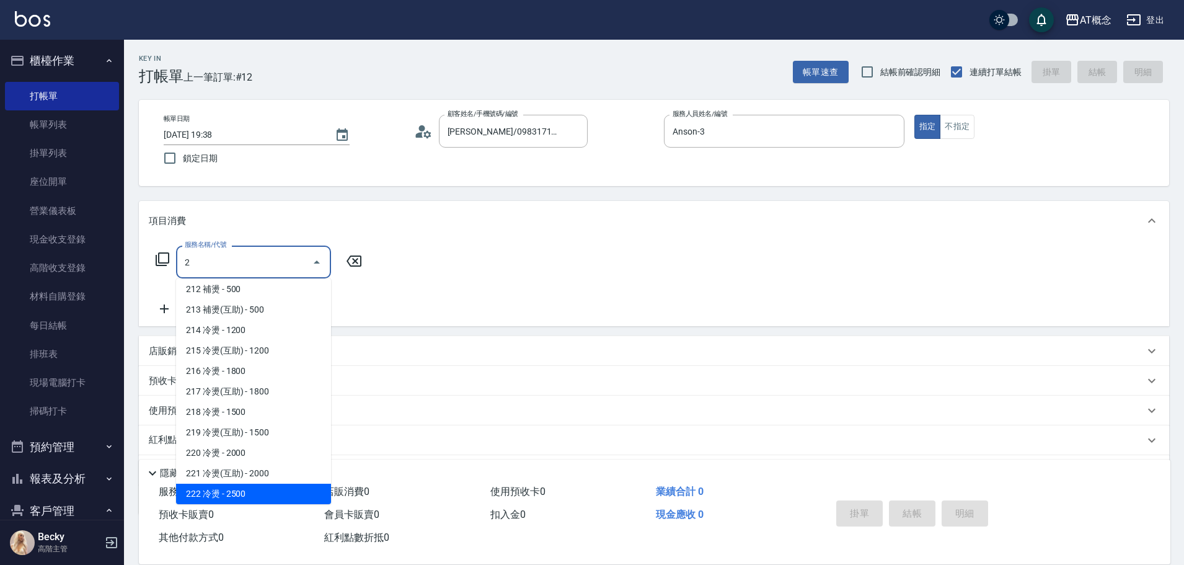
scroll to position [304, 0]
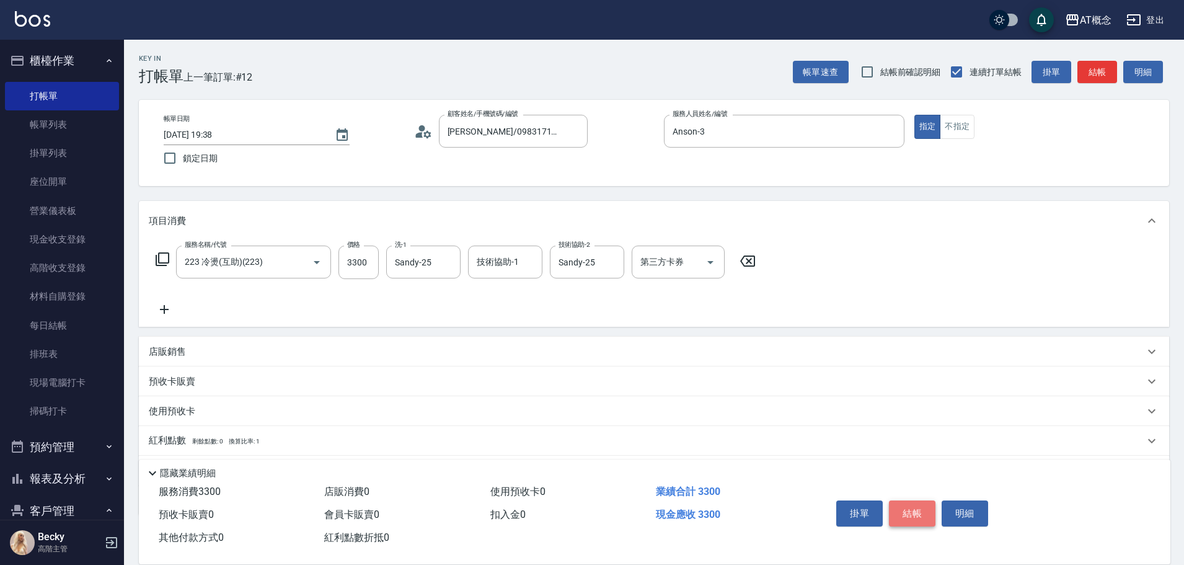
click at [912, 509] on button "結帳" at bounding box center [912, 513] width 47 height 26
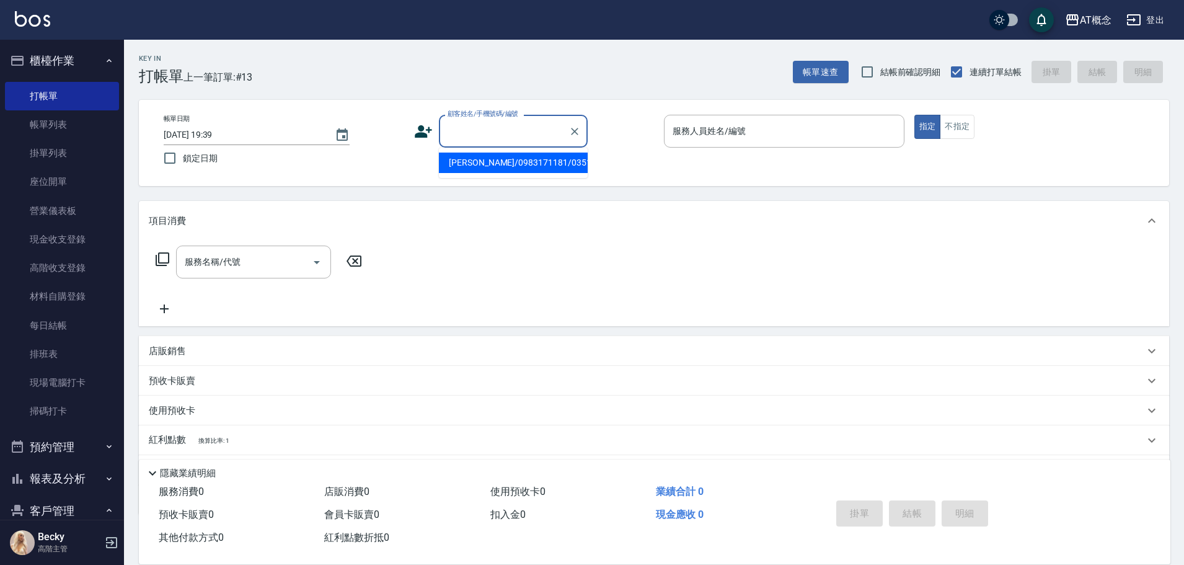
click at [512, 128] on input "顧客姓名/手機號碼/編號" at bounding box center [504, 131] width 119 height 22
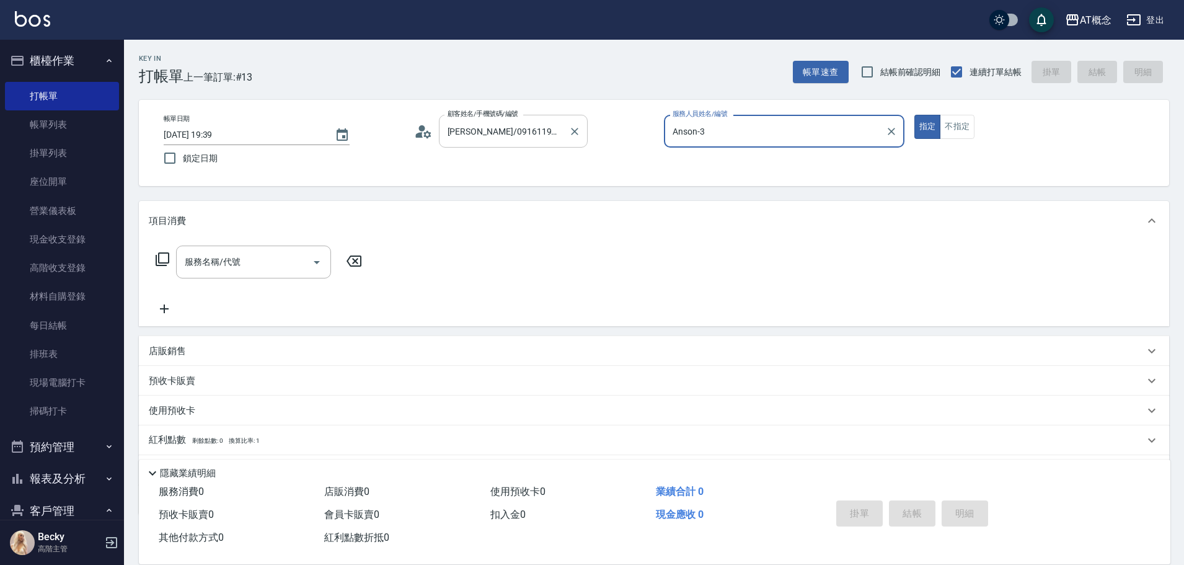
click at [915, 115] on button "指定" at bounding box center [928, 127] width 27 height 24
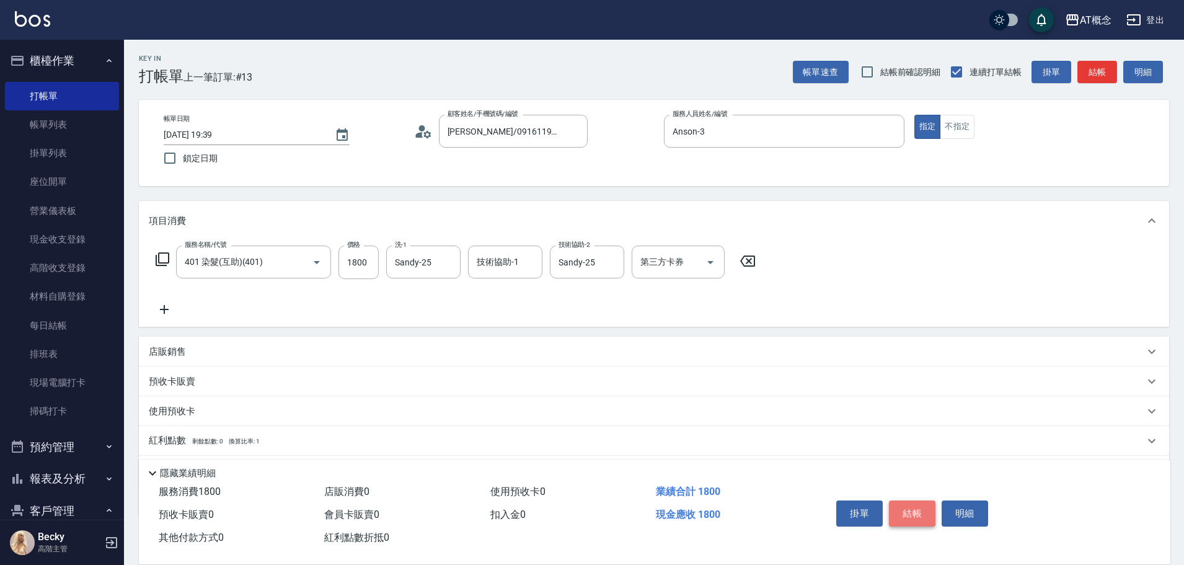
click at [923, 505] on button "結帳" at bounding box center [912, 513] width 47 height 26
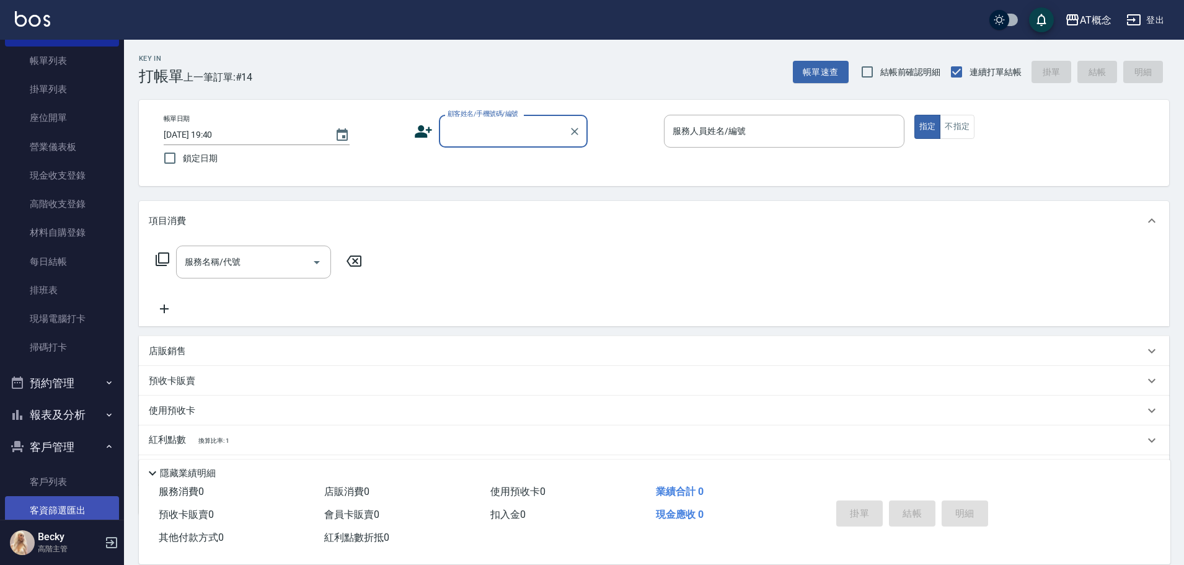
scroll to position [124, 0]
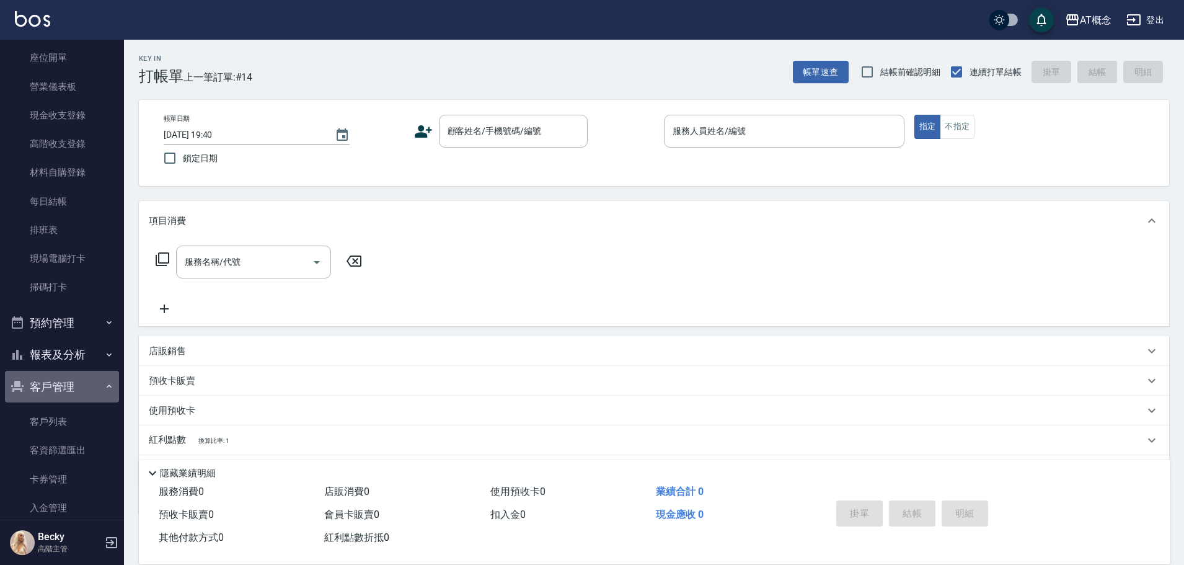
click at [66, 394] on button "客戶管理" at bounding box center [62, 387] width 114 height 32
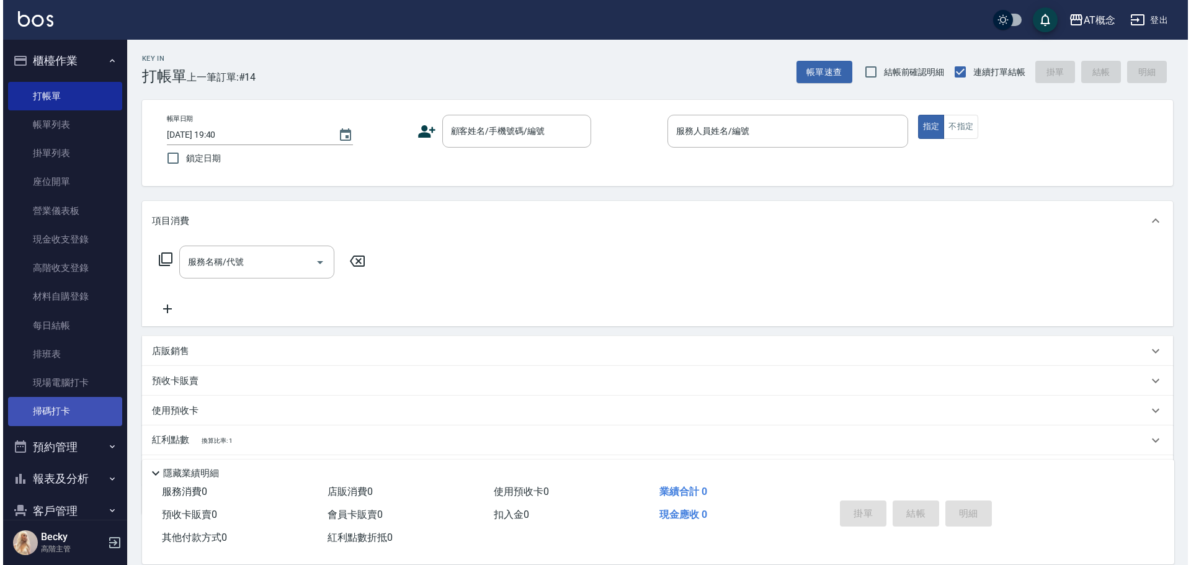
scroll to position [182, 0]
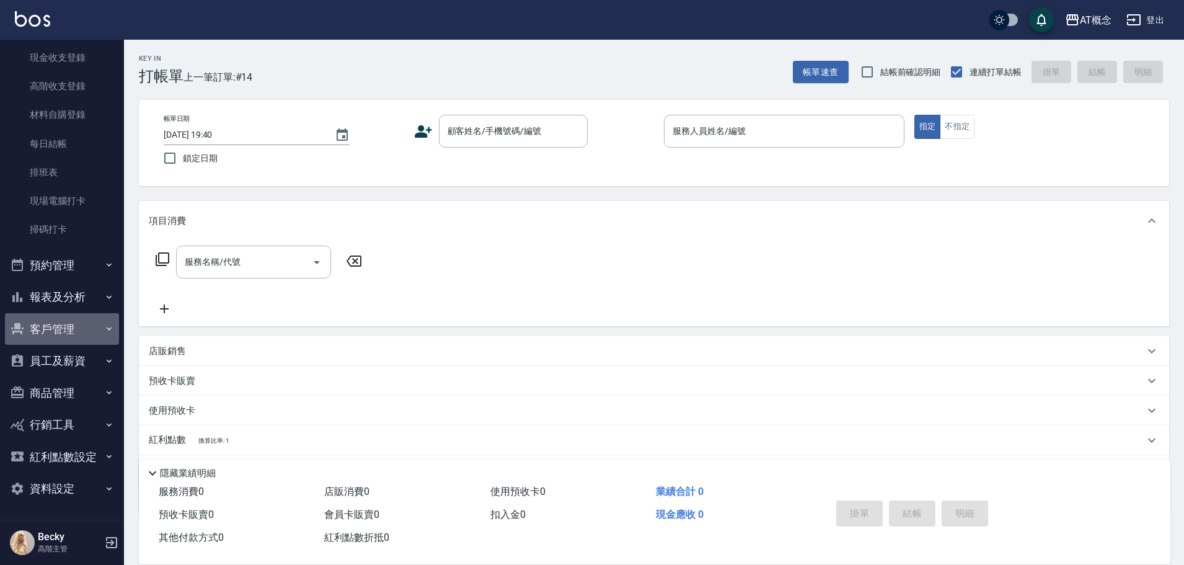
click at [64, 331] on button "客戶管理" at bounding box center [62, 329] width 114 height 32
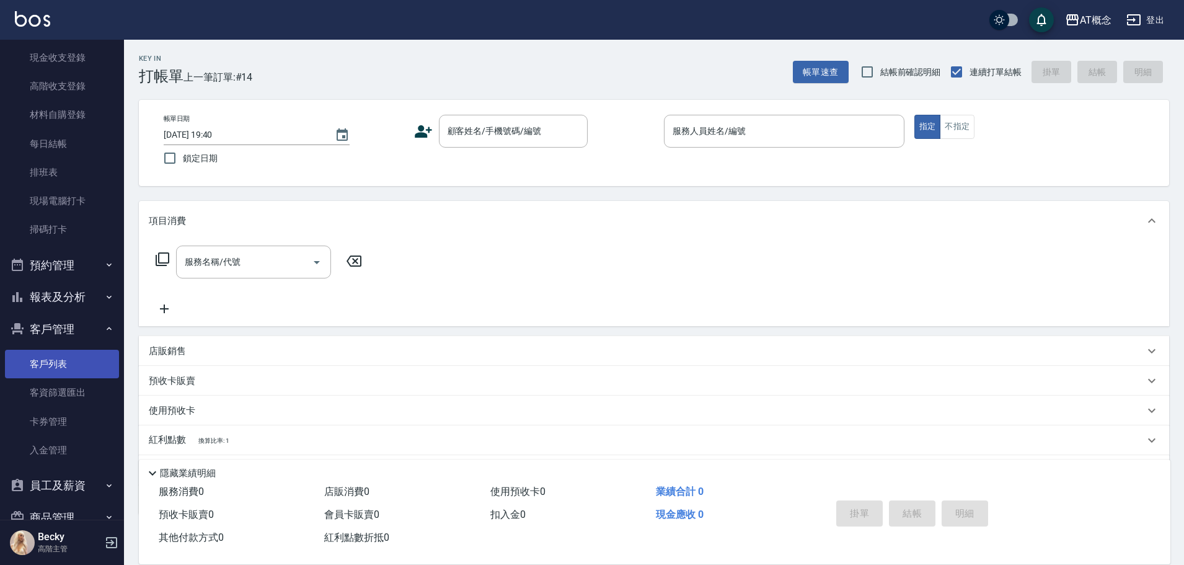
click at [88, 368] on link "客戶列表" at bounding box center [62, 364] width 114 height 29
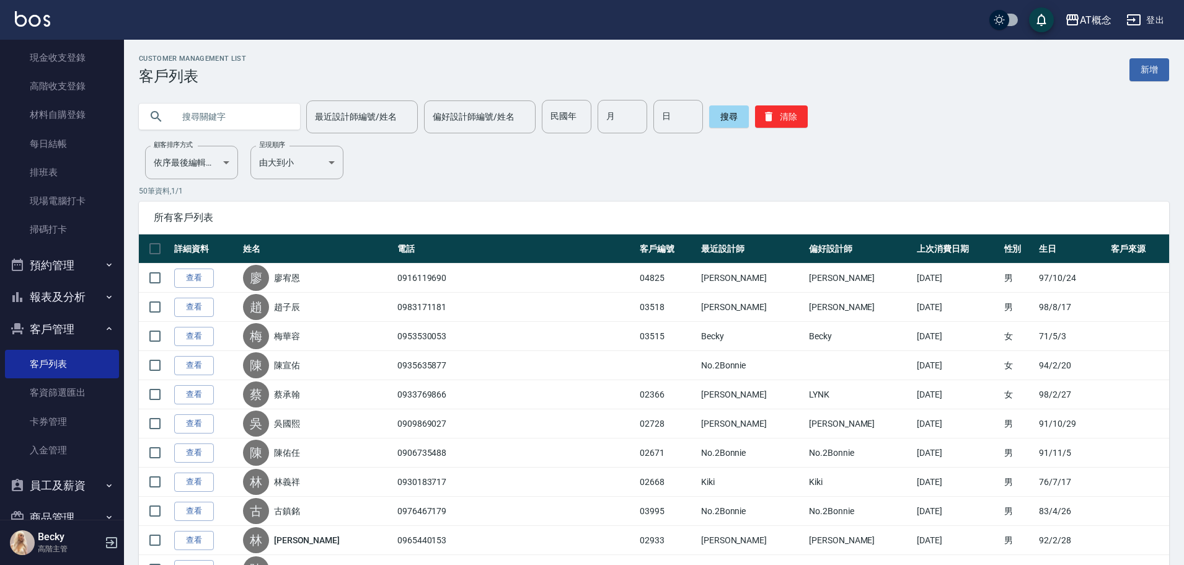
click at [228, 121] on input "text" at bounding box center [232, 116] width 117 height 33
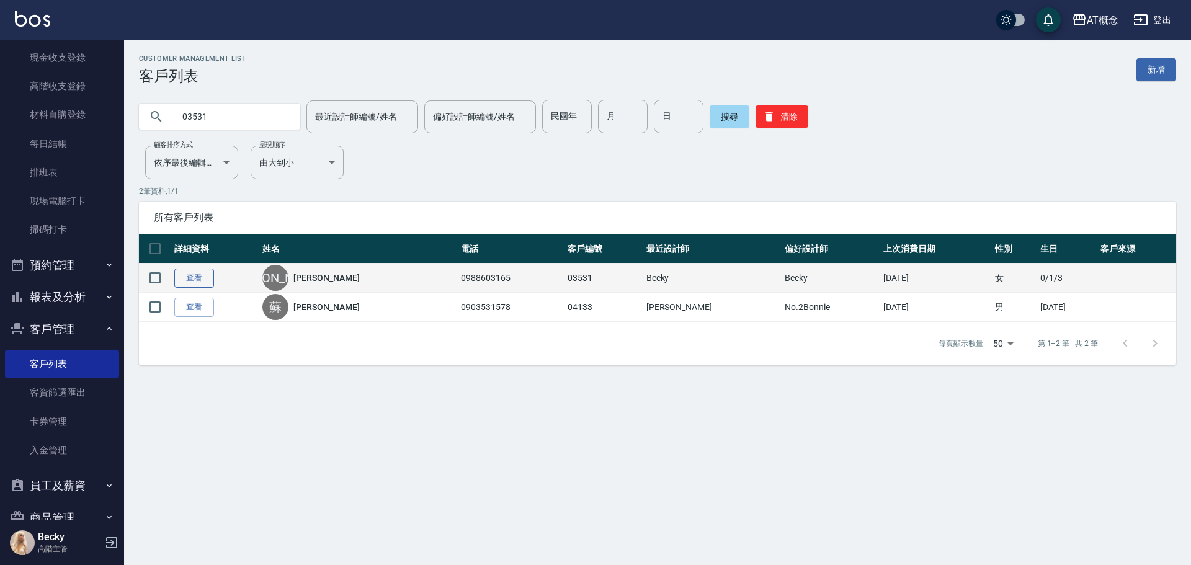
click at [206, 280] on link "查看" at bounding box center [194, 278] width 40 height 19
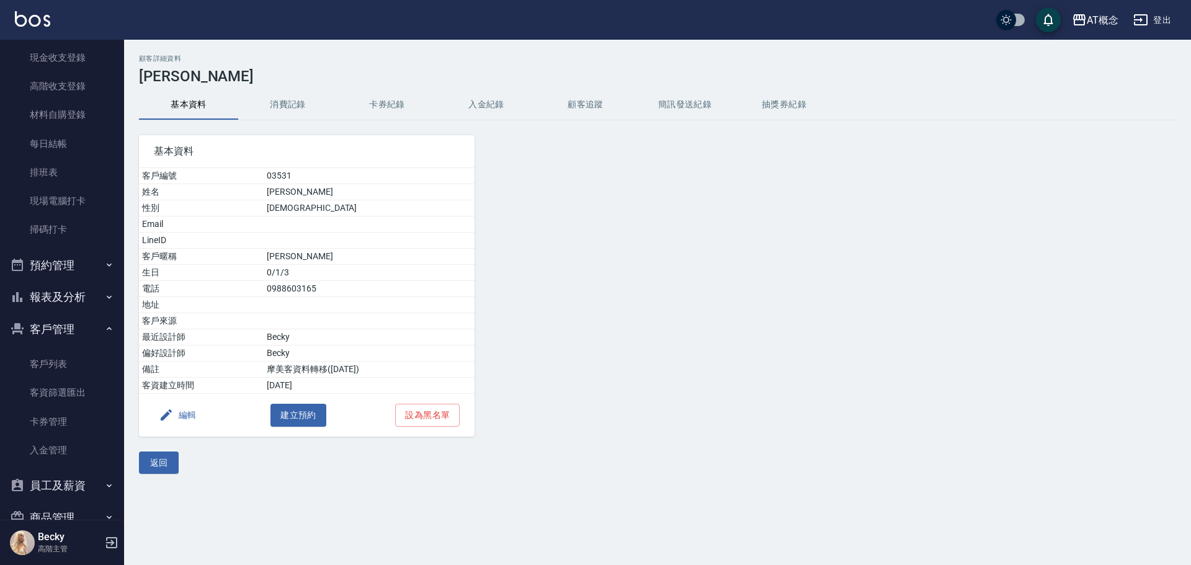
click at [195, 414] on button "編輯" at bounding box center [178, 415] width 48 height 23
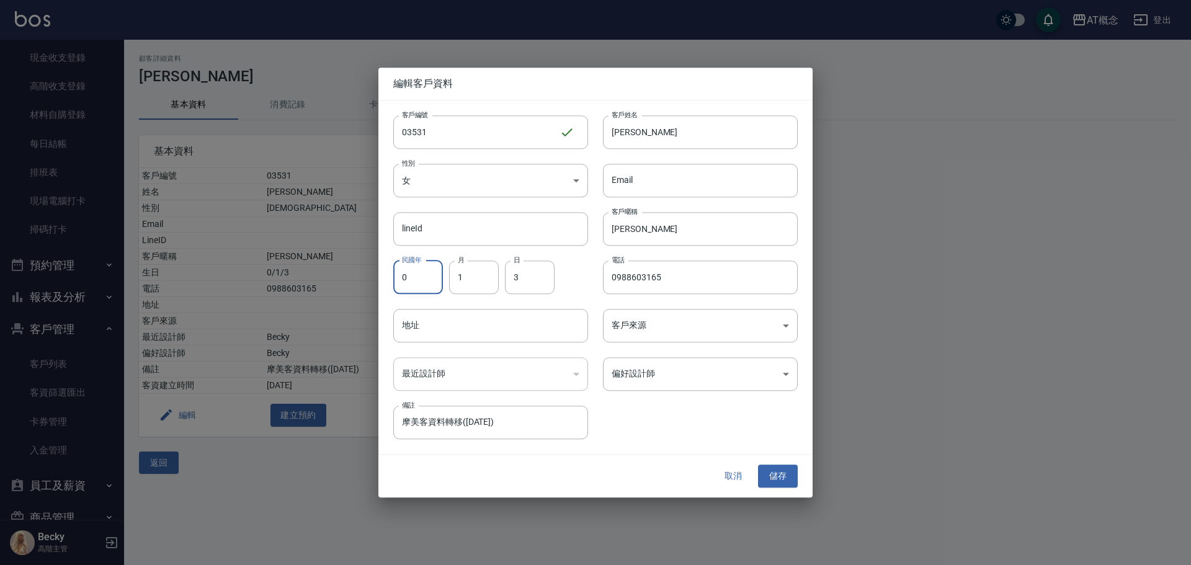
click at [419, 291] on input "0" at bounding box center [418, 276] width 50 height 33
click at [416, 282] on input "856" at bounding box center [418, 276] width 50 height 33
click at [513, 276] on input "3" at bounding box center [530, 276] width 50 height 33
click at [669, 136] on input "[PERSON_NAME]" at bounding box center [700, 131] width 195 height 33
click at [652, 233] on input "[PERSON_NAME]" at bounding box center [700, 228] width 195 height 33
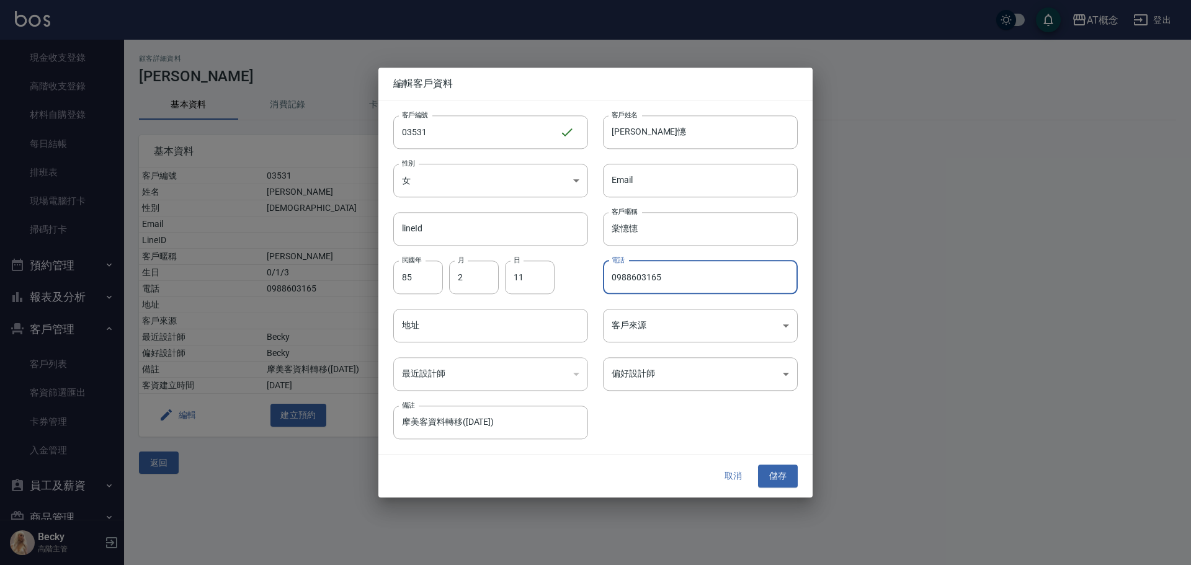
click at [682, 288] on input "0988603165" at bounding box center [700, 276] width 195 height 33
click at [673, 368] on body "AT概念 登出 櫃檯作業 打帳單 帳單列表 掛單列表 座位開單 營業儀表板 現金收支登錄 高階收支登錄 材料自購登錄 每日結帳 排班表 現場電腦打卡 掃碼打卡…" at bounding box center [595, 282] width 1191 height 565
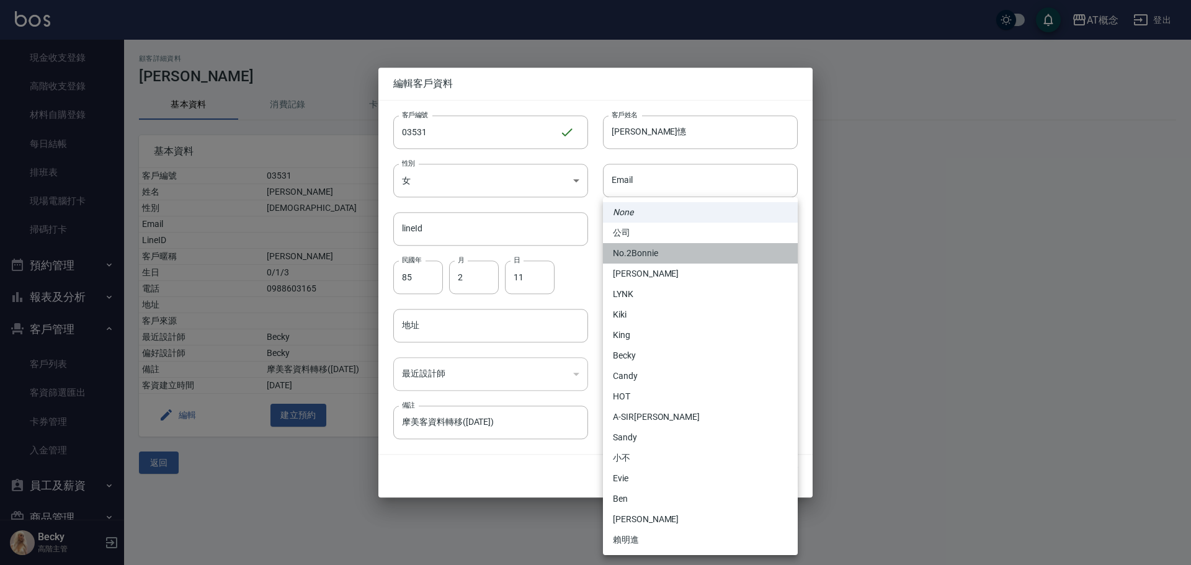
click at [664, 255] on li "No.2Bonnie" at bounding box center [700, 253] width 195 height 20
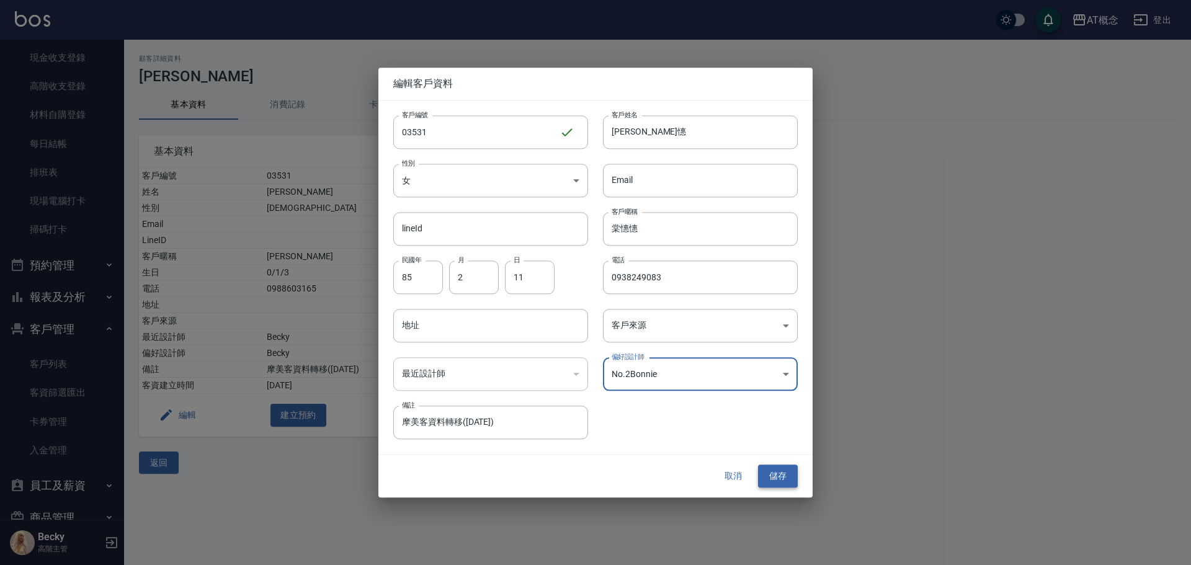
click at [780, 474] on button "儲存" at bounding box center [778, 476] width 40 height 23
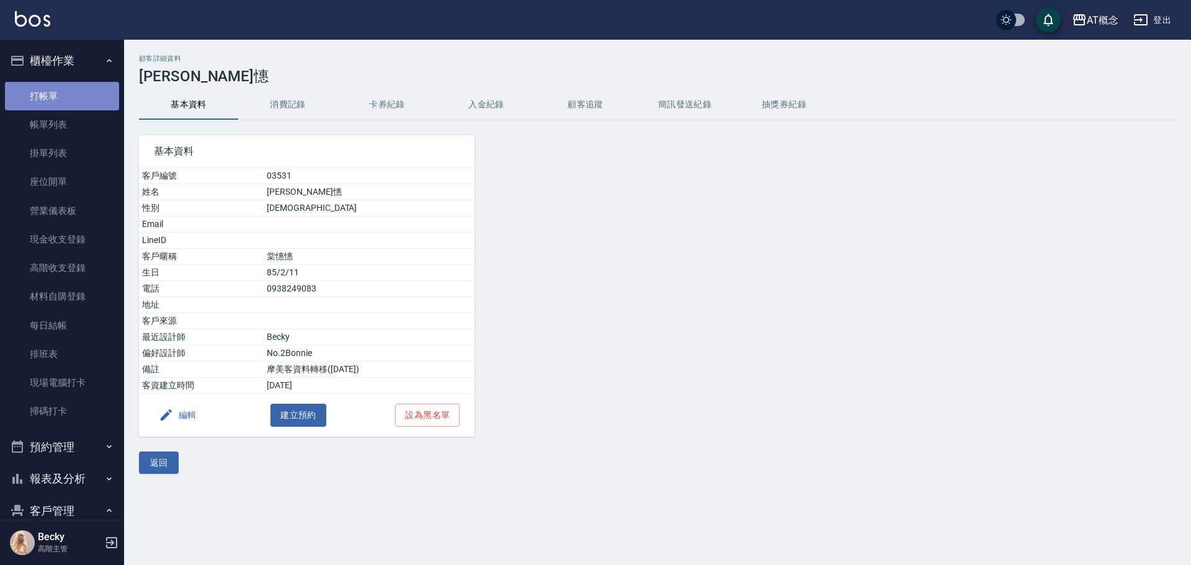
click at [71, 104] on link "打帳單" at bounding box center [62, 96] width 114 height 29
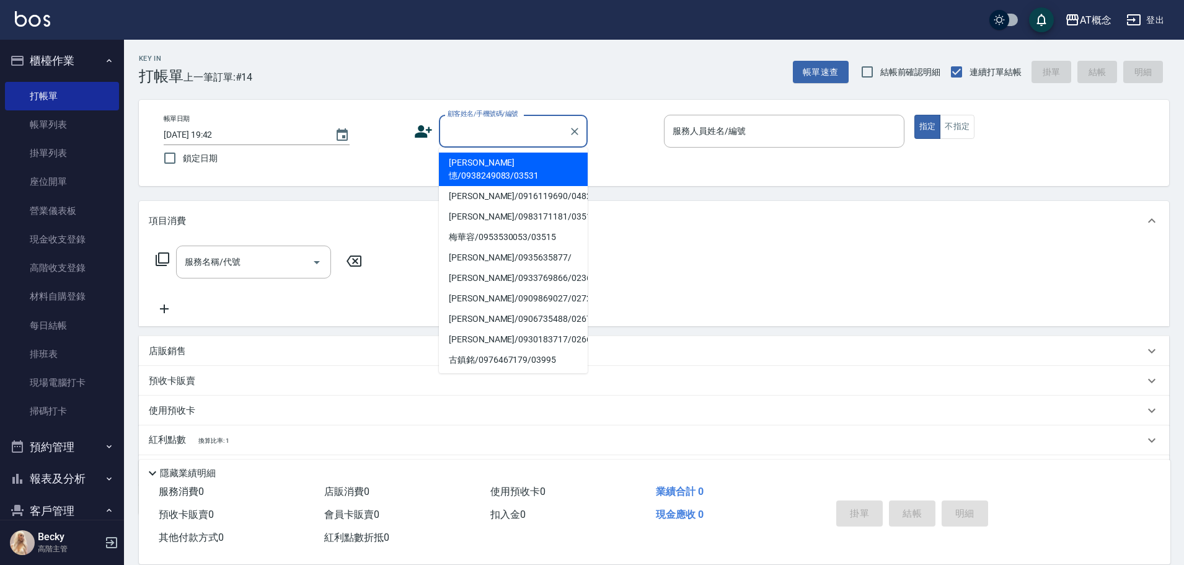
drag, startPoint x: 500, startPoint y: 136, endPoint x: 499, endPoint y: 130, distance: 6.2
click at [499, 130] on input "顧客姓名/手機號碼/編號" at bounding box center [504, 131] width 119 height 22
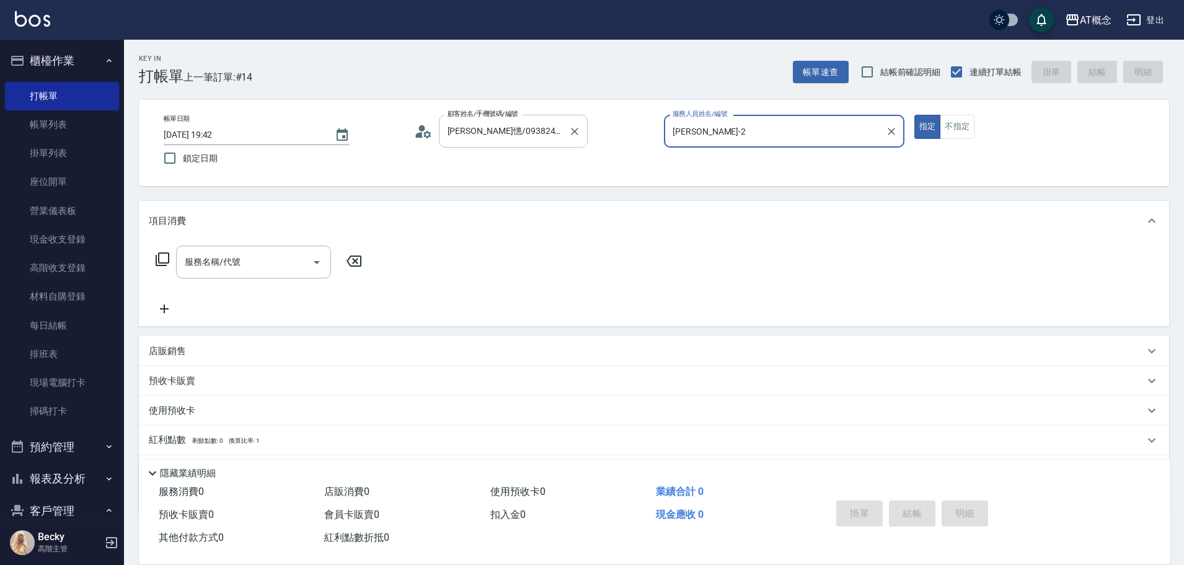
click at [915, 115] on button "指定" at bounding box center [928, 127] width 27 height 24
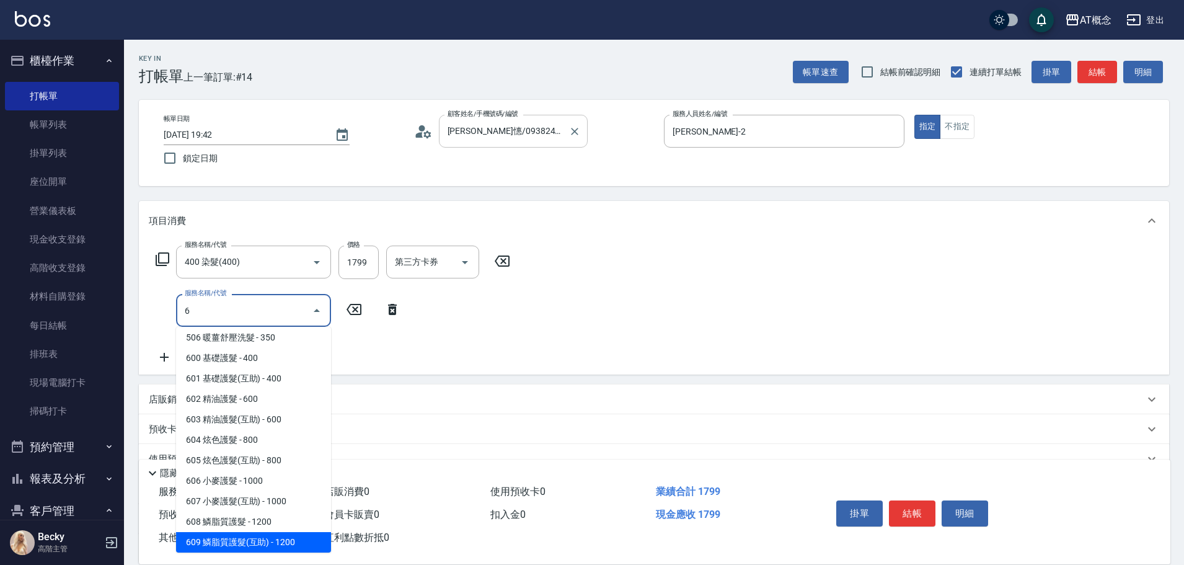
scroll to position [148, 0]
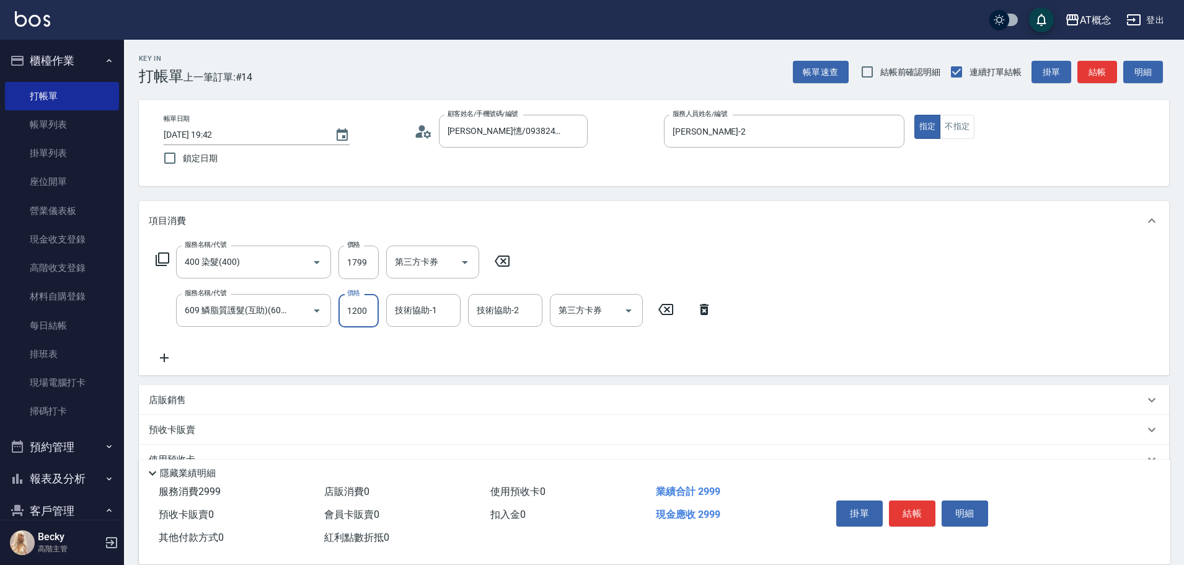
click at [341, 308] on input "1200" at bounding box center [359, 310] width 40 height 33
click at [918, 510] on button "結帳" at bounding box center [912, 513] width 47 height 26
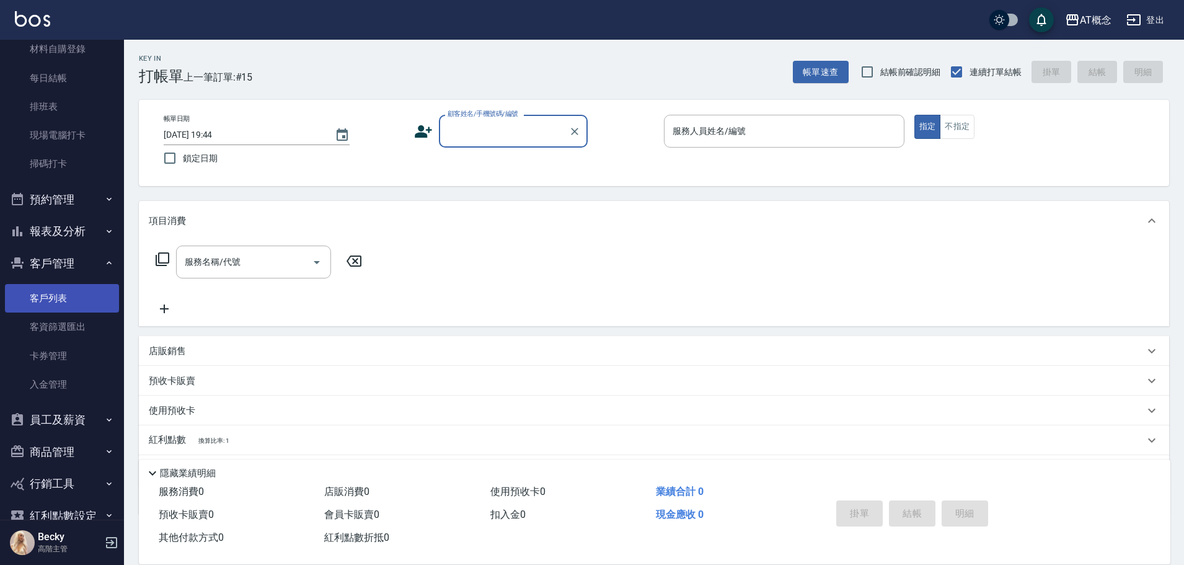
scroll to position [248, 0]
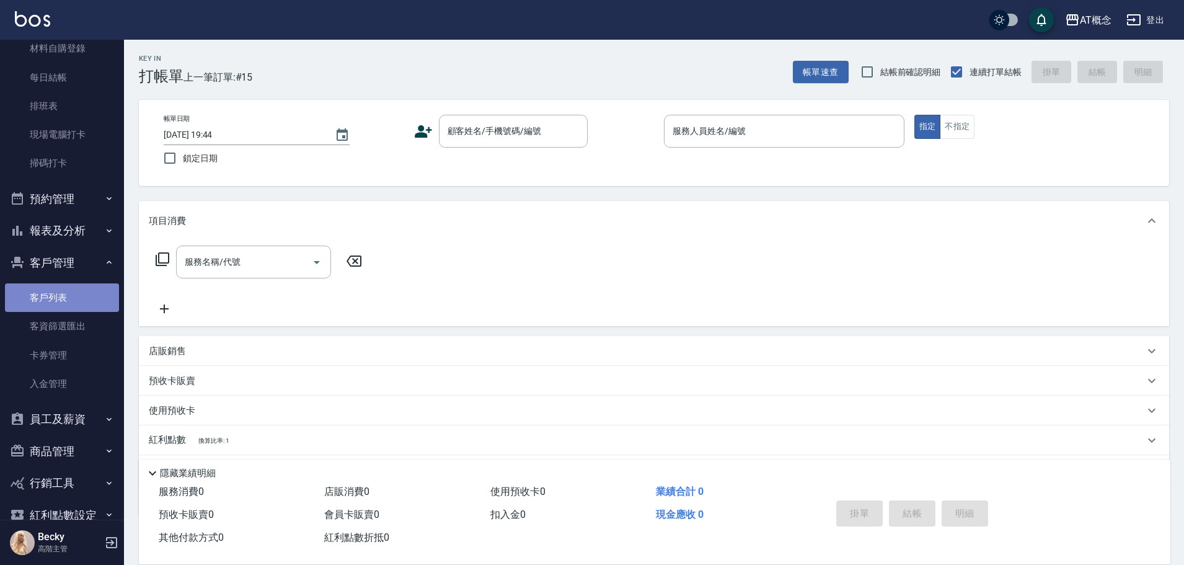
click at [83, 300] on link "客戶列表" at bounding box center [62, 297] width 114 height 29
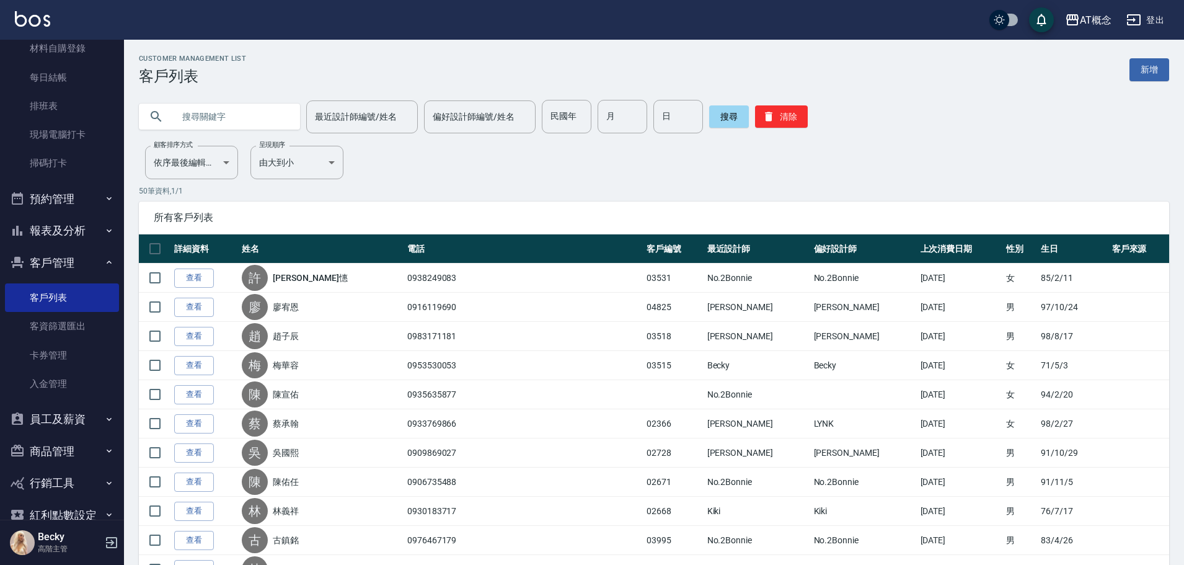
click at [245, 115] on input "text" at bounding box center [232, 116] width 117 height 33
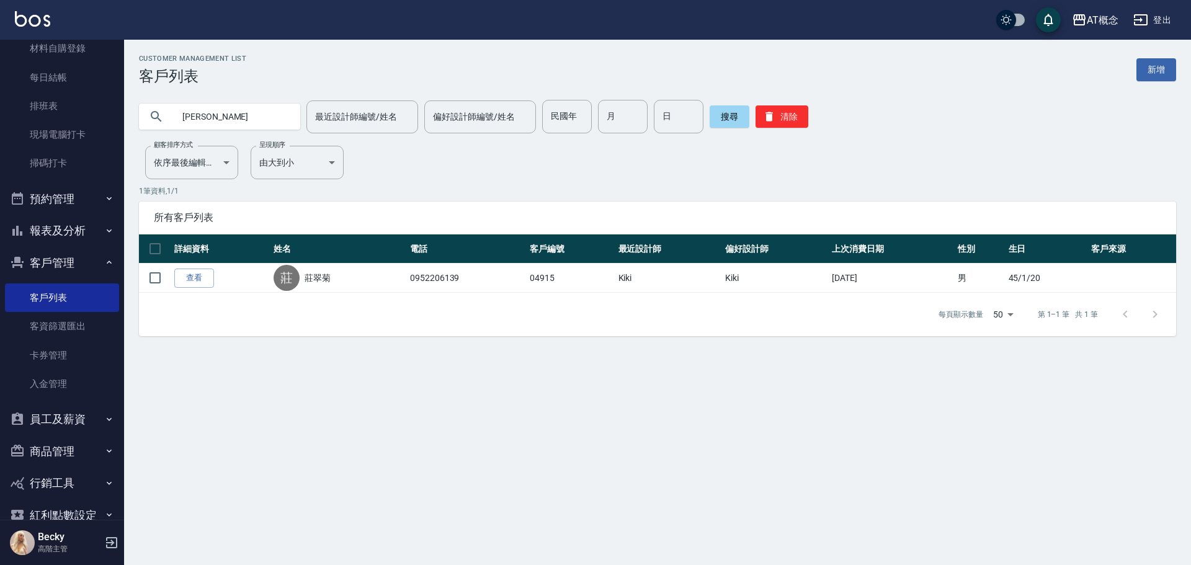
click at [212, 122] on input "[PERSON_NAME]" at bounding box center [232, 116] width 117 height 33
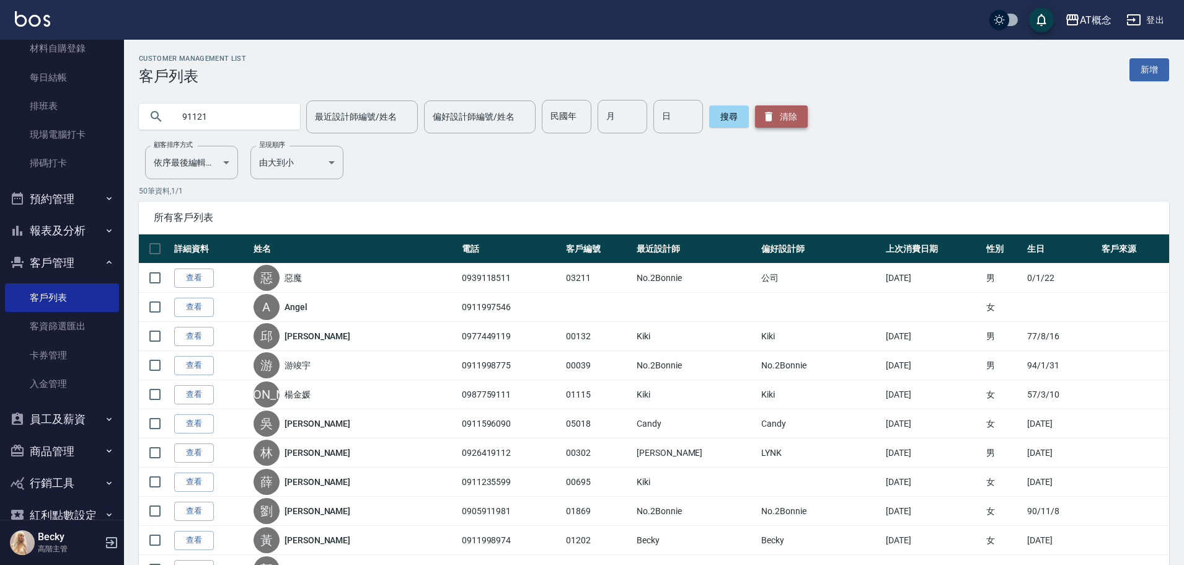
click at [773, 113] on button "清除" at bounding box center [781, 116] width 53 height 22
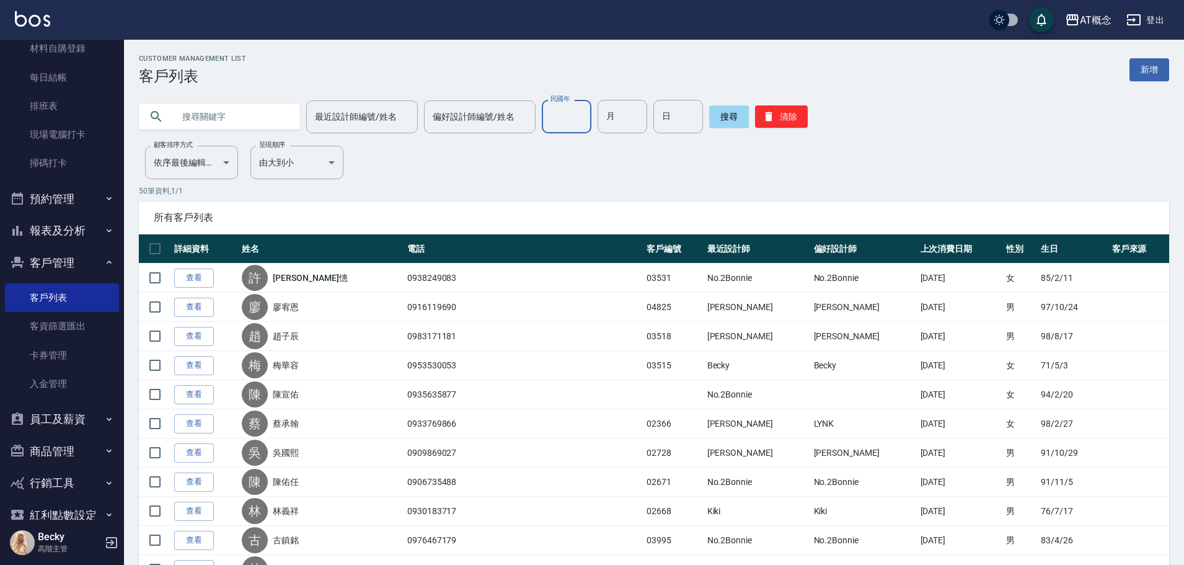
click at [563, 122] on input "民國年" at bounding box center [567, 116] width 50 height 33
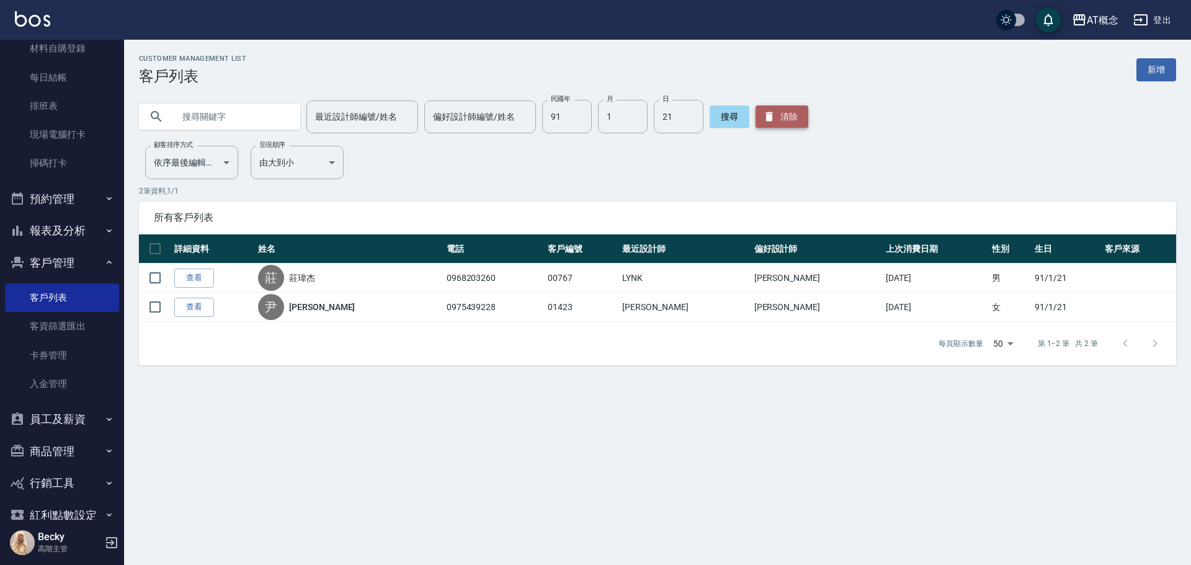
click at [787, 119] on button "清除" at bounding box center [781, 116] width 53 height 22
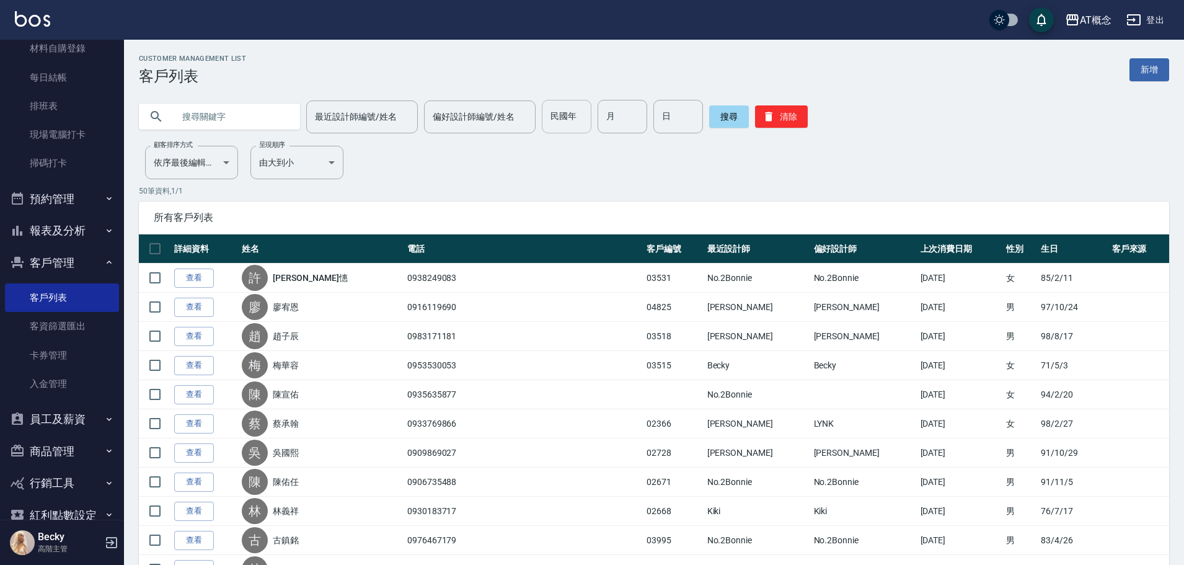
click at [544, 127] on input "民國年" at bounding box center [567, 116] width 50 height 33
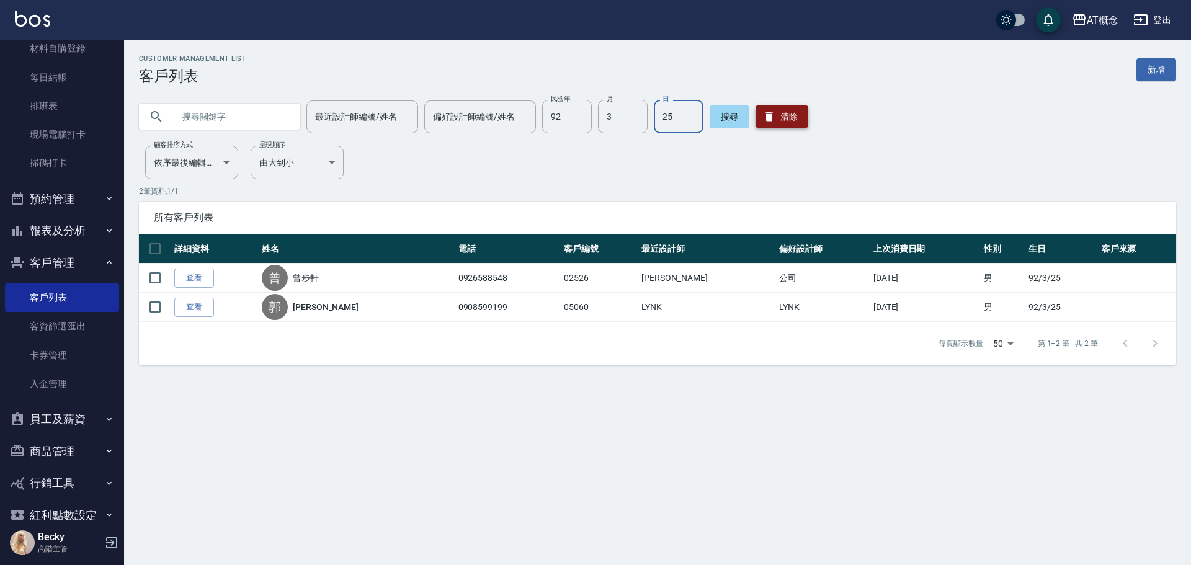
click at [770, 122] on icon "button" at bounding box center [769, 116] width 12 height 12
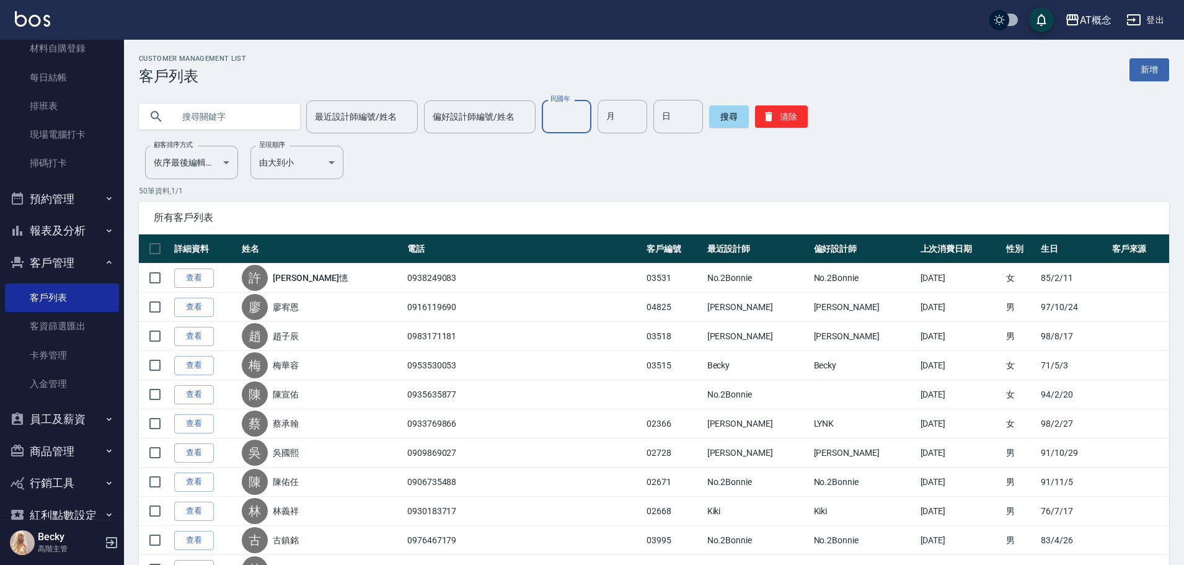
click at [566, 118] on input "民國年" at bounding box center [567, 116] width 50 height 33
click at [575, 110] on input "802" at bounding box center [567, 116] width 50 height 33
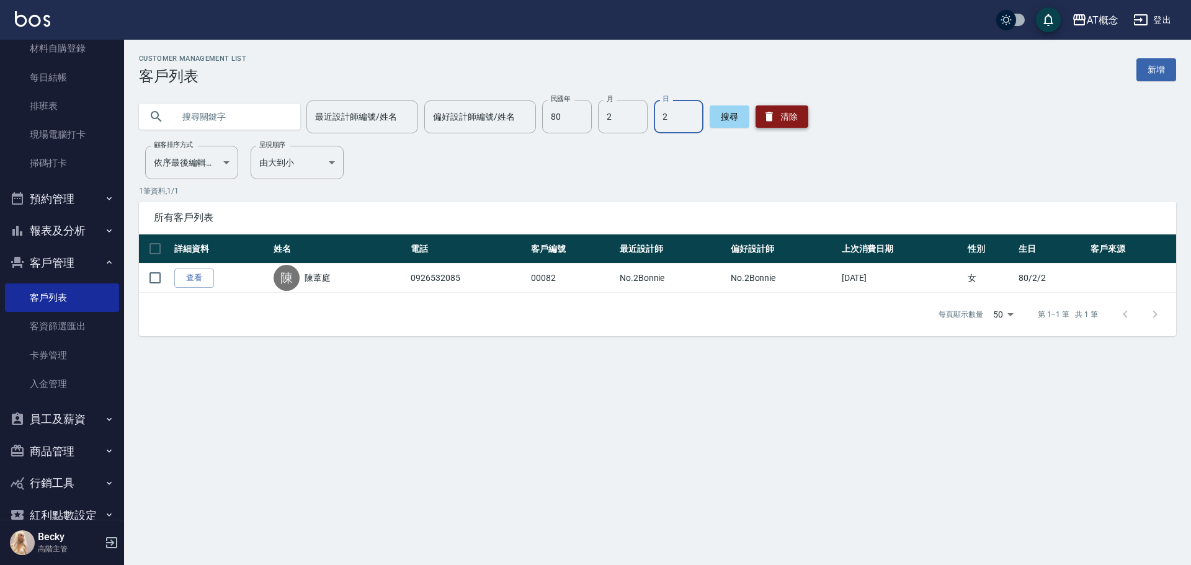
drag, startPoint x: 783, startPoint y: 113, endPoint x: 758, endPoint y: 122, distance: 27.1
click at [783, 113] on button "清除" at bounding box center [781, 116] width 53 height 22
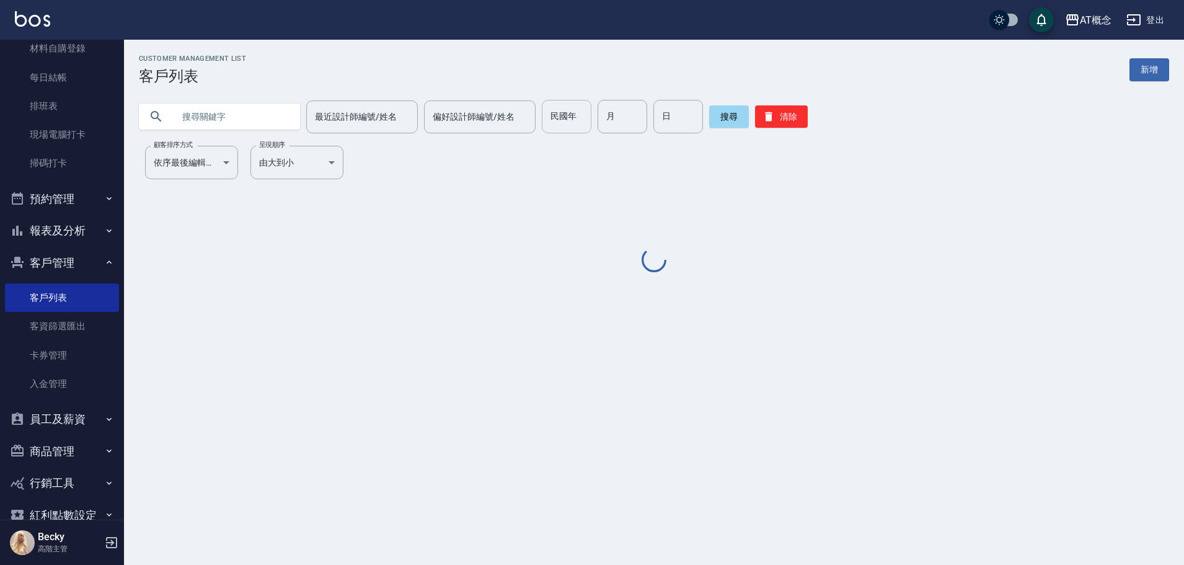
click at [573, 115] on input "民國年" at bounding box center [567, 116] width 50 height 33
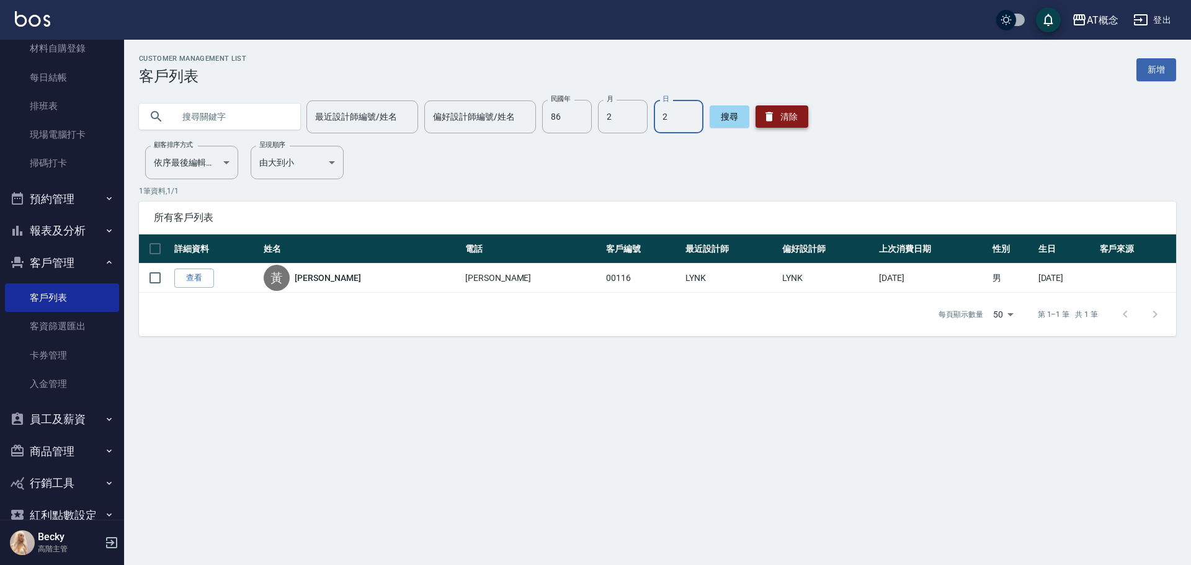
click at [796, 124] on button "清除" at bounding box center [781, 116] width 53 height 22
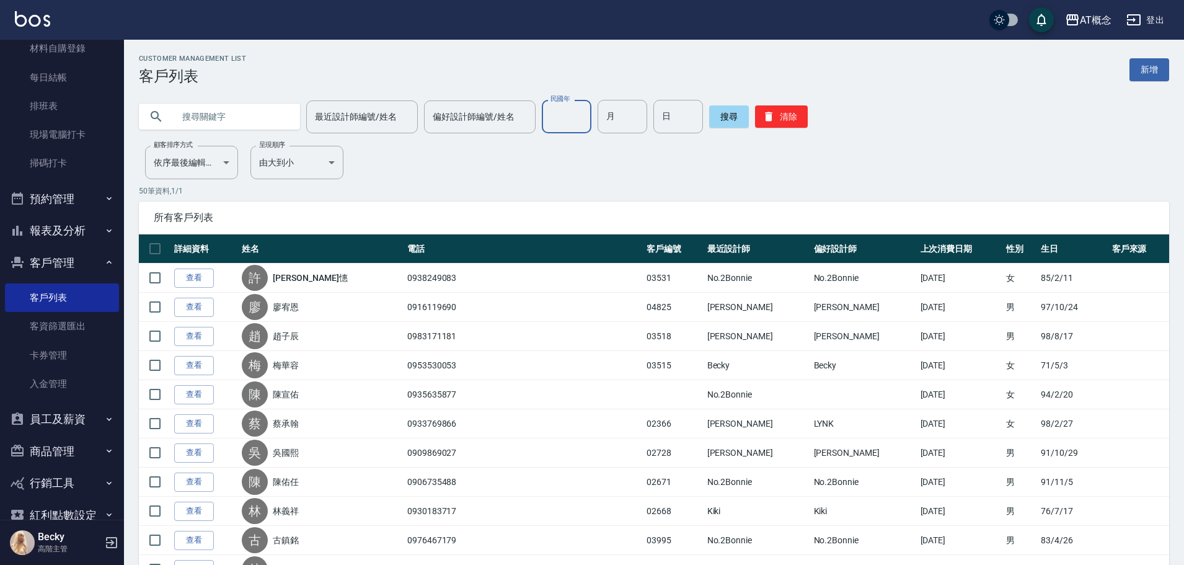
click at [571, 116] on input "民國年" at bounding box center [567, 116] width 50 height 33
click at [244, 115] on input "text" at bounding box center [232, 116] width 117 height 33
click at [732, 123] on button "搜尋" at bounding box center [729, 116] width 40 height 22
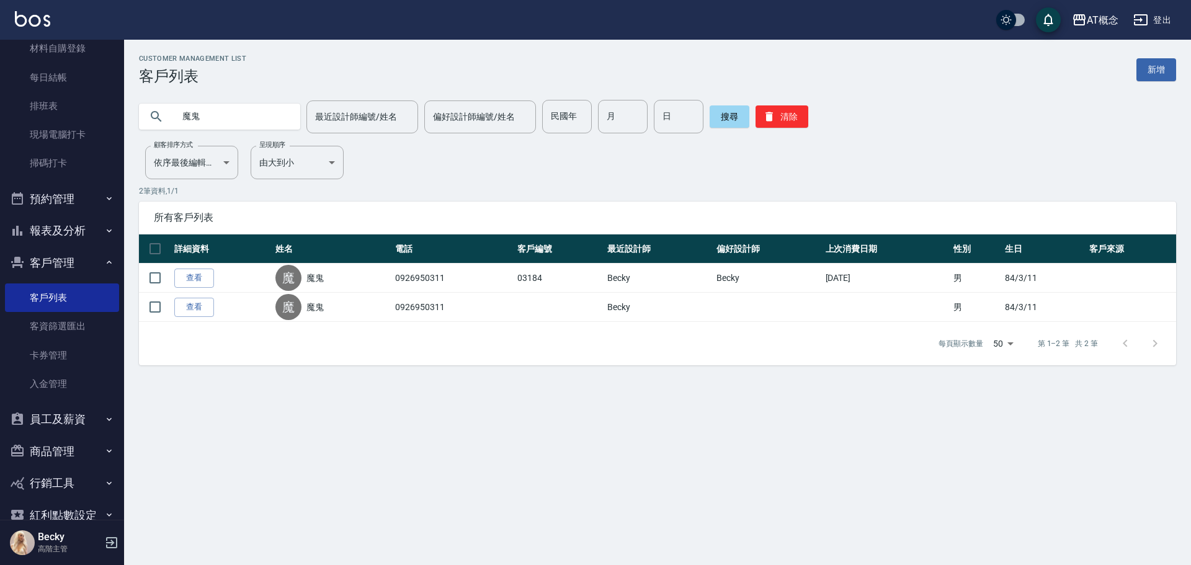
click at [229, 109] on input "魔鬼" at bounding box center [232, 116] width 117 height 33
click at [783, 110] on button "清除" at bounding box center [781, 116] width 53 height 22
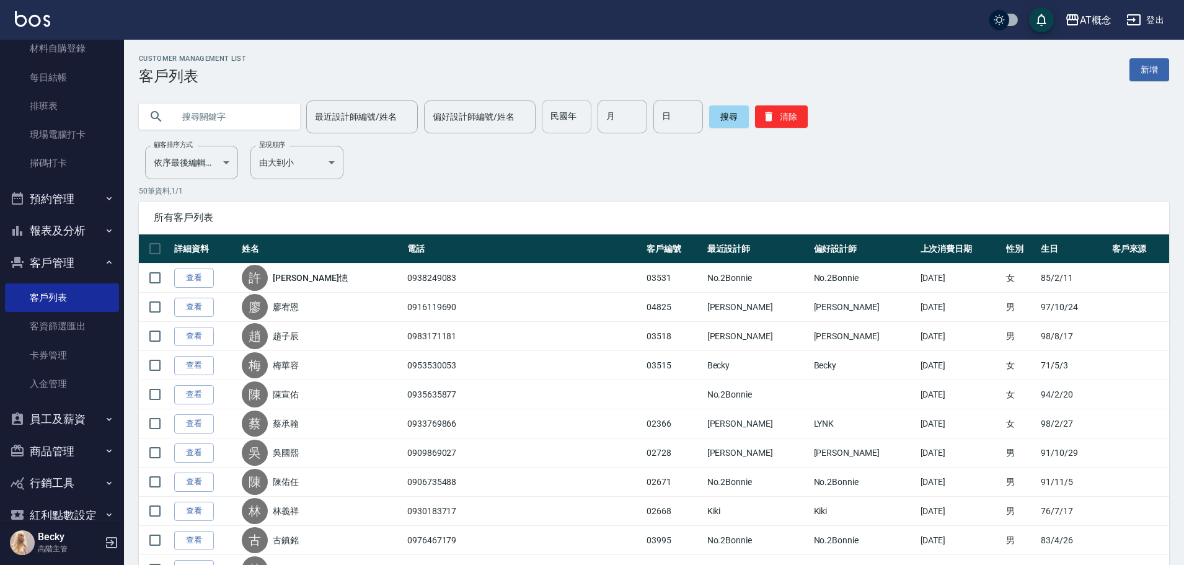
click at [550, 116] on input "民國年" at bounding box center [567, 116] width 50 height 33
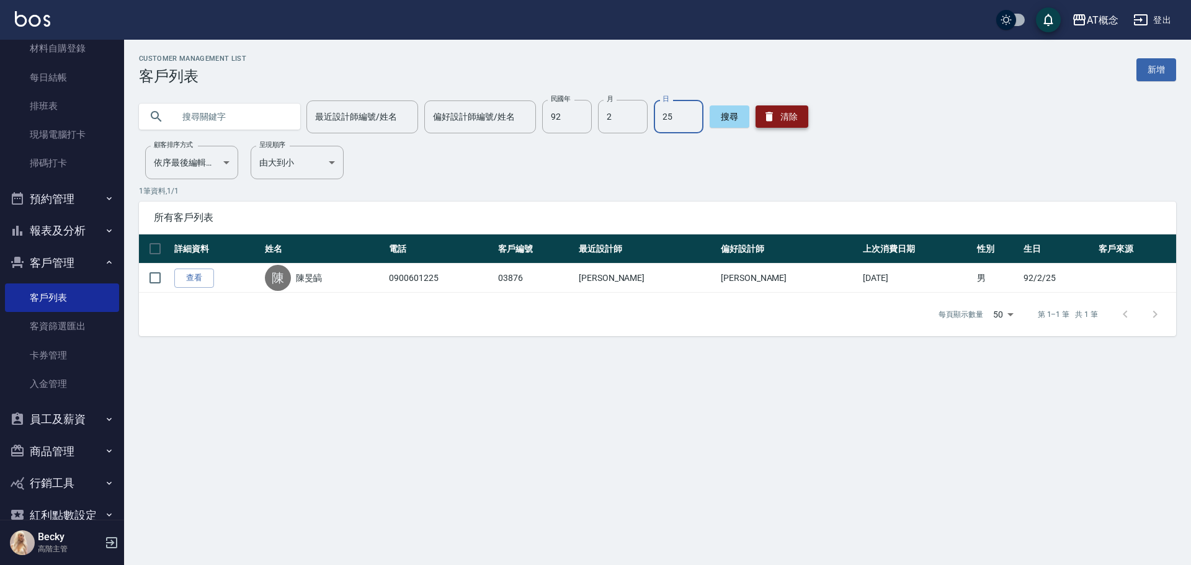
click at [791, 119] on button "清除" at bounding box center [781, 116] width 53 height 22
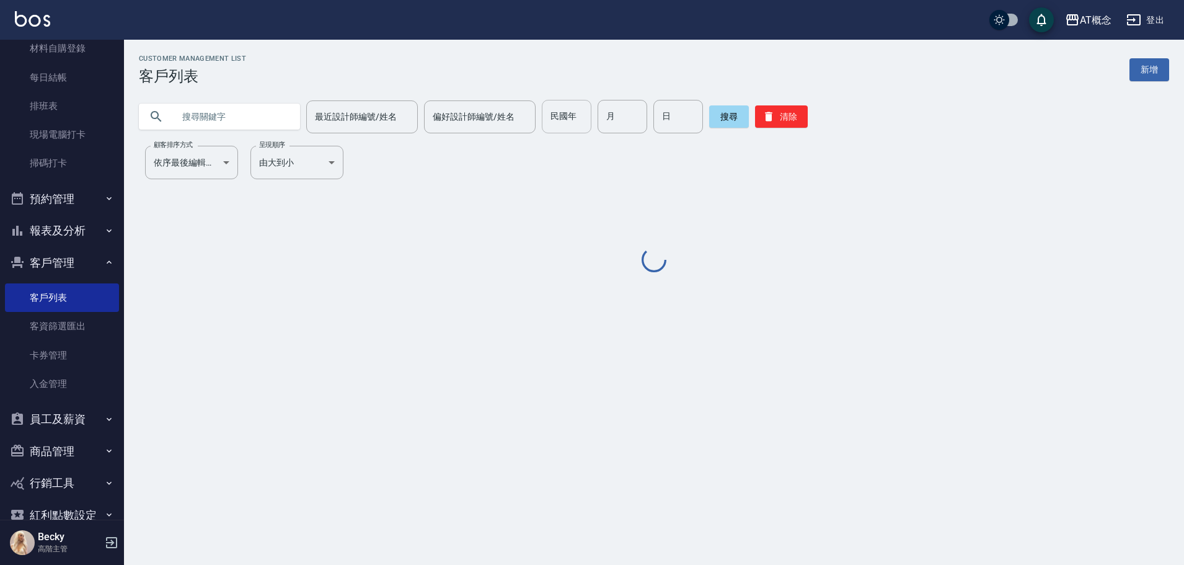
click at [557, 122] on input "民國年" at bounding box center [567, 116] width 50 height 33
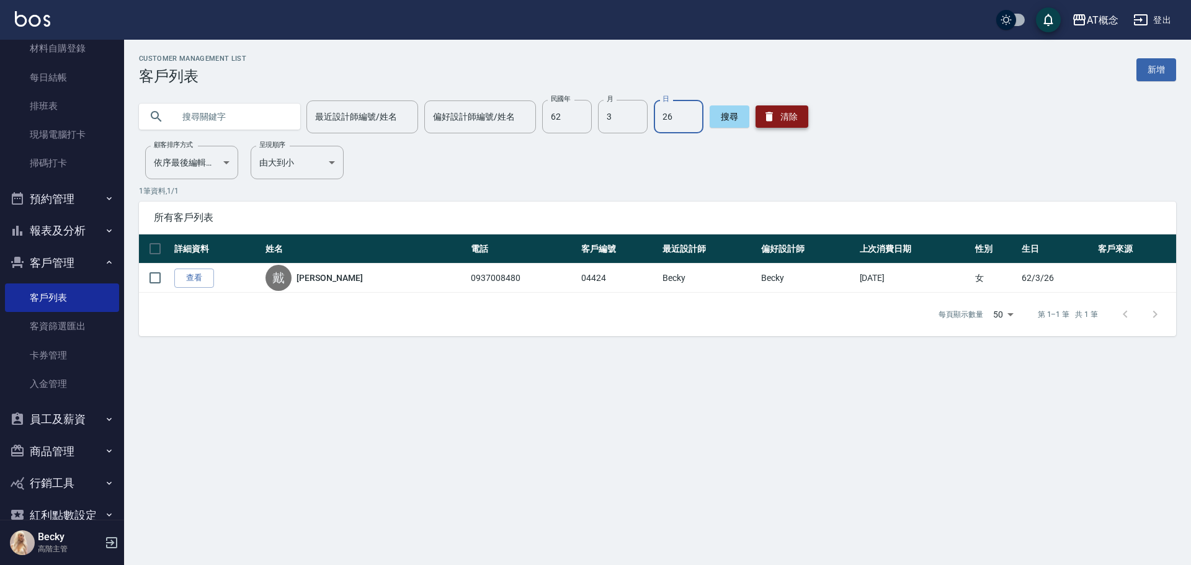
click at [798, 120] on button "清除" at bounding box center [781, 116] width 53 height 22
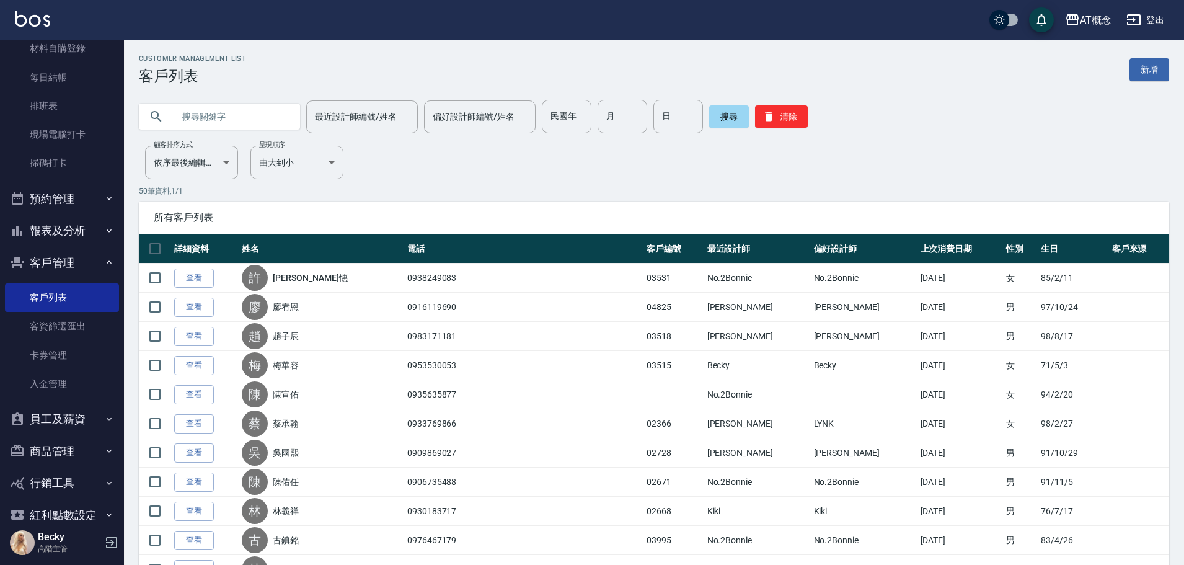
click at [213, 117] on input "text" at bounding box center [232, 116] width 117 height 33
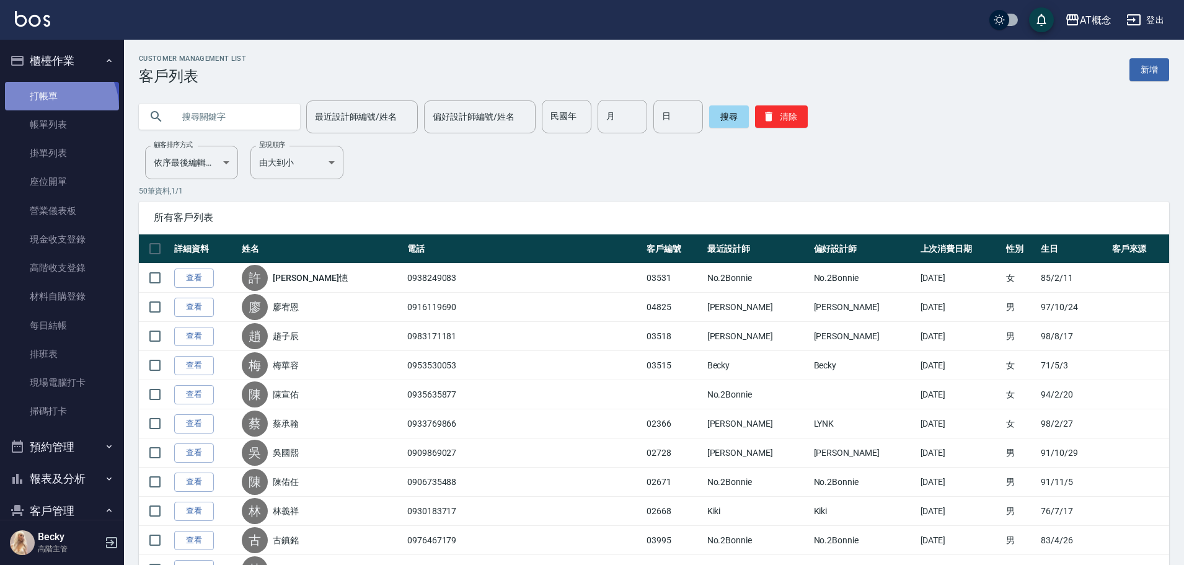
click at [48, 108] on link "打帳單" at bounding box center [62, 96] width 114 height 29
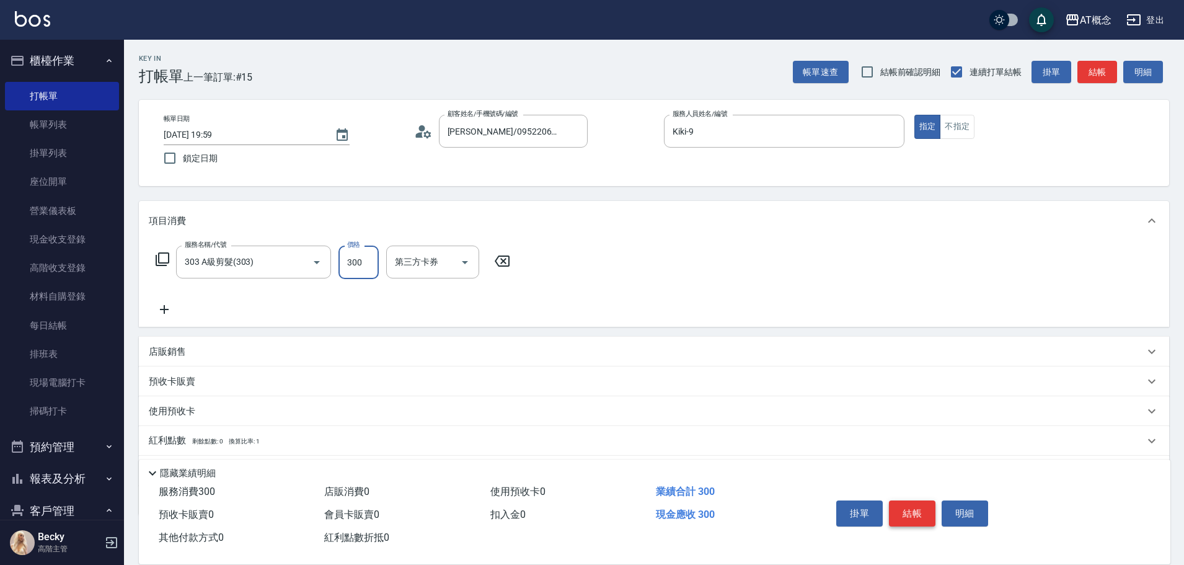
click at [917, 500] on button "結帳" at bounding box center [912, 513] width 47 height 26
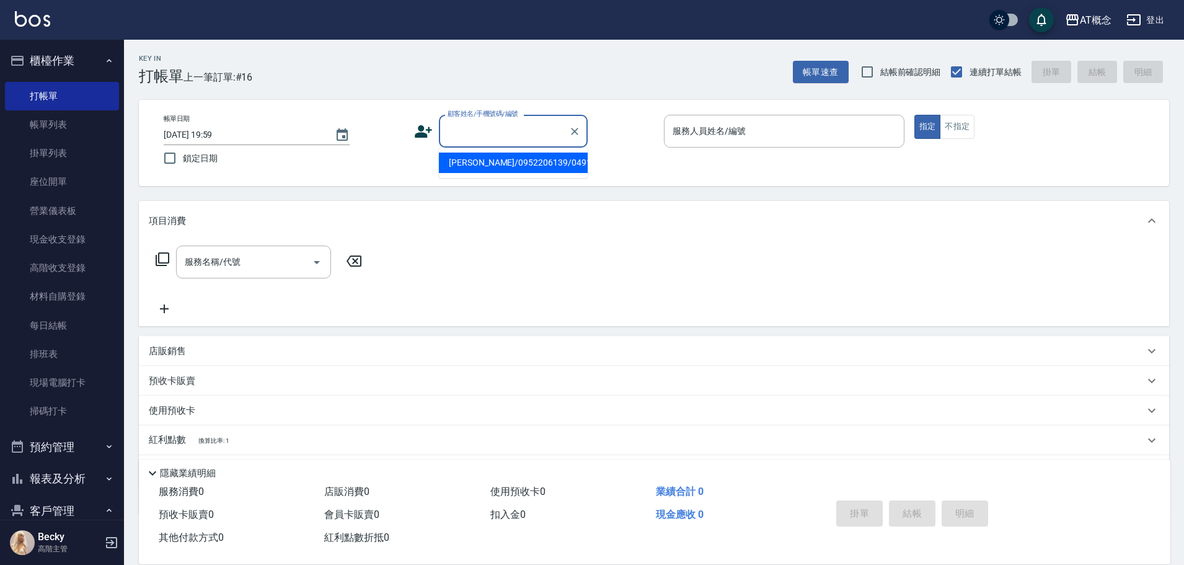
click at [478, 136] on input "顧客姓名/手機號碼/編號" at bounding box center [504, 131] width 119 height 22
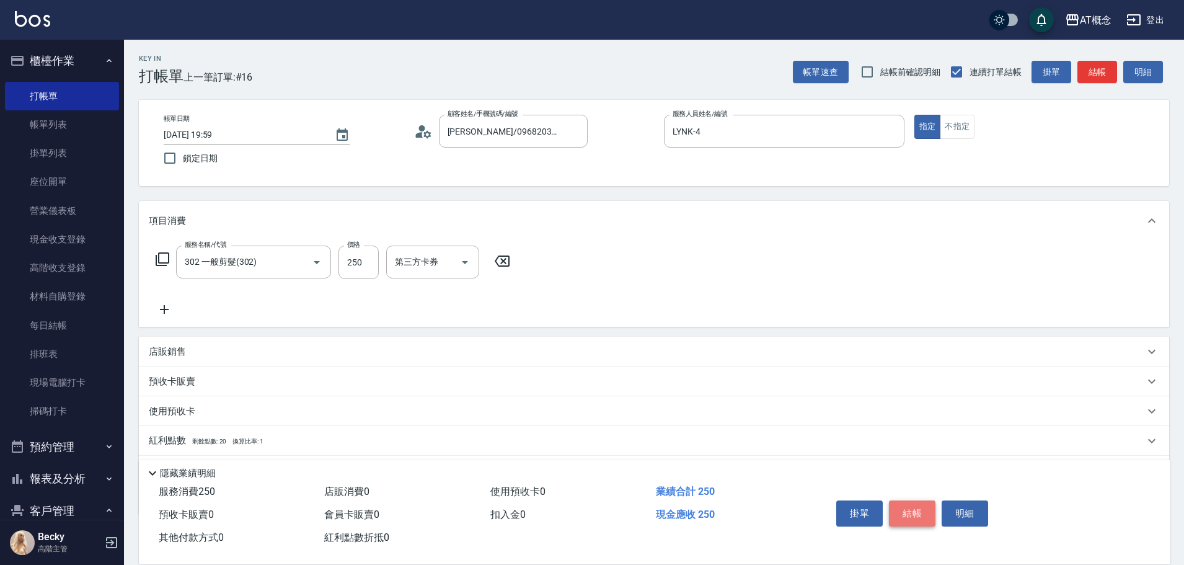
click at [917, 512] on button "結帳" at bounding box center [912, 513] width 47 height 26
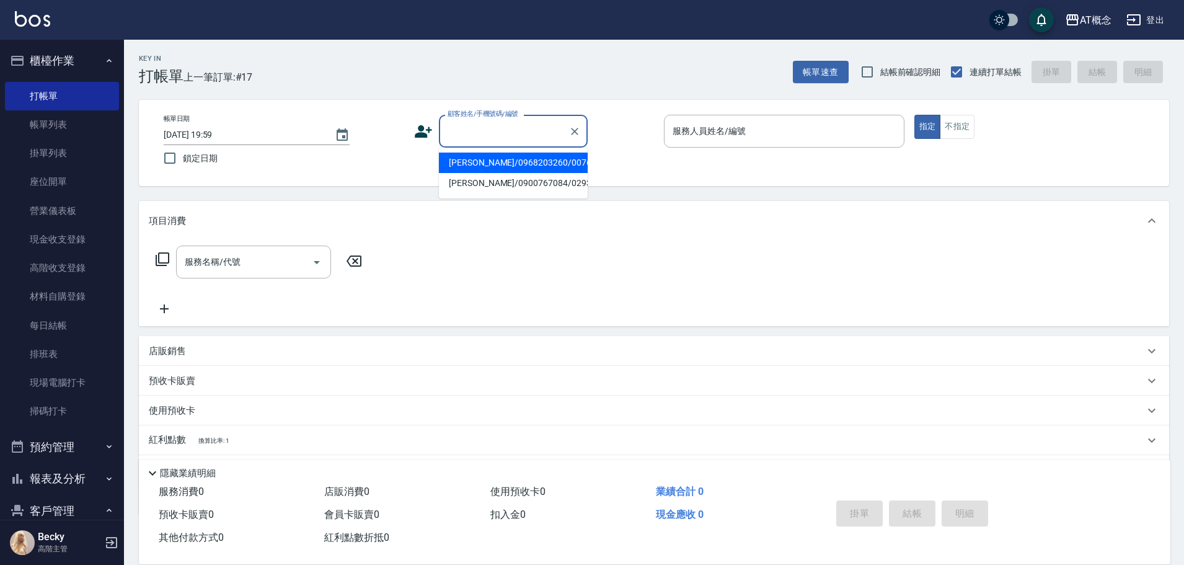
click at [471, 130] on input "顧客姓名/手機號碼/編號" at bounding box center [504, 131] width 119 height 22
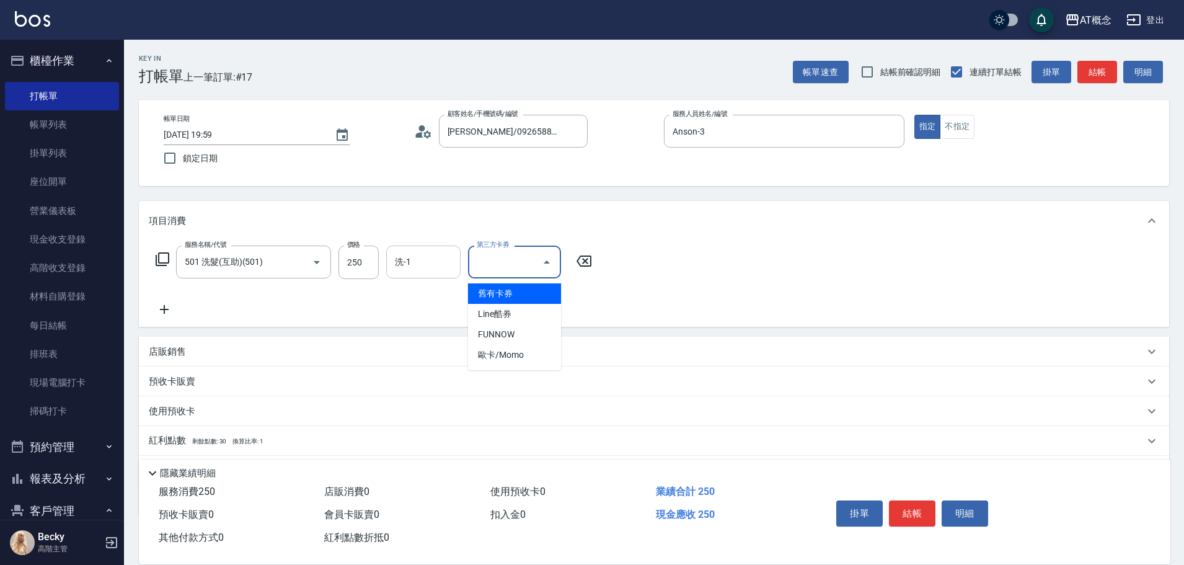
click at [422, 257] on input "洗-1" at bounding box center [423, 262] width 63 height 22
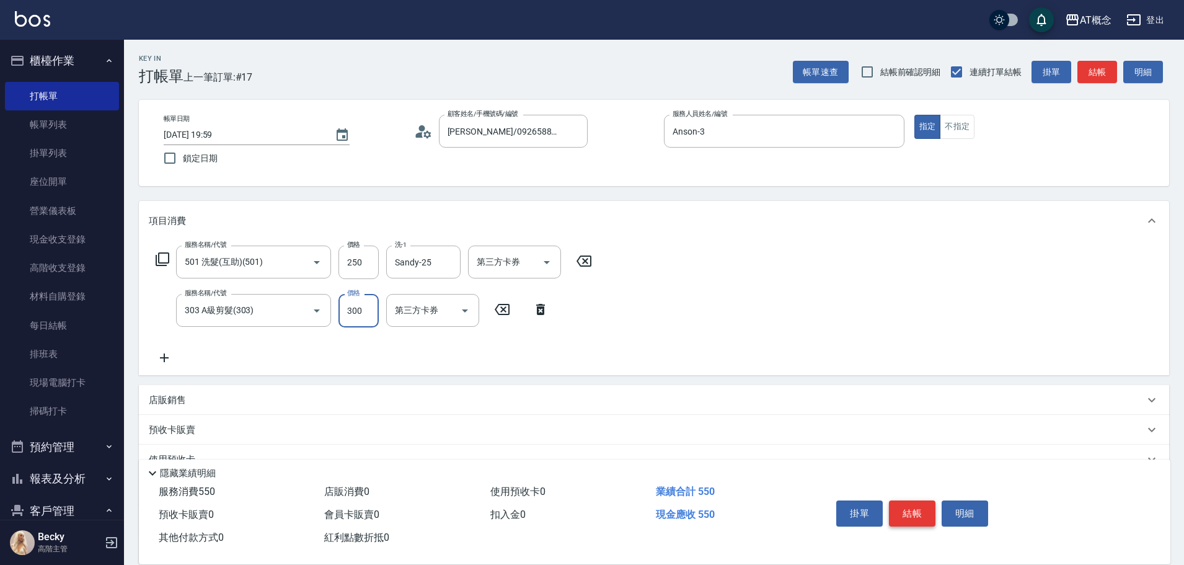
click at [913, 500] on button "結帳" at bounding box center [912, 513] width 47 height 26
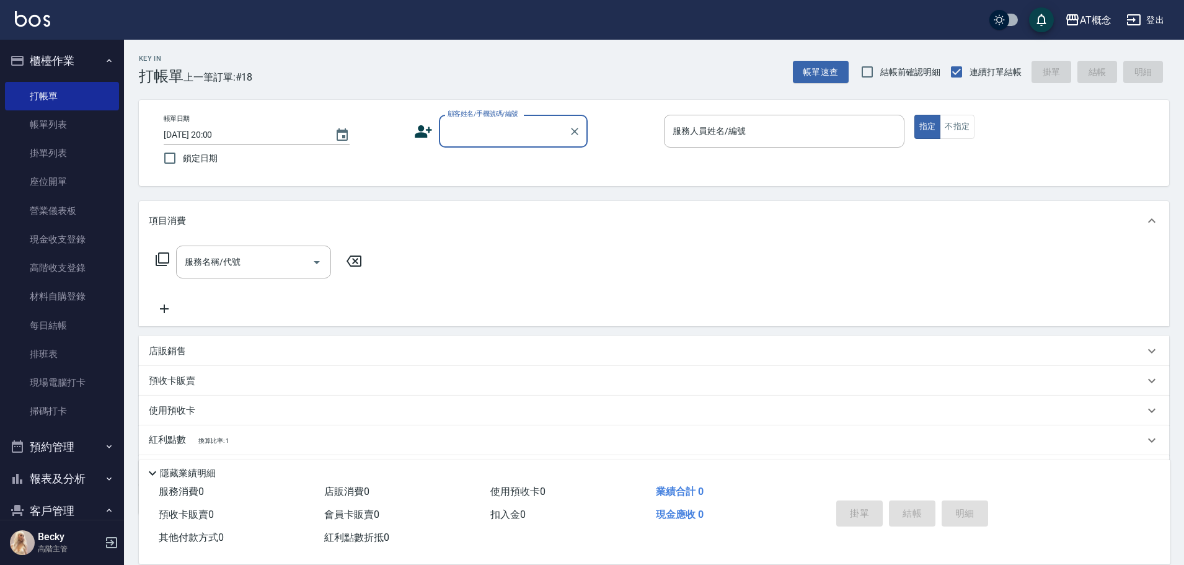
click at [520, 140] on input "顧客姓名/手機號碼/編號" at bounding box center [504, 131] width 119 height 22
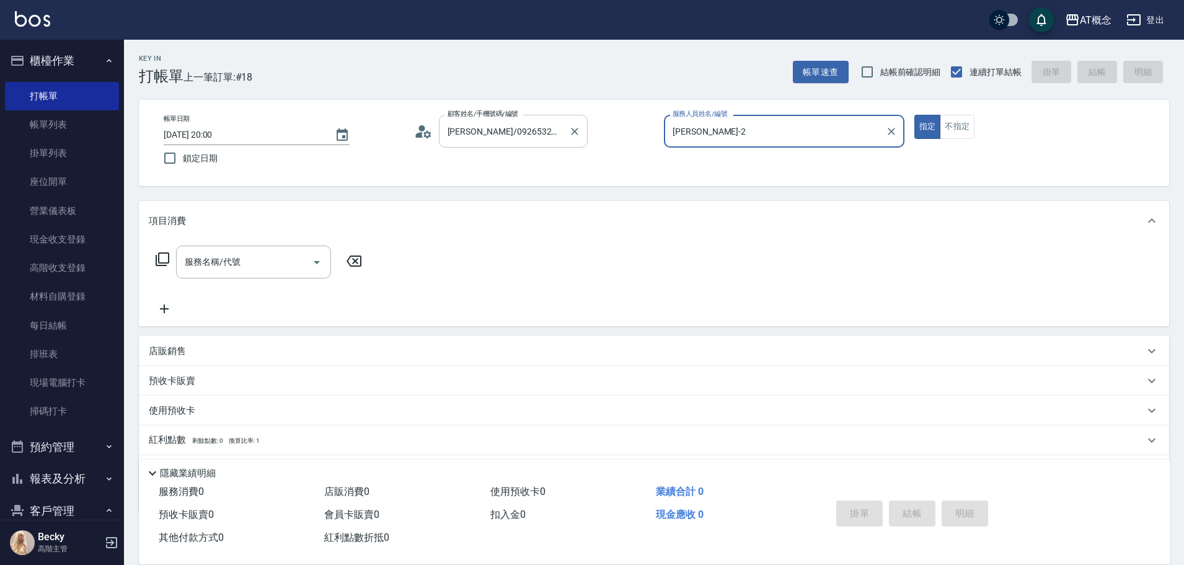
click at [915, 115] on button "指定" at bounding box center [928, 127] width 27 height 24
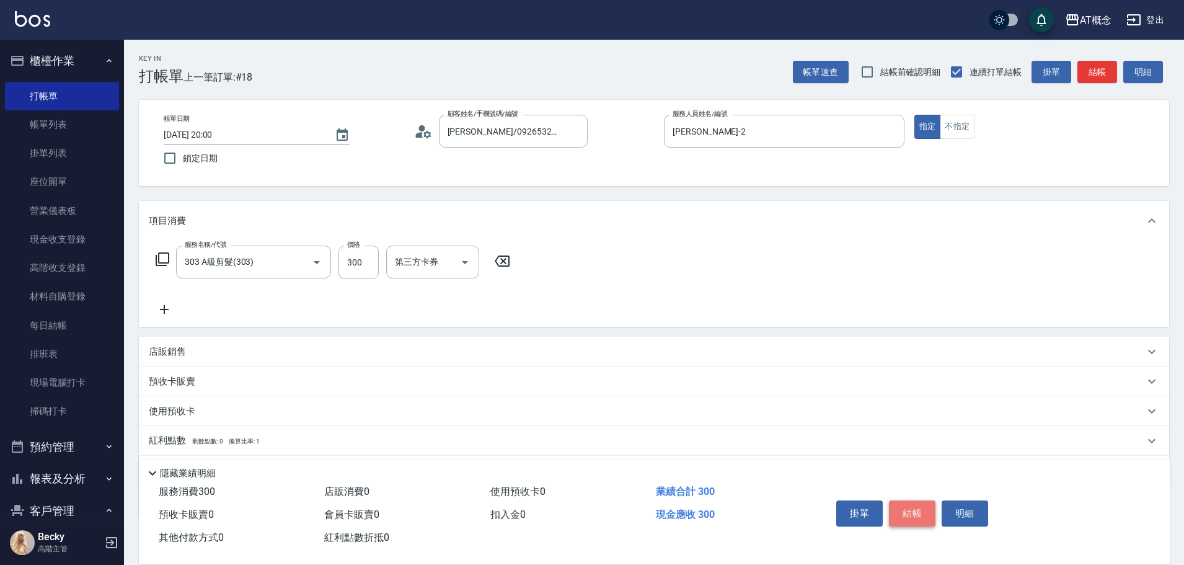
click at [926, 512] on button "結帳" at bounding box center [912, 513] width 47 height 26
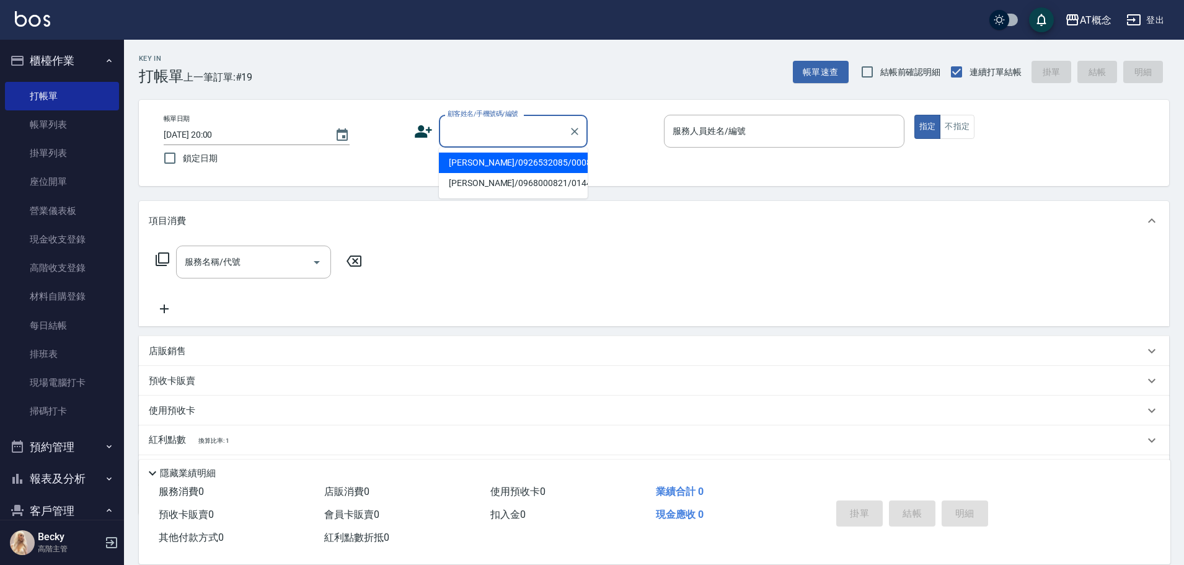
click at [487, 122] on input "顧客姓名/手機號碼/編號" at bounding box center [504, 131] width 119 height 22
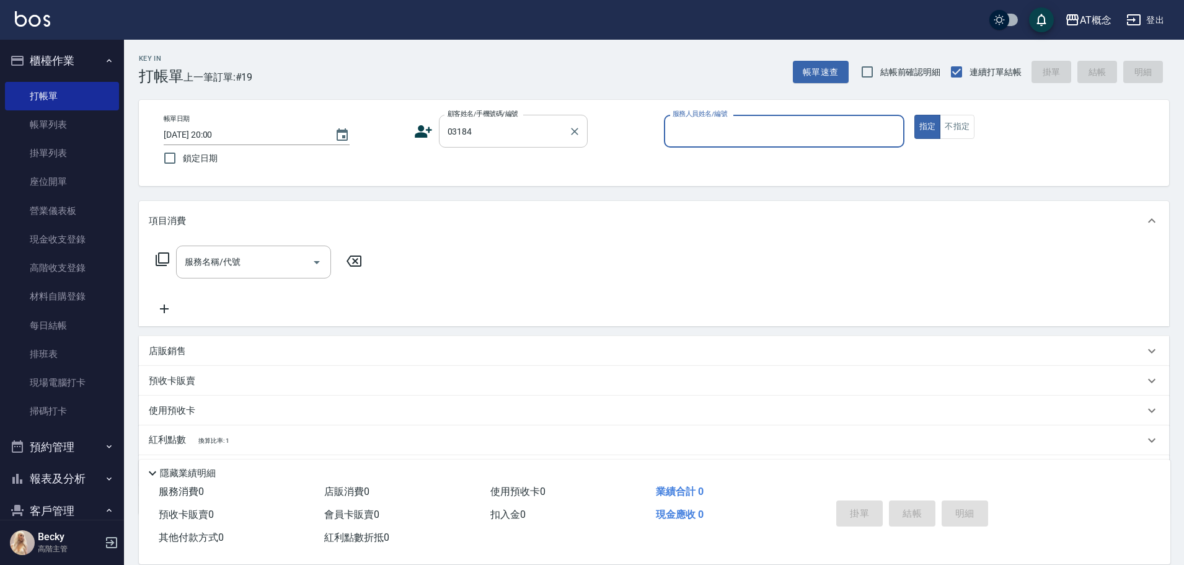
click at [915, 115] on button "指定" at bounding box center [928, 127] width 27 height 24
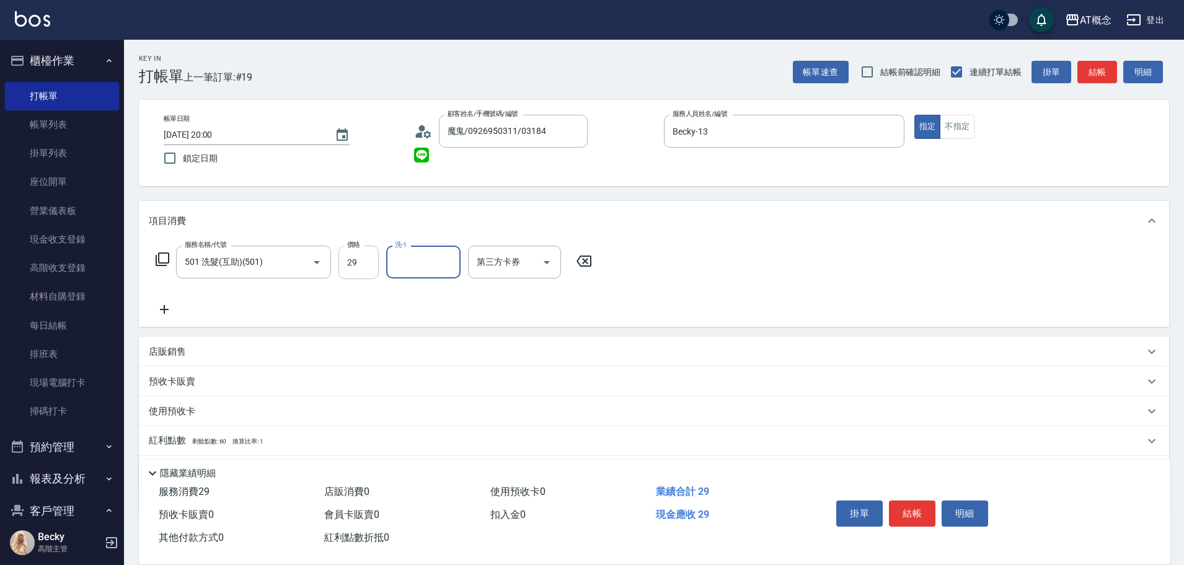
click at [352, 260] on input "29" at bounding box center [359, 262] width 40 height 33
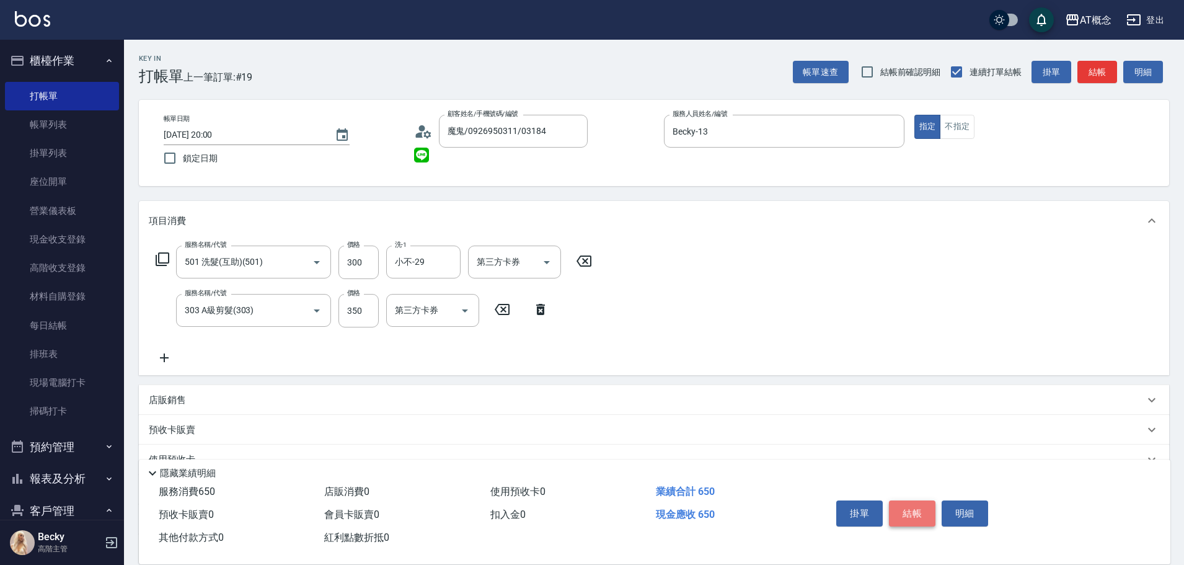
click at [912, 512] on button "結帳" at bounding box center [912, 513] width 47 height 26
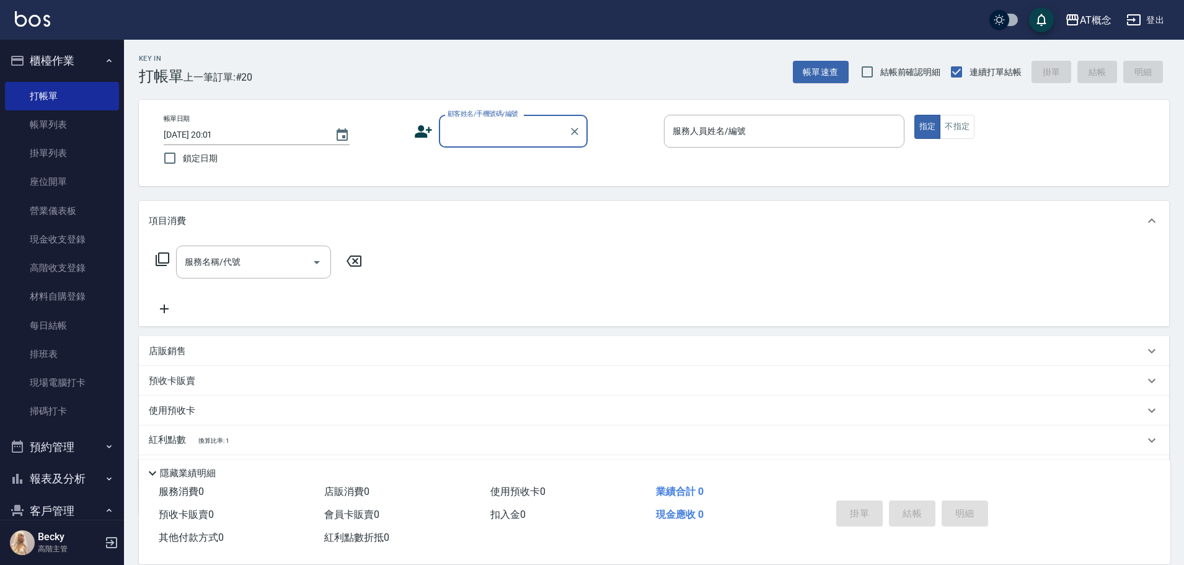
click at [499, 127] on input "顧客姓名/手機號碼/編號" at bounding box center [504, 131] width 119 height 22
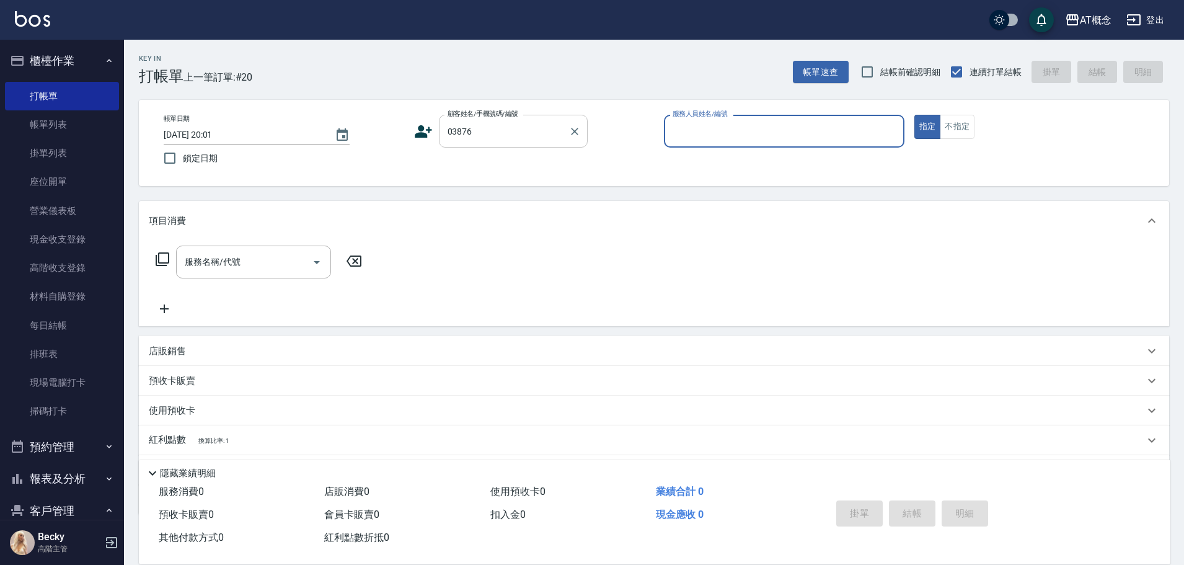
click at [915, 115] on button "指定" at bounding box center [928, 127] width 27 height 24
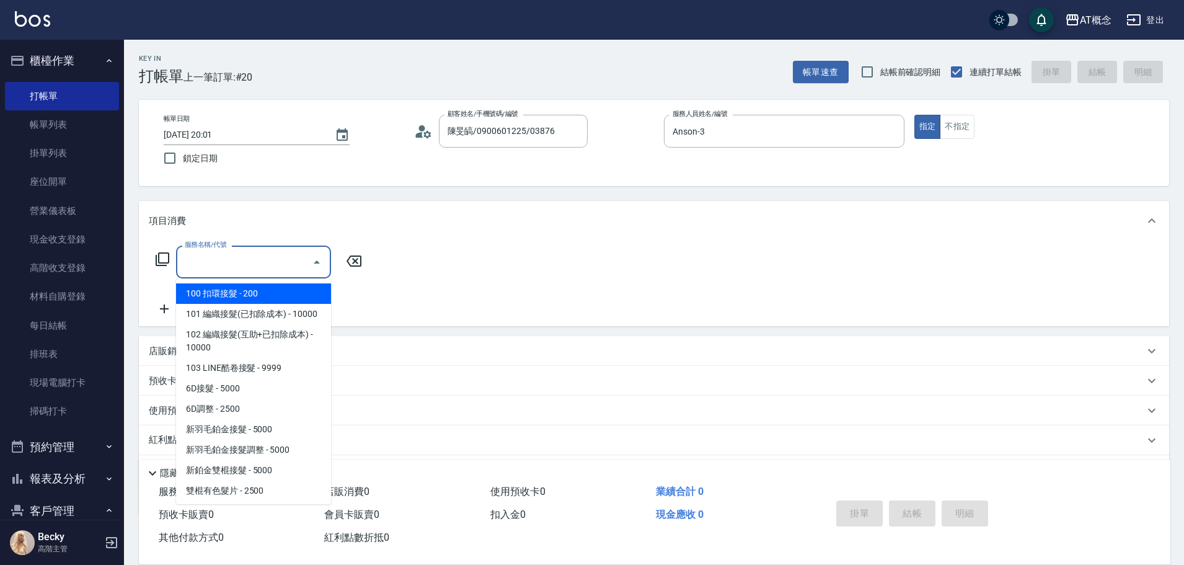
click at [289, 255] on input "服務名稱/代號" at bounding box center [244, 262] width 125 height 22
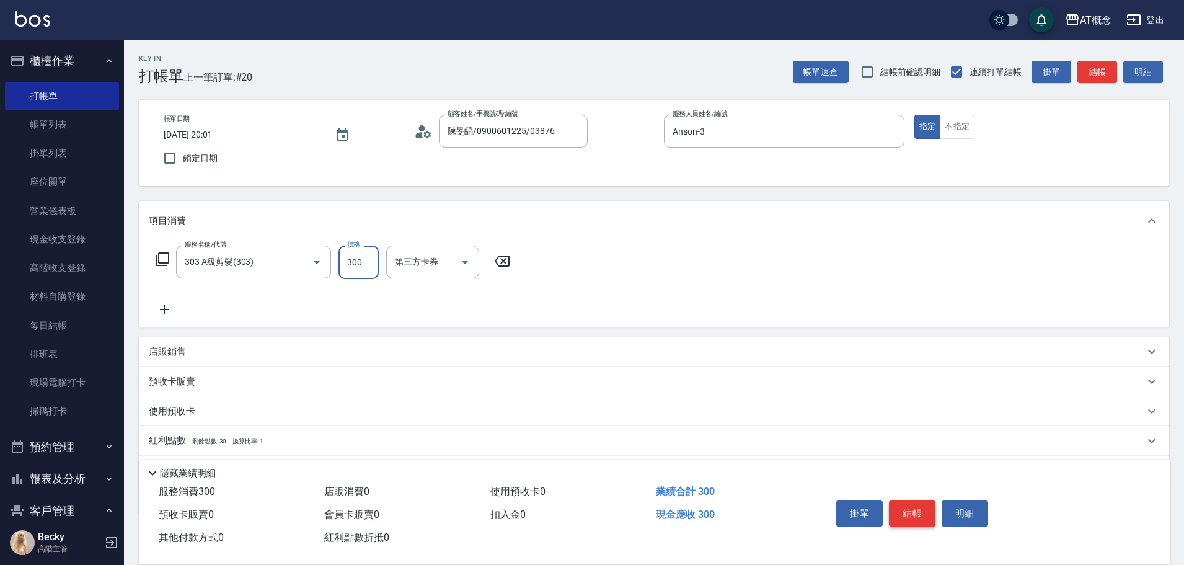
click at [910, 503] on button "結帳" at bounding box center [912, 513] width 47 height 26
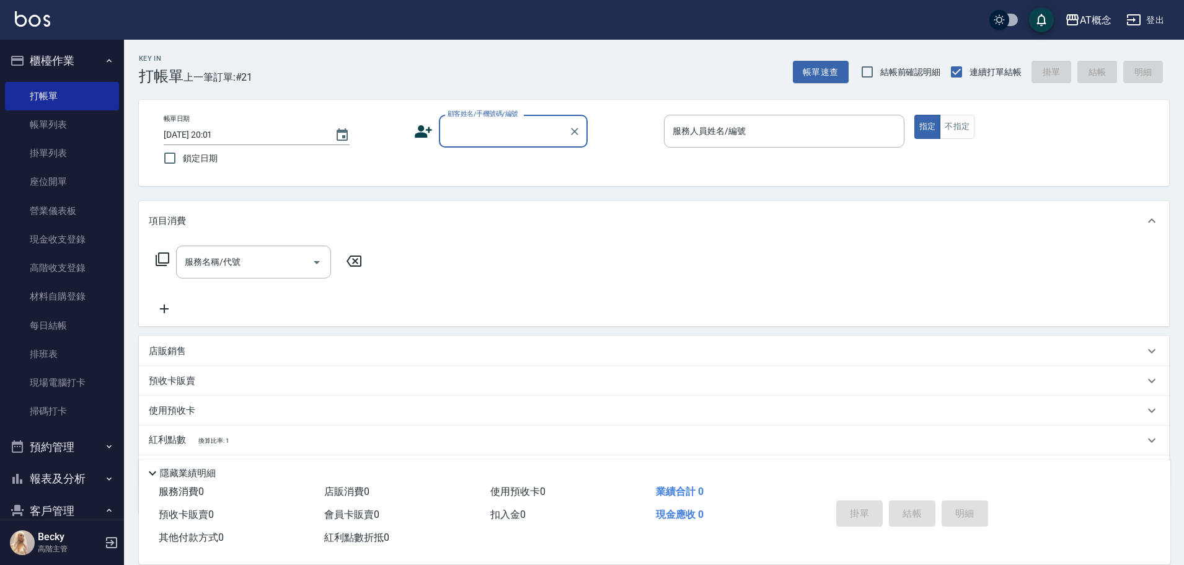
click at [469, 133] on input "顧客姓名/手機號碼/編號" at bounding box center [504, 131] width 119 height 22
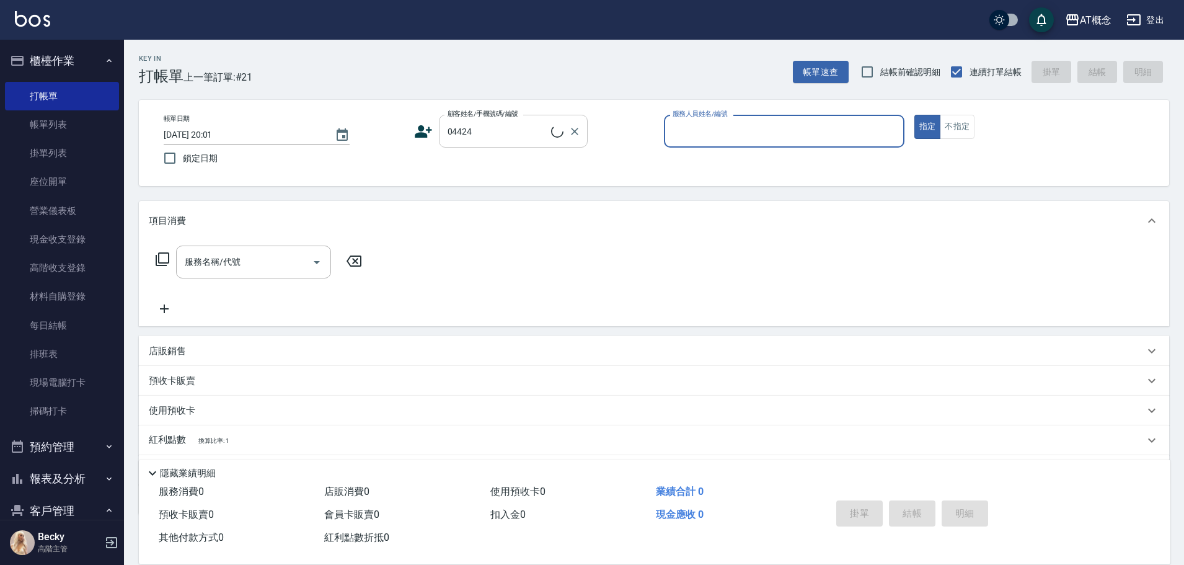
click at [915, 115] on button "指定" at bounding box center [928, 127] width 27 height 24
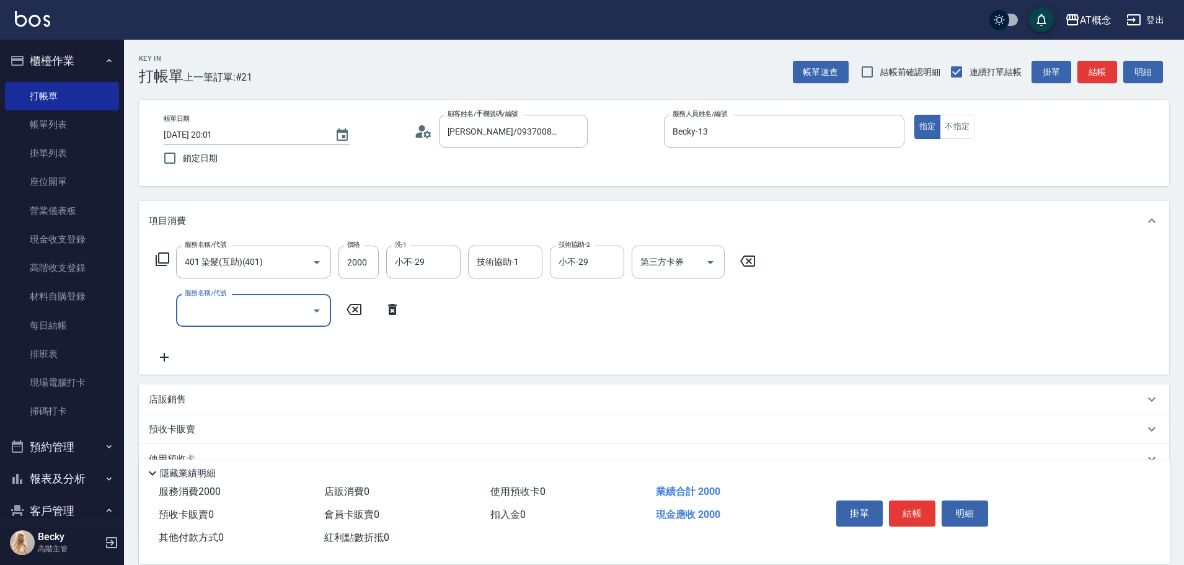
click at [391, 309] on icon at bounding box center [392, 309] width 31 height 15
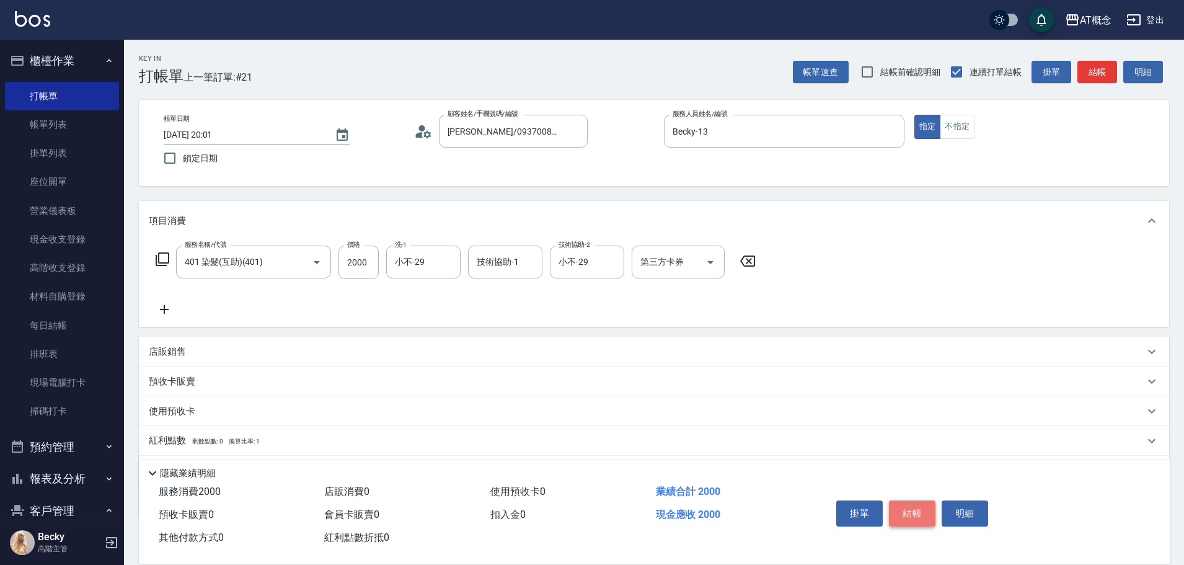
click at [910, 500] on button "結帳" at bounding box center [912, 513] width 47 height 26
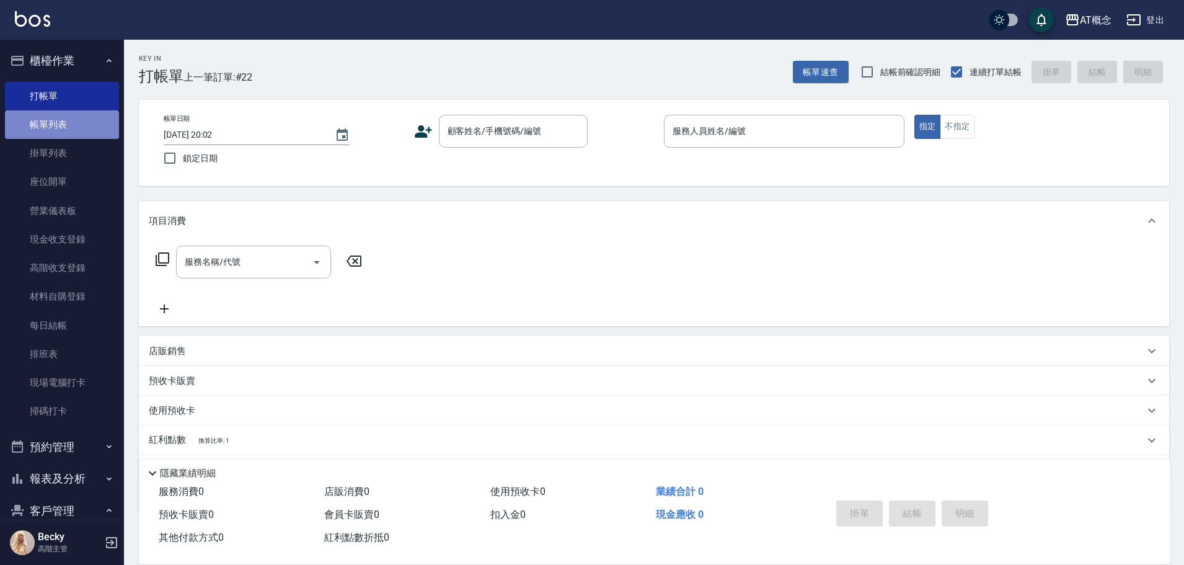
click at [73, 116] on link "帳單列表" at bounding box center [62, 124] width 114 height 29
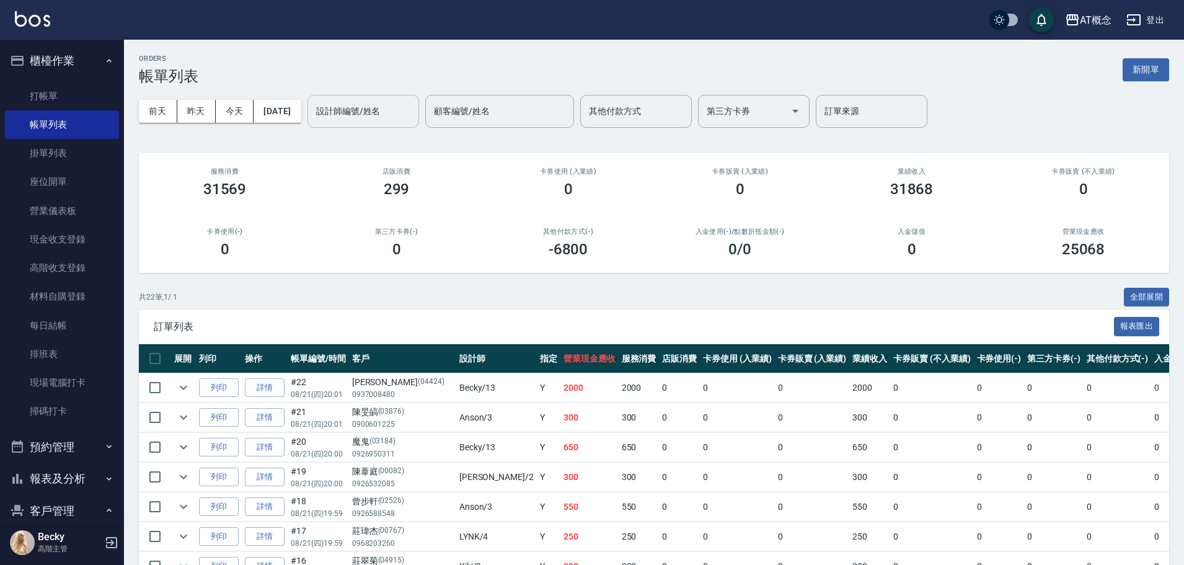
click at [376, 114] on input "設計師編號/姓名" at bounding box center [363, 111] width 100 height 22
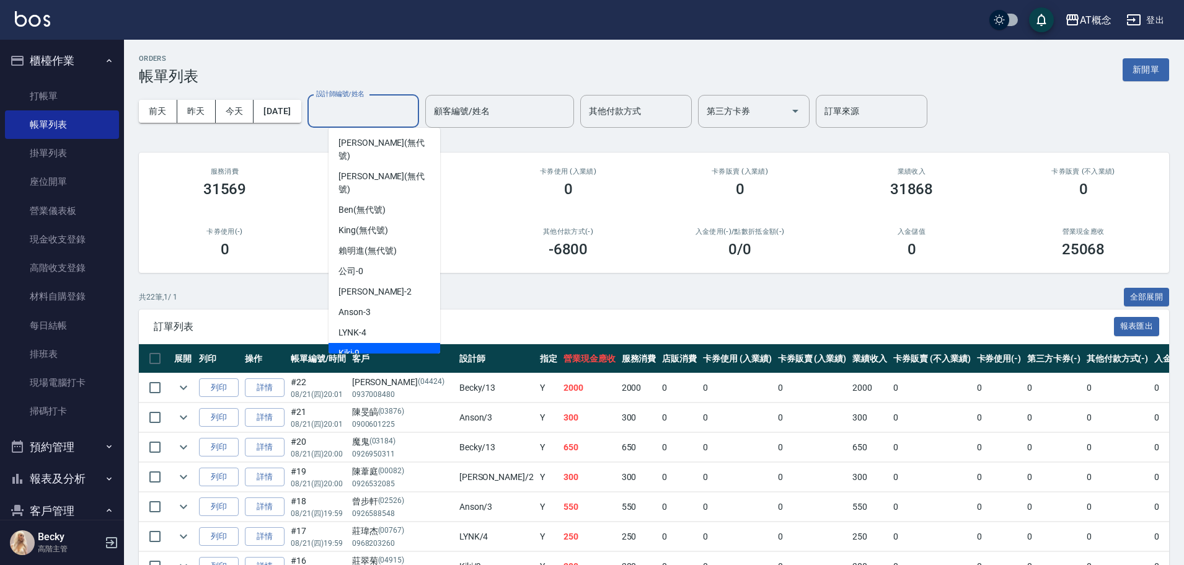
click at [383, 343] on div "Kiki -9" at bounding box center [385, 353] width 112 height 20
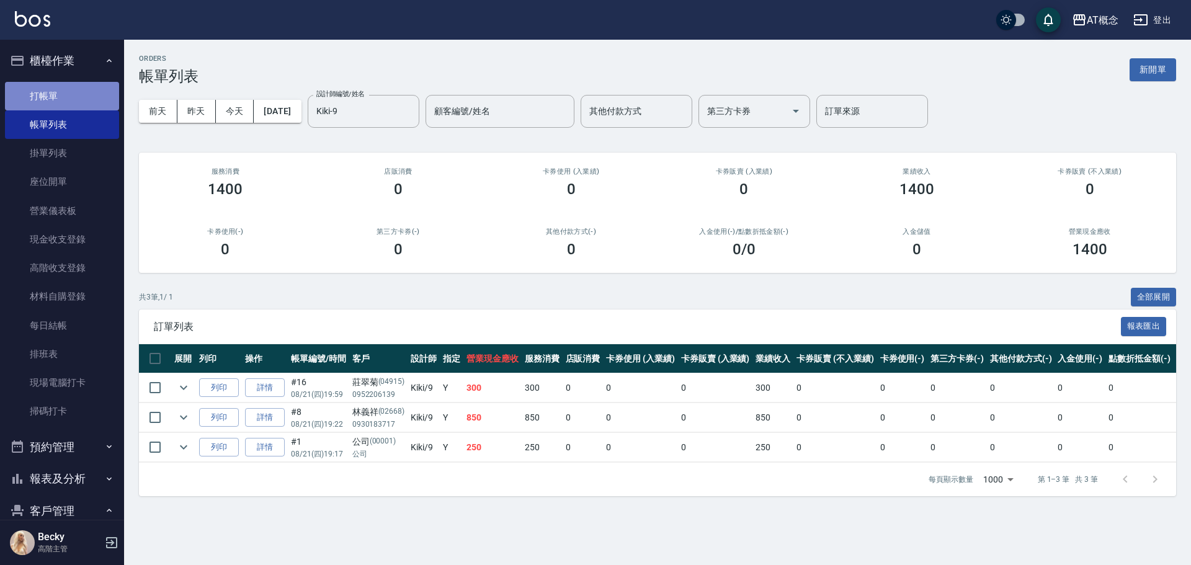
click at [69, 96] on link "打帳單" at bounding box center [62, 96] width 114 height 29
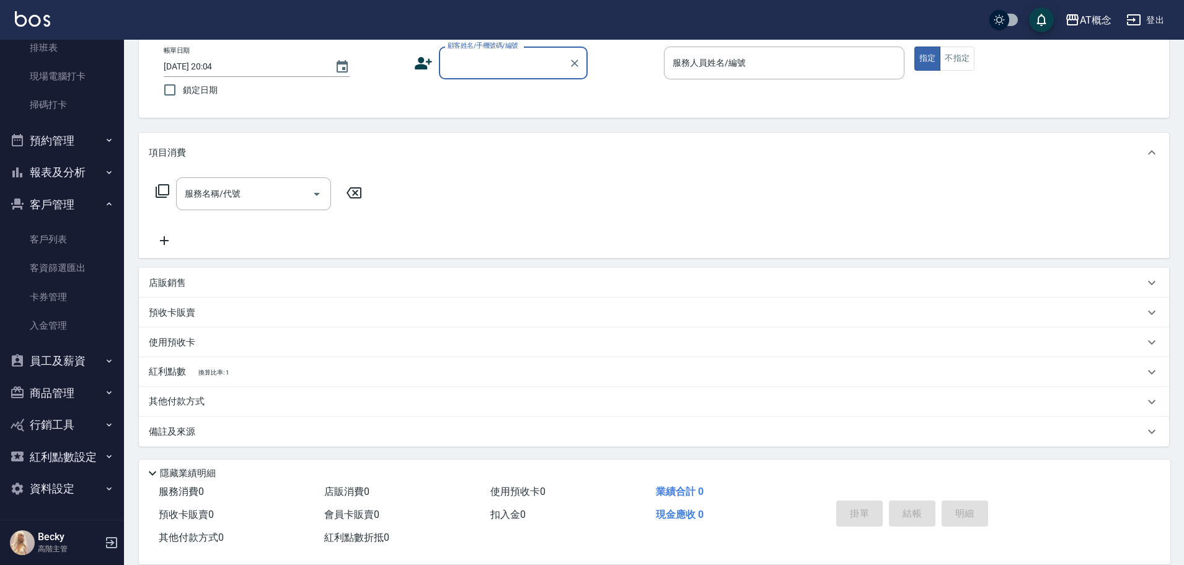
scroll to position [69, 0]
click at [77, 166] on button "報表及分析" at bounding box center [62, 172] width 114 height 32
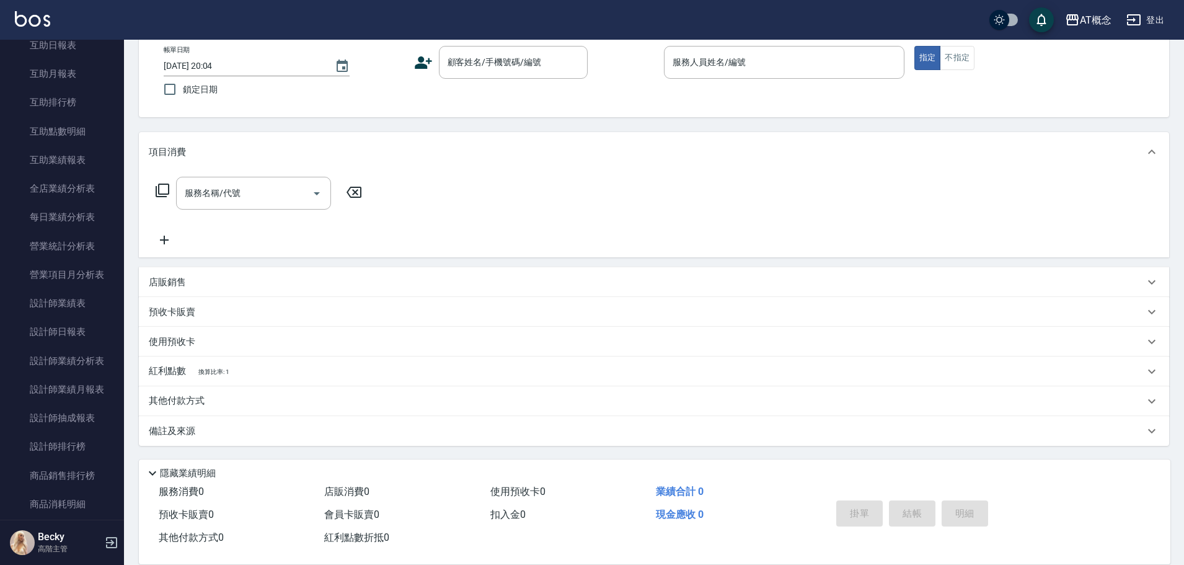
scroll to position [616, 0]
click at [79, 332] on link "設計師日報表" at bounding box center [62, 327] width 114 height 29
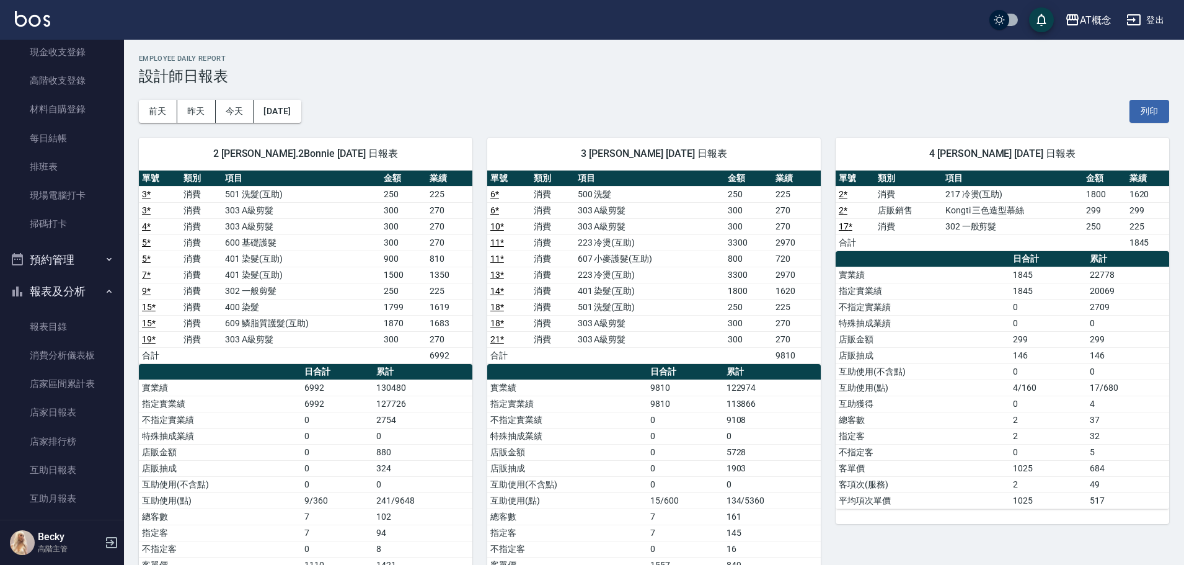
scroll to position [182, 0]
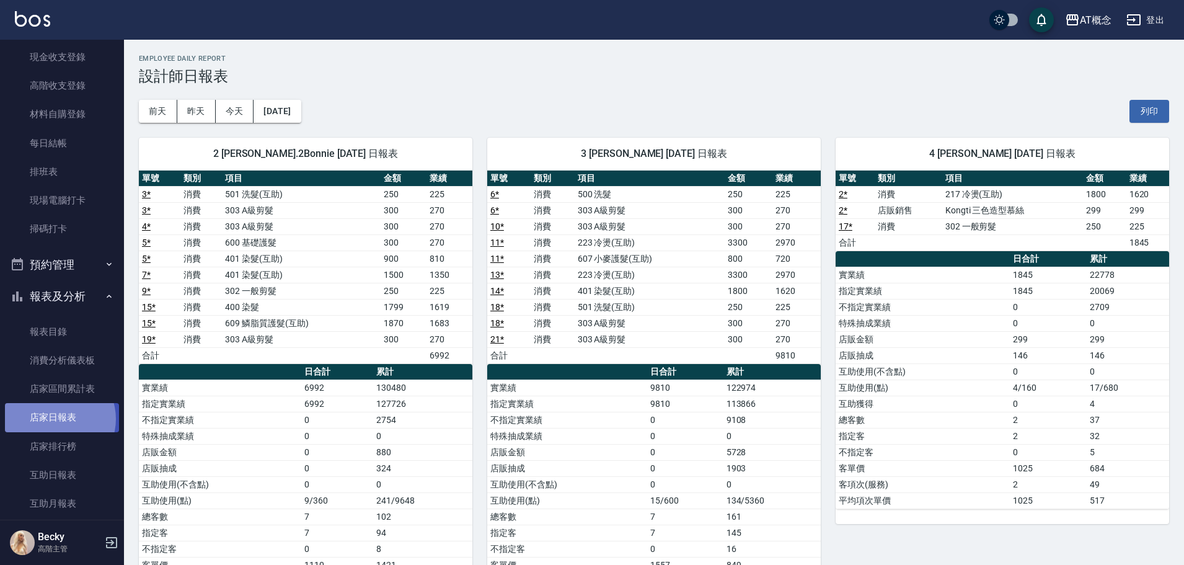
click at [55, 419] on link "店家日報表" at bounding box center [62, 417] width 114 height 29
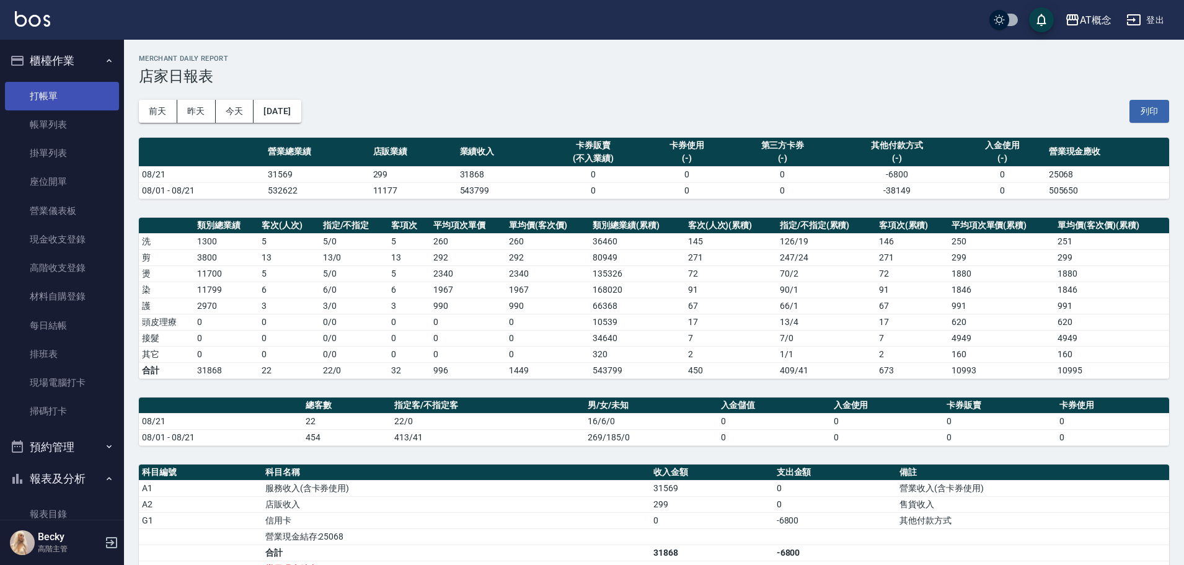
click at [64, 105] on link "打帳單" at bounding box center [62, 96] width 114 height 29
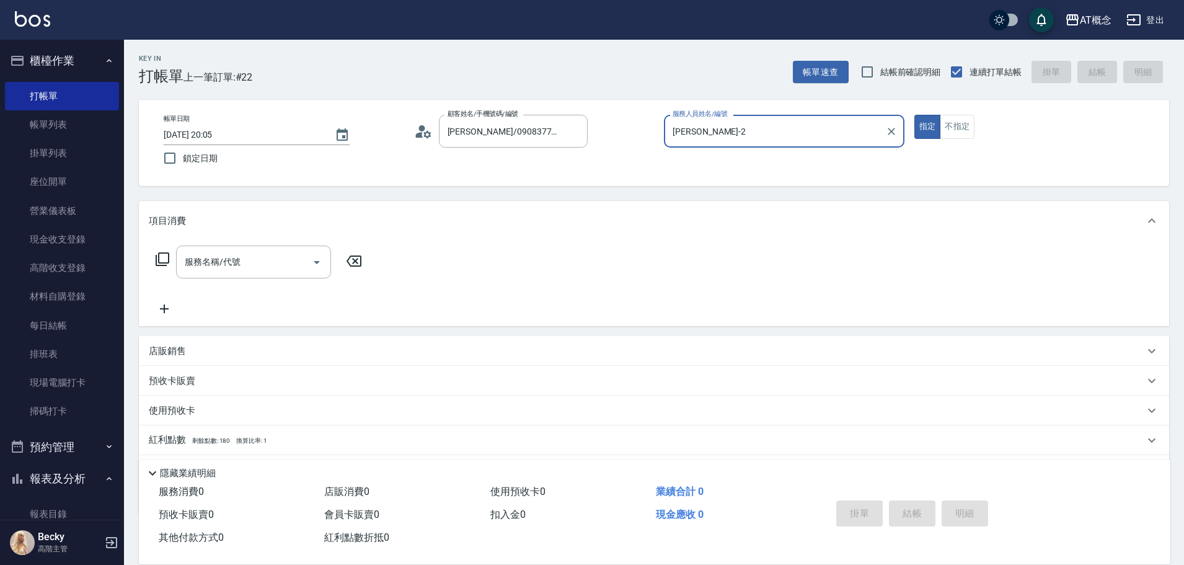
click at [915, 115] on button "指定" at bounding box center [928, 127] width 27 height 24
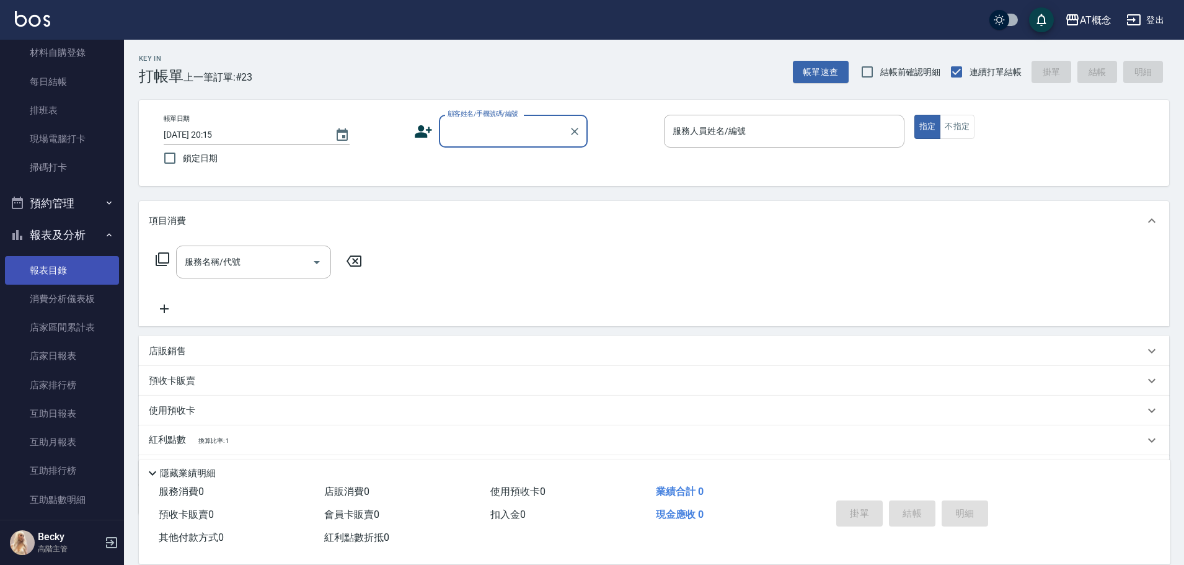
scroll to position [248, 0]
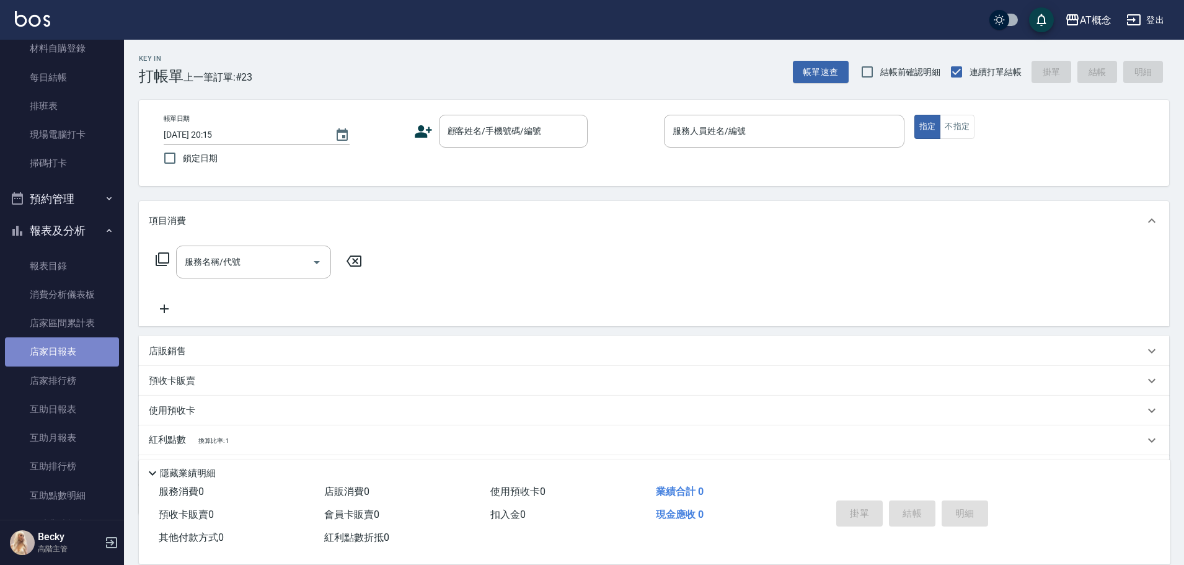
click at [69, 356] on link "店家日報表" at bounding box center [62, 351] width 114 height 29
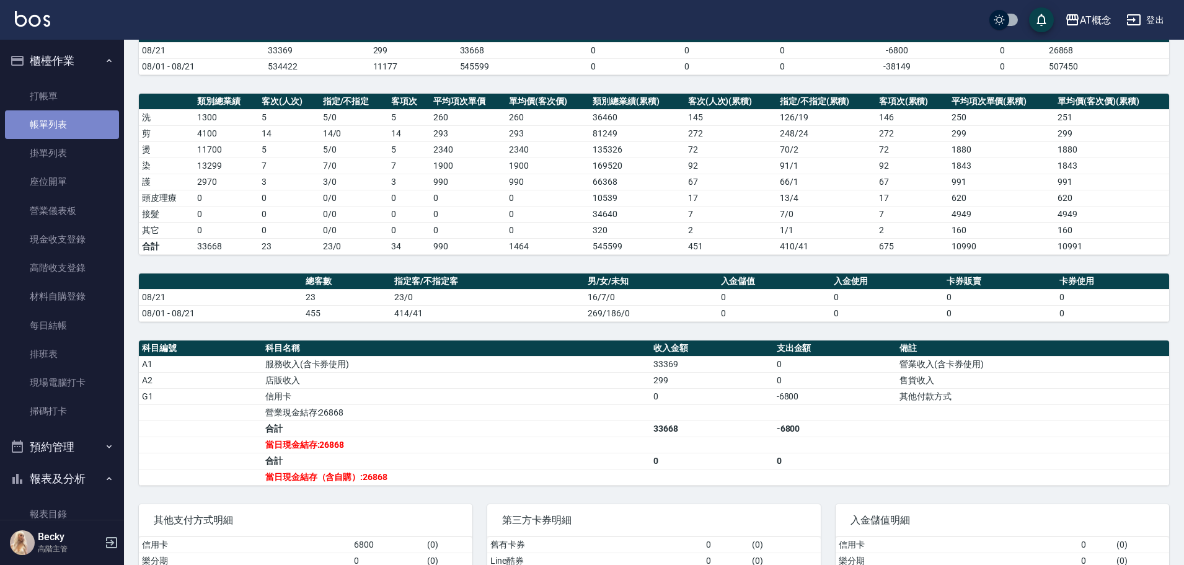
click at [77, 125] on link "帳單列表" at bounding box center [62, 124] width 114 height 29
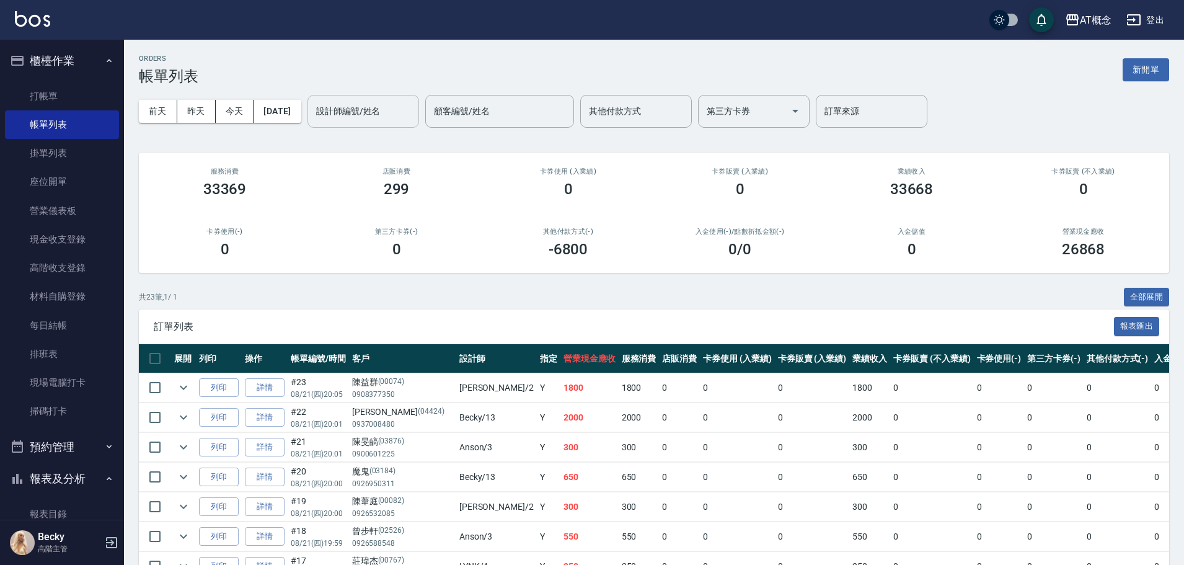
click at [349, 115] on input "設計師編號/姓名" at bounding box center [363, 111] width 100 height 22
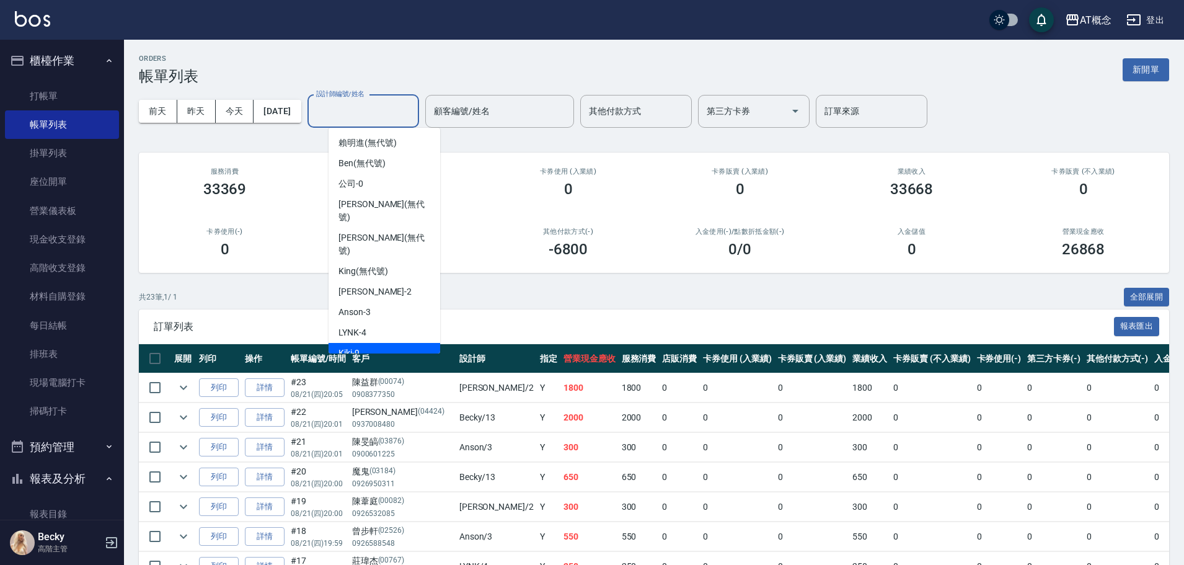
click at [360, 347] on span "Kiki -9" at bounding box center [349, 353] width 21 height 13
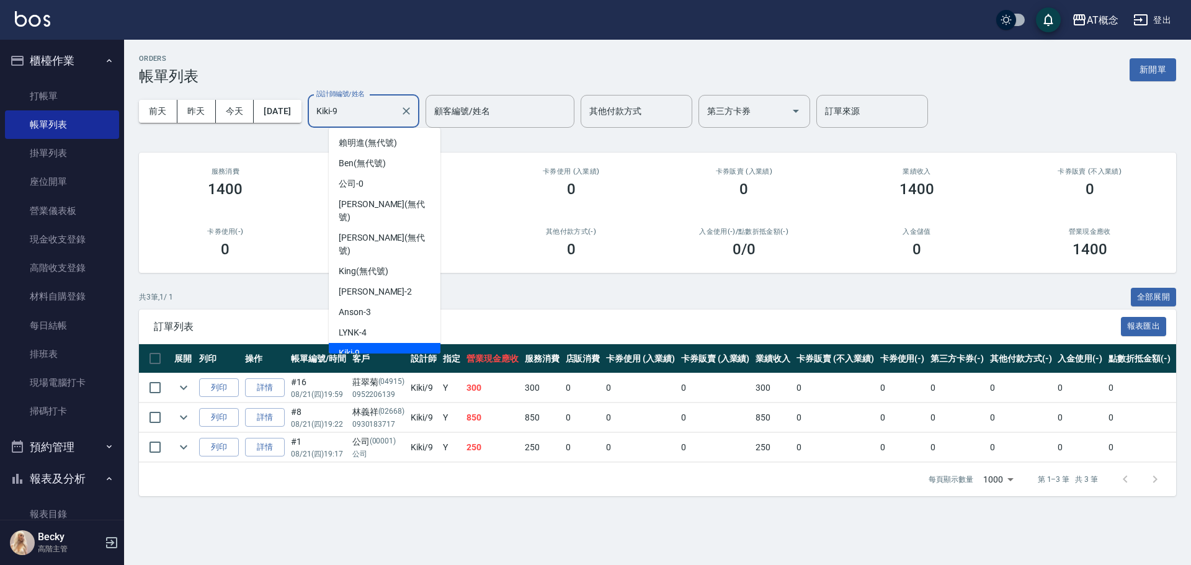
click at [369, 117] on input "Kiki-9" at bounding box center [354, 111] width 82 height 22
click at [367, 122] on input "Kiki-9" at bounding box center [354, 111] width 82 height 22
click at [342, 367] on span "Becky -13" at bounding box center [356, 373] width 35 height 13
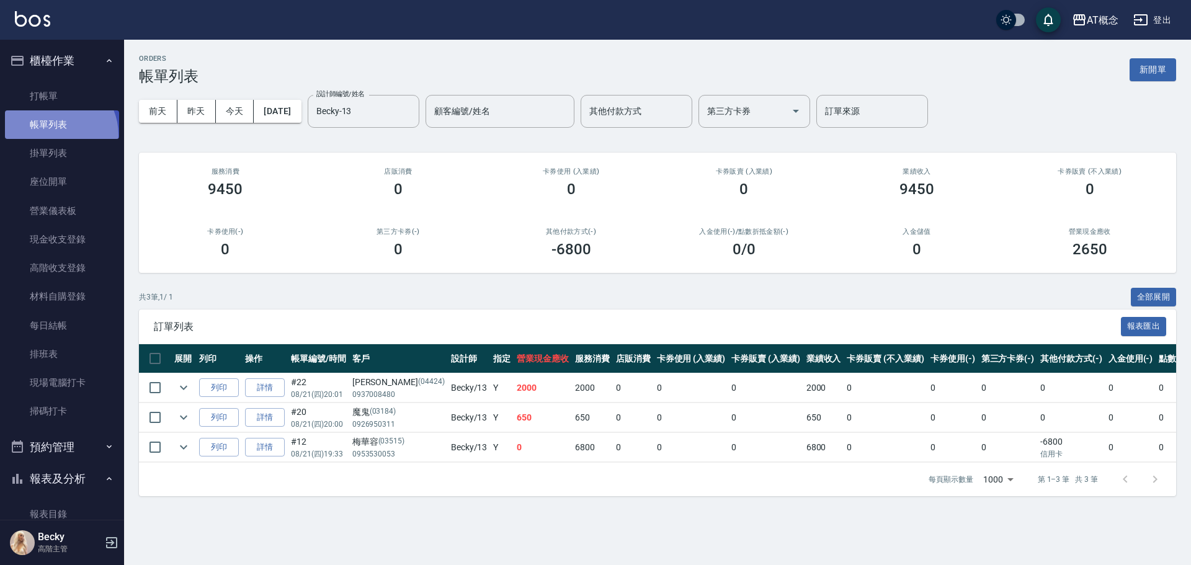
click at [54, 135] on link "帳單列表" at bounding box center [62, 124] width 114 height 29
click at [401, 125] on div "Becky-13 設計師編號/姓名" at bounding box center [364, 111] width 112 height 33
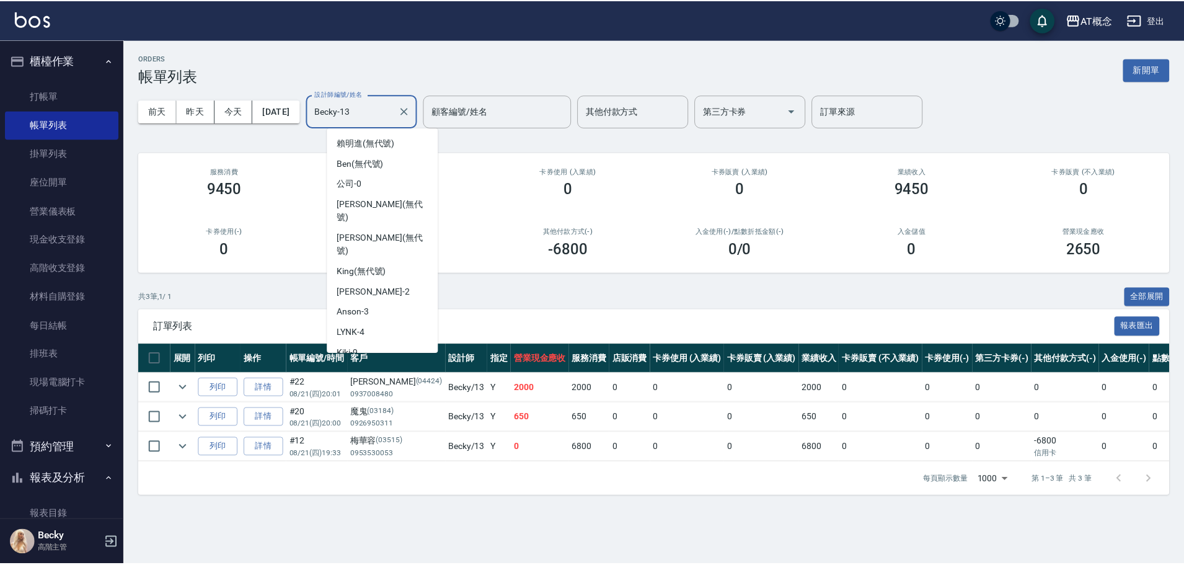
scroll to position [4, 0]
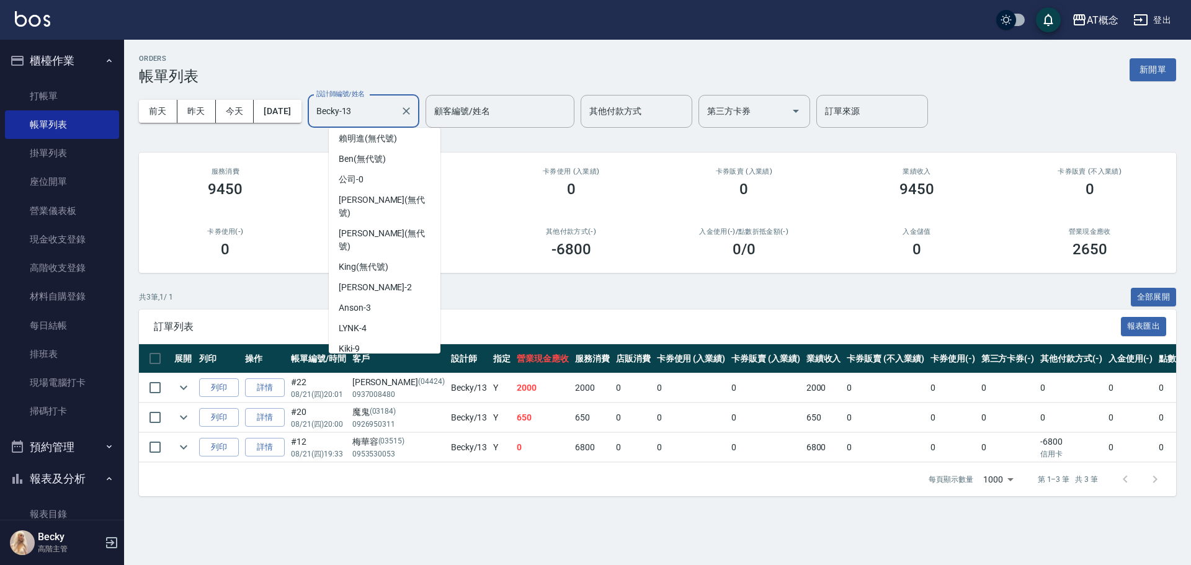
click at [401, 128] on body "AT概念 登出 櫃檯作業 打帳單 帳單列表 掛單列表 座位開單 營業儀表板 現金收支登錄 高階收支登錄 材料自購登錄 每日結帳 排班表 現場電腦打卡 掃碼打卡…" at bounding box center [595, 282] width 1191 height 565
click at [412, 116] on icon "Clear" at bounding box center [406, 111] width 12 height 12
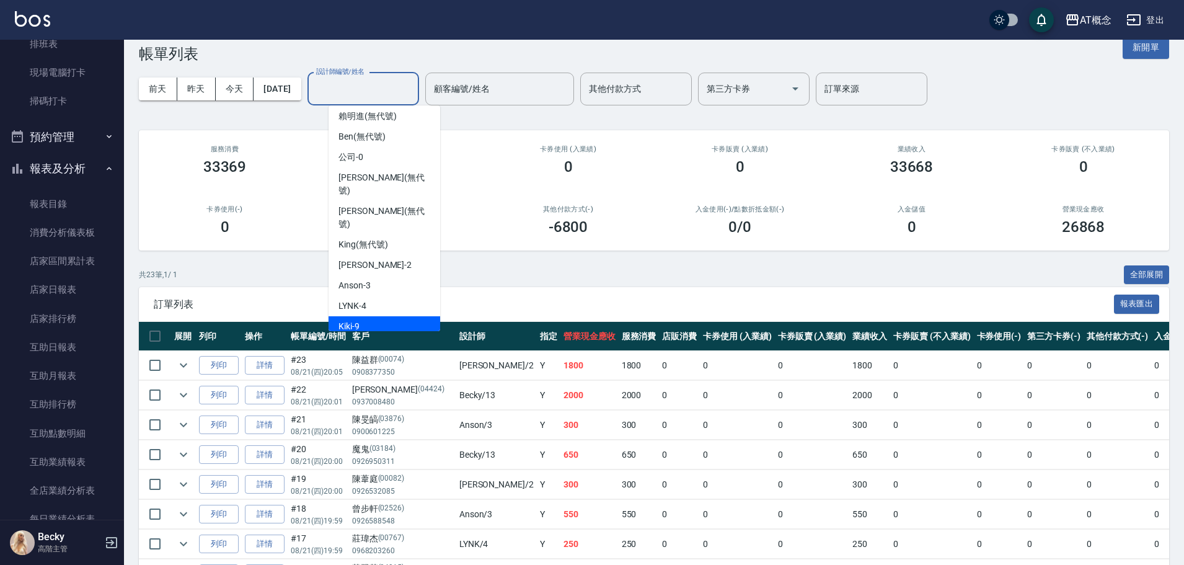
scroll to position [0, 0]
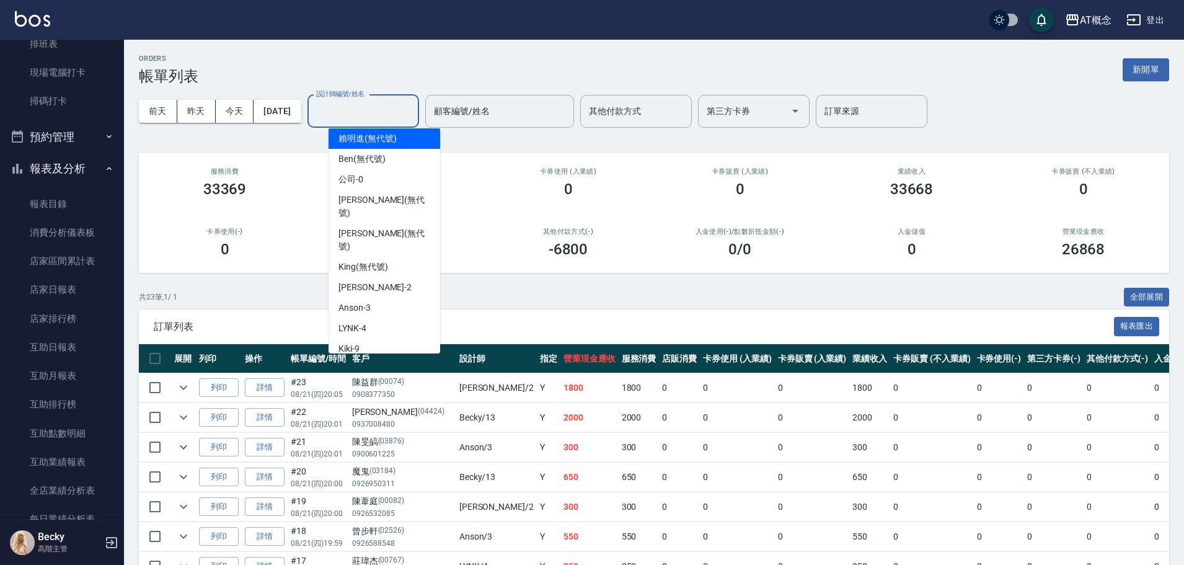
click at [363, 103] on input "設計師編號/姓名" at bounding box center [363, 111] width 100 height 22
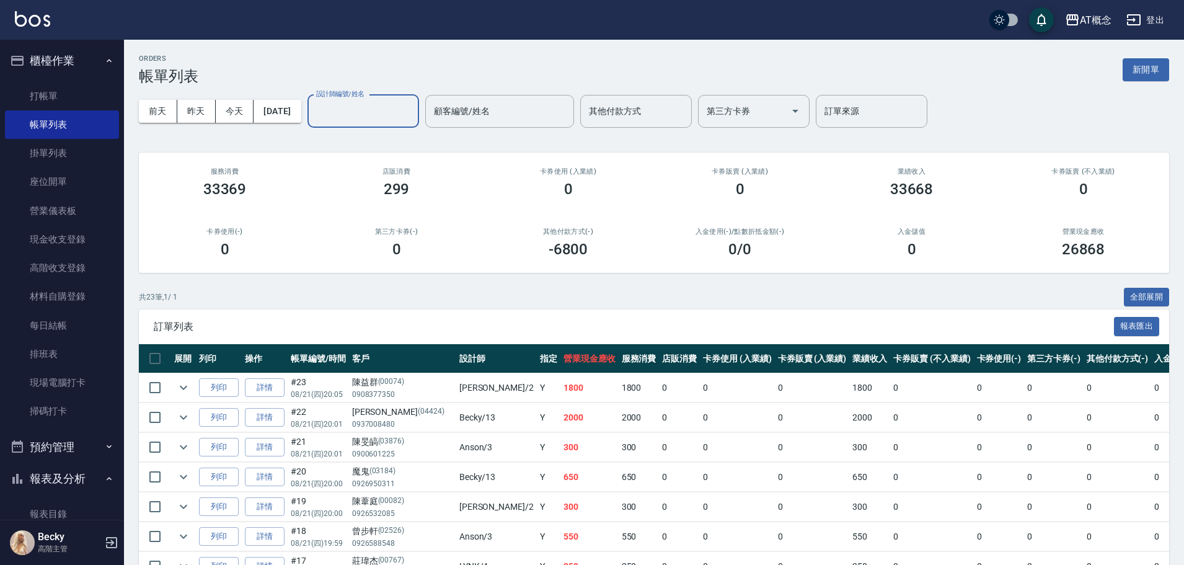
click at [380, 113] on input "設計師編號/姓名" at bounding box center [363, 111] width 100 height 22
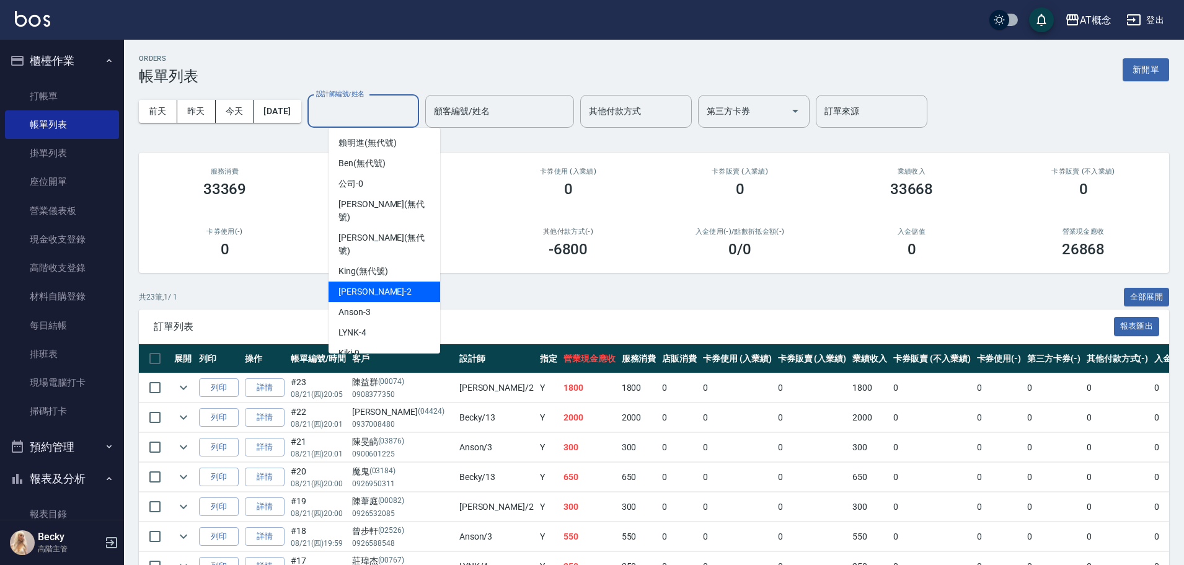
click at [358, 285] on span "[PERSON_NAME] -2" at bounding box center [375, 291] width 73 height 13
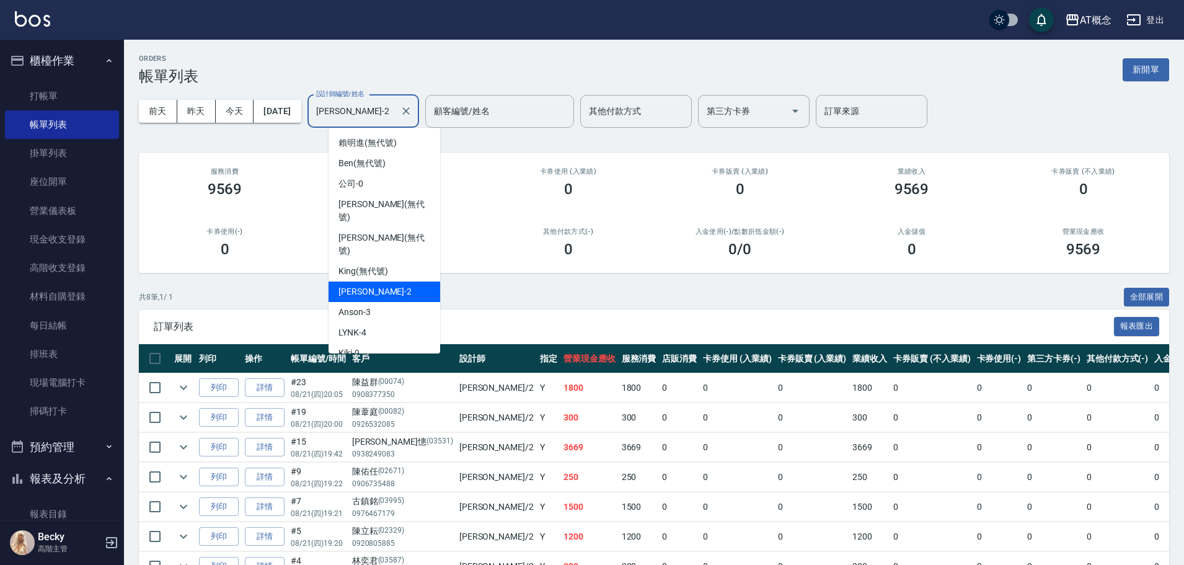
click at [374, 113] on input "[PERSON_NAME]-2" at bounding box center [354, 111] width 82 height 22
click at [347, 306] on span "Anson -3" at bounding box center [355, 312] width 32 height 13
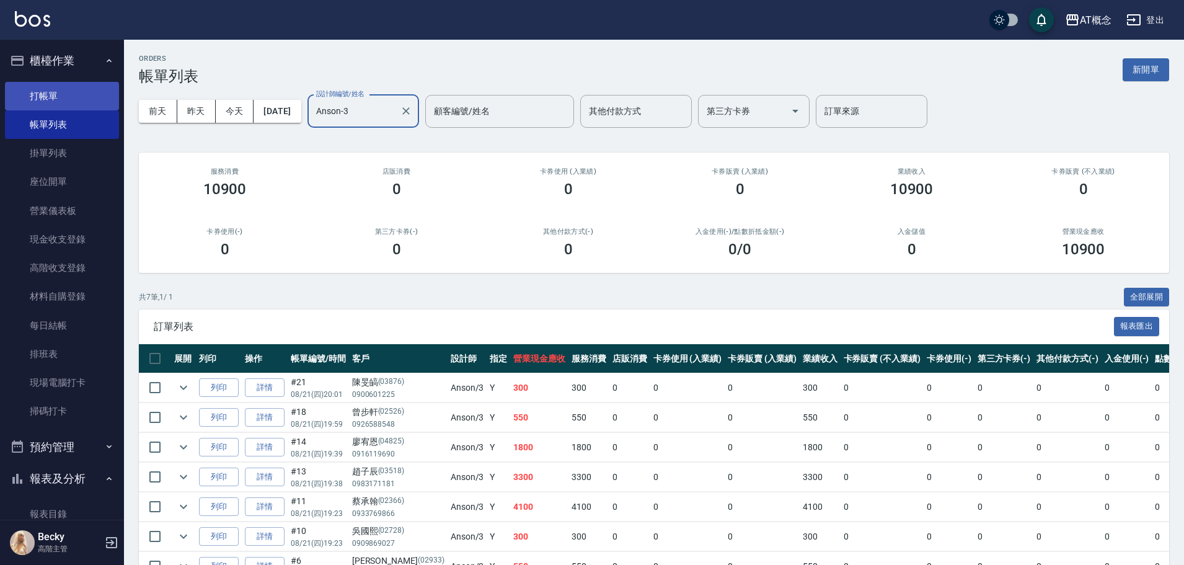
click at [23, 83] on link "打帳單" at bounding box center [62, 96] width 114 height 29
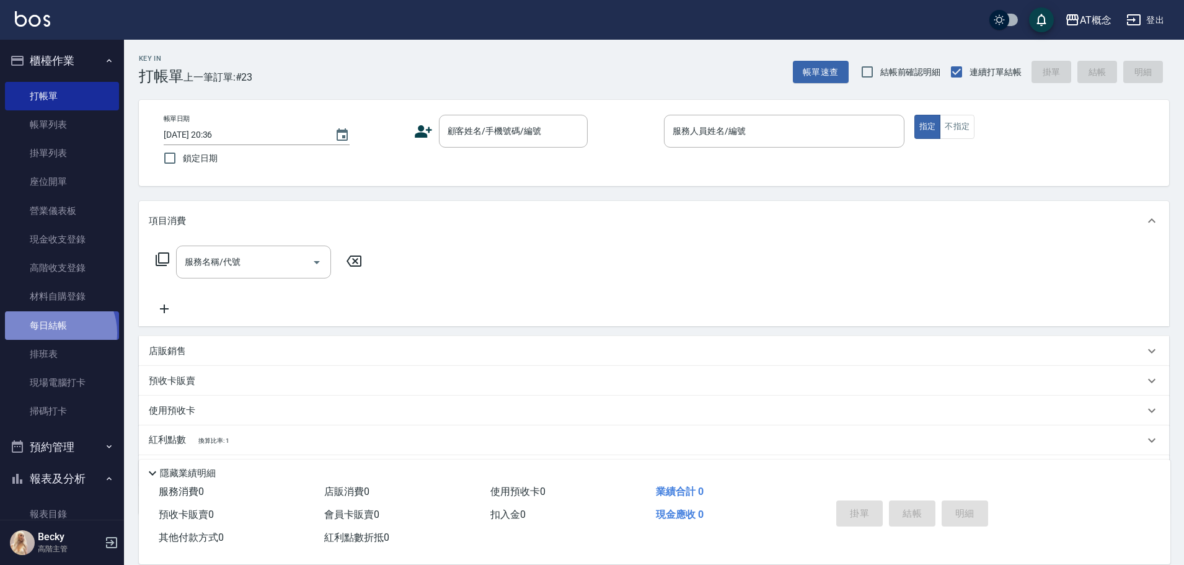
click at [53, 332] on link "每日結帳" at bounding box center [62, 325] width 114 height 29
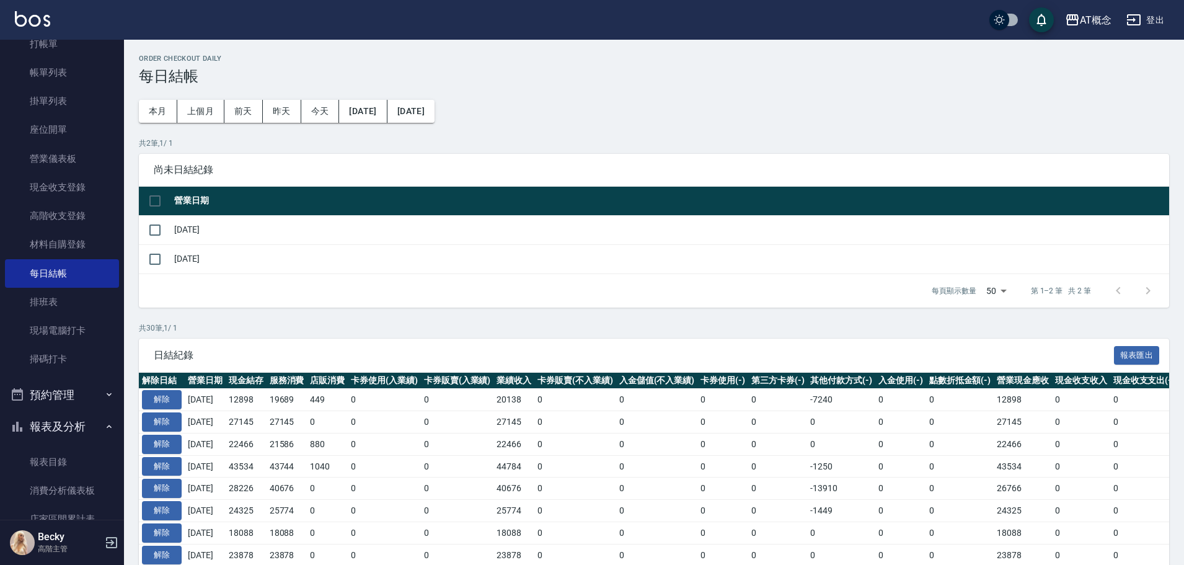
scroll to position [124, 0]
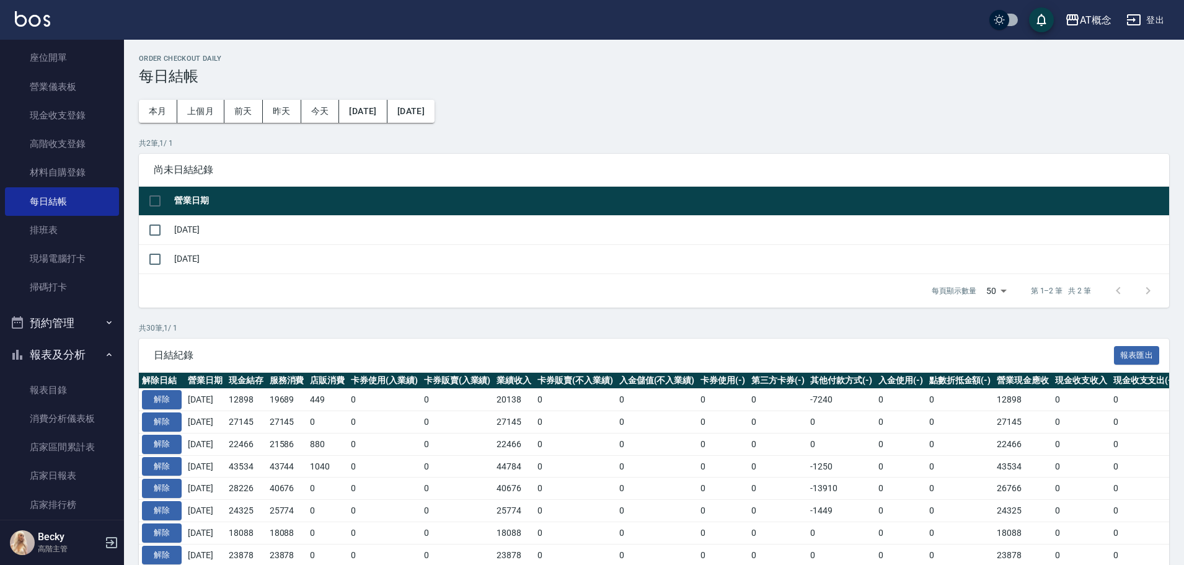
click at [67, 359] on button "報表及分析" at bounding box center [62, 355] width 114 height 32
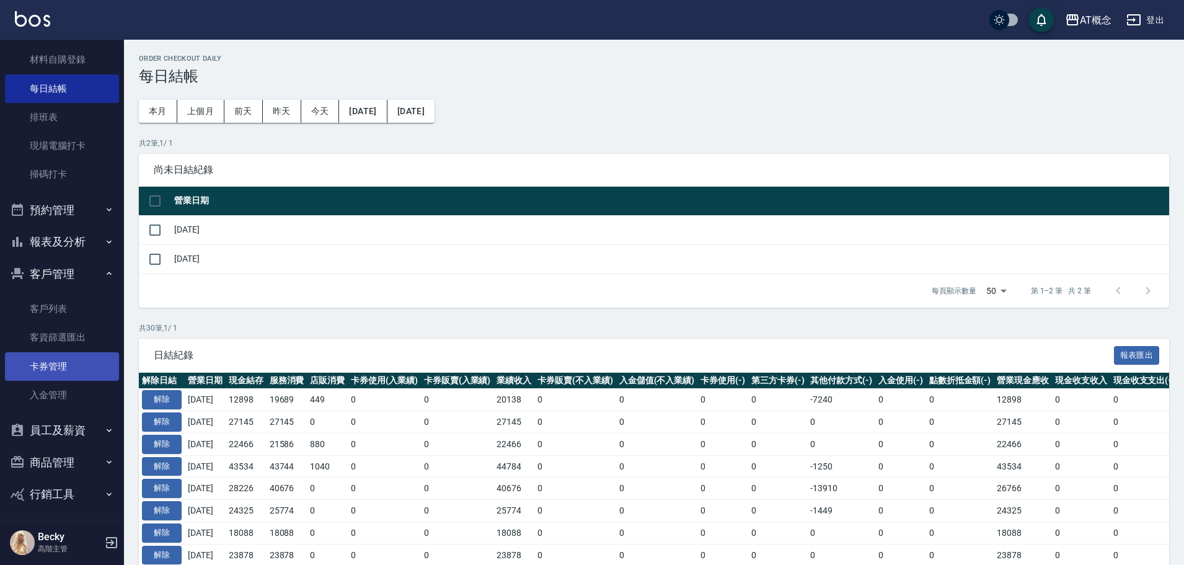
scroll to position [248, 0]
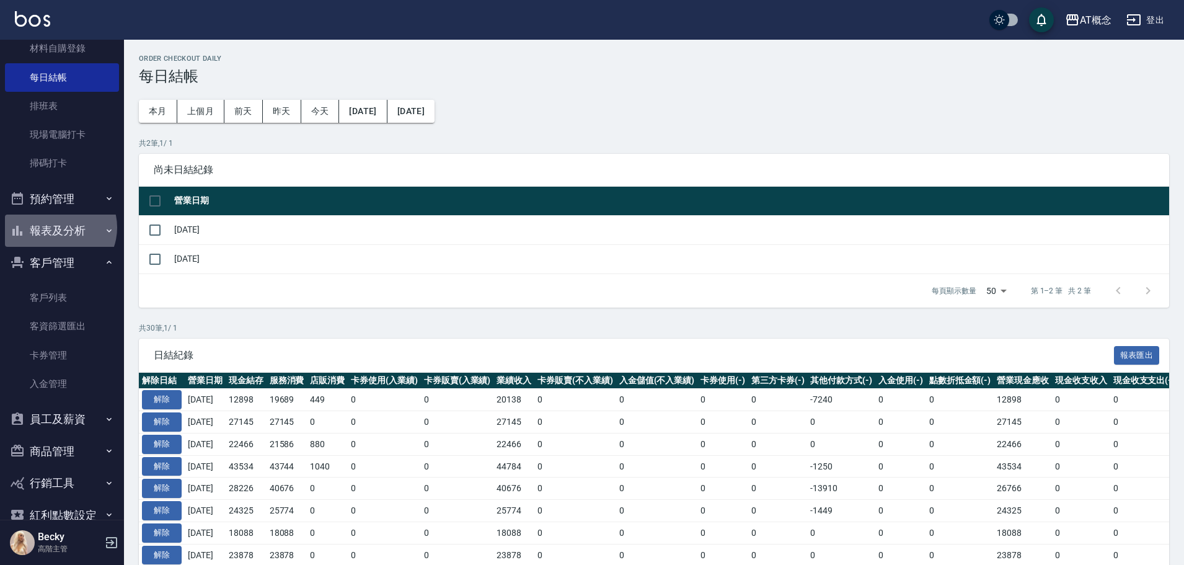
click at [59, 228] on button "報表及分析" at bounding box center [62, 231] width 114 height 32
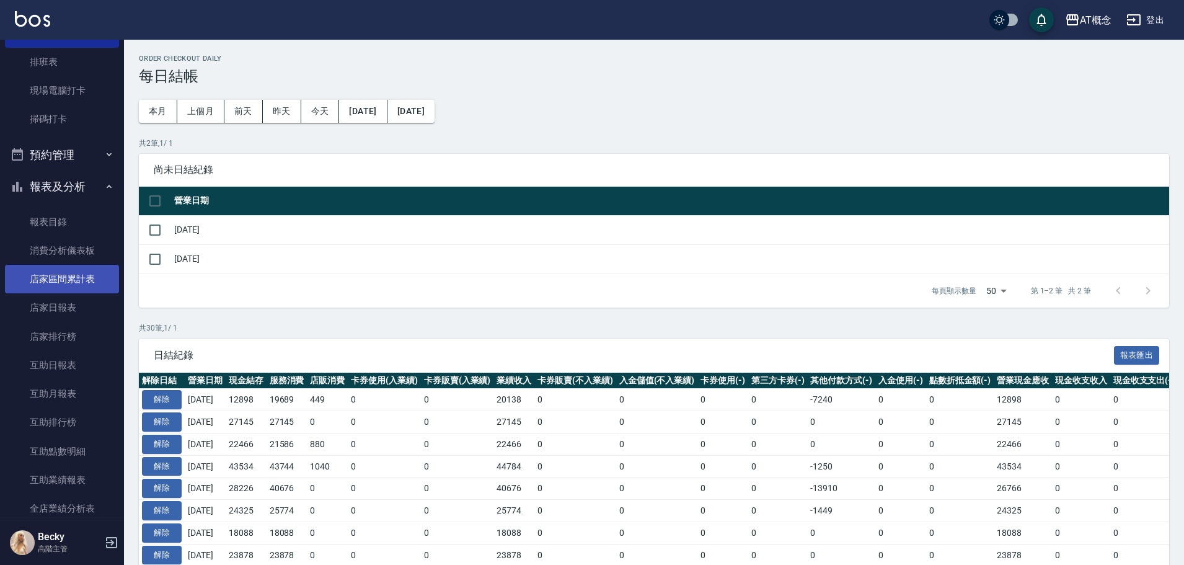
scroll to position [310, 0]
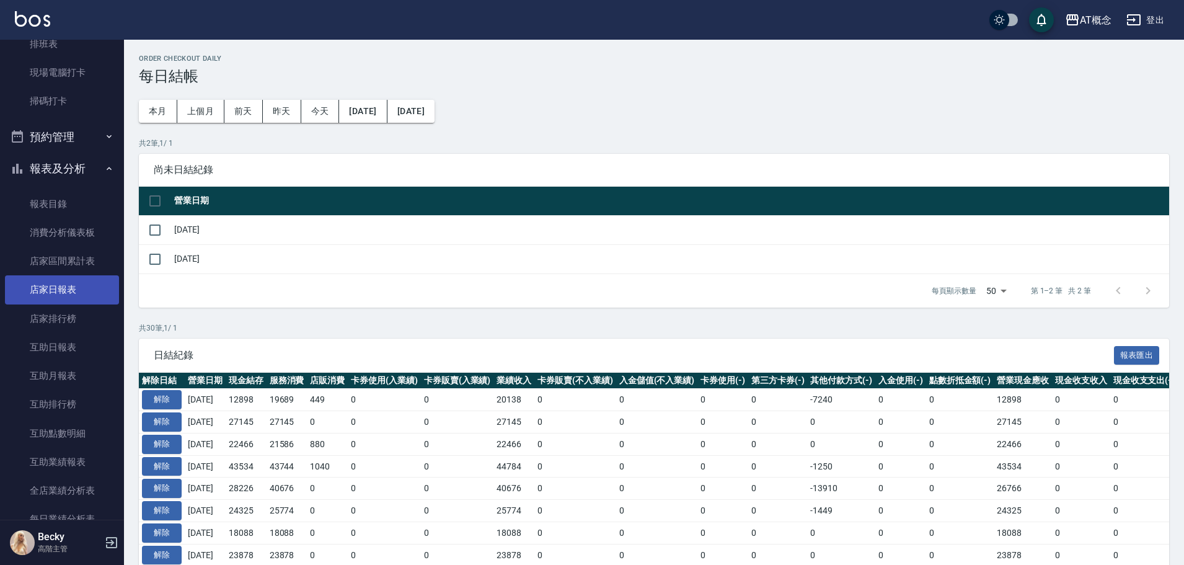
click at [73, 288] on link "店家日報表" at bounding box center [62, 289] width 114 height 29
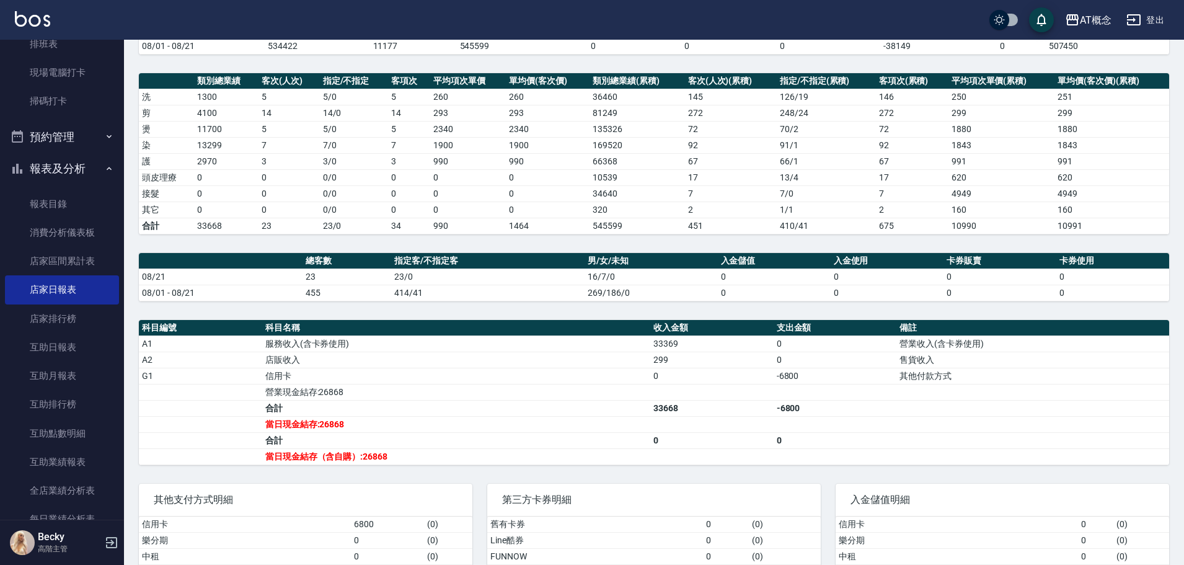
scroll to position [239, 0]
